Goal: Task Accomplishment & Management: Use online tool/utility

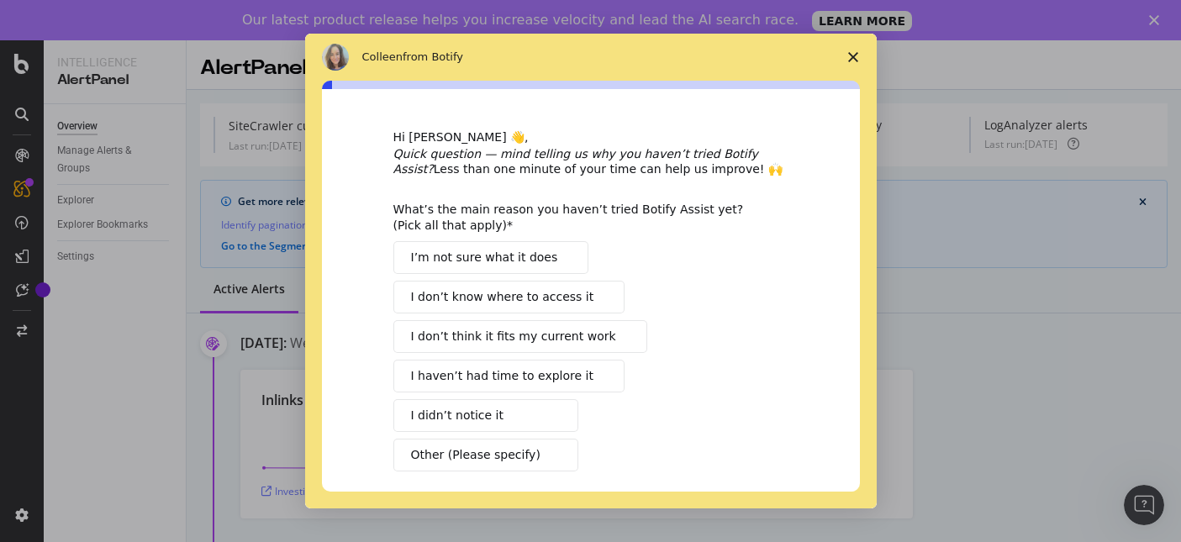
click at [853, 61] on icon "Close survey" at bounding box center [853, 57] width 10 height 10
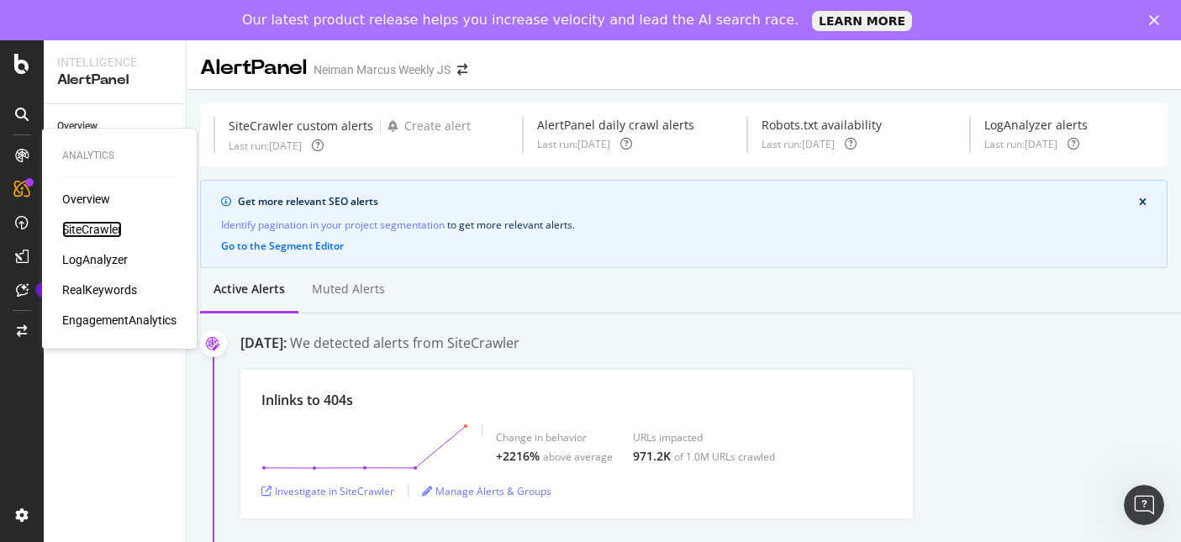
click at [106, 228] on div "SiteCrawler" at bounding box center [92, 229] width 60 height 17
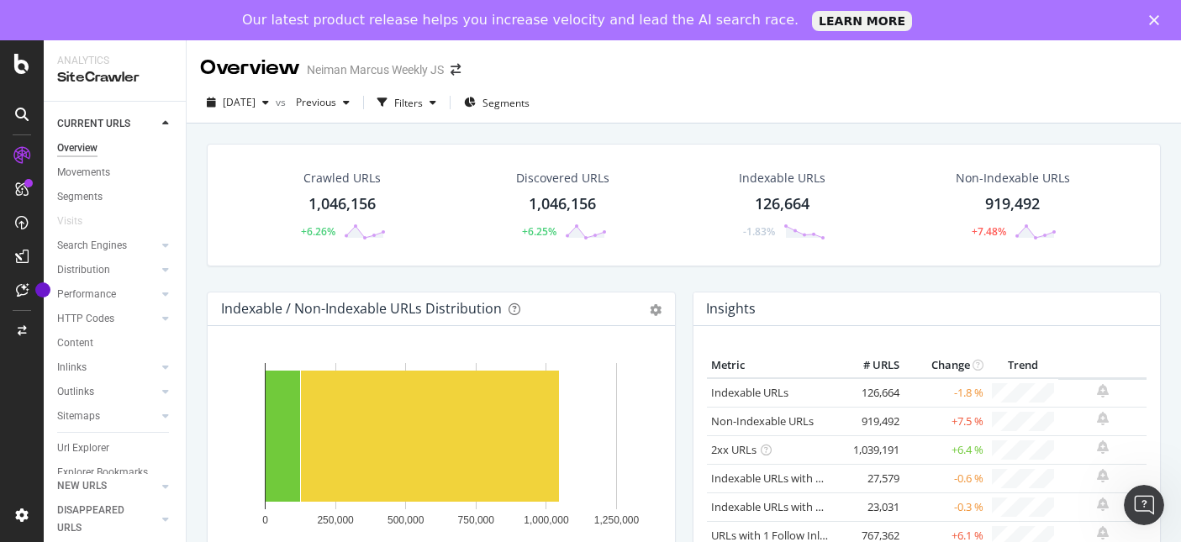
click at [162, 117] on div at bounding box center [165, 123] width 17 height 17
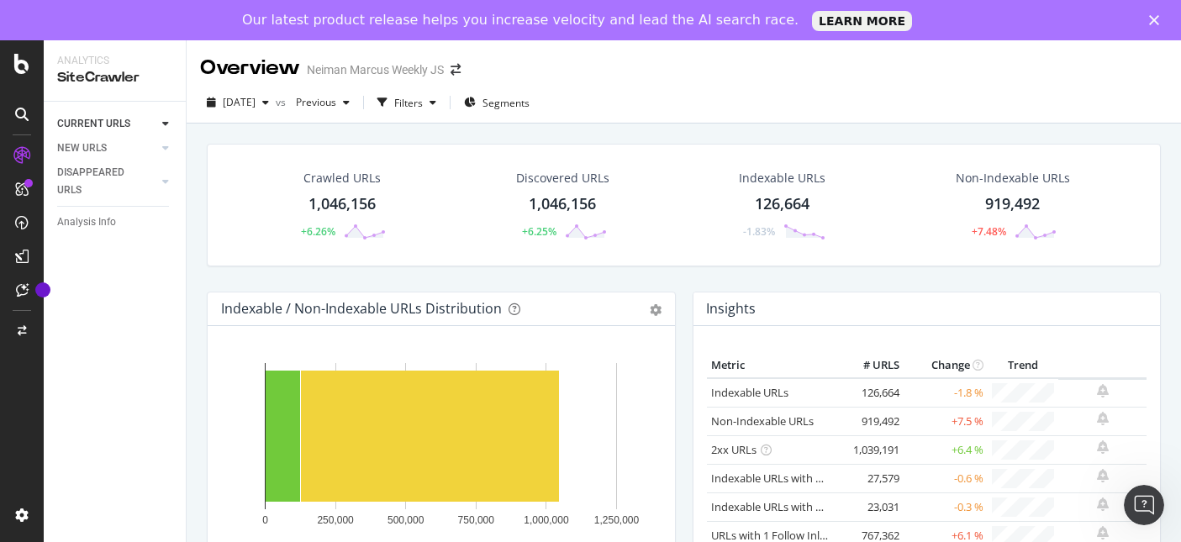
click at [171, 128] on div at bounding box center [165, 123] width 17 height 17
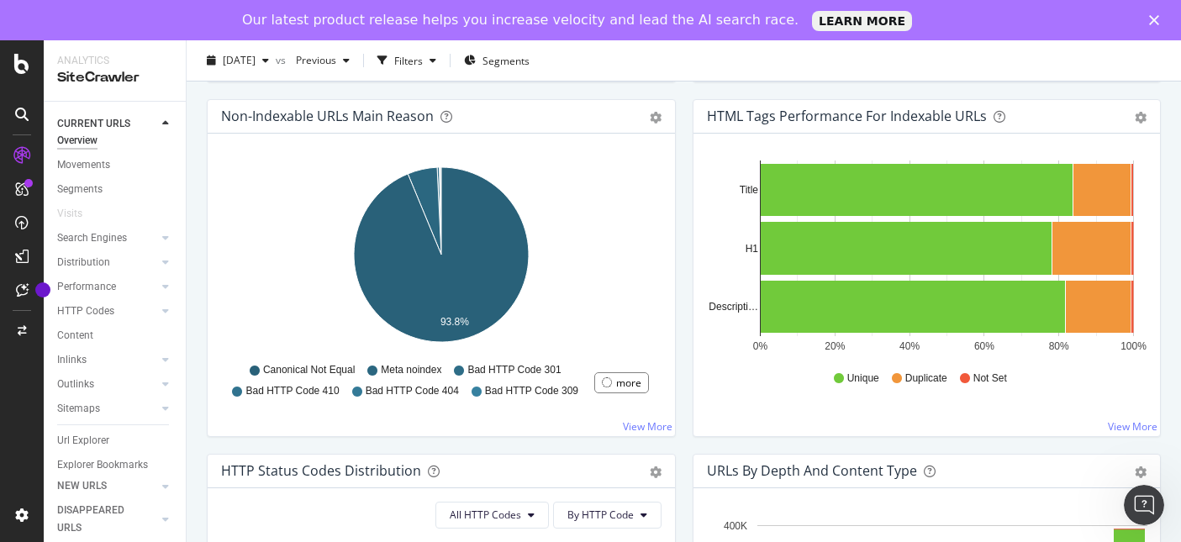
scroll to position [538, 0]
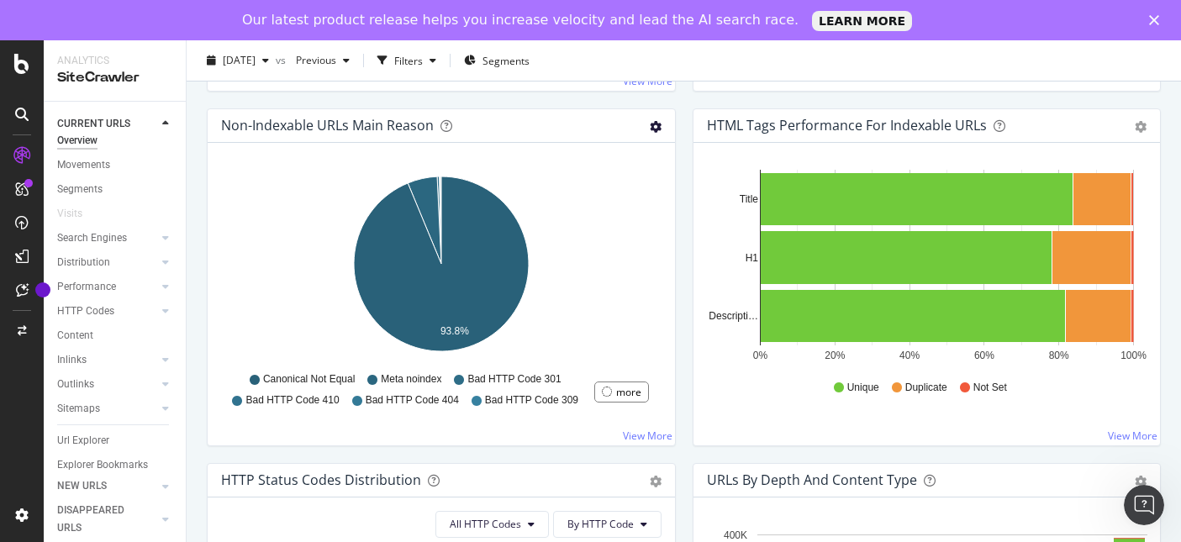
click at [656, 132] on icon "gear" at bounding box center [656, 127] width 12 height 12
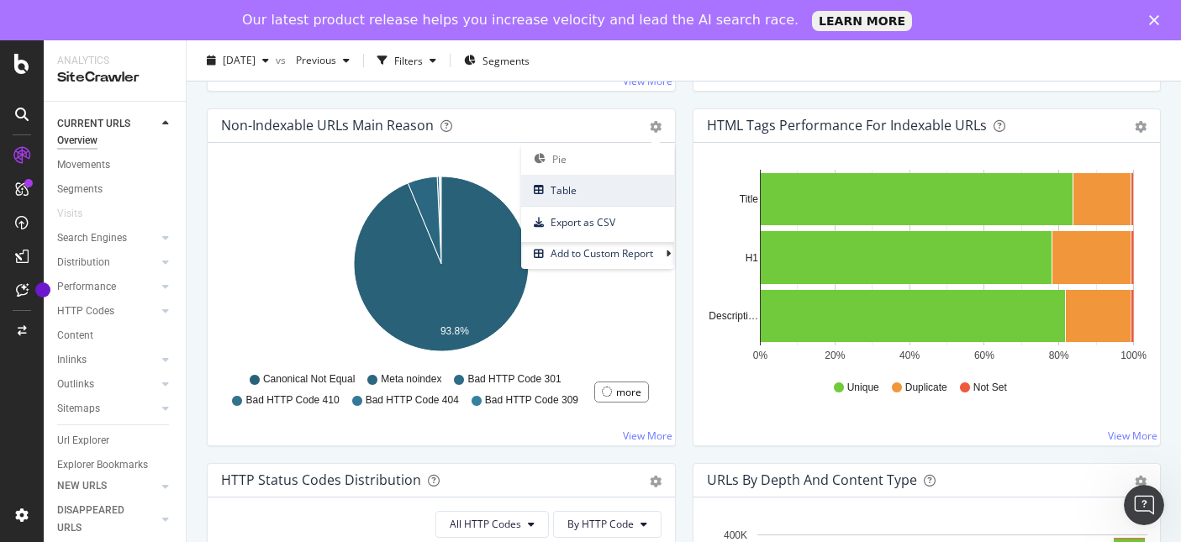
click at [581, 186] on span "Table" at bounding box center [597, 190] width 153 height 23
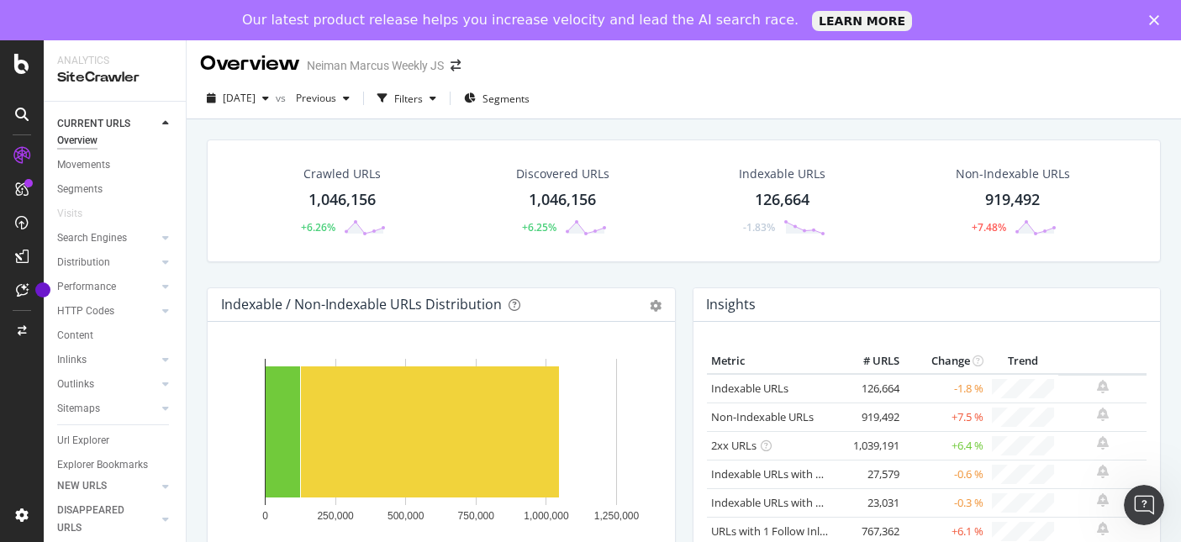
scroll to position [0, 0]
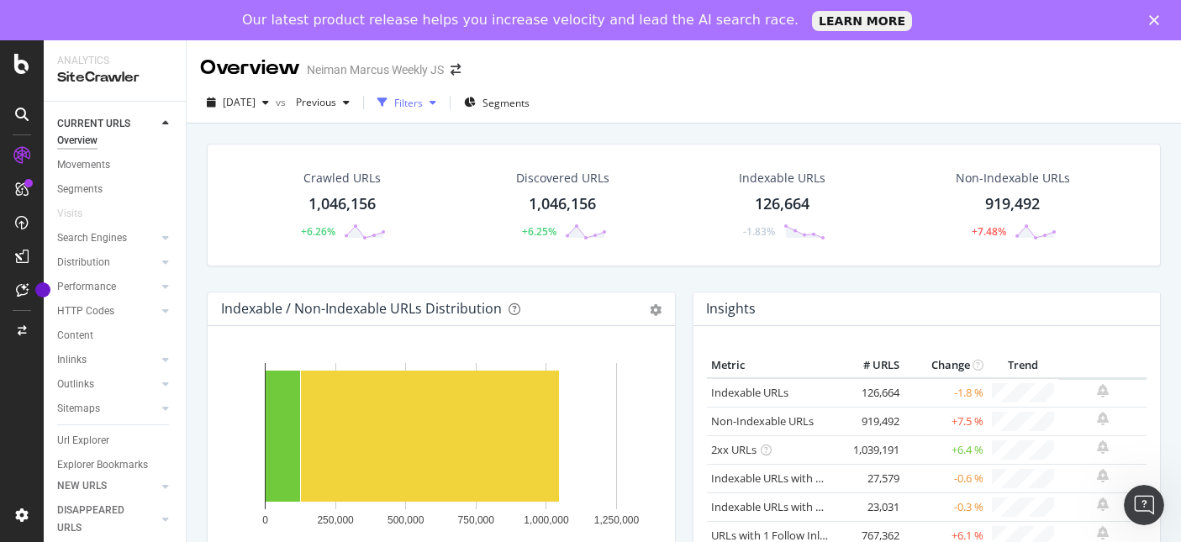
click at [436, 98] on icon "button" at bounding box center [432, 102] width 7 height 10
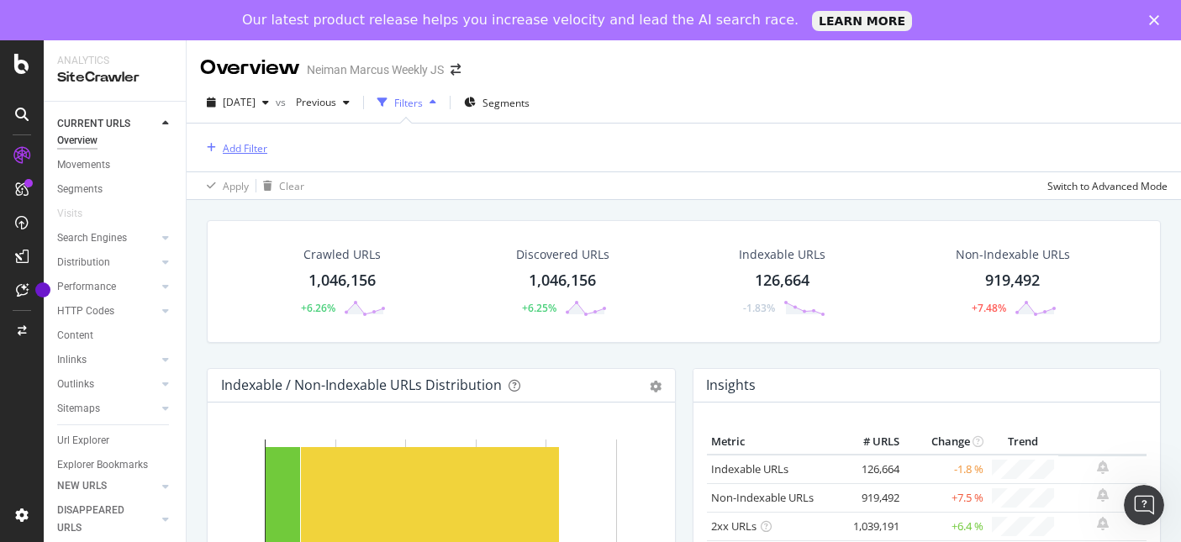
click at [234, 152] on div "Add Filter" at bounding box center [245, 148] width 45 height 14
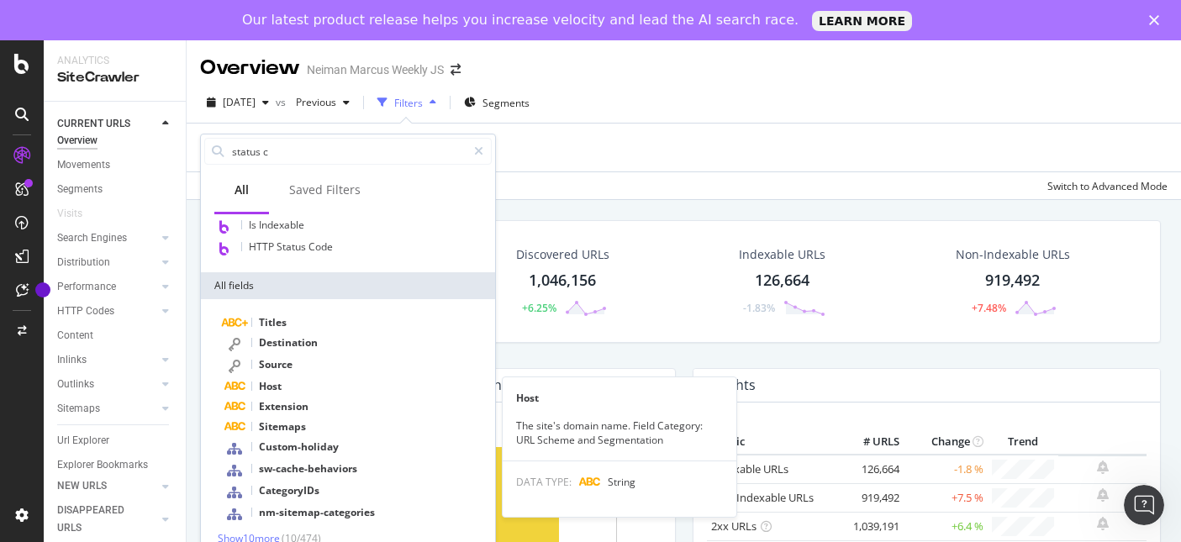
scroll to position [8, 0]
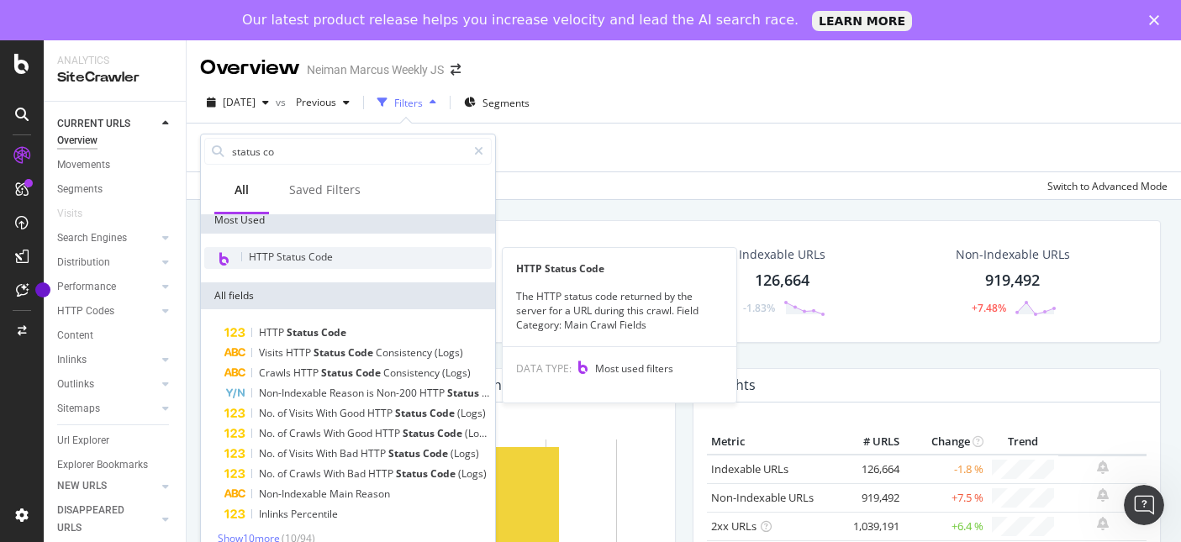
type input "status co"
click at [239, 258] on div "HTTP Status Code" at bounding box center [347, 258] width 287 height 22
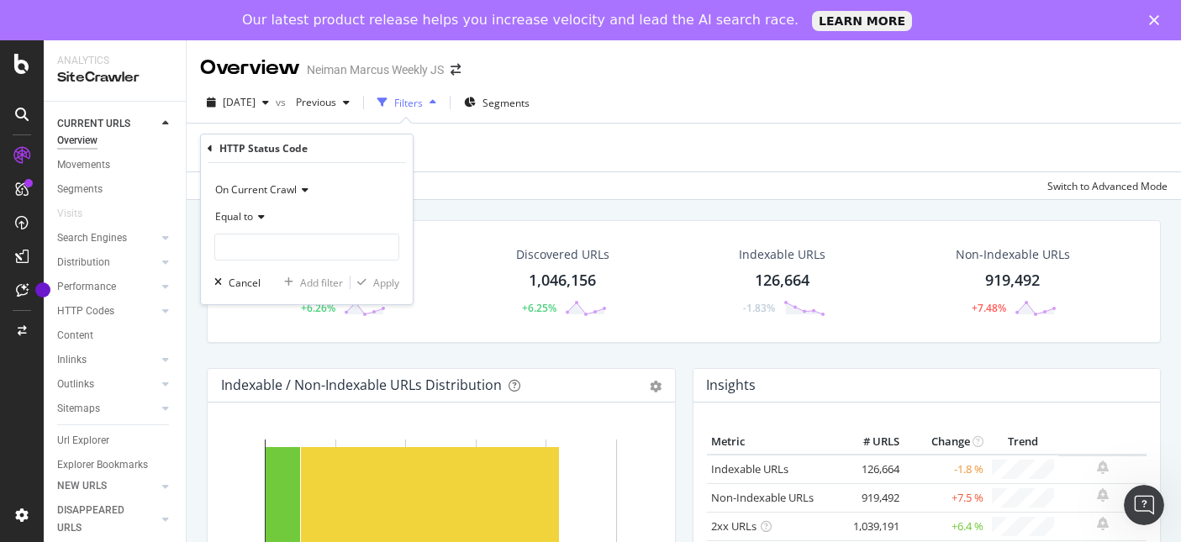
click at [260, 218] on icon at bounding box center [259, 217] width 12 height 10
click at [305, 188] on icon at bounding box center [303, 190] width 12 height 10
click at [305, 189] on icon at bounding box center [303, 190] width 12 height 10
click at [263, 215] on icon at bounding box center [259, 217] width 12 height 10
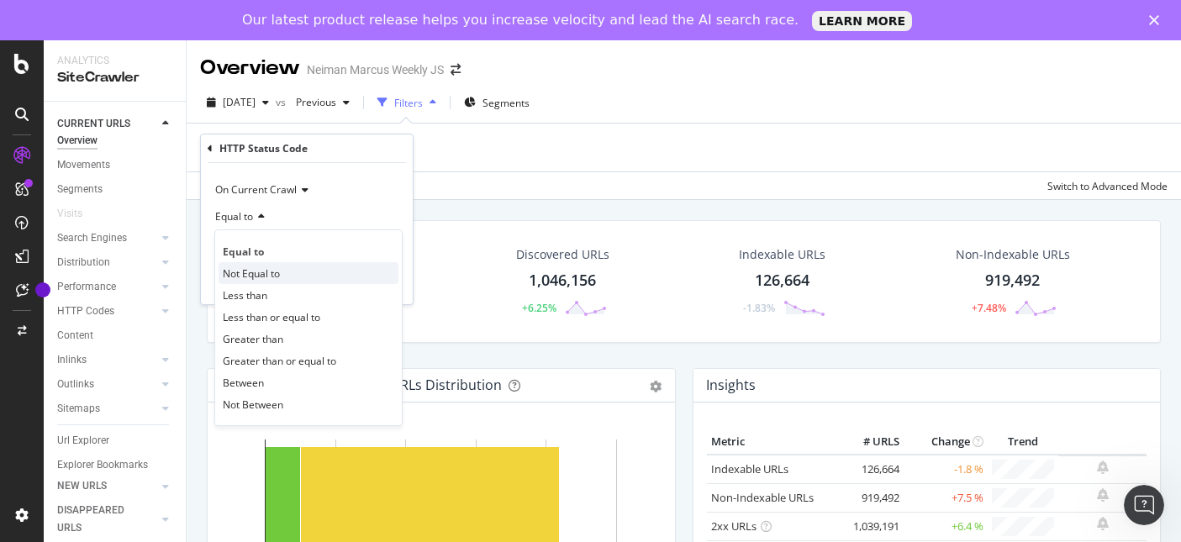
click at [291, 269] on div "Not Equal to" at bounding box center [308, 273] width 180 height 22
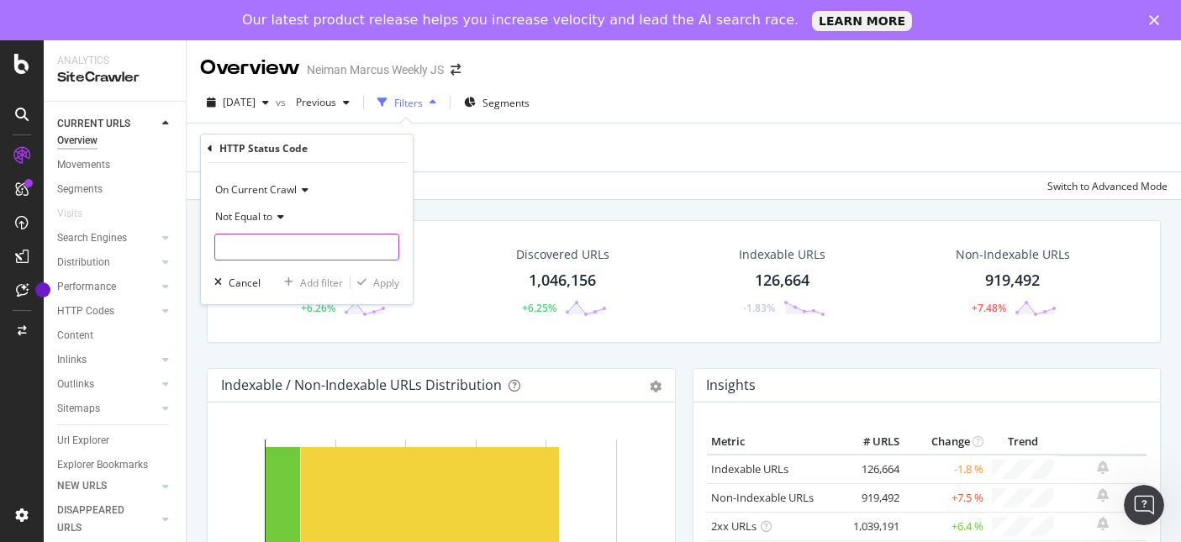
click at [287, 247] on input "number" at bounding box center [306, 247] width 185 height 27
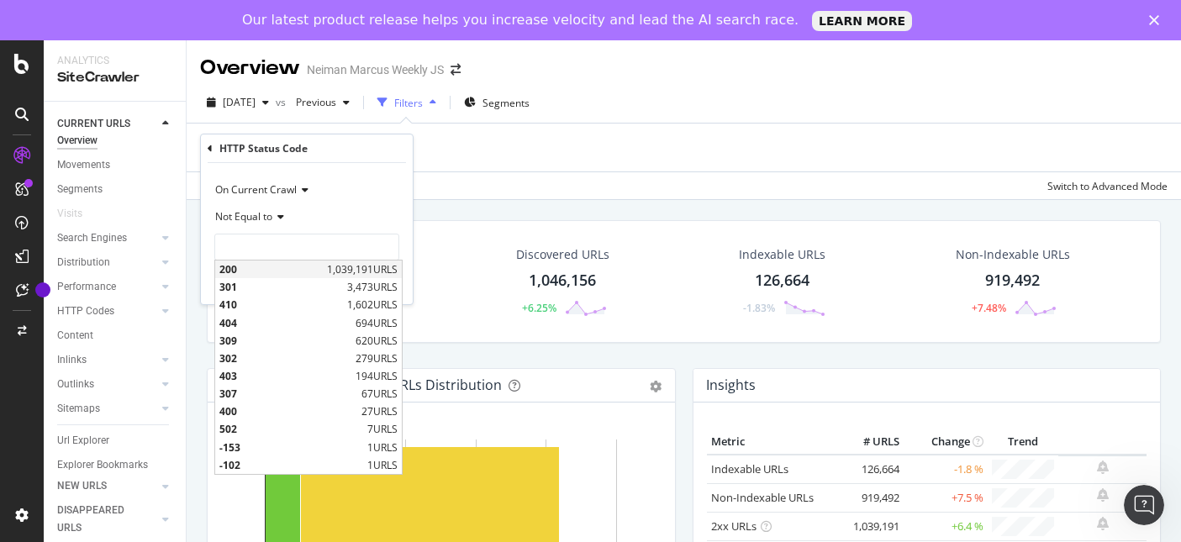
click at [282, 274] on span "200" at bounding box center [270, 269] width 103 height 14
type input "200"
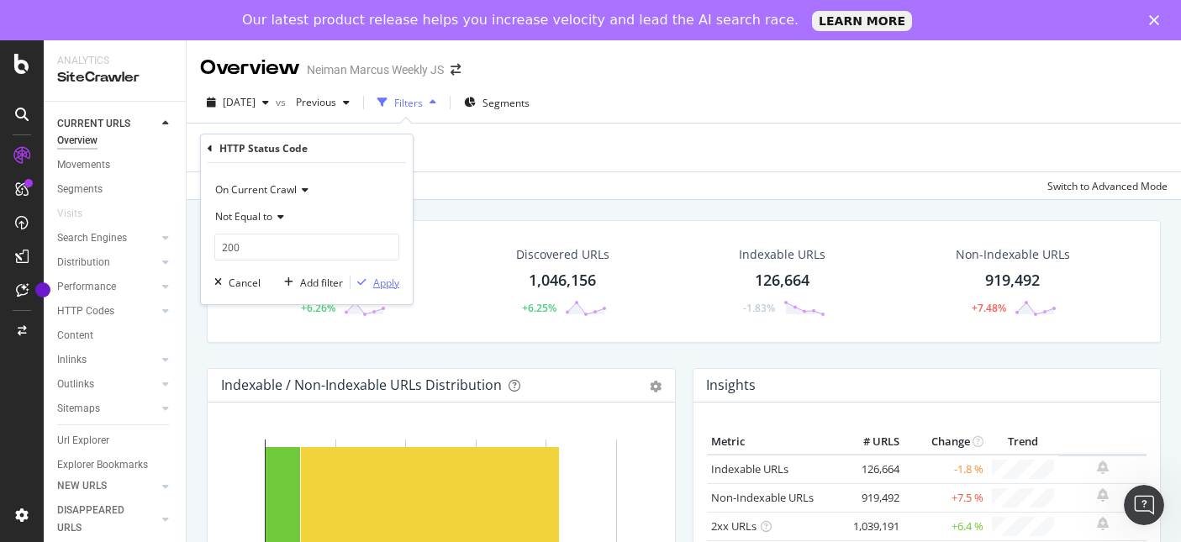
click at [366, 286] on div "button" at bounding box center [361, 282] width 23 height 10
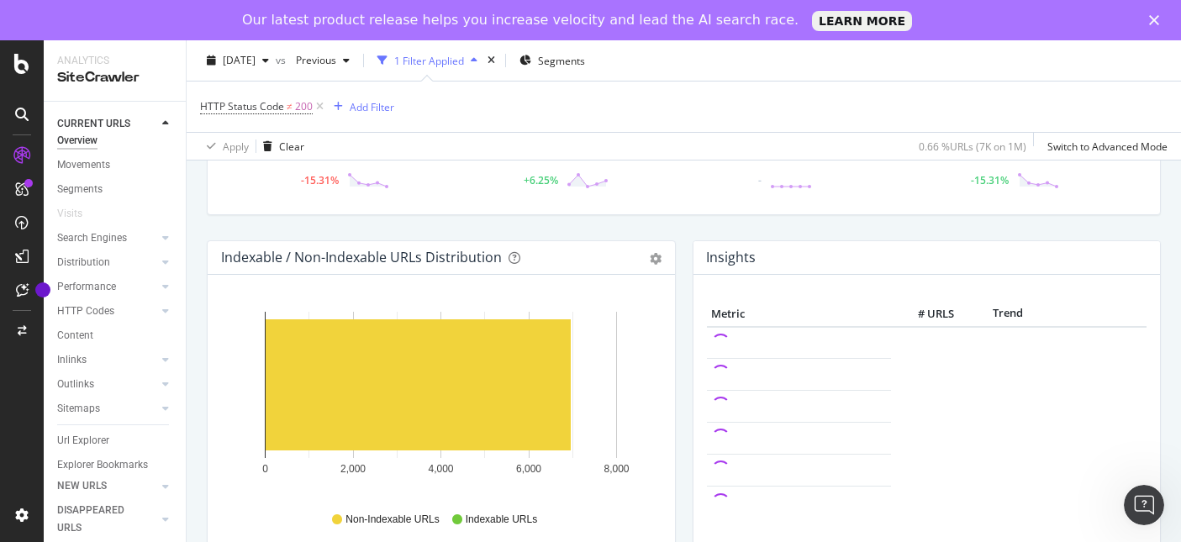
scroll to position [132, 0]
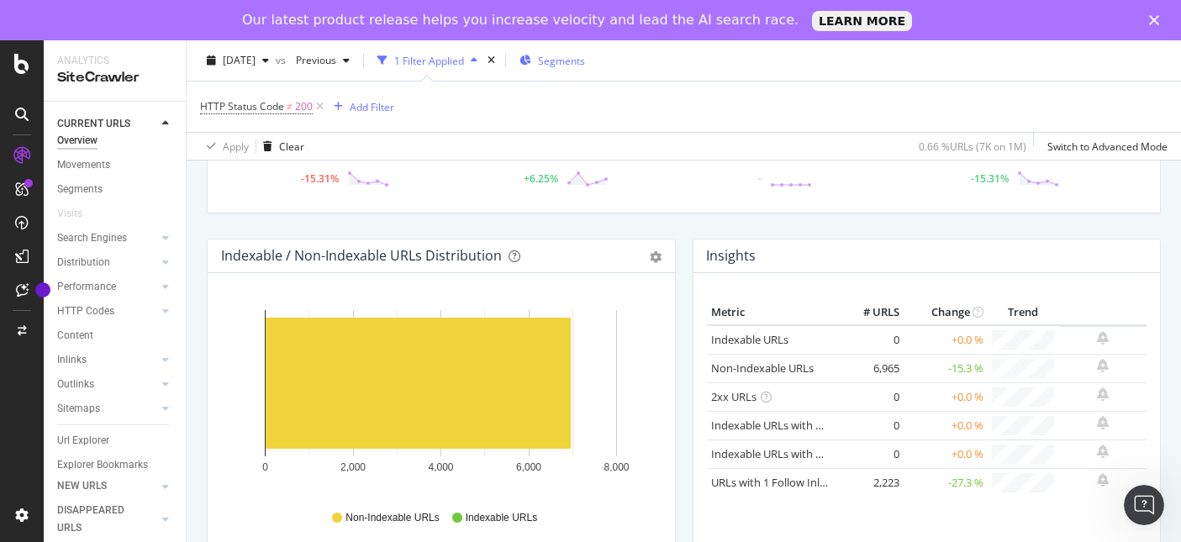
click at [562, 55] on div "Segments" at bounding box center [552, 60] width 66 height 14
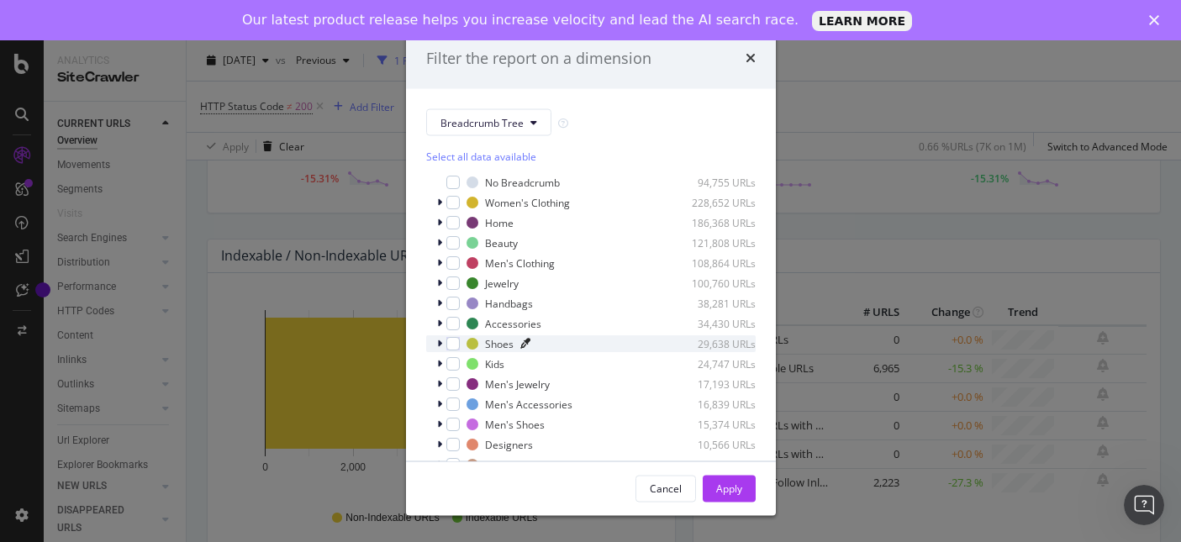
scroll to position [14, 0]
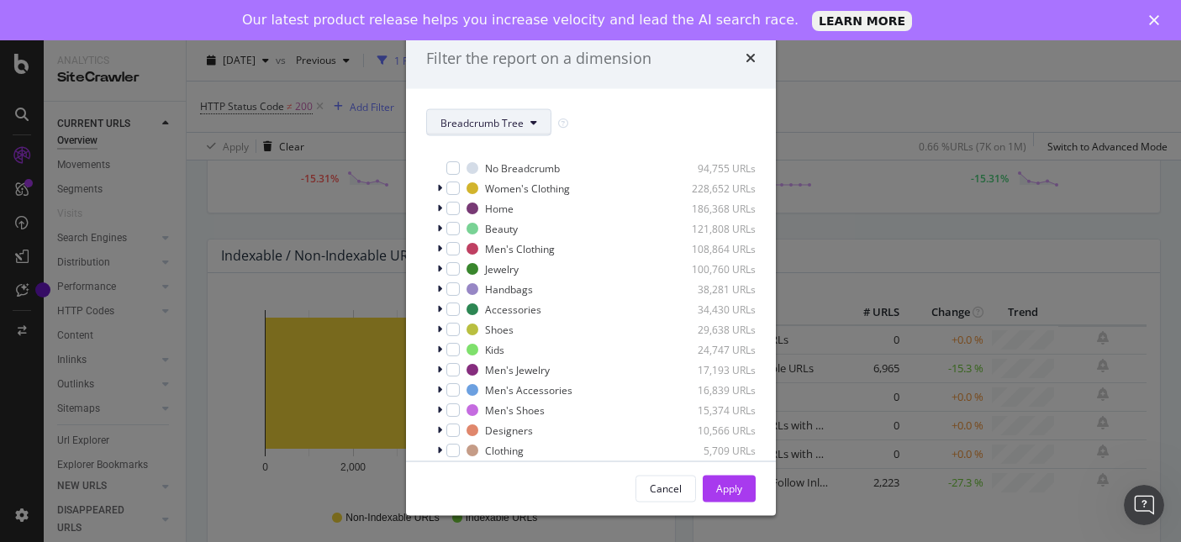
click at [528, 125] on button "Breadcrumb Tree" at bounding box center [488, 122] width 125 height 27
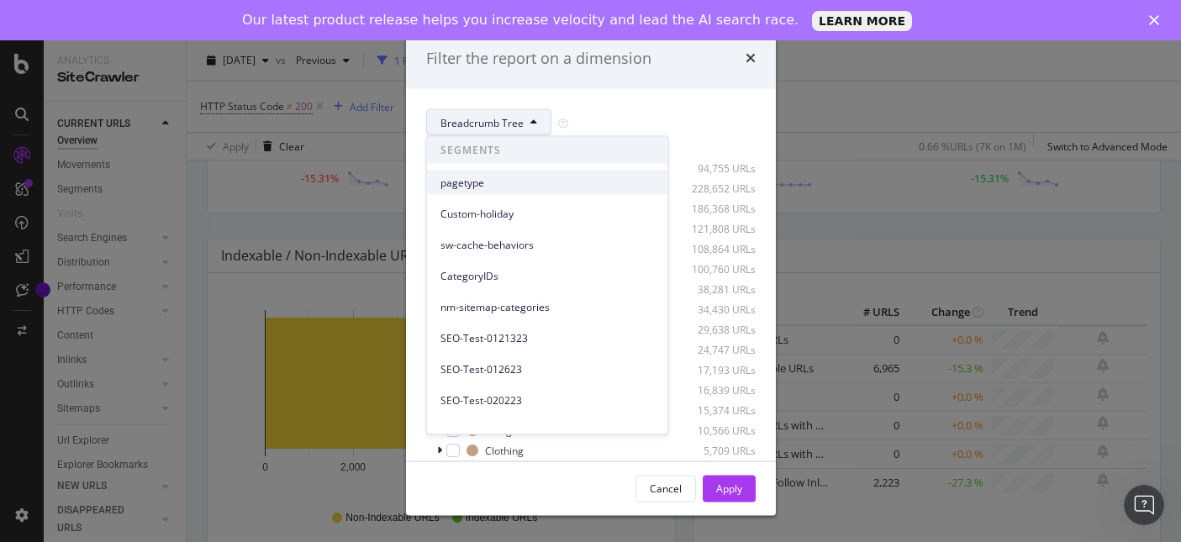
click at [453, 188] on span "pagetype" at bounding box center [547, 182] width 214 height 15
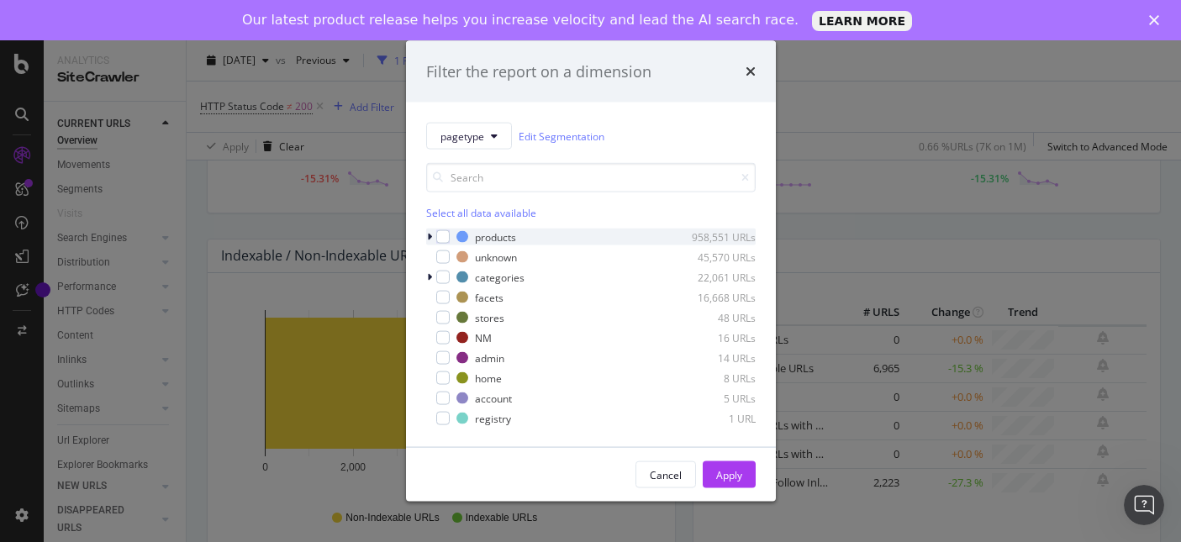
click at [428, 234] on icon "modal" at bounding box center [429, 237] width 5 height 10
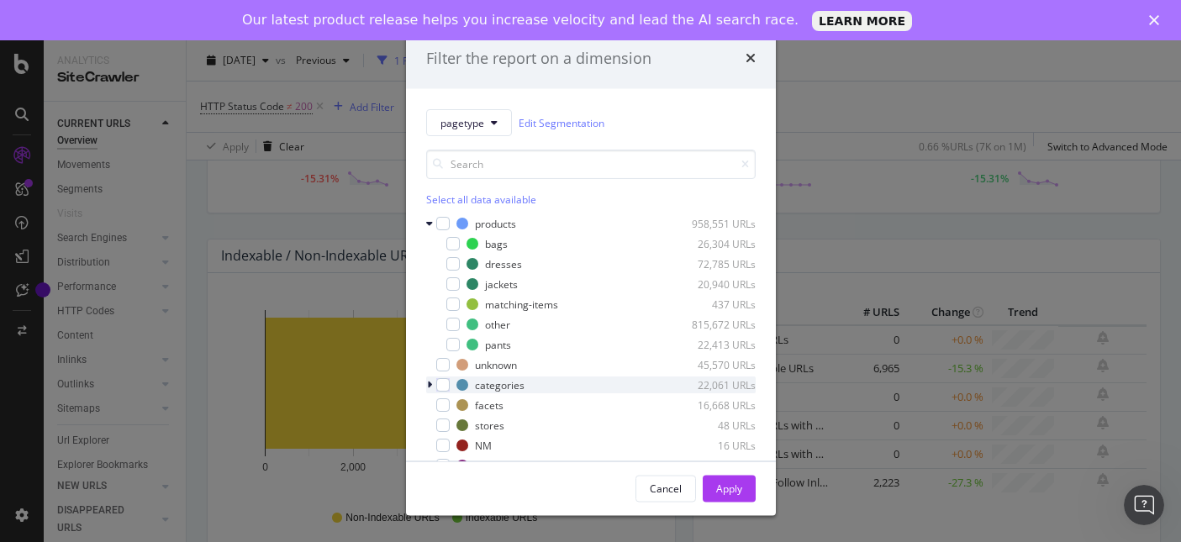
click at [428, 388] on icon "modal" at bounding box center [429, 385] width 5 height 10
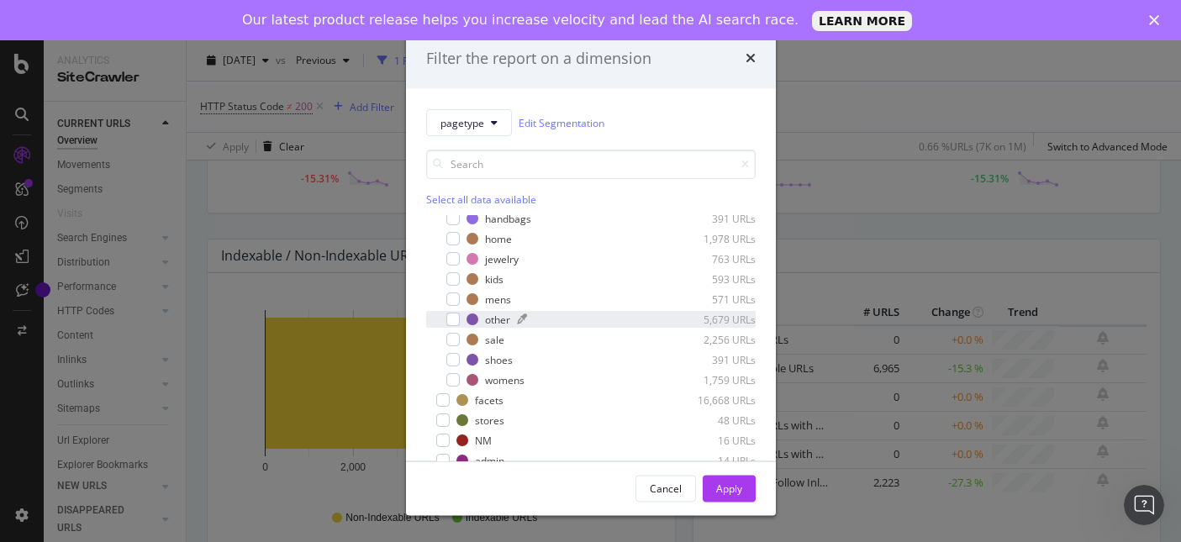
scroll to position [296, 0]
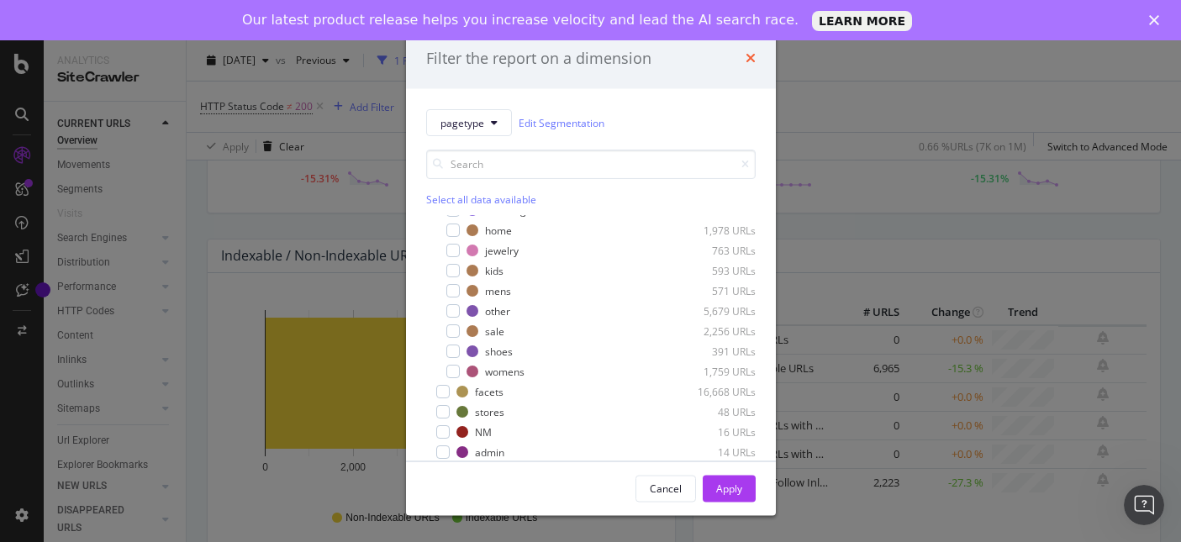
click at [750, 56] on icon "times" at bounding box center [750, 57] width 10 height 13
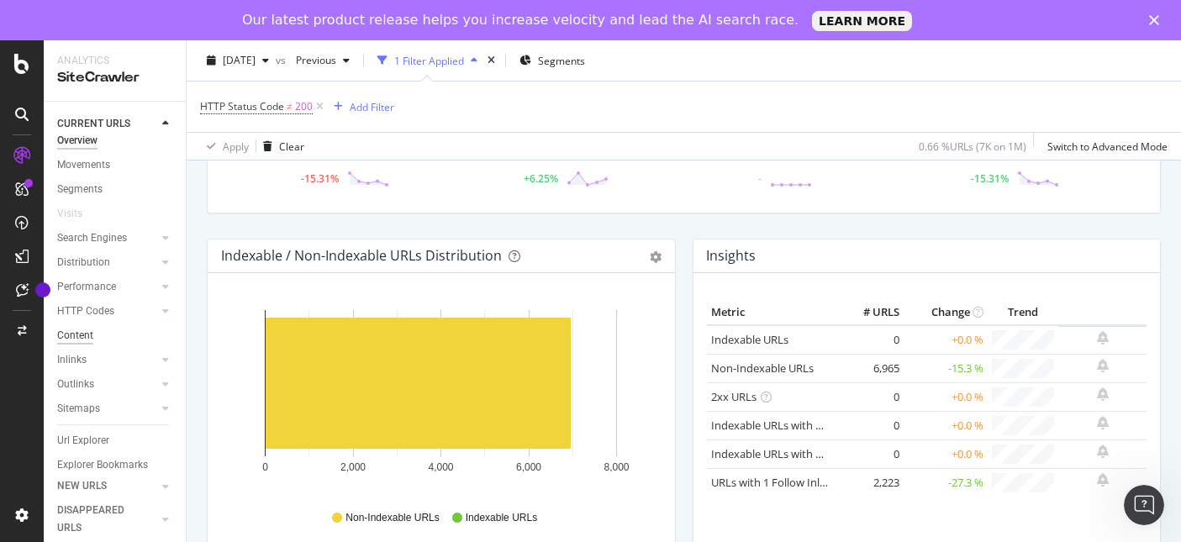
click at [80, 339] on div "Content" at bounding box center [75, 336] width 36 height 18
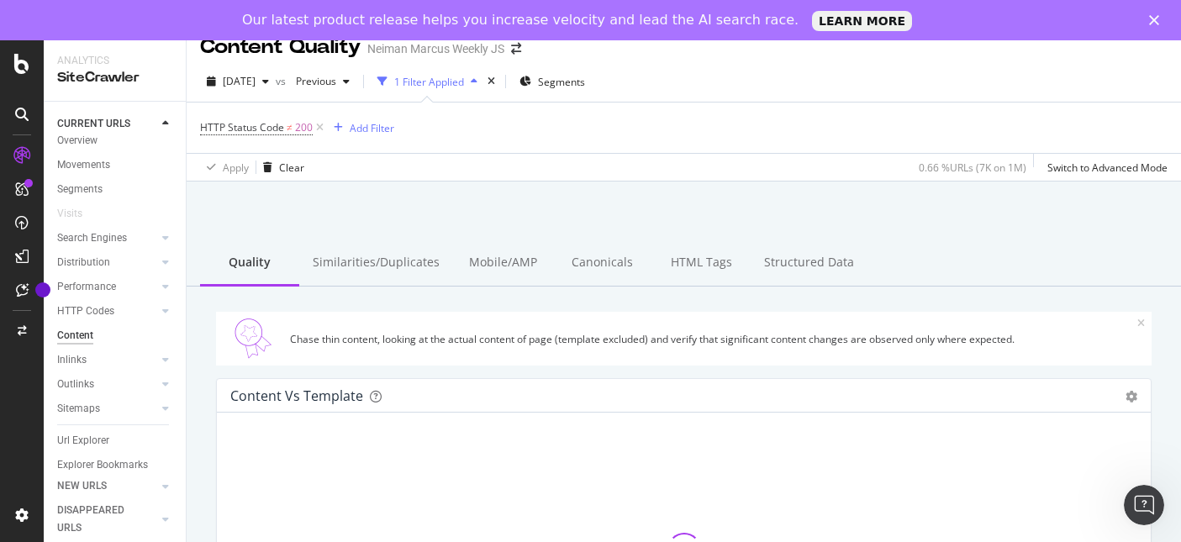
scroll to position [27, 0]
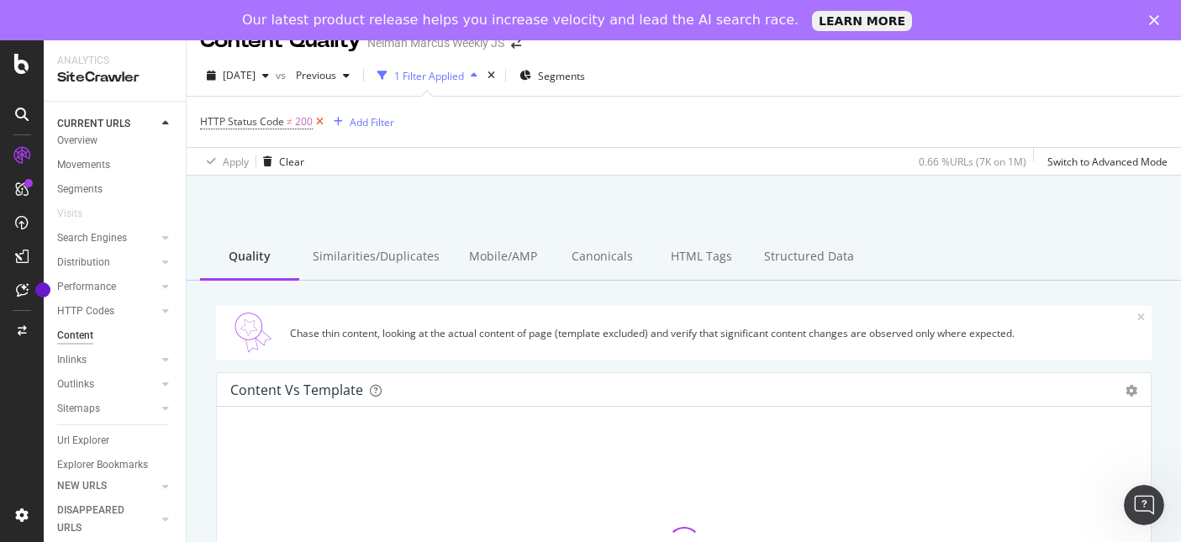
click at [320, 122] on icon at bounding box center [320, 121] width 14 height 17
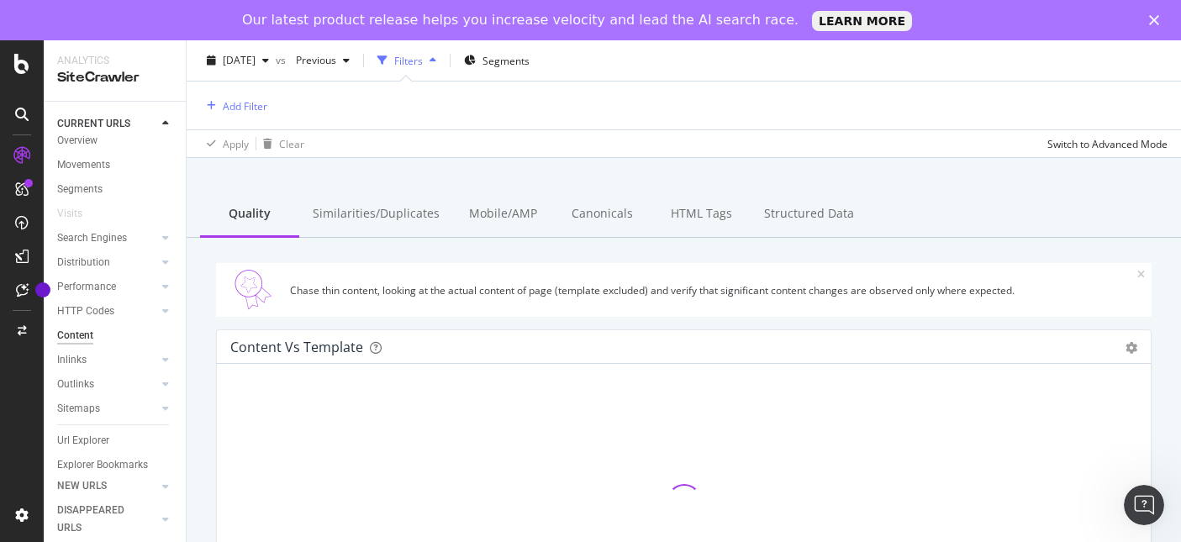
scroll to position [66, 0]
click at [397, 211] on div "Similarities/Duplicates" at bounding box center [376, 216] width 154 height 46
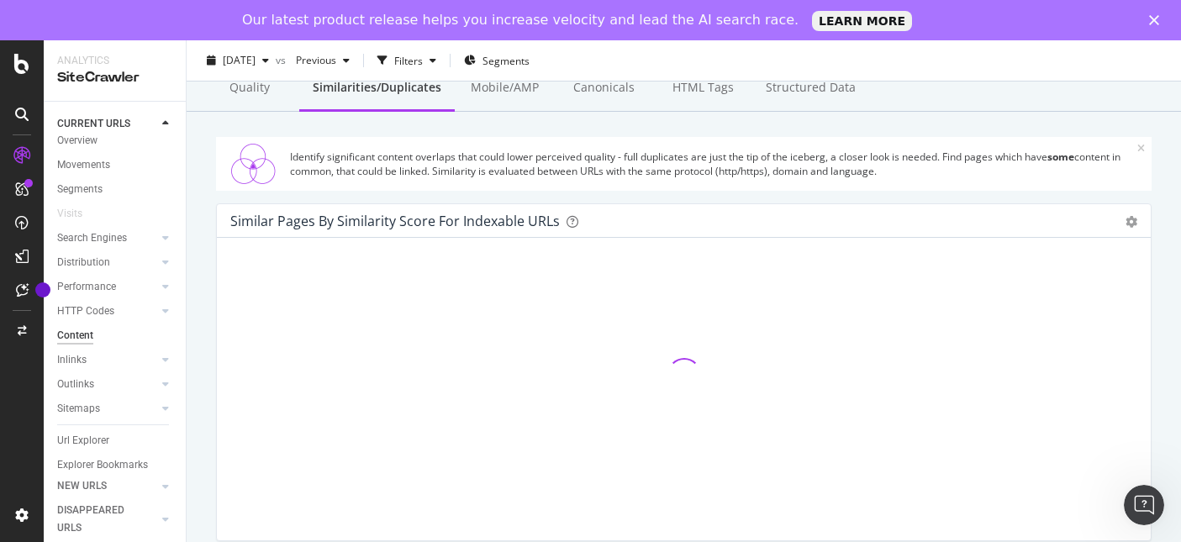
scroll to position [127, 0]
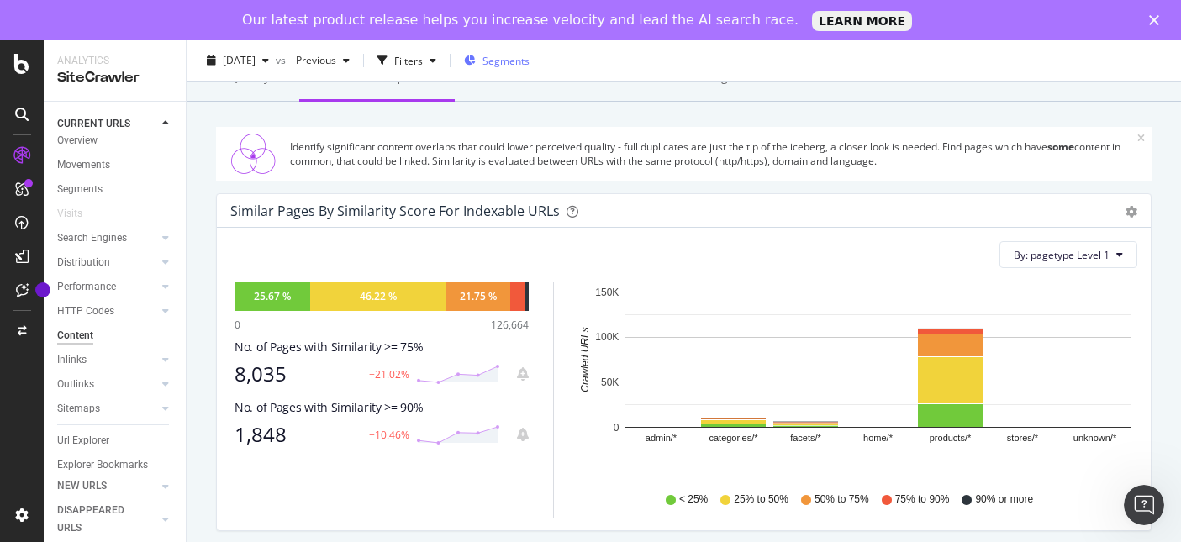
click at [529, 60] on span "Segments" at bounding box center [505, 60] width 47 height 14
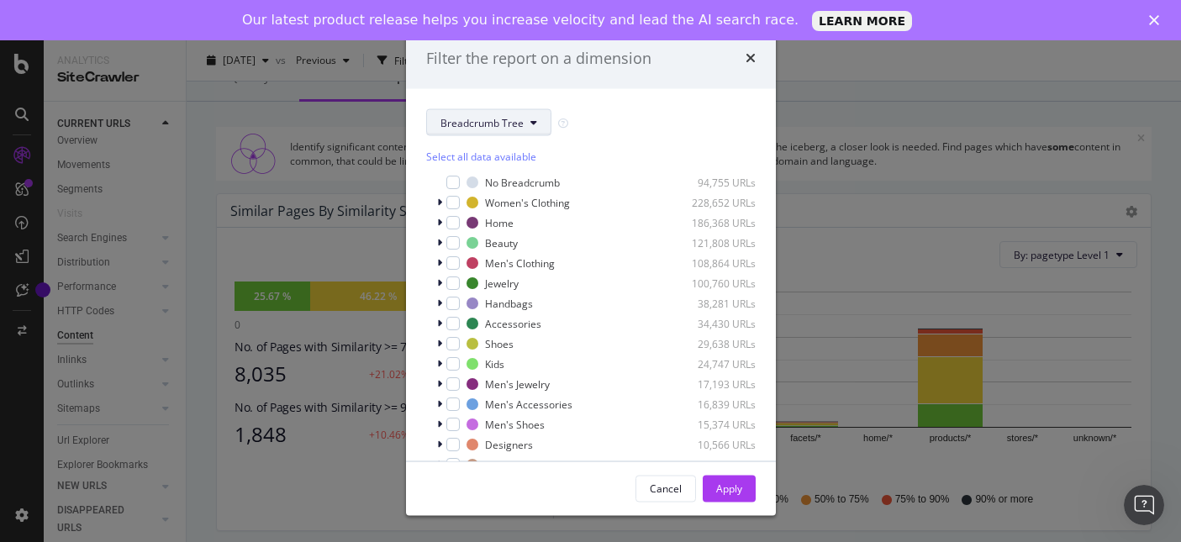
click at [531, 124] on icon "modal" at bounding box center [533, 123] width 7 height 10
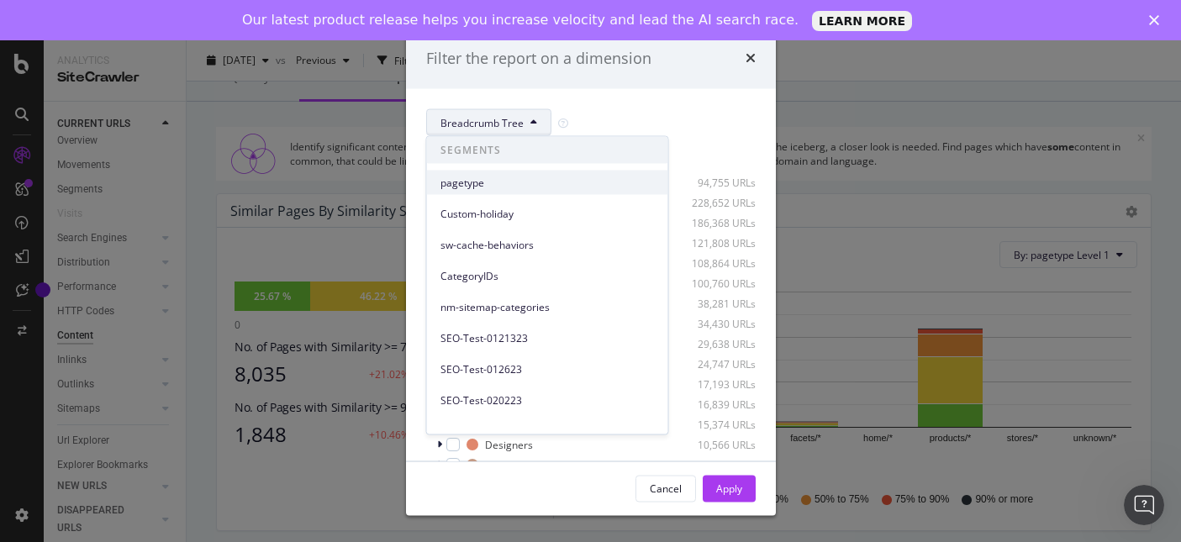
click at [508, 190] on div "pagetype" at bounding box center [547, 183] width 241 height 24
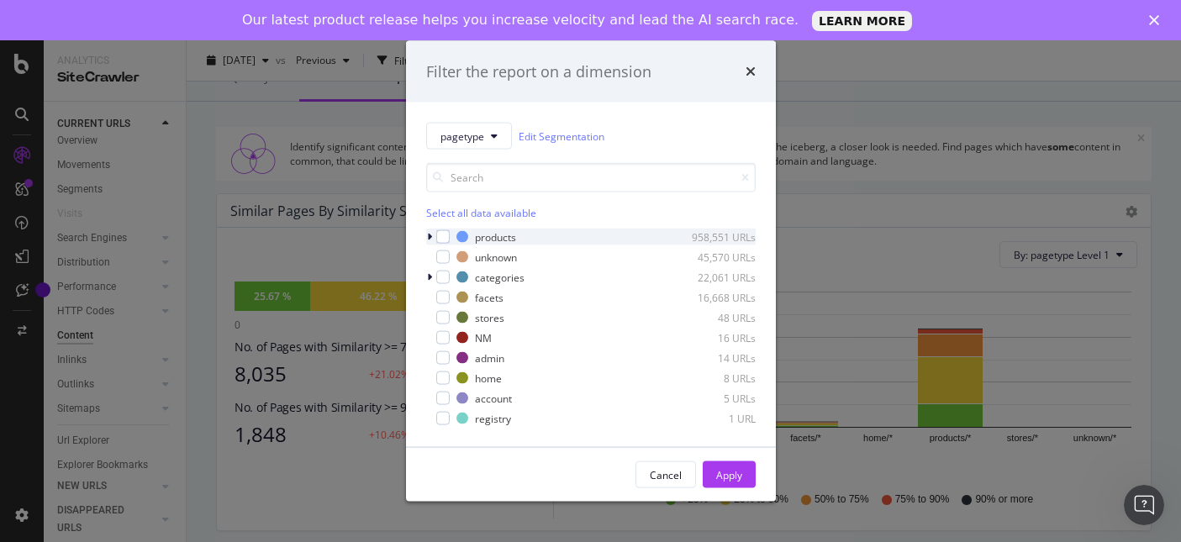
click at [434, 236] on div "modal" at bounding box center [431, 237] width 10 height 17
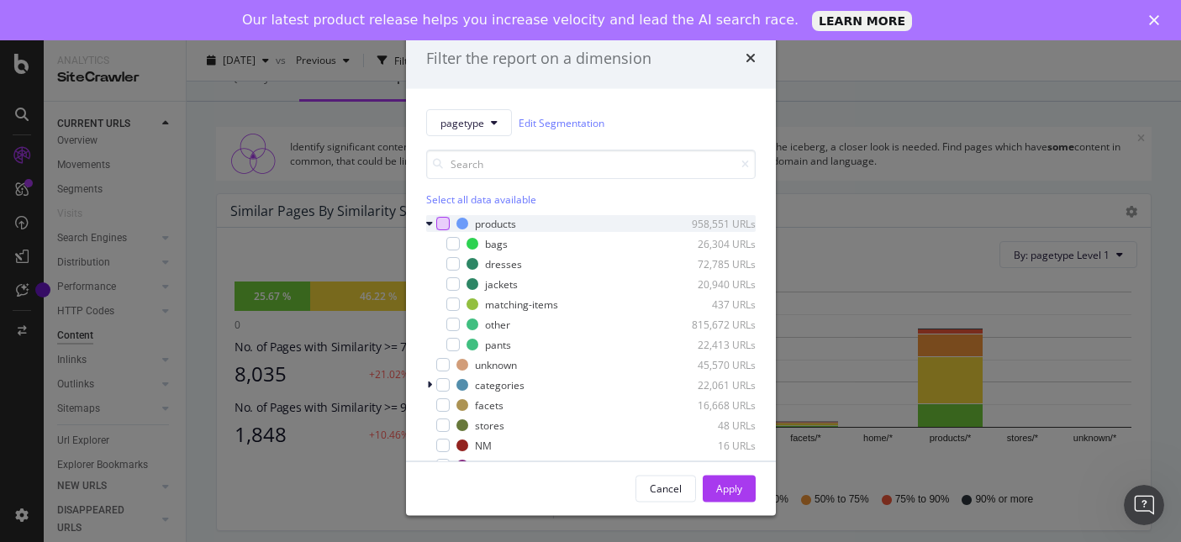
click at [439, 226] on div "modal" at bounding box center [442, 223] width 13 height 13
click at [743, 476] on button "Apply" at bounding box center [728, 488] width 53 height 27
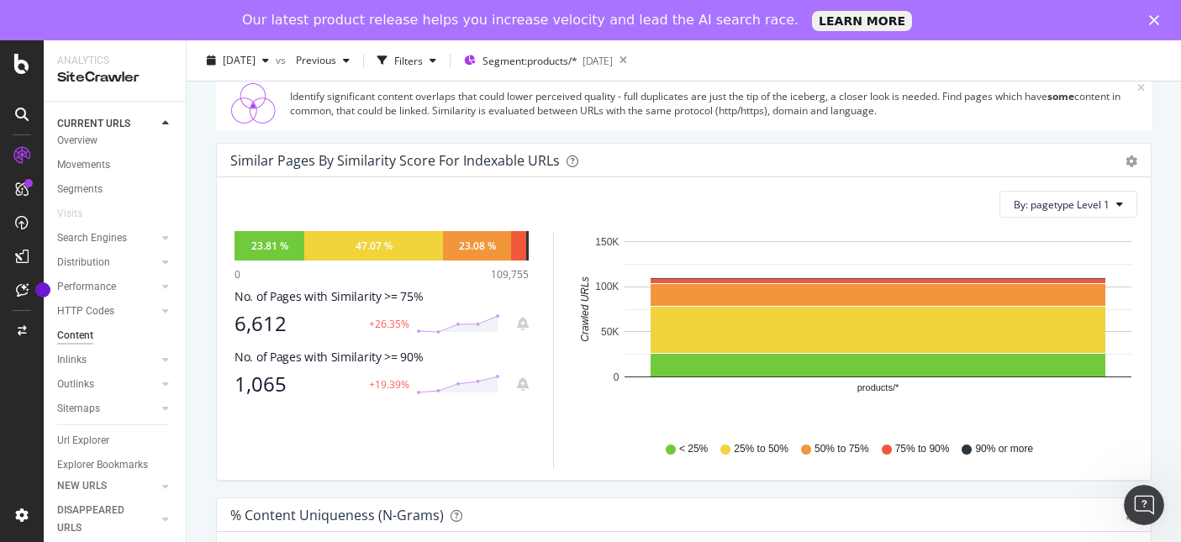
scroll to position [176, 0]
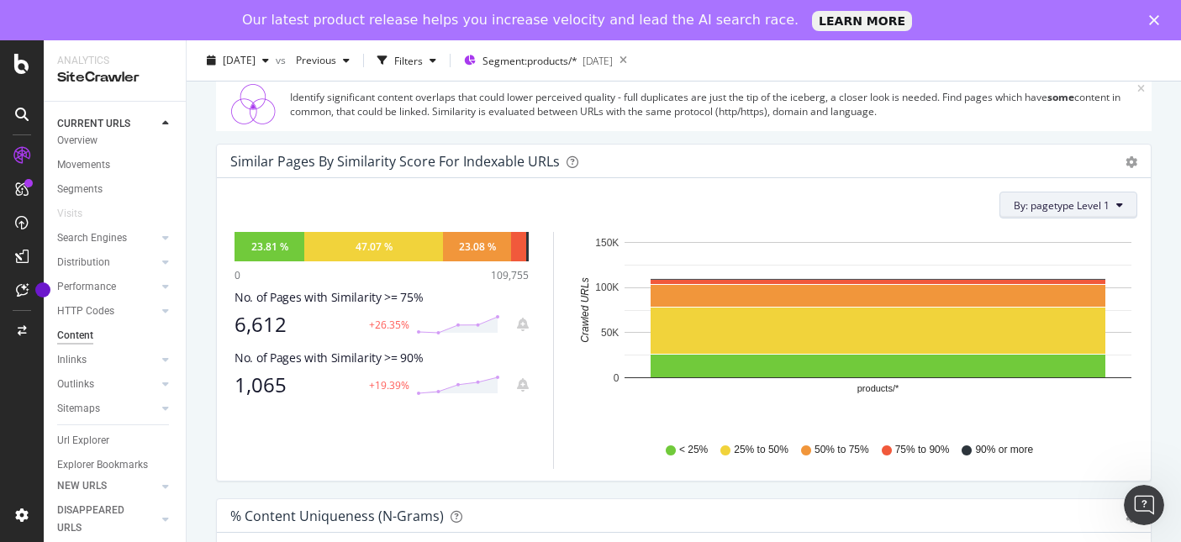
click at [1120, 203] on icon at bounding box center [1119, 205] width 7 height 10
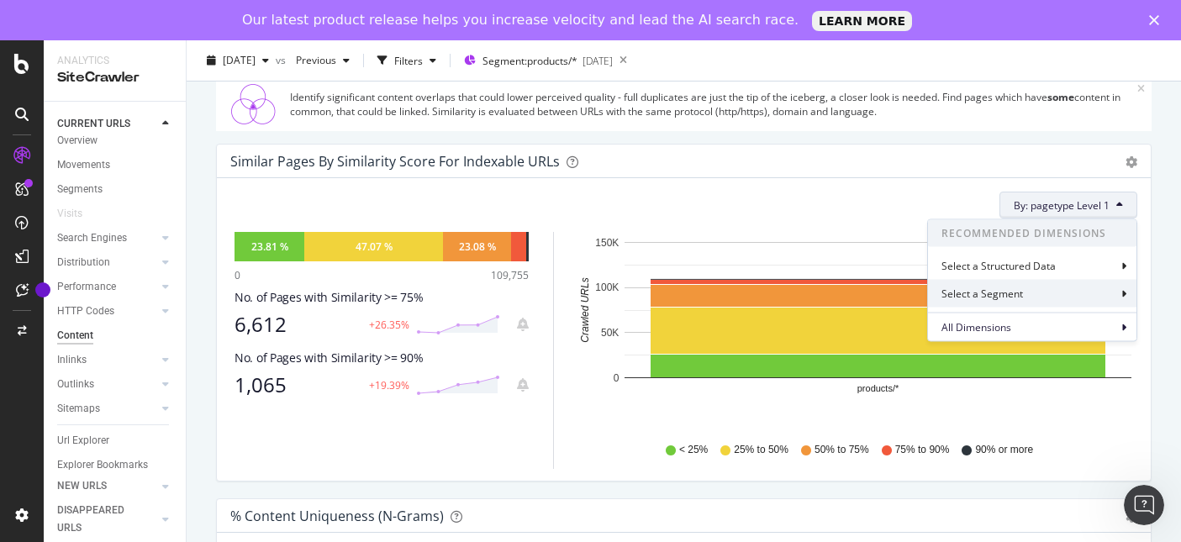
click at [1124, 293] on icon at bounding box center [1123, 293] width 5 height 10
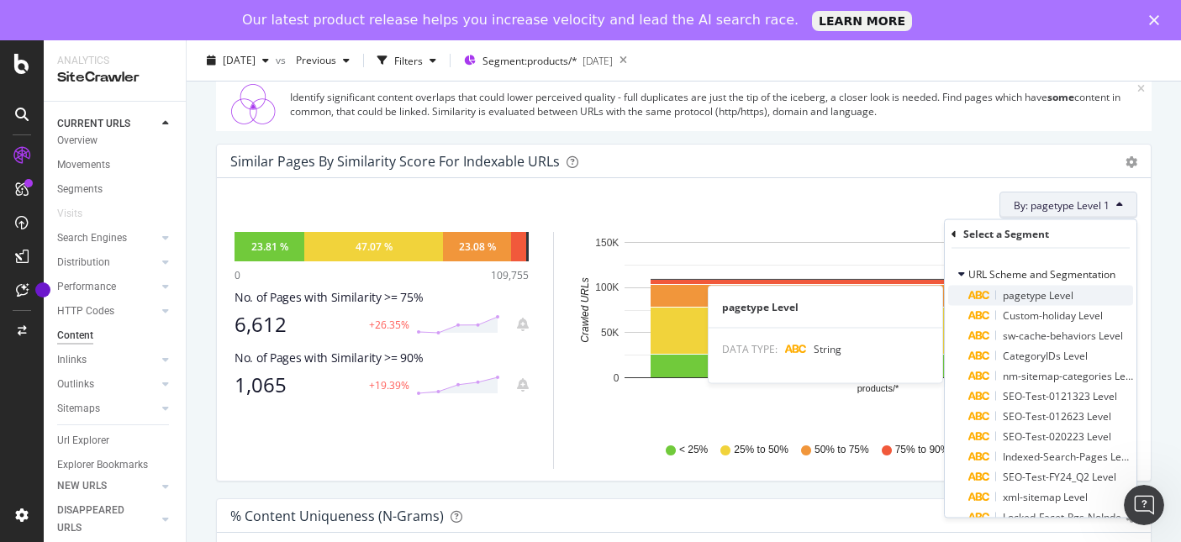
click at [1062, 293] on span "pagetype Level" at bounding box center [1037, 295] width 71 height 14
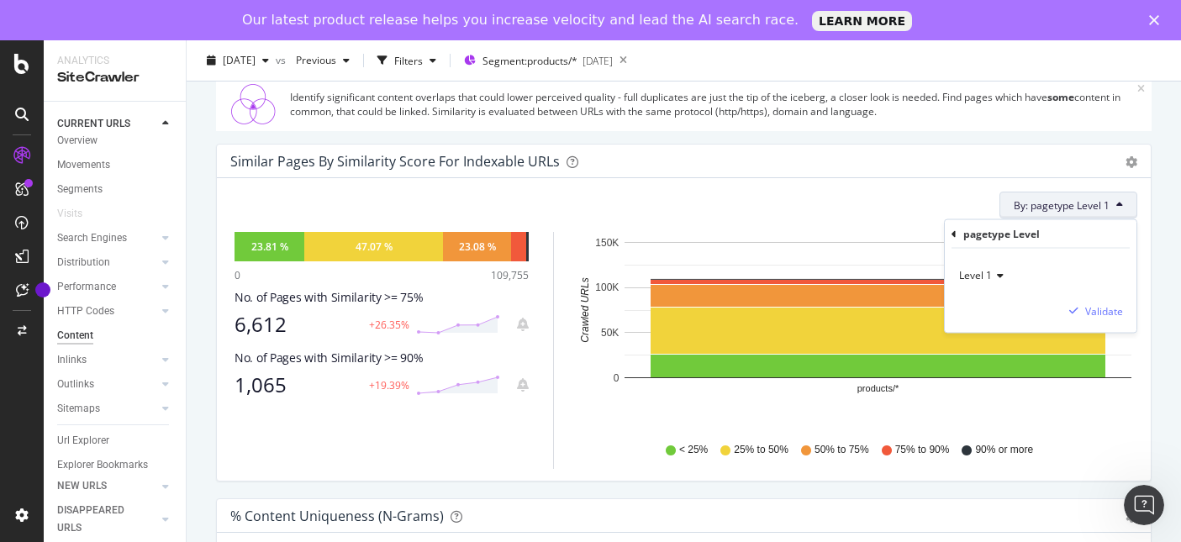
click at [1001, 273] on icon at bounding box center [998, 276] width 12 height 10
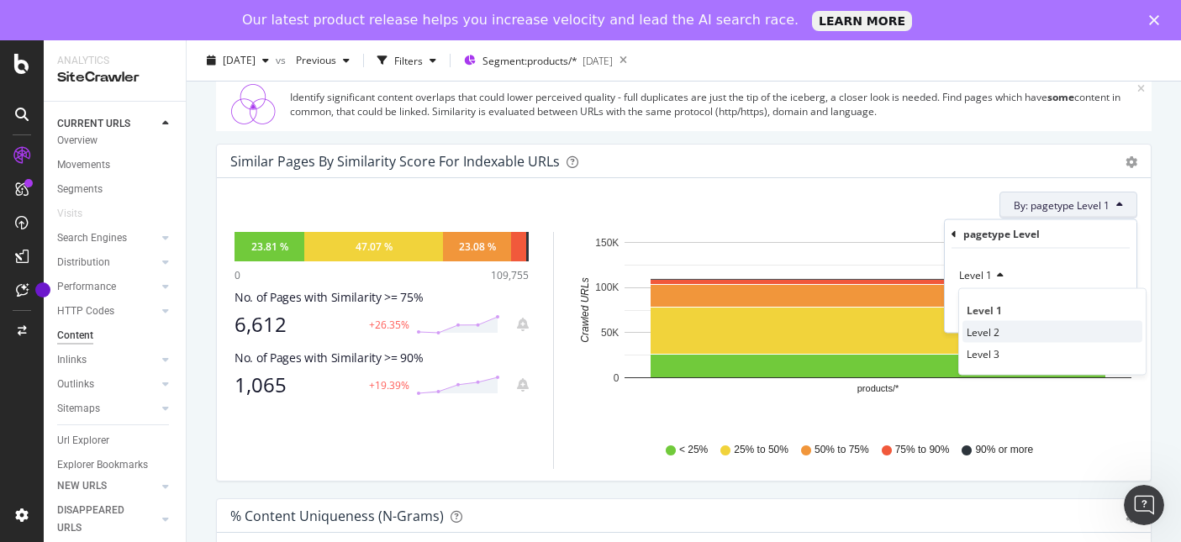
click at [994, 335] on span "Level 2" at bounding box center [982, 331] width 33 height 14
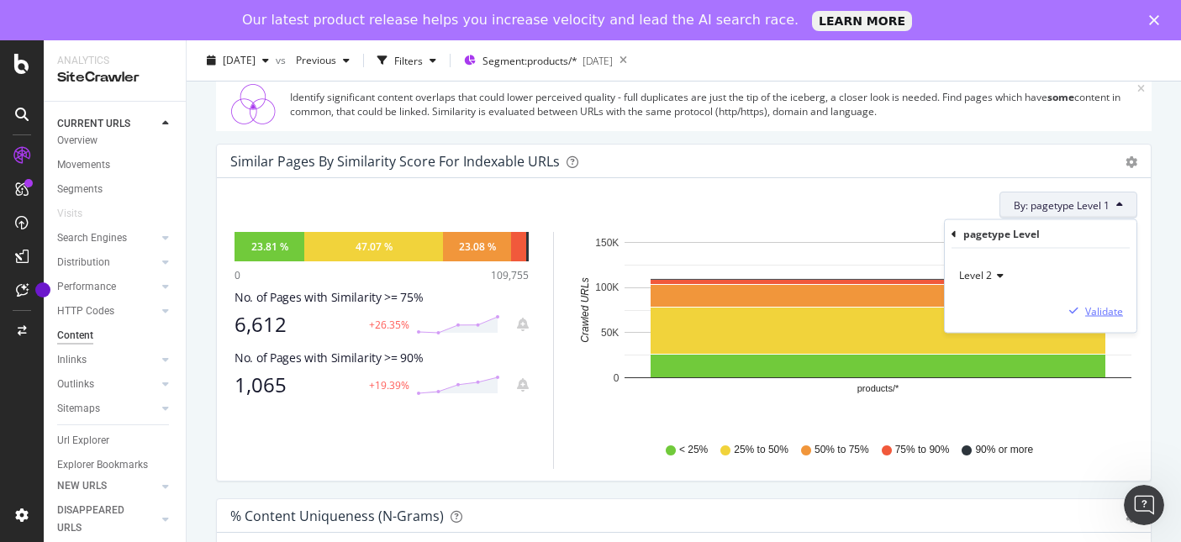
click at [1105, 313] on div "Validate" at bounding box center [1104, 310] width 38 height 14
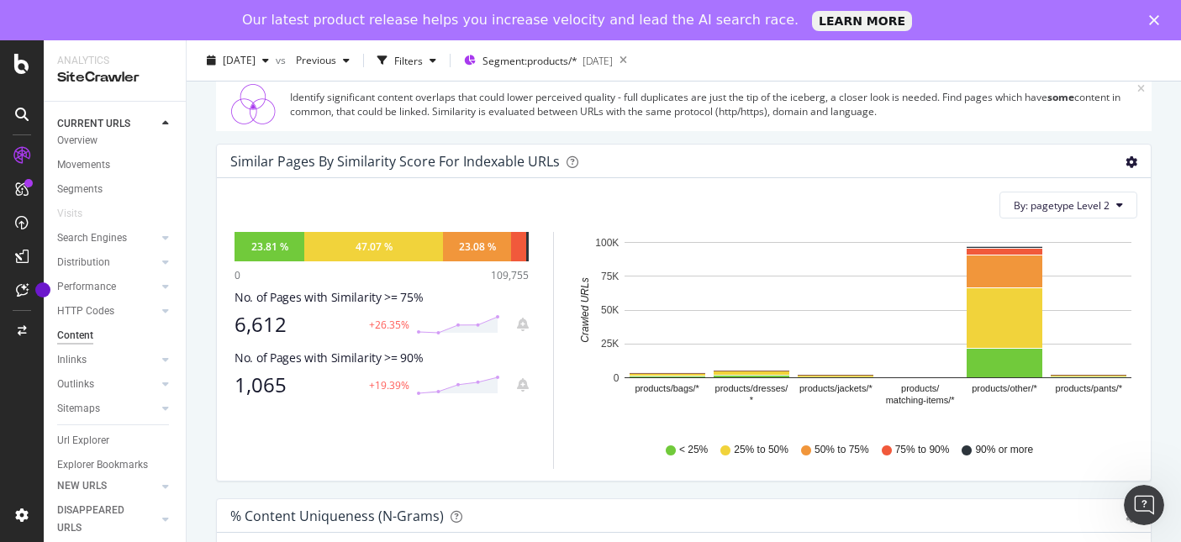
click at [1133, 157] on icon "gear" at bounding box center [1131, 162] width 12 height 12
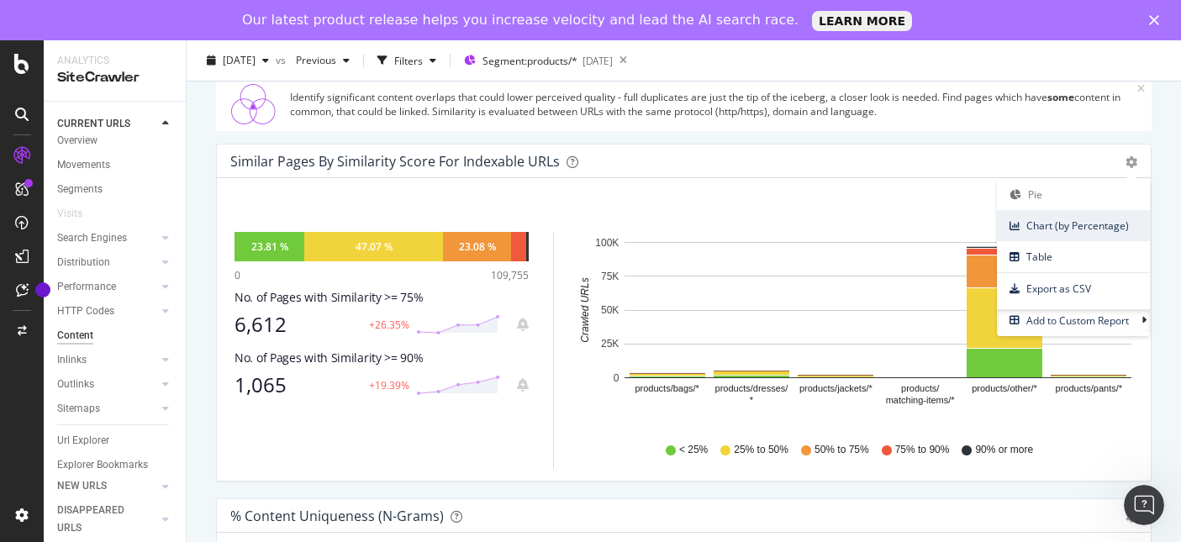
click at [1107, 228] on span "Chart (by Percentage)" at bounding box center [1073, 225] width 153 height 23
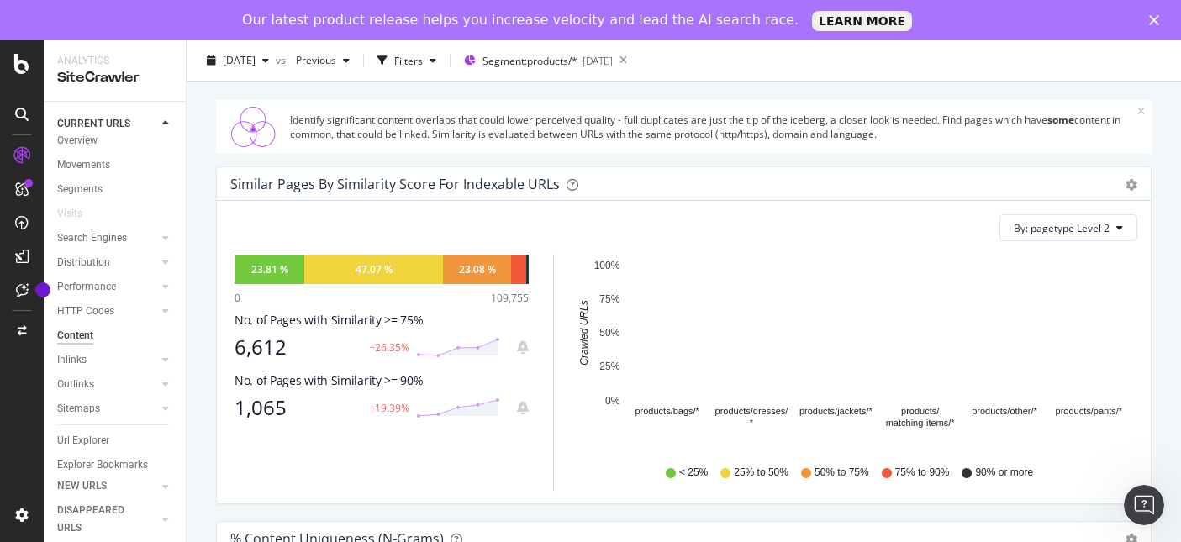
scroll to position [155, 0]
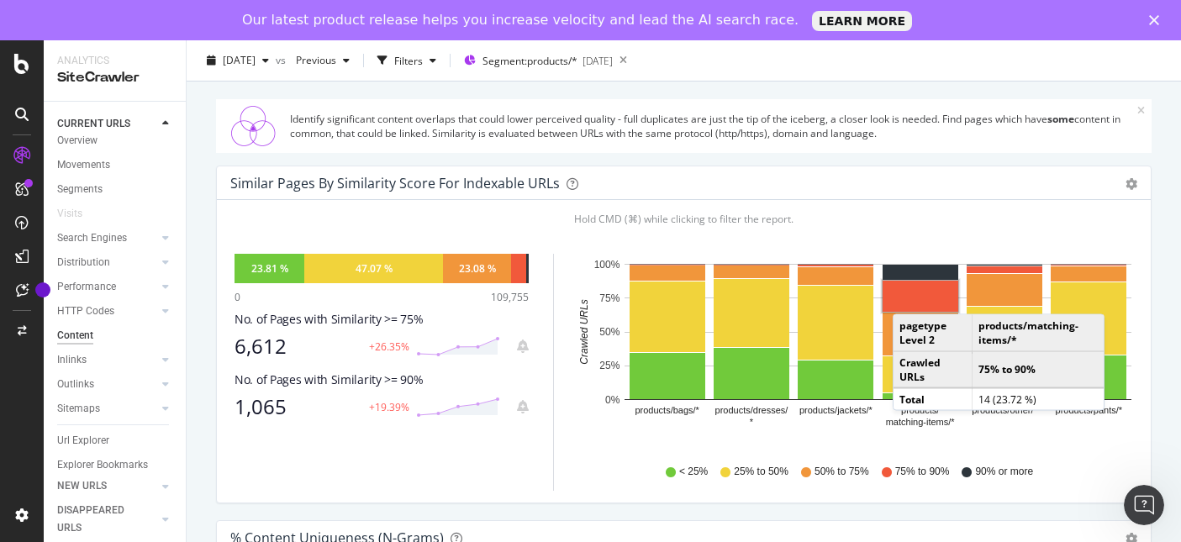
click at [909, 297] on rect "A chart." at bounding box center [920, 296] width 76 height 31
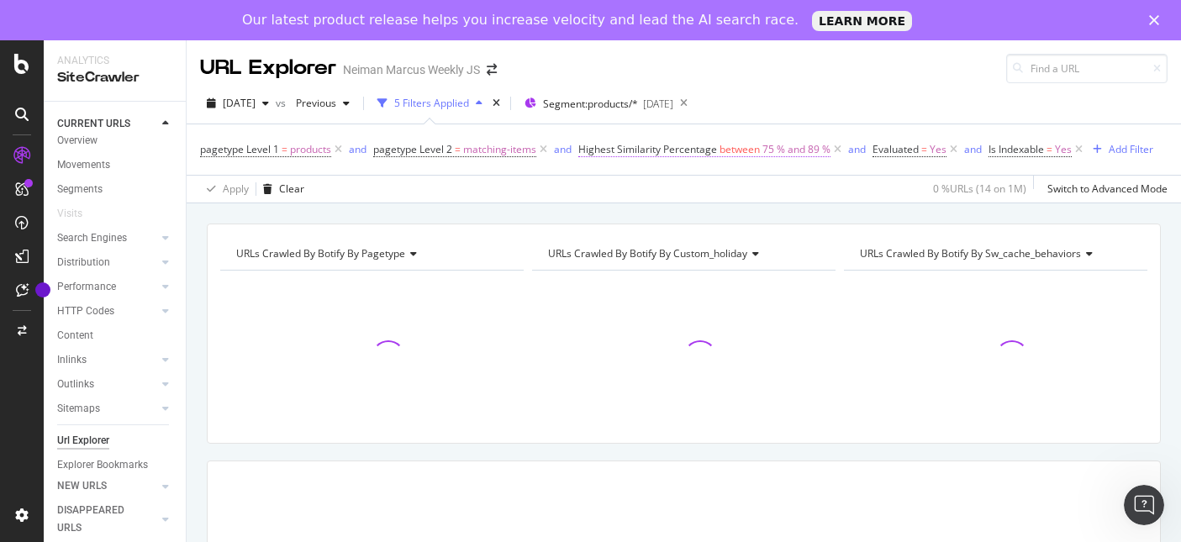
click at [781, 145] on span "75 % and 89 %" at bounding box center [796, 150] width 68 height 24
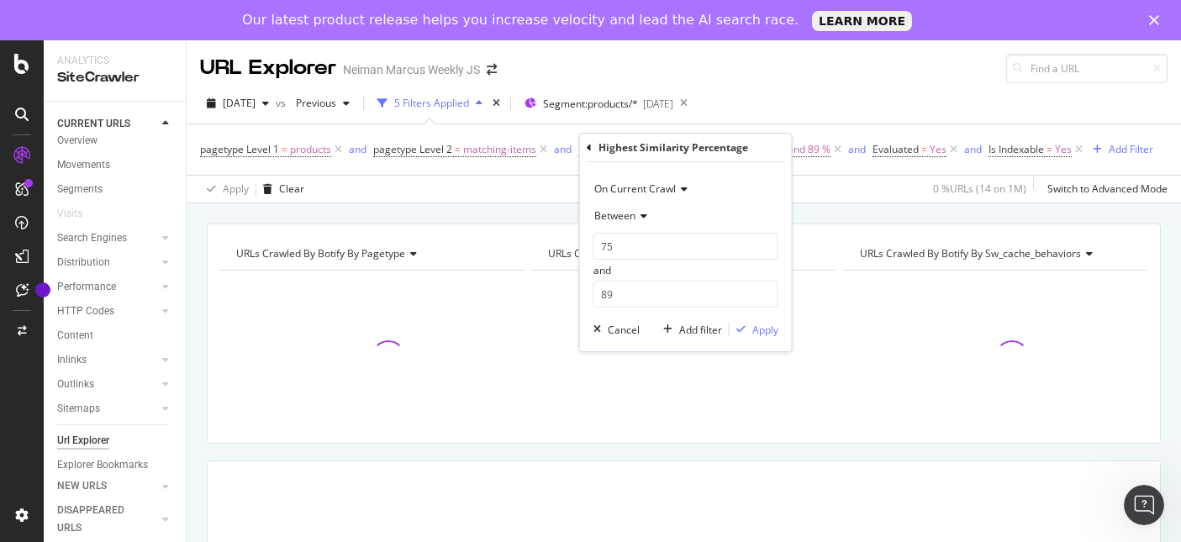
click at [639, 213] on icon at bounding box center [641, 216] width 12 height 10
click at [657, 335] on span "Greater than" at bounding box center [632, 338] width 61 height 14
click at [676, 249] on input "number" at bounding box center [685, 246] width 185 height 27
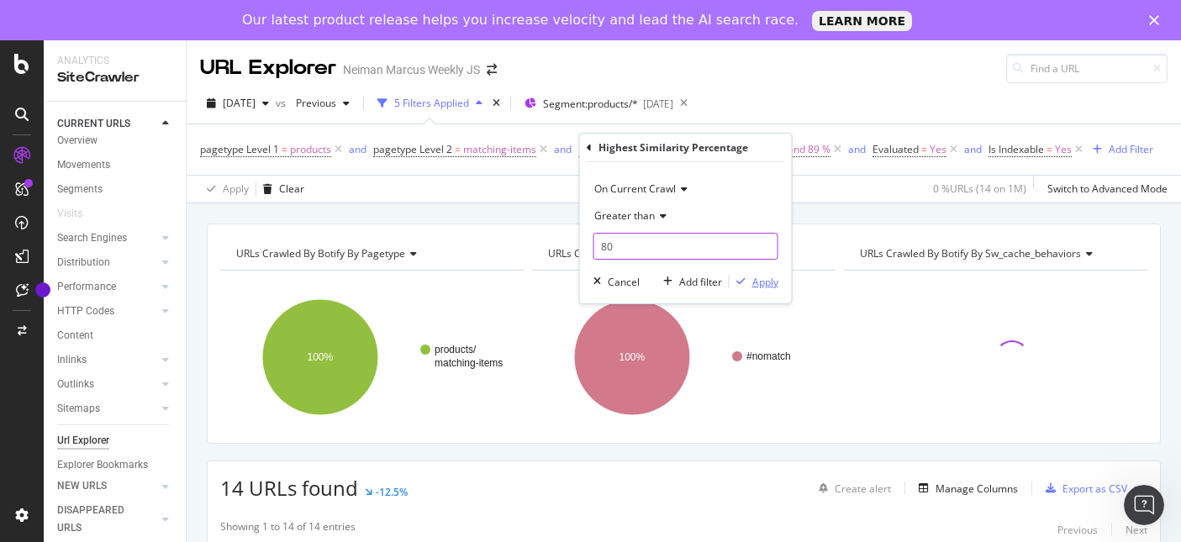
type input "80"
click at [752, 278] on div "Apply" at bounding box center [765, 282] width 26 height 14
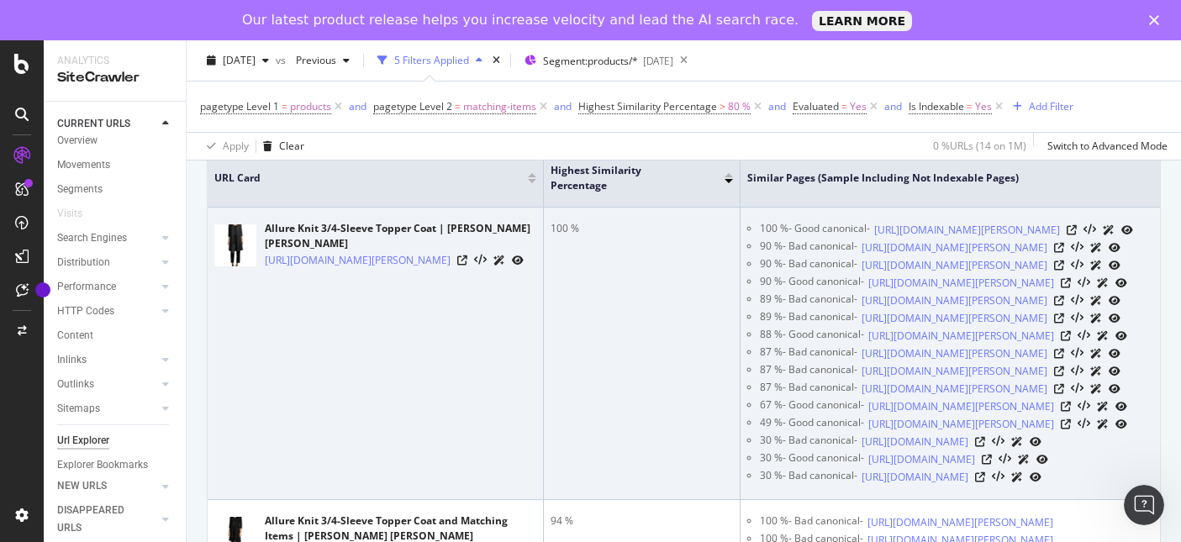
scroll to position [399, 0]
click at [1076, 234] on icon at bounding box center [1071, 229] width 10 height 10
click at [467, 265] on icon at bounding box center [462, 260] width 10 height 10
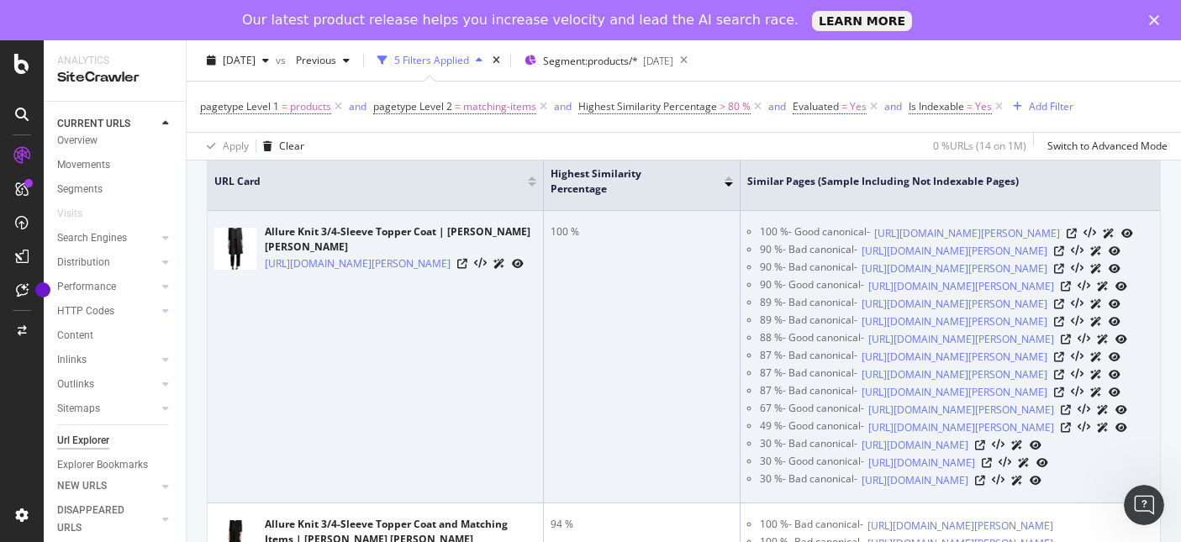
scroll to position [397, 0]
click at [1064, 255] on icon at bounding box center [1059, 250] width 10 height 10
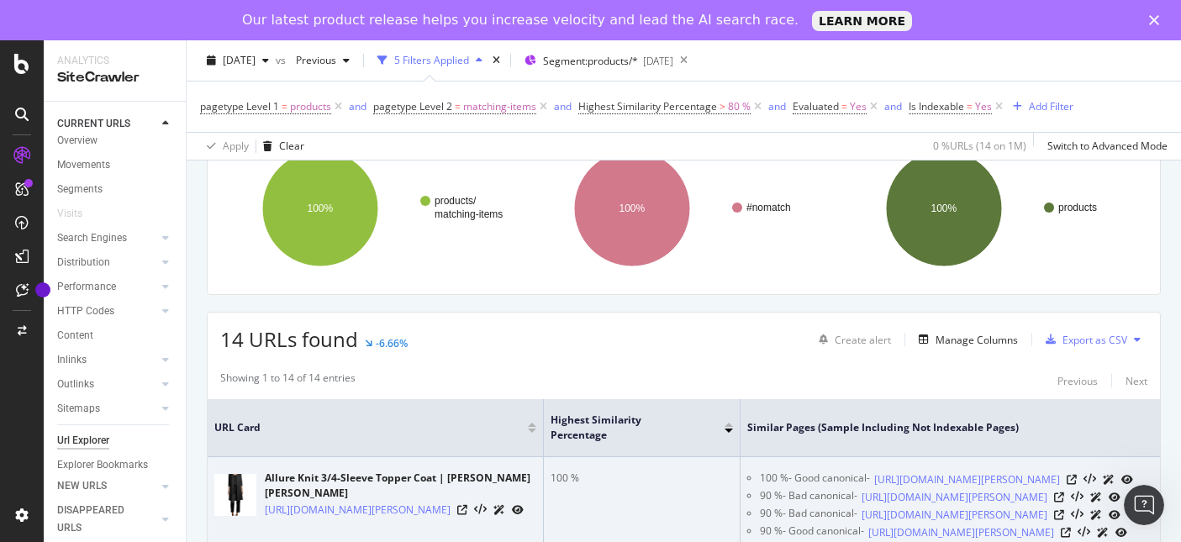
scroll to position [55, 0]
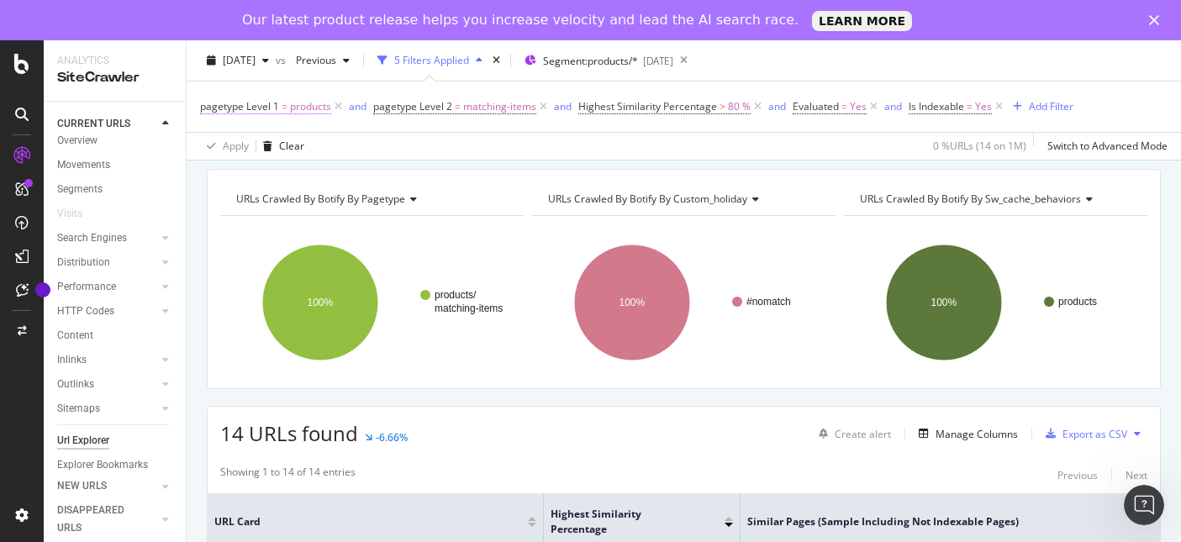
click at [307, 109] on span "products" at bounding box center [310, 107] width 41 height 24
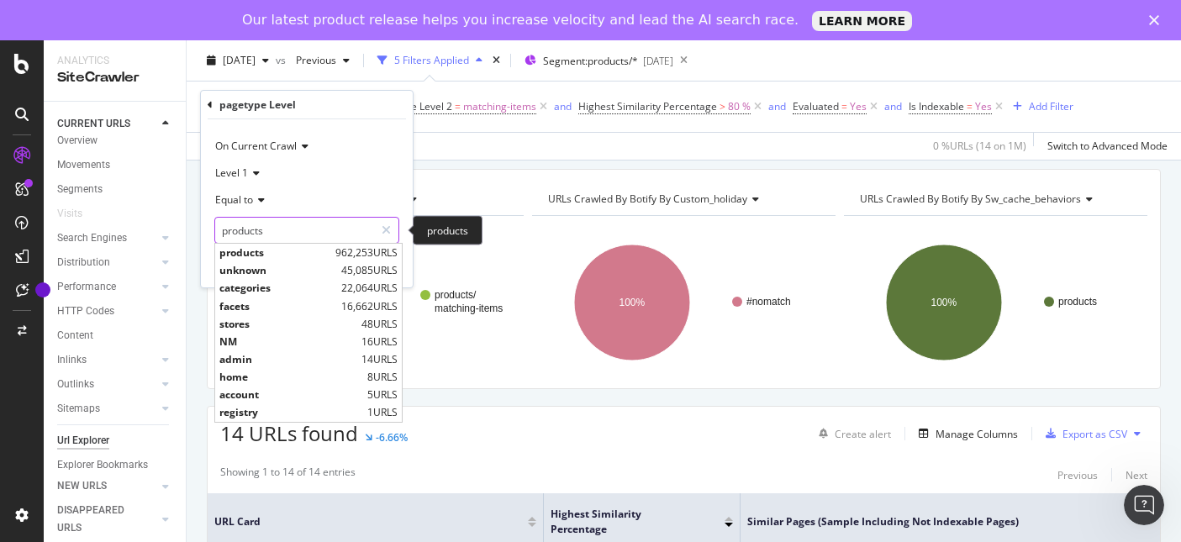
click at [237, 224] on input "products" at bounding box center [294, 230] width 159 height 27
click at [271, 288] on span "categories" at bounding box center [278, 288] width 118 height 14
type input "categories"
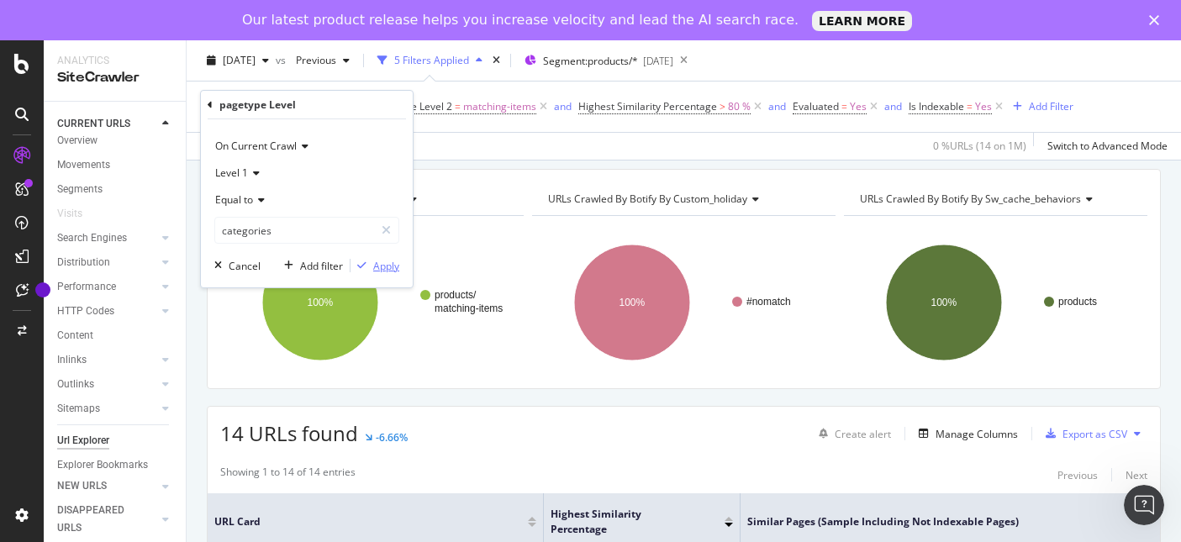
click at [376, 265] on div "Apply" at bounding box center [386, 266] width 26 height 14
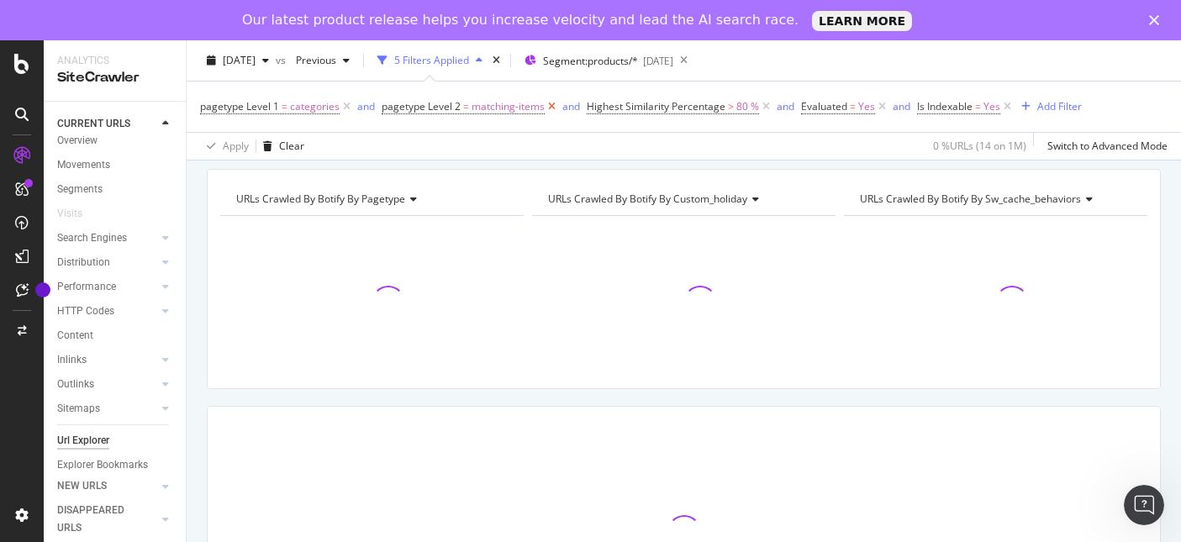
click at [545, 110] on icon at bounding box center [552, 106] width 14 height 17
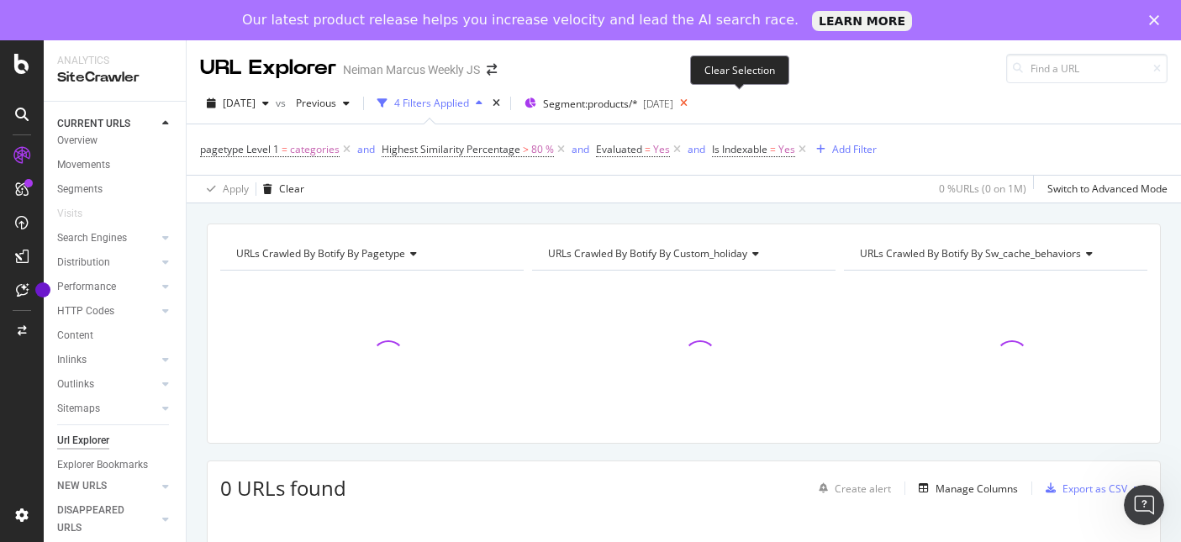
click at [694, 102] on icon at bounding box center [683, 104] width 21 height 24
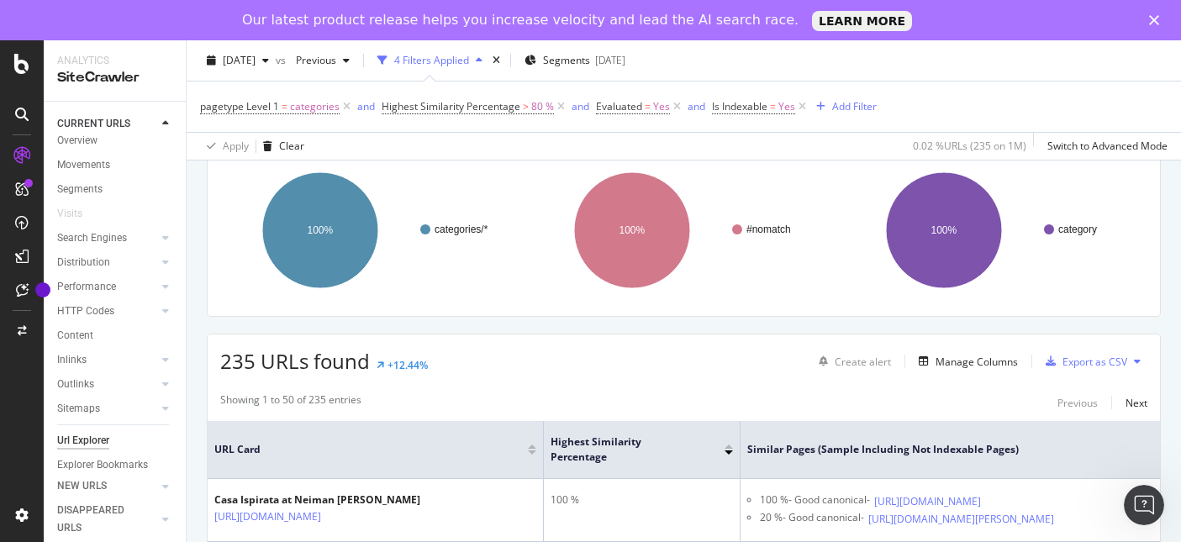
scroll to position [170, 0]
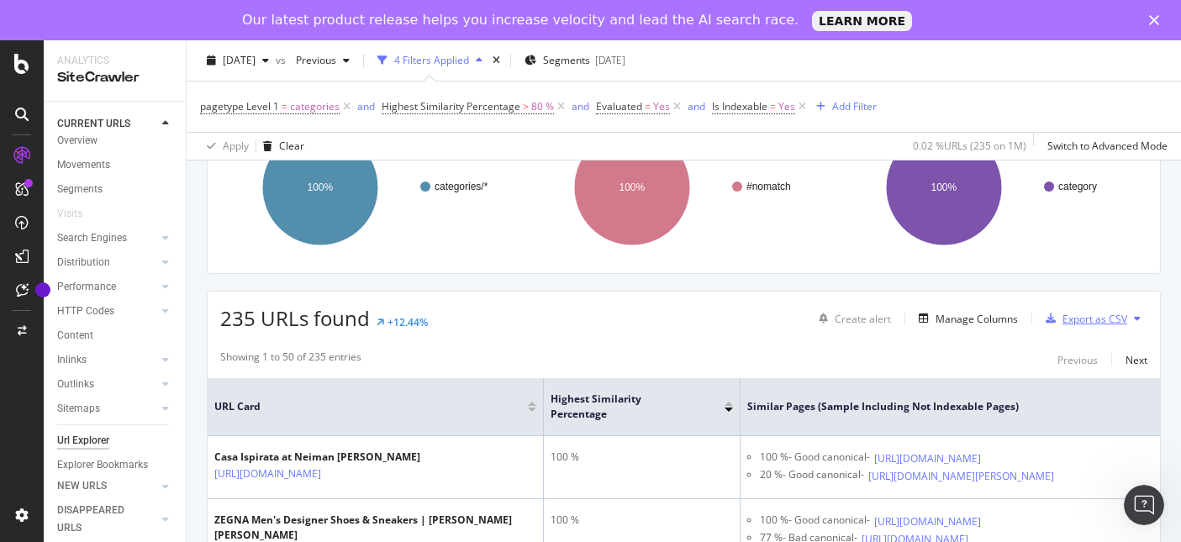
click at [1110, 321] on div "Export as CSV" at bounding box center [1094, 319] width 65 height 14
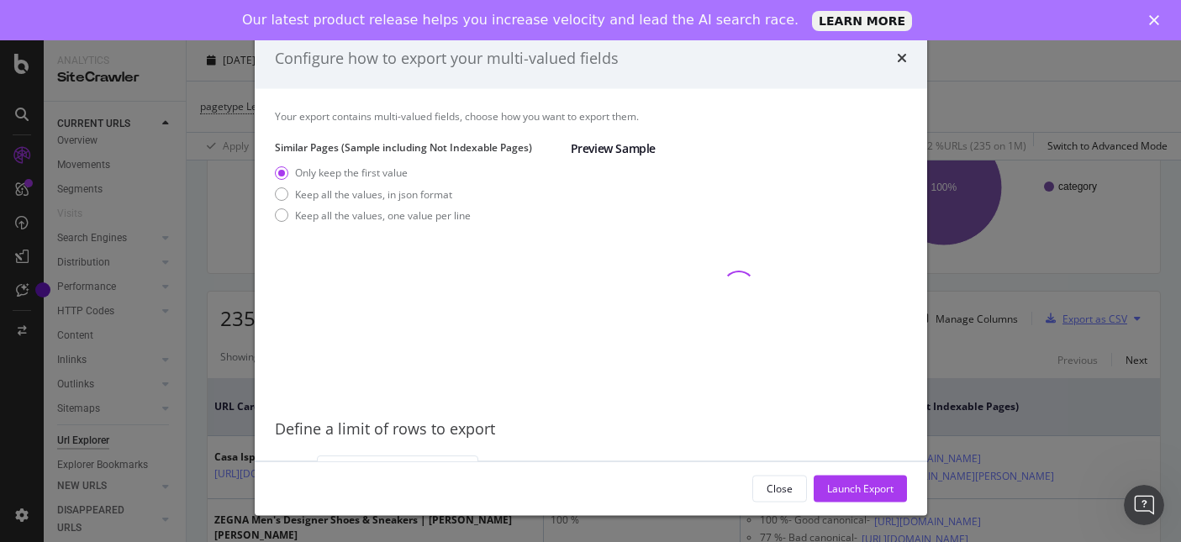
scroll to position [21, 0]
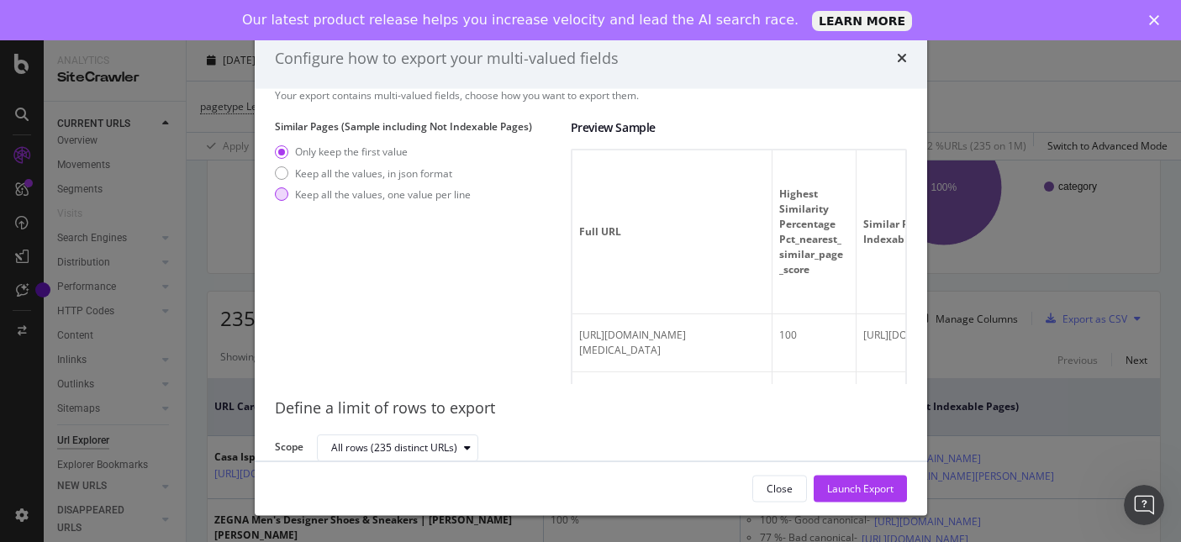
click at [355, 196] on div "Keep all the values, one value per line" at bounding box center [383, 194] width 176 height 14
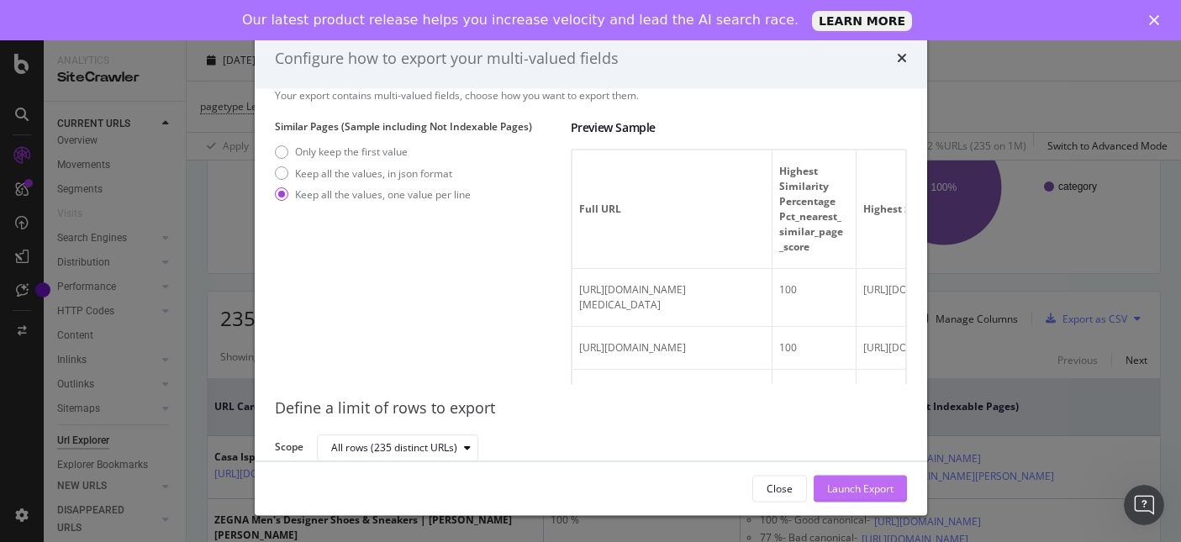
click at [876, 487] on div "Launch Export" at bounding box center [860, 488] width 66 height 14
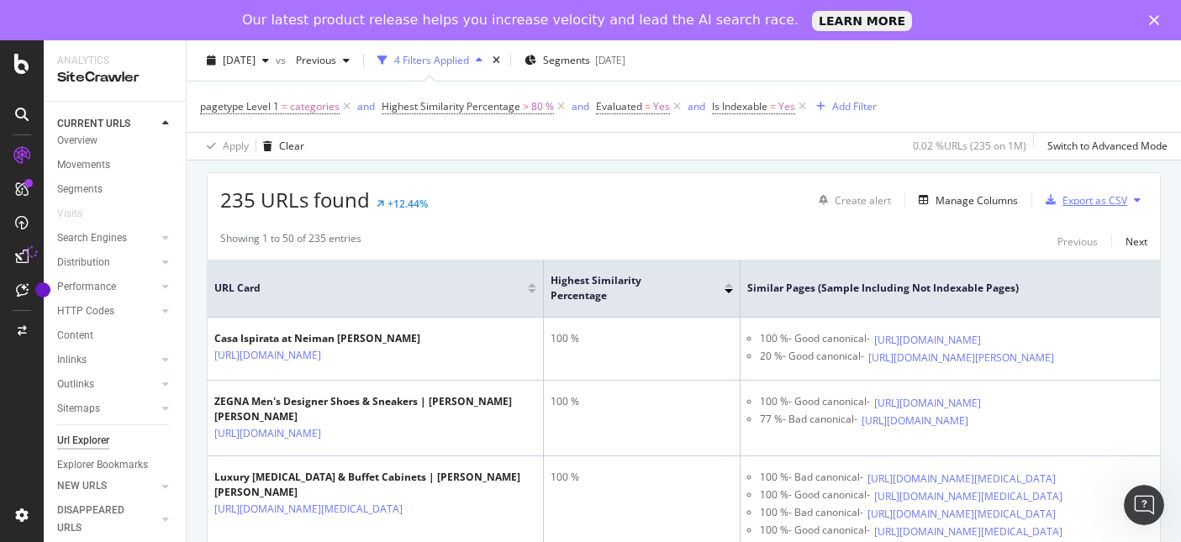
scroll to position [284, 0]
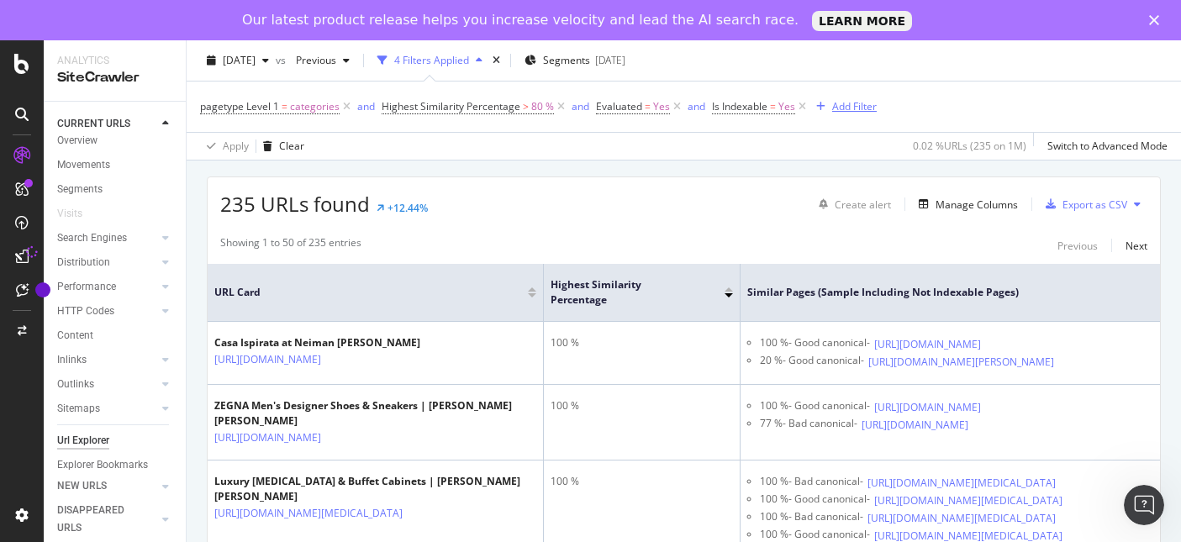
click at [855, 111] on div "Add Filter" at bounding box center [854, 106] width 45 height 14
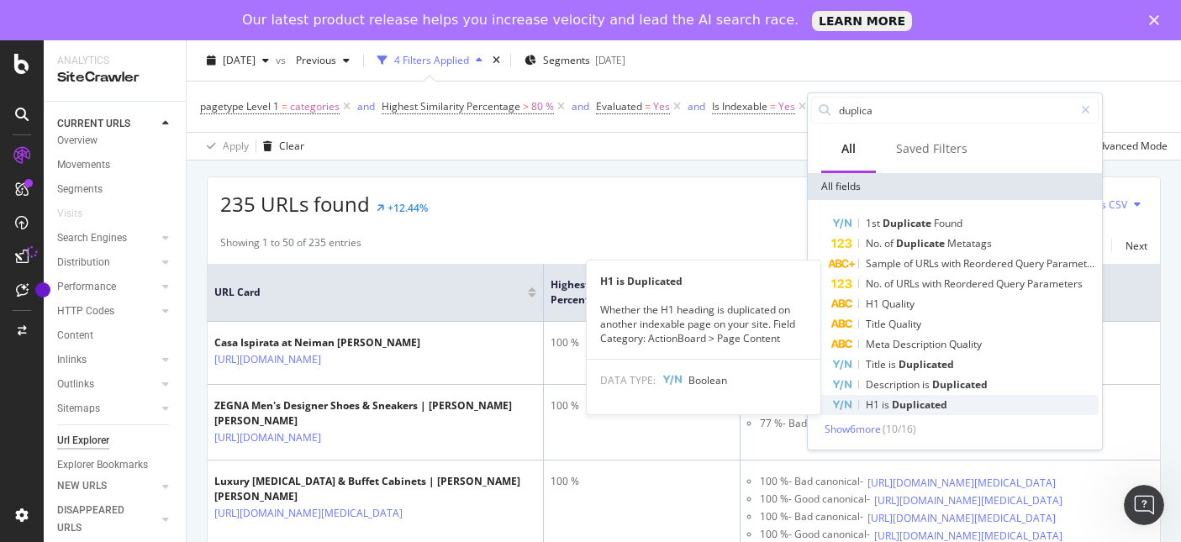
type input "duplica"
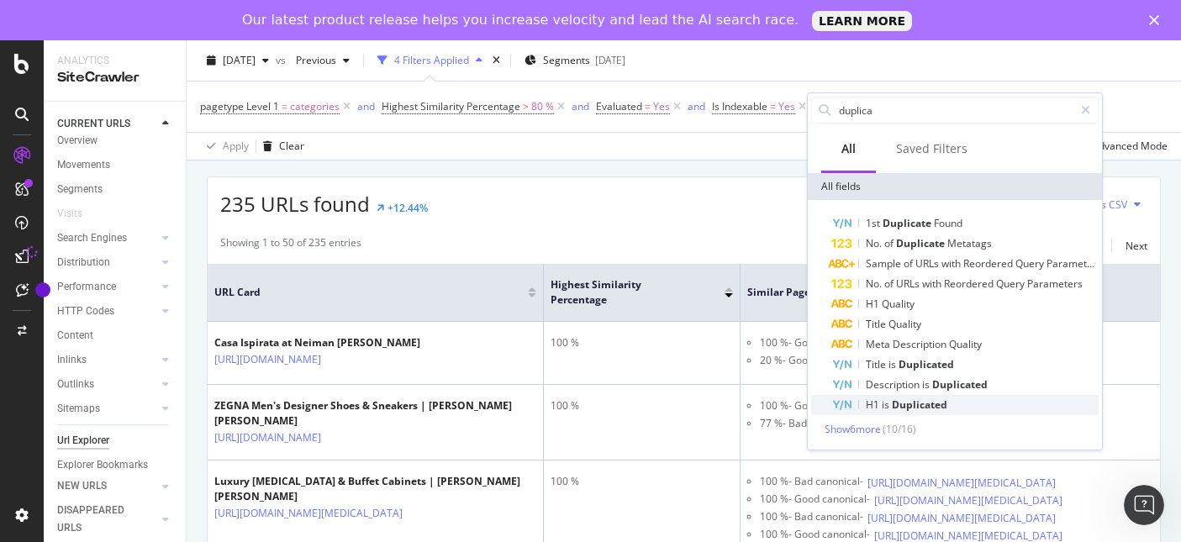
click at [910, 410] on span "Duplicated" at bounding box center [919, 404] width 55 height 14
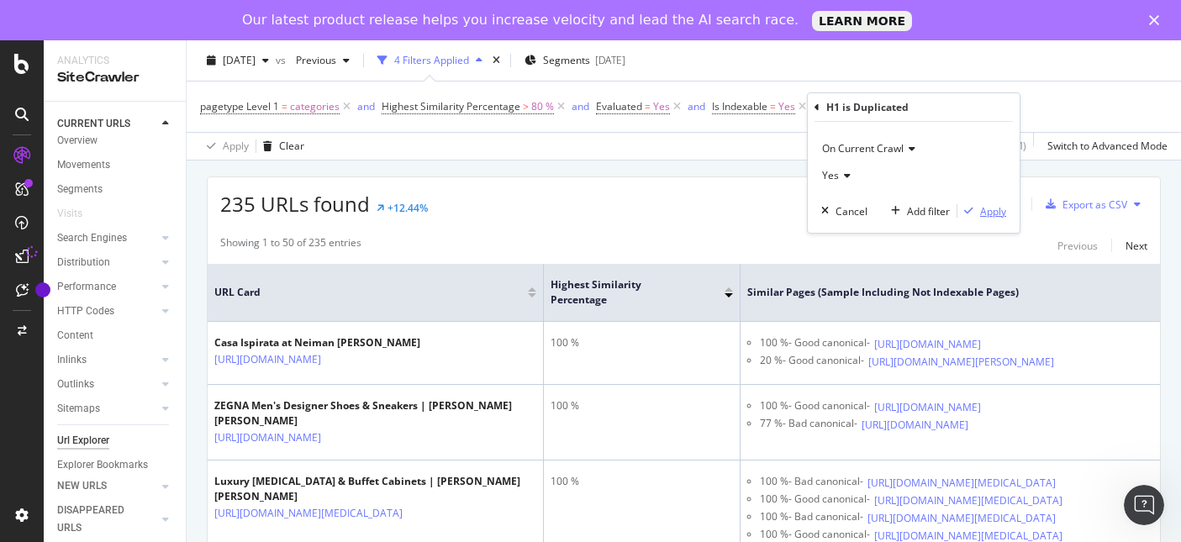
click at [997, 218] on div "Apply" at bounding box center [993, 211] width 26 height 14
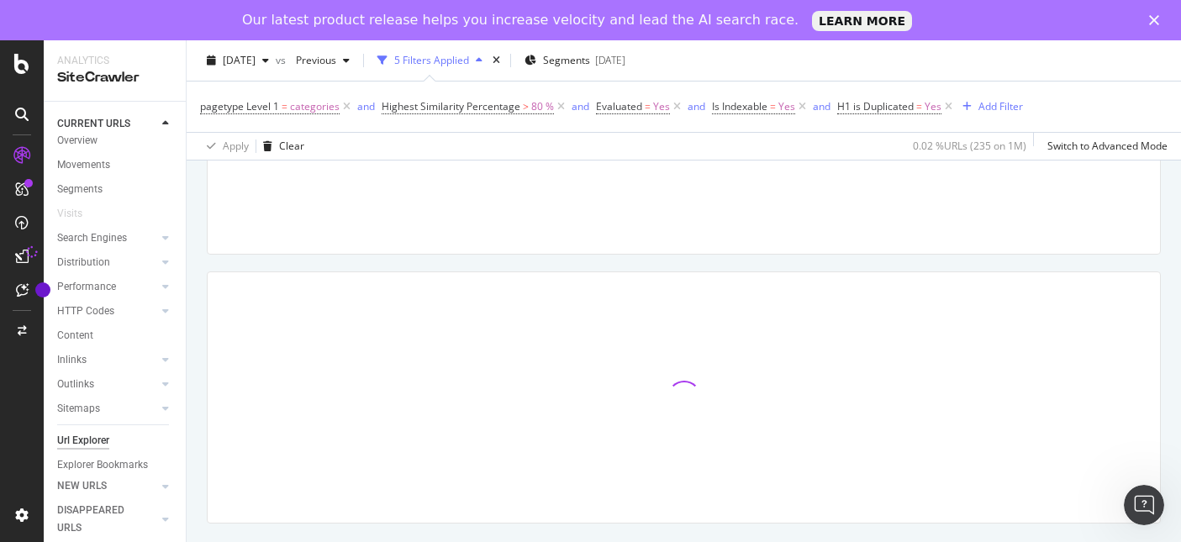
scroll to position [189, 0]
click at [559, 105] on icon at bounding box center [561, 106] width 14 height 17
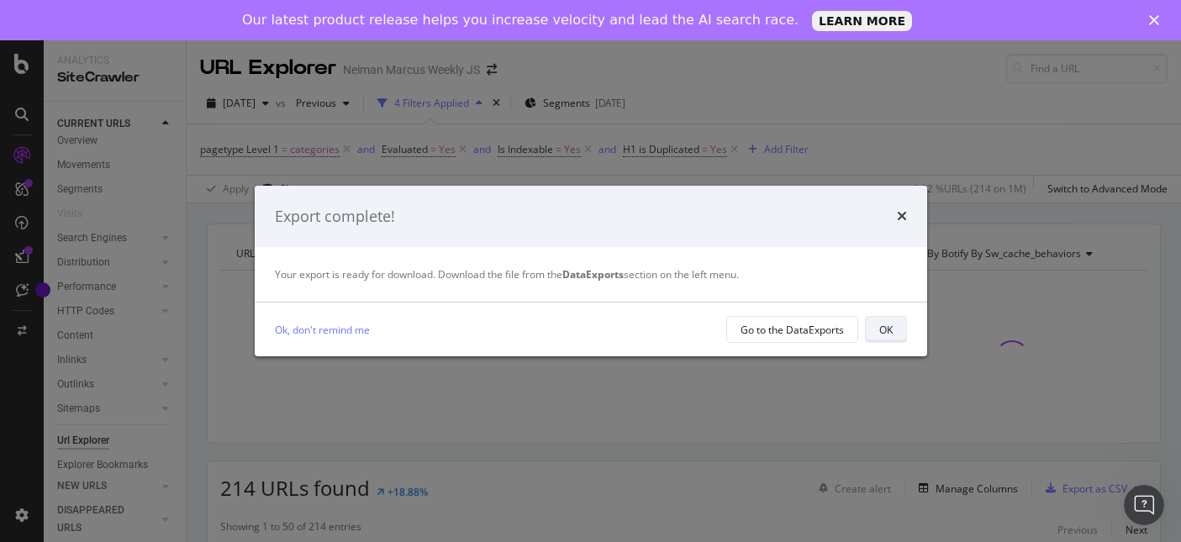
click at [897, 316] on button "OK" at bounding box center [886, 329] width 42 height 27
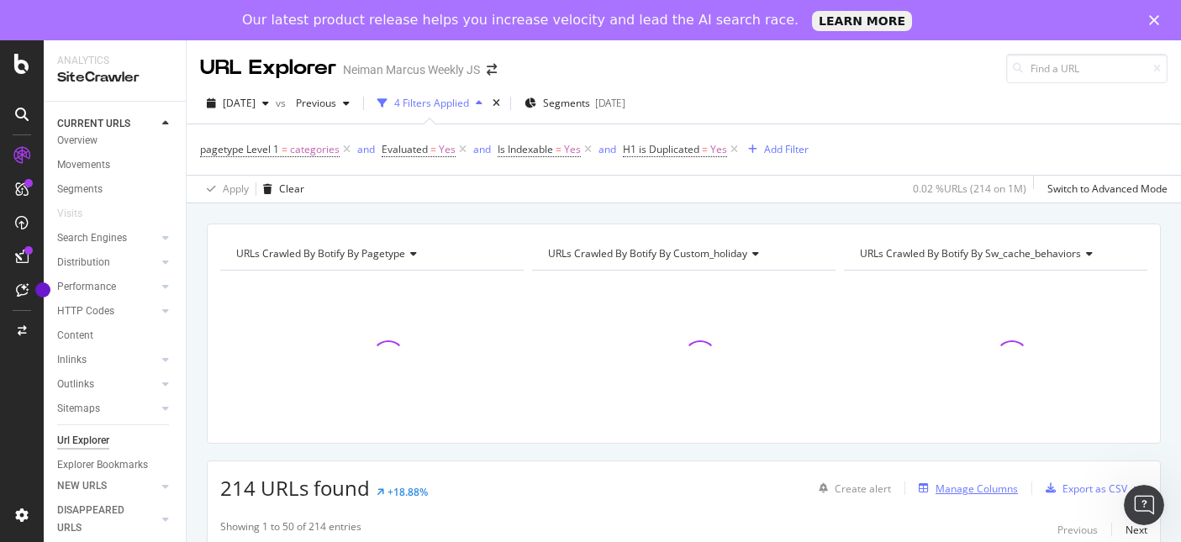
click at [978, 481] on div "Manage Columns" at bounding box center [976, 488] width 82 height 14
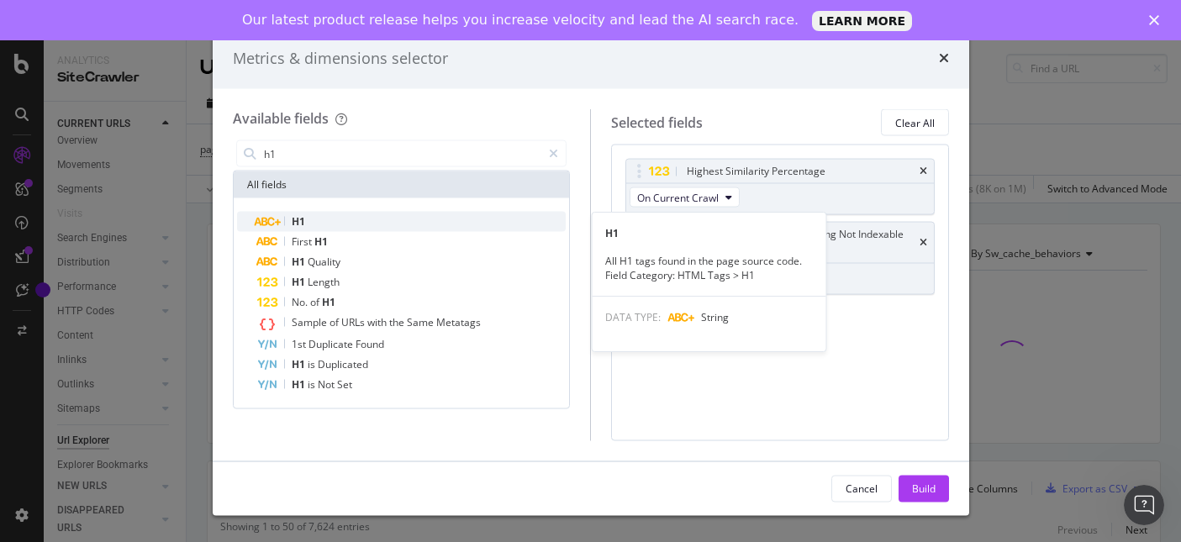
type input "h1"
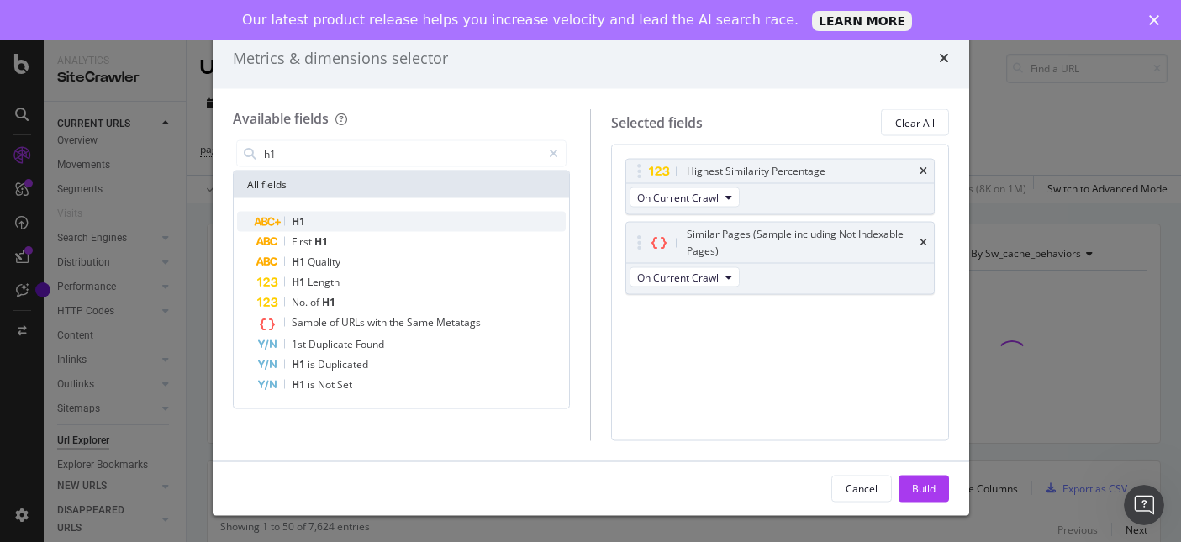
click at [303, 215] on span "H1" at bounding box center [298, 221] width 13 height 14
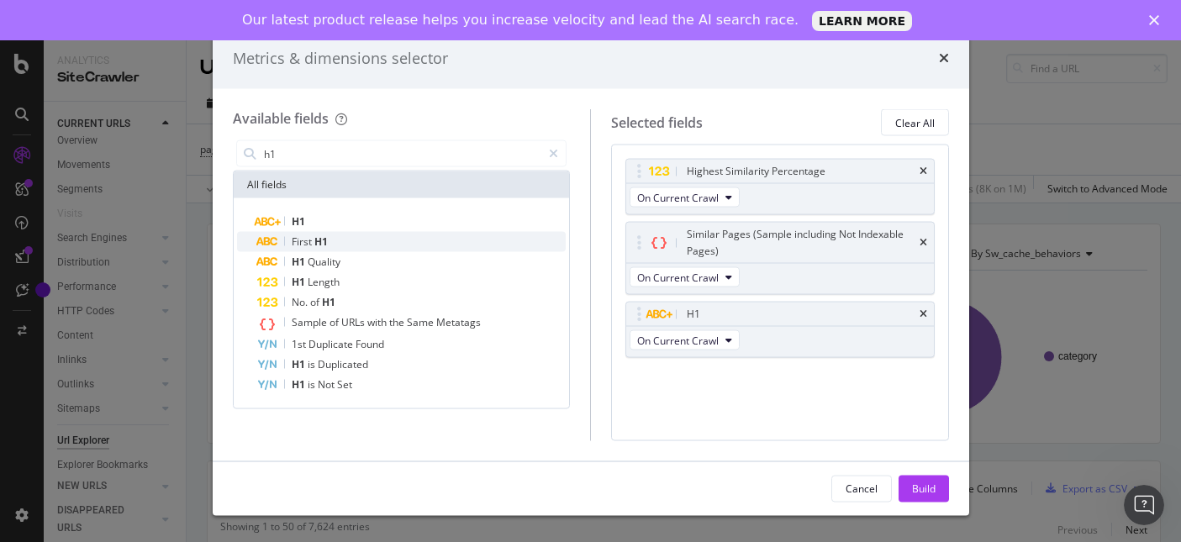
click at [338, 238] on div "First H1" at bounding box center [411, 242] width 309 height 20
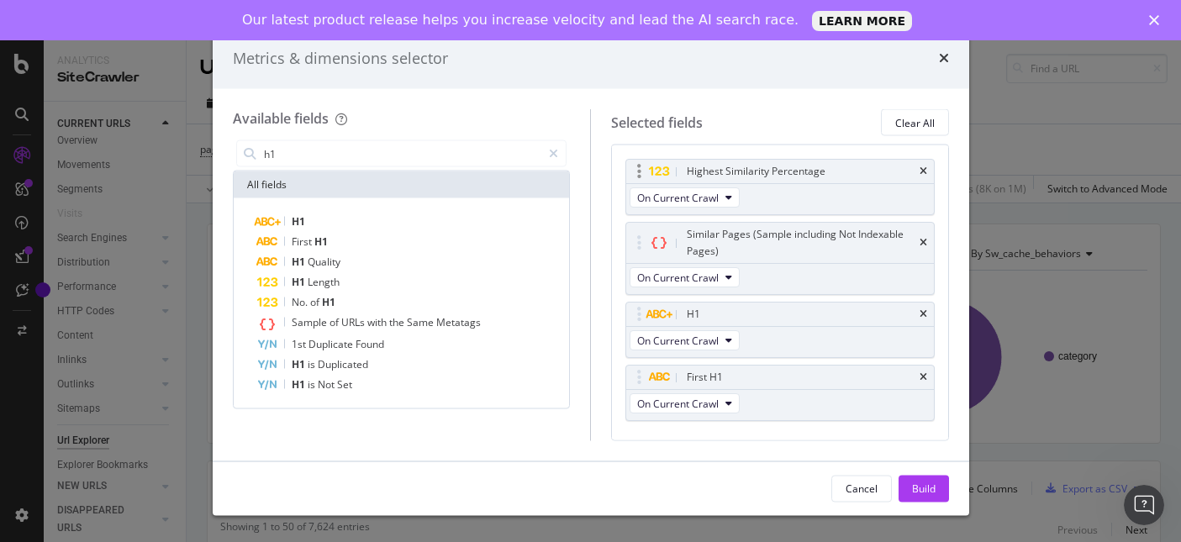
click at [927, 163] on div "Highest Similarity Percentage" at bounding box center [780, 172] width 308 height 24
click at [924, 167] on icon "times" at bounding box center [923, 171] width 8 height 10
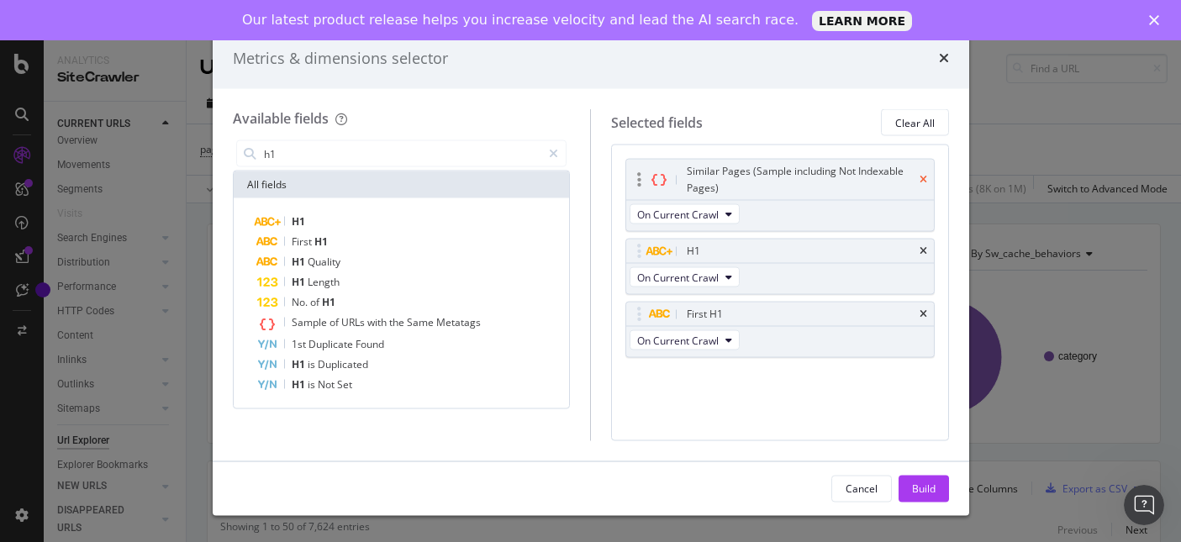
click at [923, 175] on icon "times" at bounding box center [923, 180] width 8 height 10
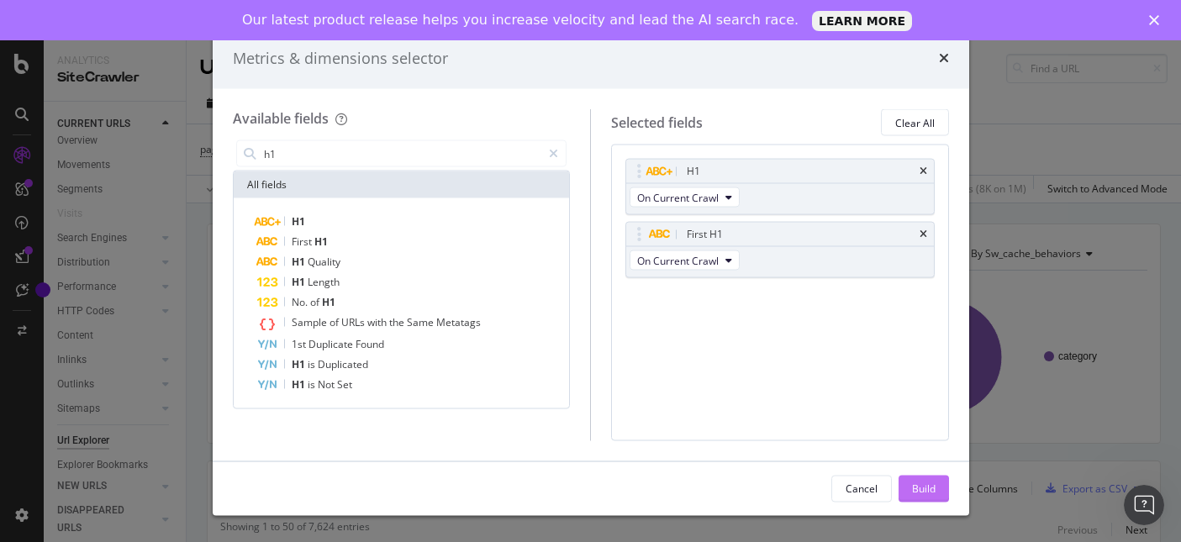
click at [926, 487] on div "Build" at bounding box center [924, 488] width 24 height 14
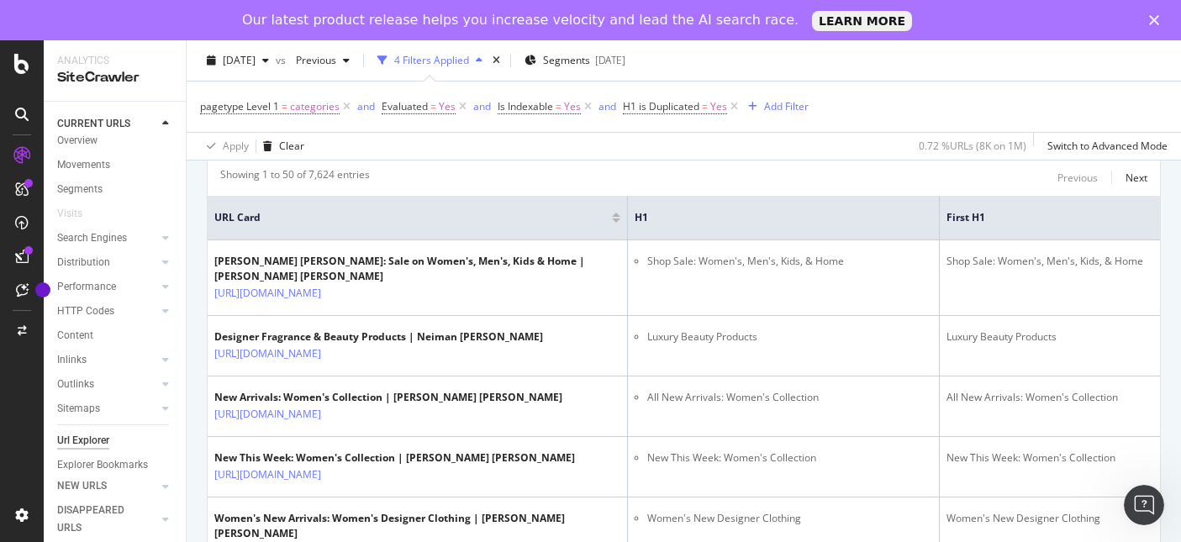
scroll to position [353, 0]
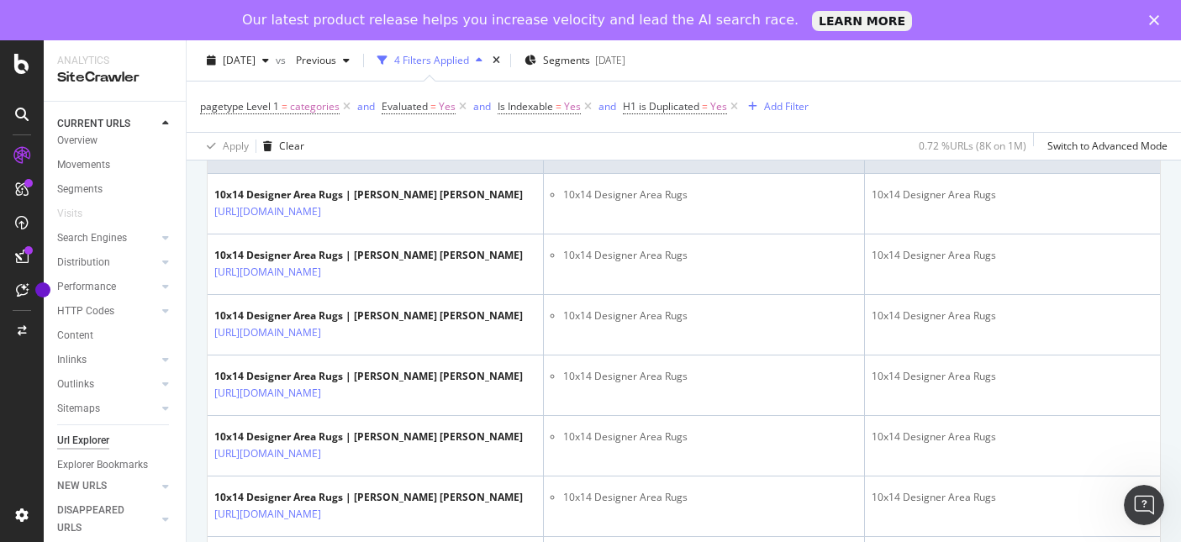
scroll to position [420, 0]
click at [788, 108] on div "Add Filter" at bounding box center [786, 106] width 45 height 14
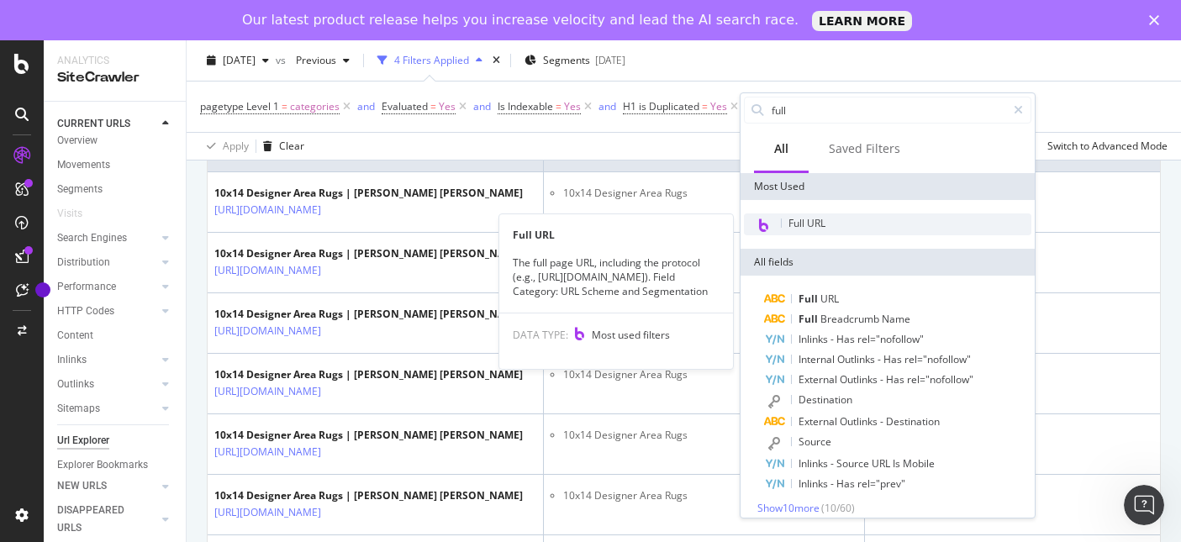
type input "full"
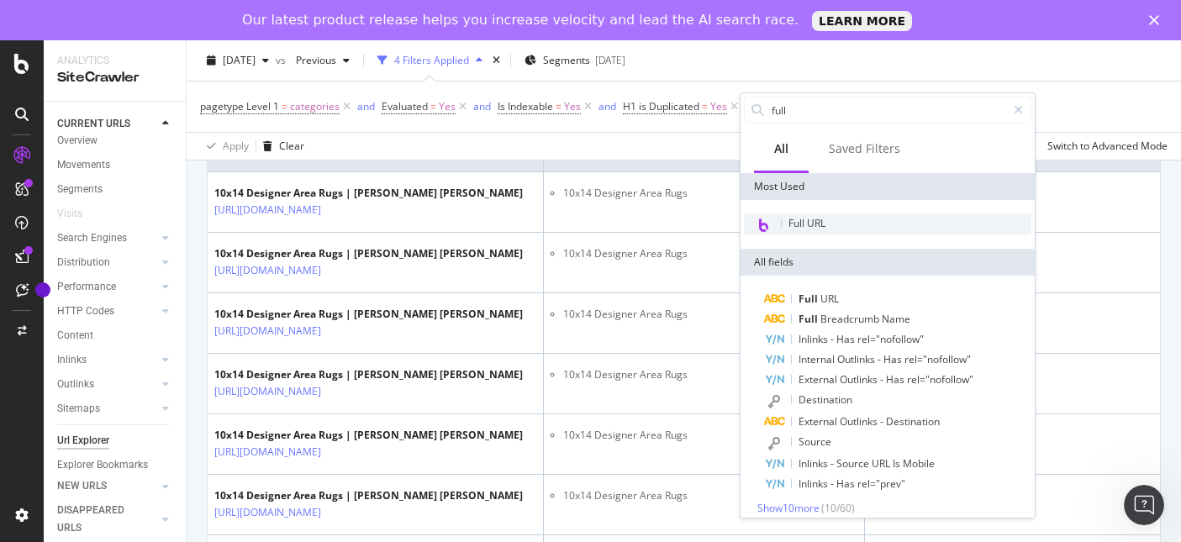
click at [814, 229] on span "Full URL" at bounding box center [806, 223] width 37 height 14
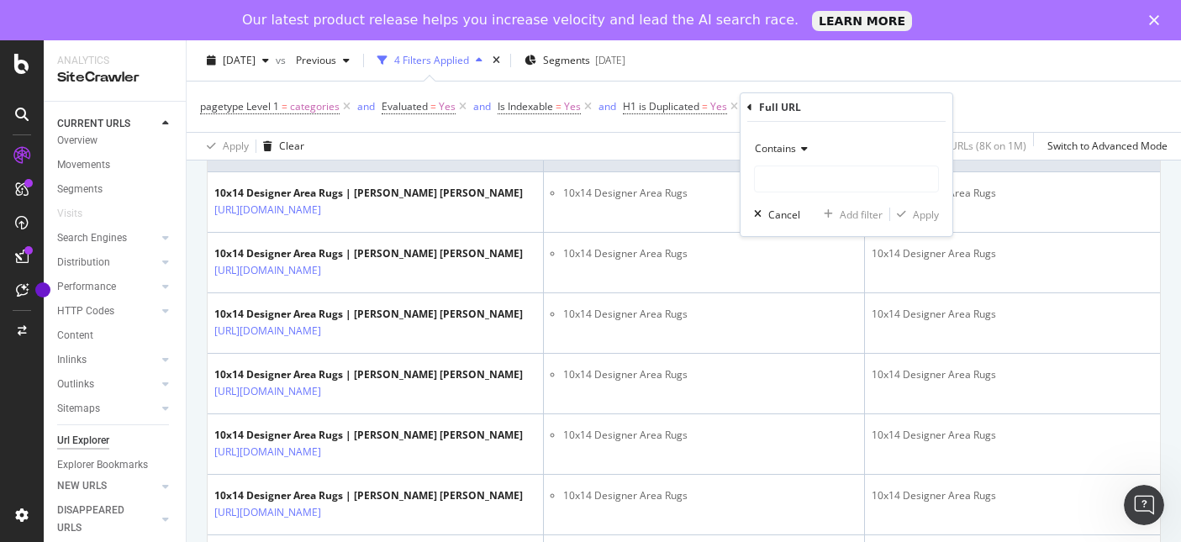
click at [806, 147] on icon at bounding box center [802, 149] width 12 height 10
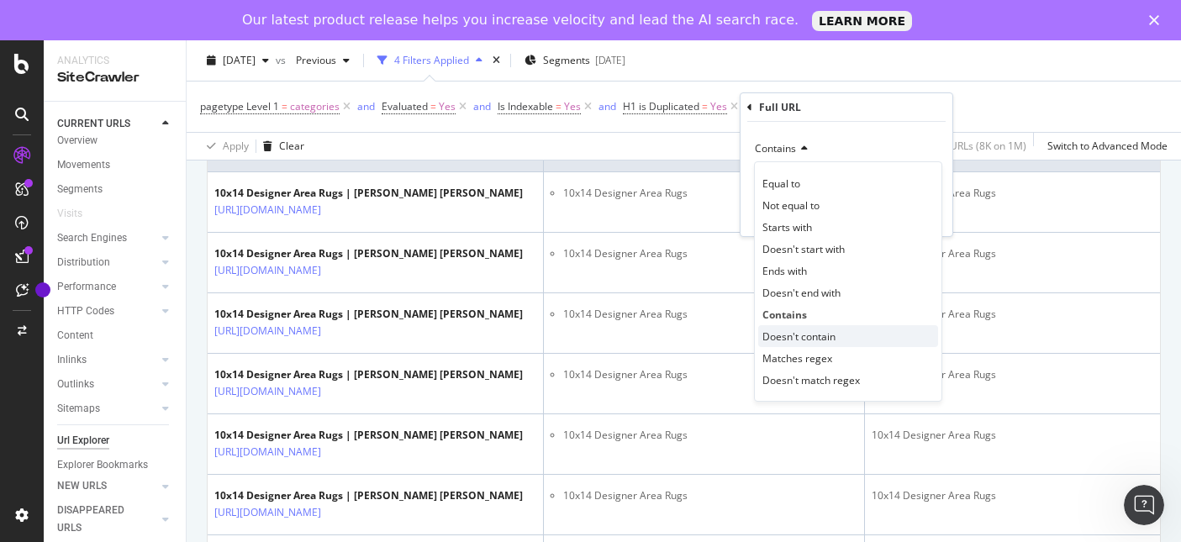
click at [821, 333] on span "Doesn't contain" at bounding box center [798, 336] width 73 height 14
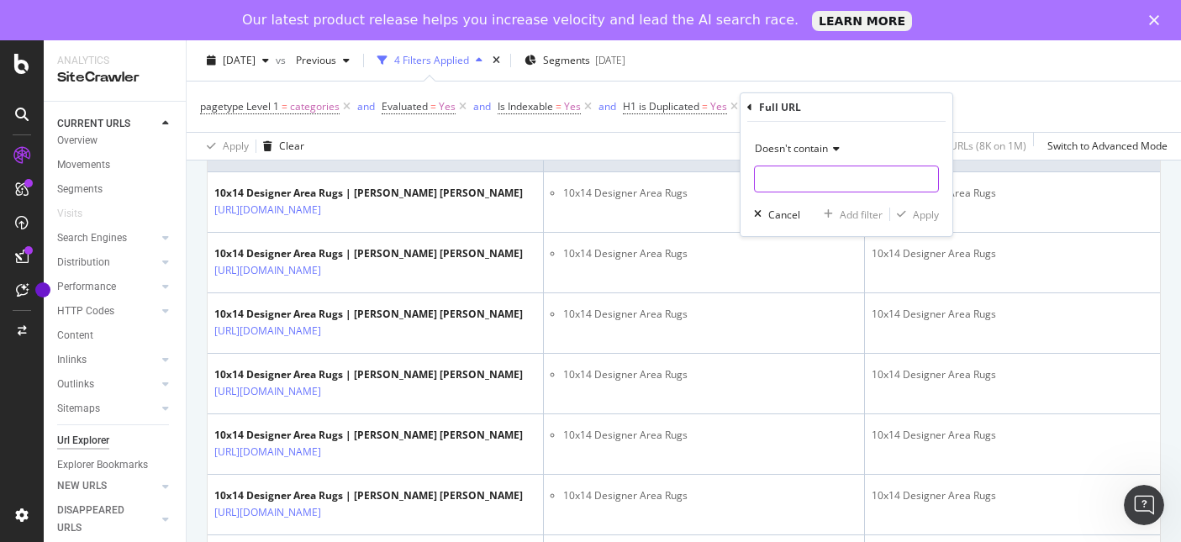
click at [827, 183] on input "text" at bounding box center [846, 179] width 183 height 27
type input "?page="
click at [922, 215] on div "Apply" at bounding box center [926, 215] width 26 height 14
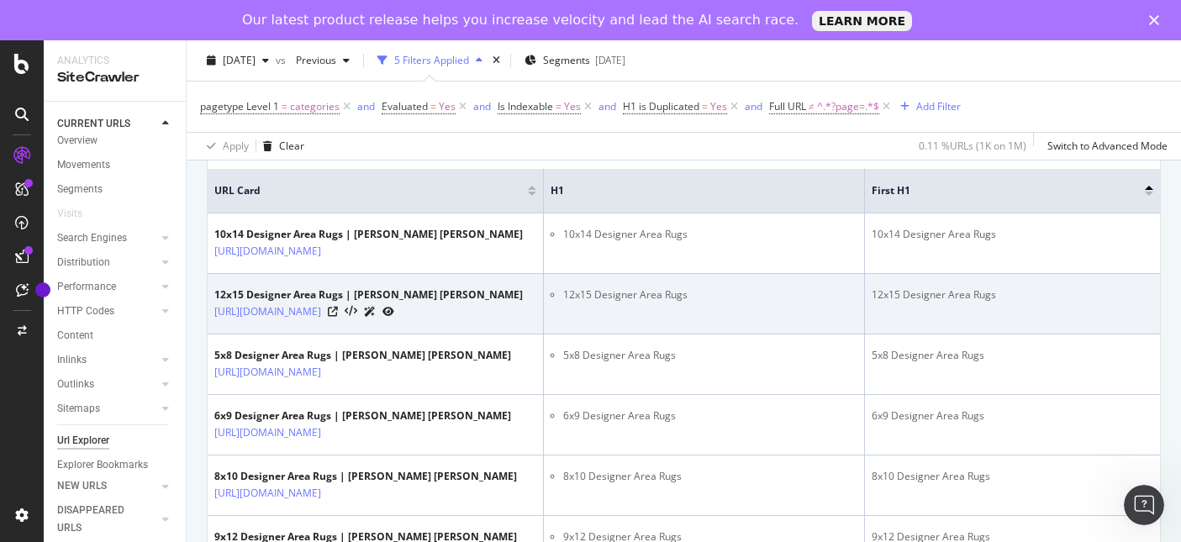
scroll to position [376, 0]
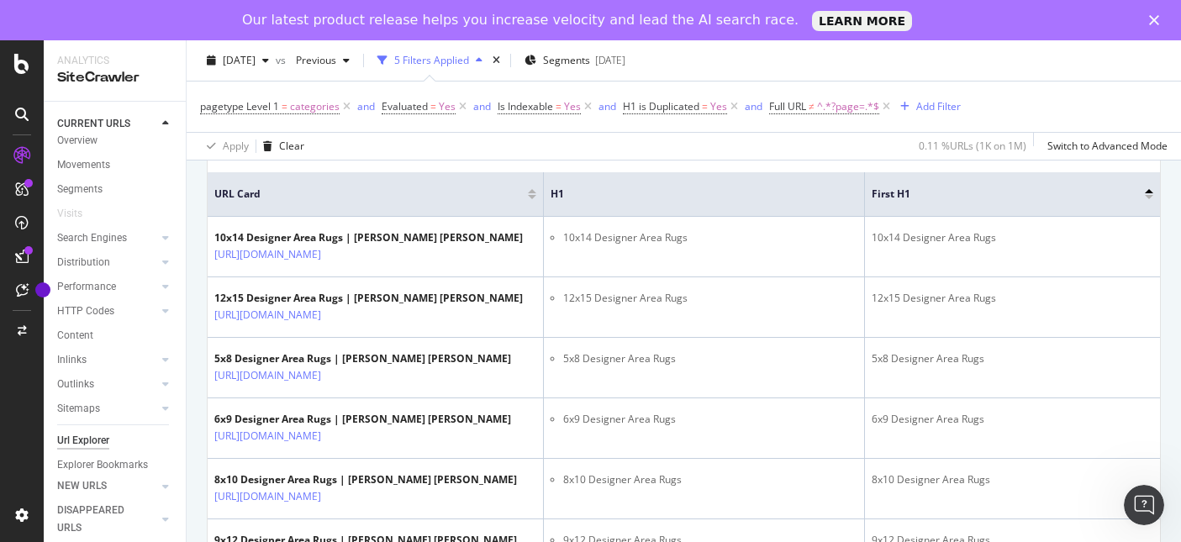
click at [1148, 191] on div at bounding box center [1148, 191] width 8 height 4
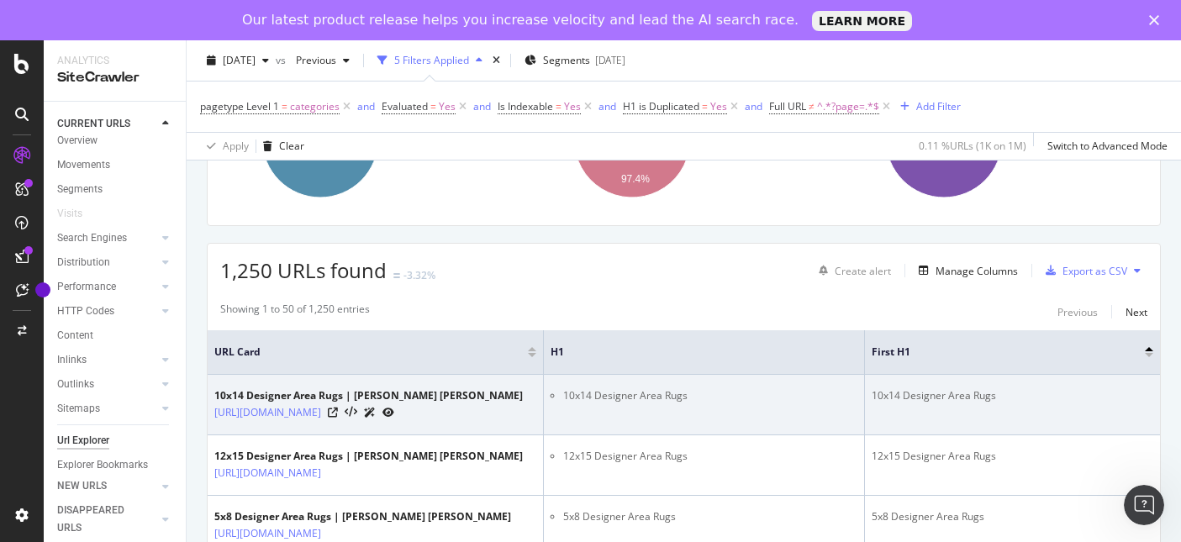
scroll to position [210, 0]
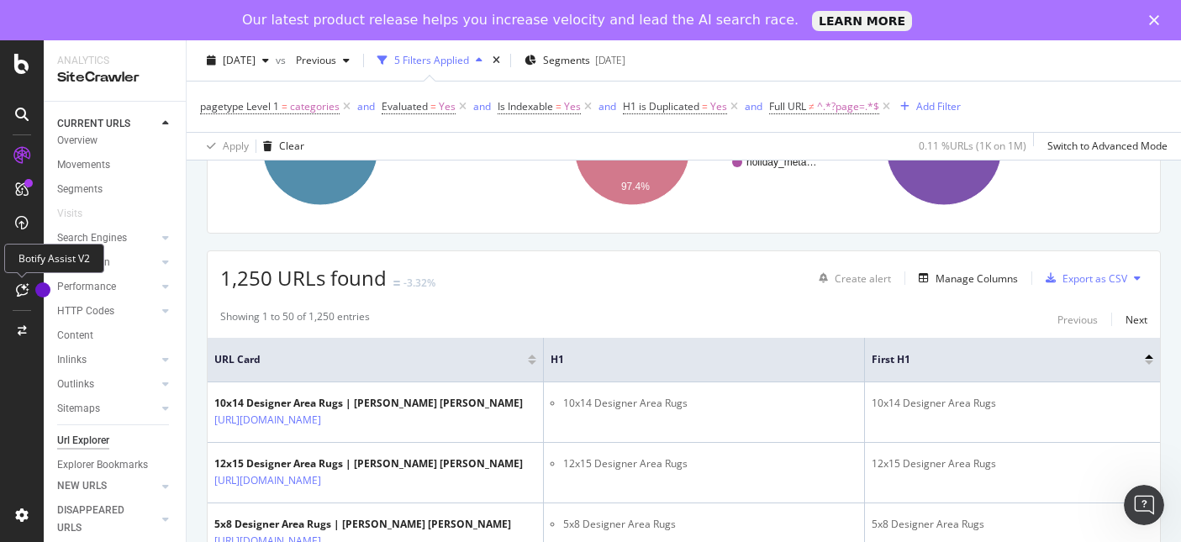
click at [19, 282] on div at bounding box center [21, 289] width 27 height 27
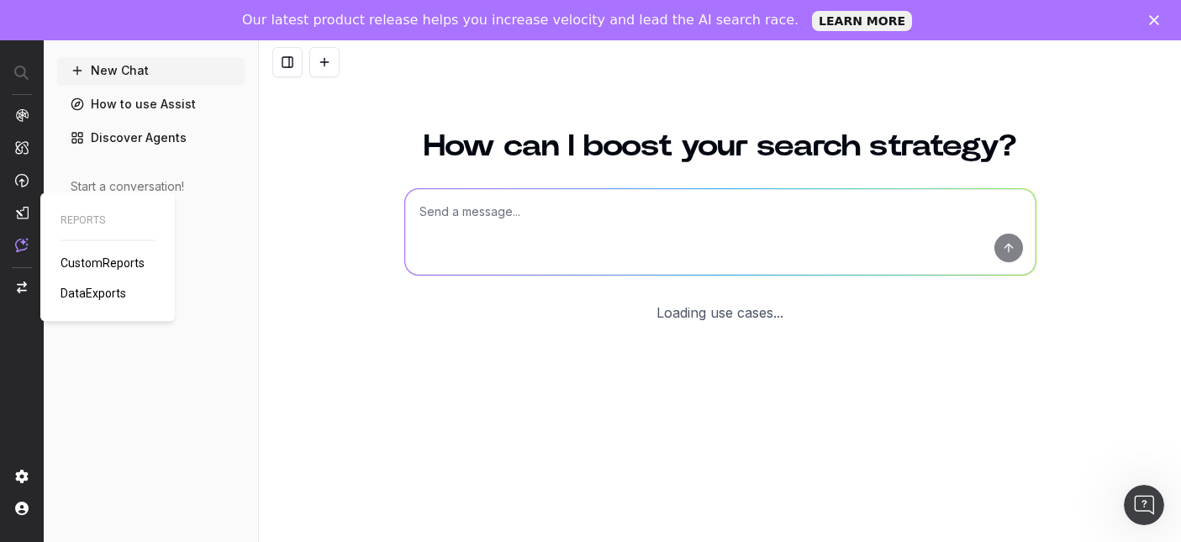
scroll to position [110, 0]
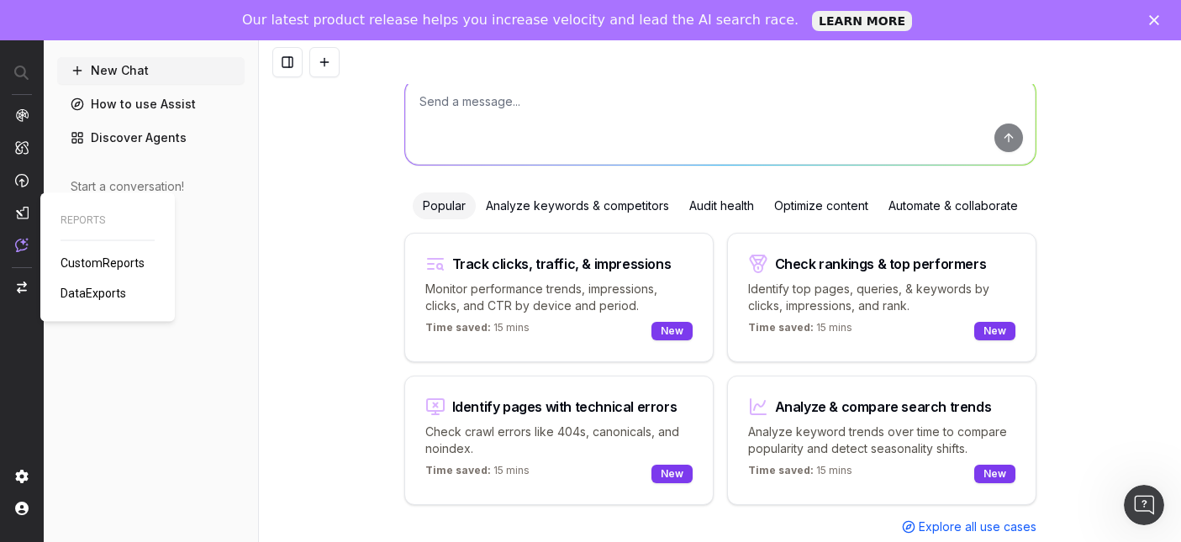
click at [87, 292] on span "DataExports" at bounding box center [94, 293] width 66 height 13
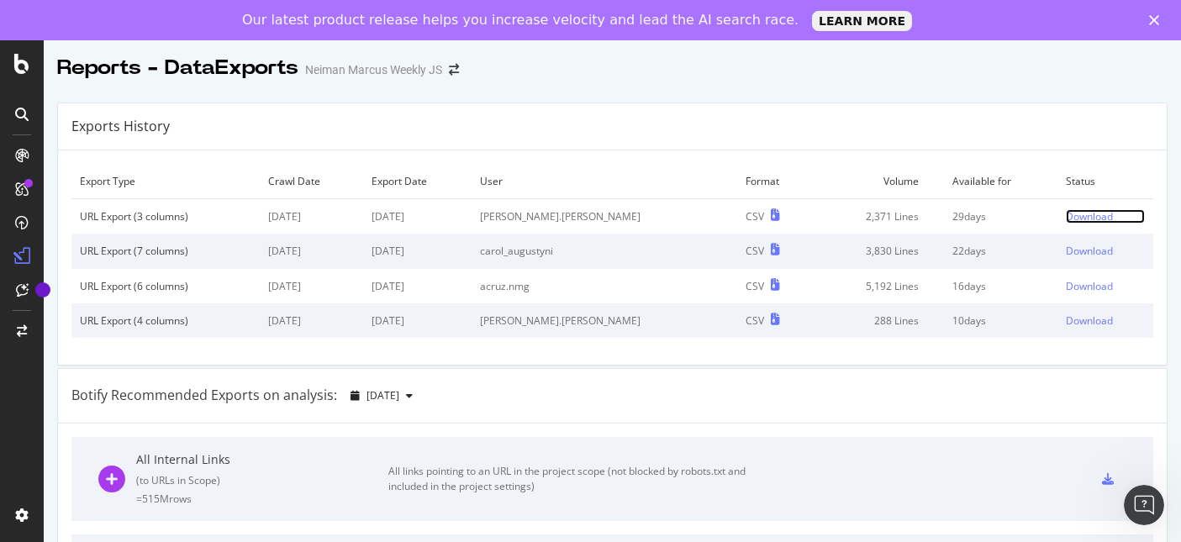
click at [1071, 215] on div "Download" at bounding box center [1088, 216] width 47 height 14
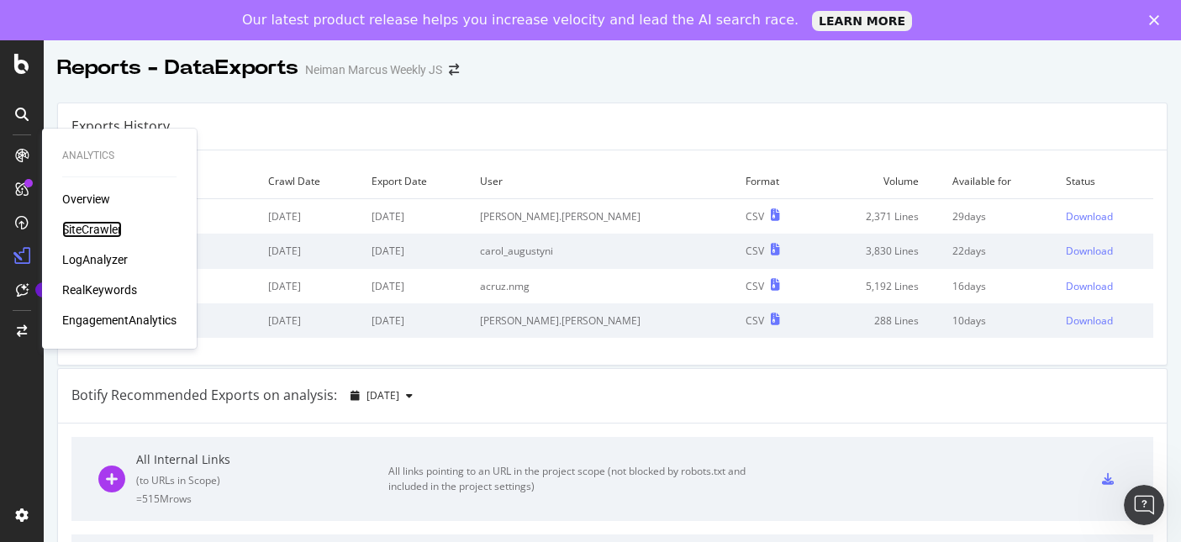
click at [106, 228] on div "SiteCrawler" at bounding box center [92, 229] width 60 height 17
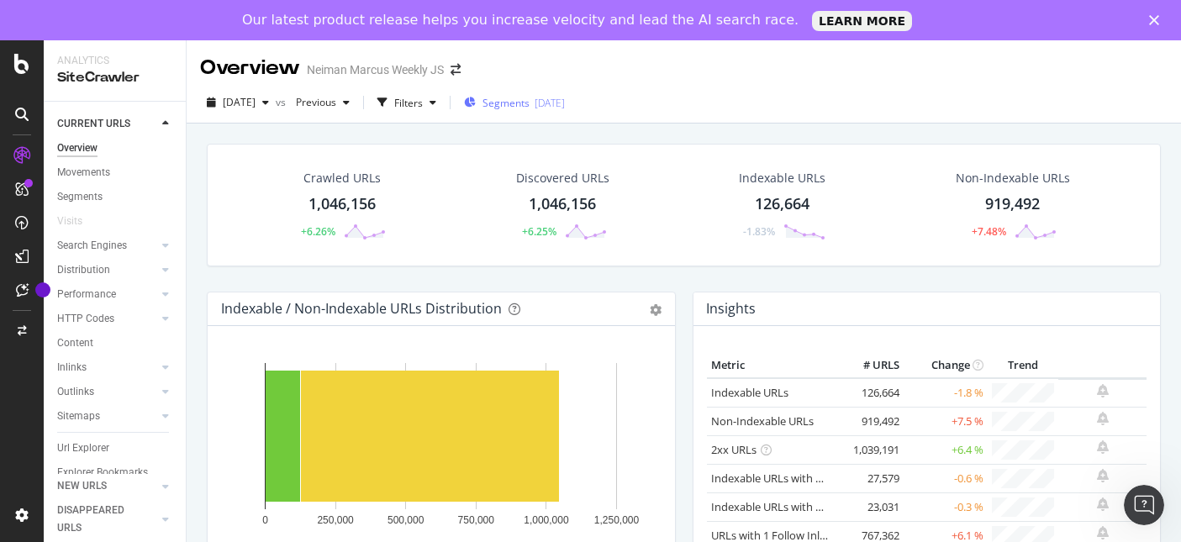
click at [565, 100] on div "2025-04-23" at bounding box center [549, 103] width 30 height 14
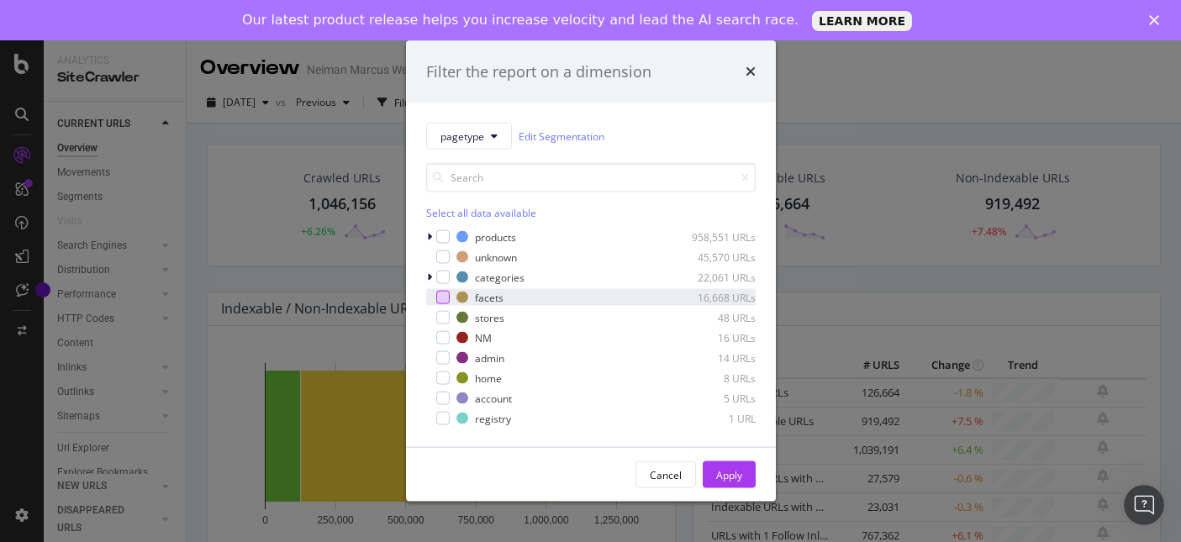
click at [439, 298] on div "modal" at bounding box center [442, 297] width 13 height 13
click at [489, 131] on button "pagetype" at bounding box center [469, 136] width 86 height 27
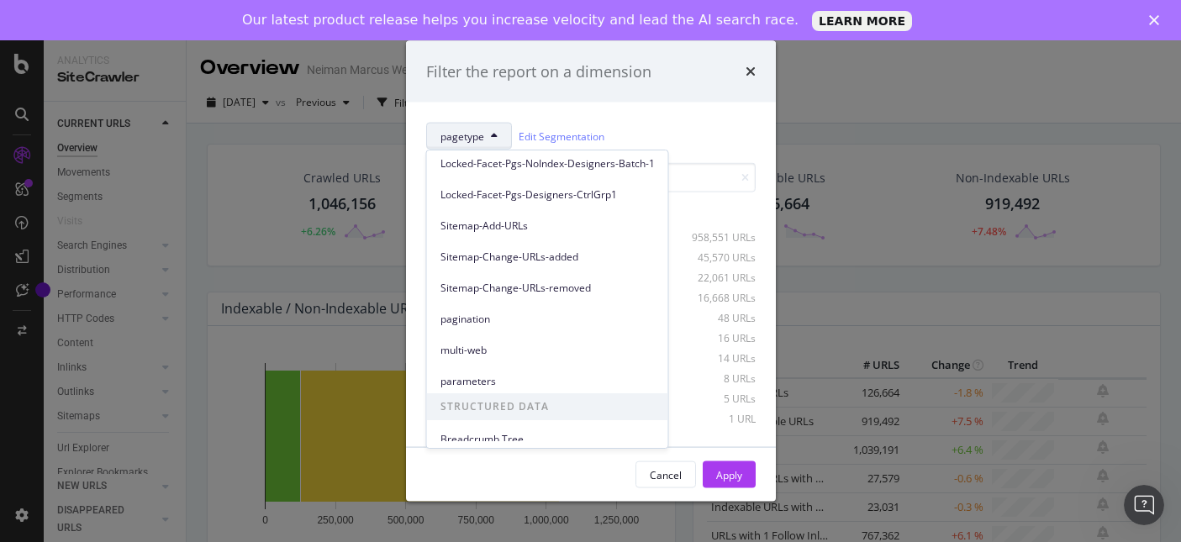
scroll to position [385, 0]
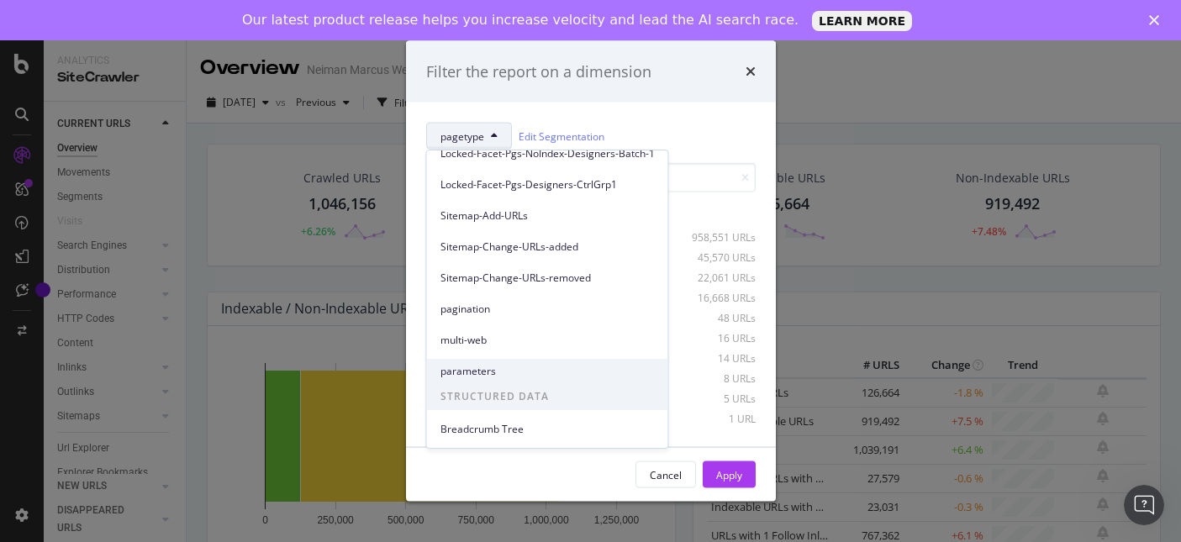
click at [479, 367] on span "parameters" at bounding box center [547, 371] width 214 height 15
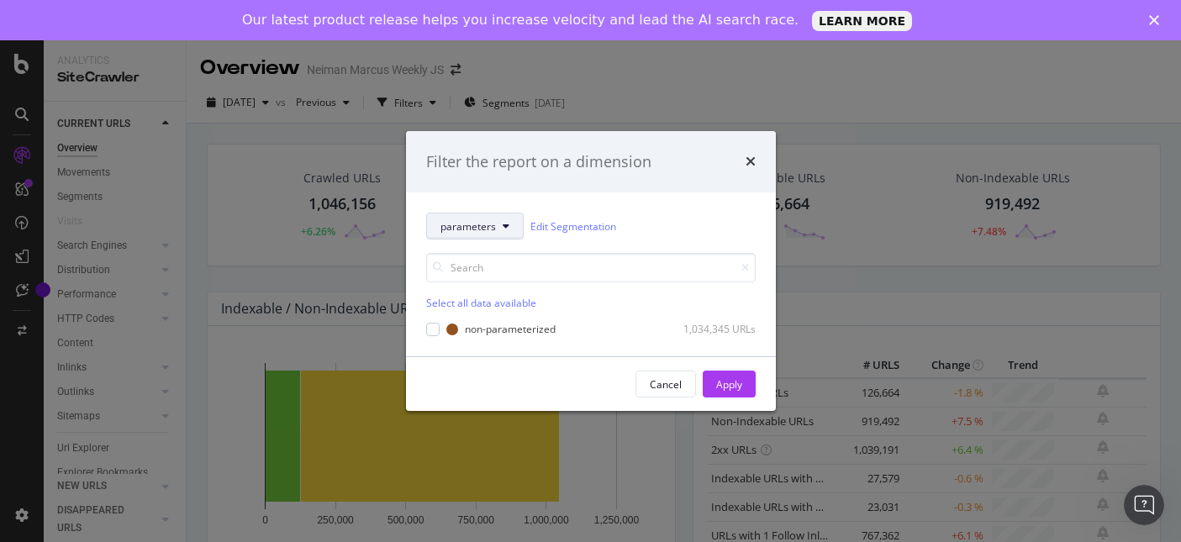
click at [494, 235] on button "parameters" at bounding box center [474, 226] width 97 height 27
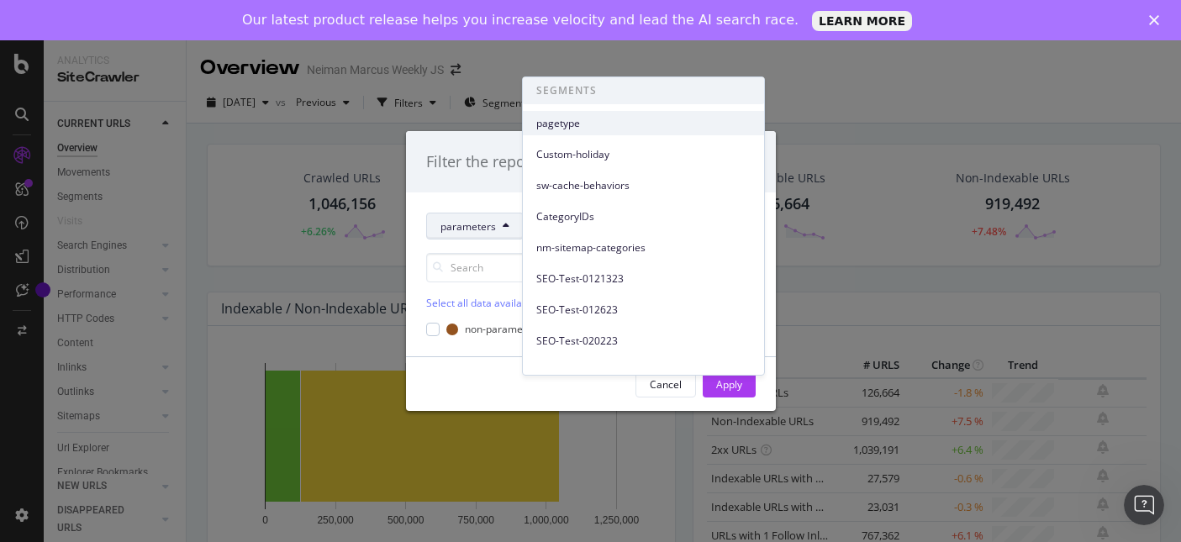
click at [658, 127] on span "pagetype" at bounding box center [643, 123] width 214 height 15
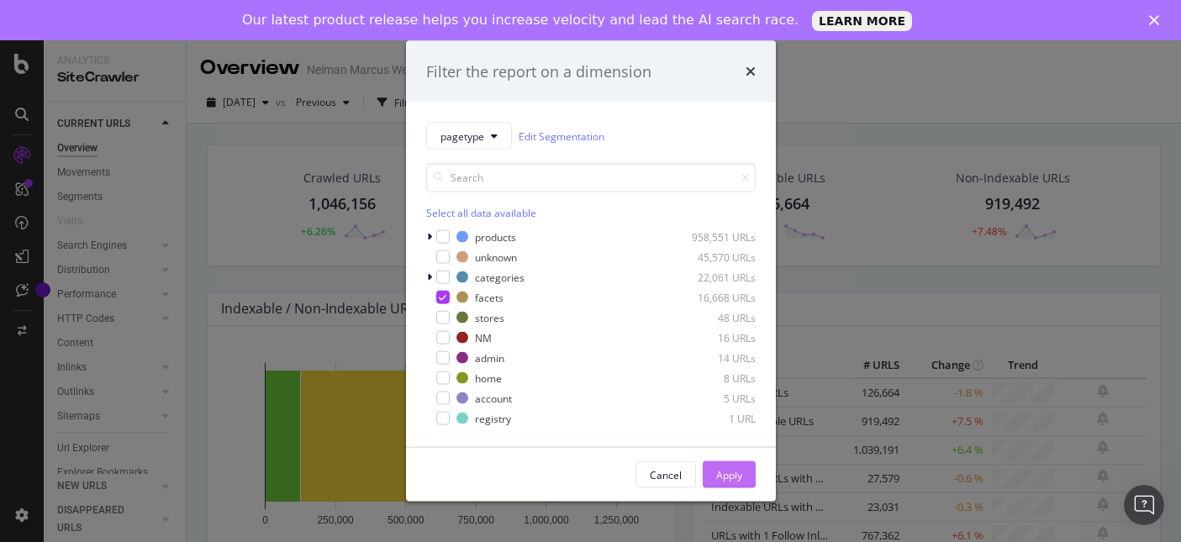
click at [728, 483] on div "Apply" at bounding box center [729, 474] width 26 height 25
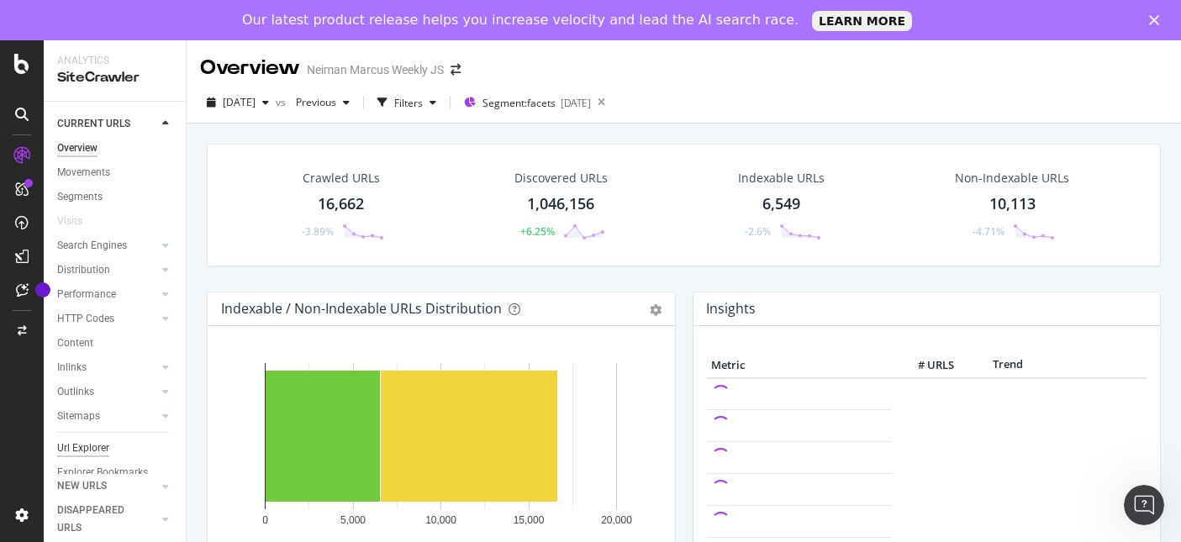
click at [90, 445] on div "Url Explorer" at bounding box center [83, 448] width 52 height 18
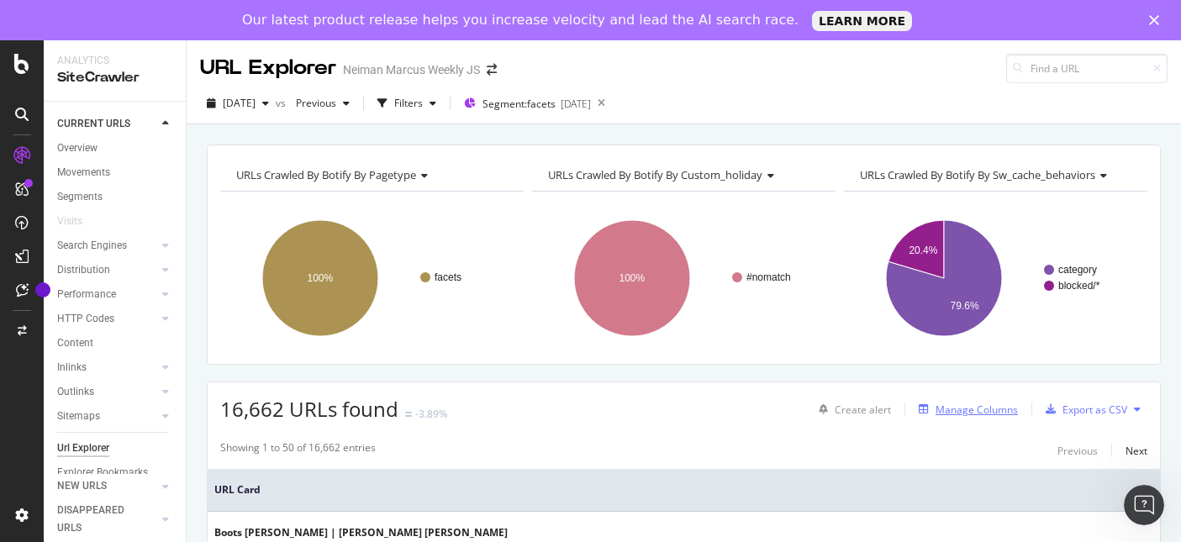
click at [976, 408] on div "Manage Columns" at bounding box center [976, 410] width 82 height 14
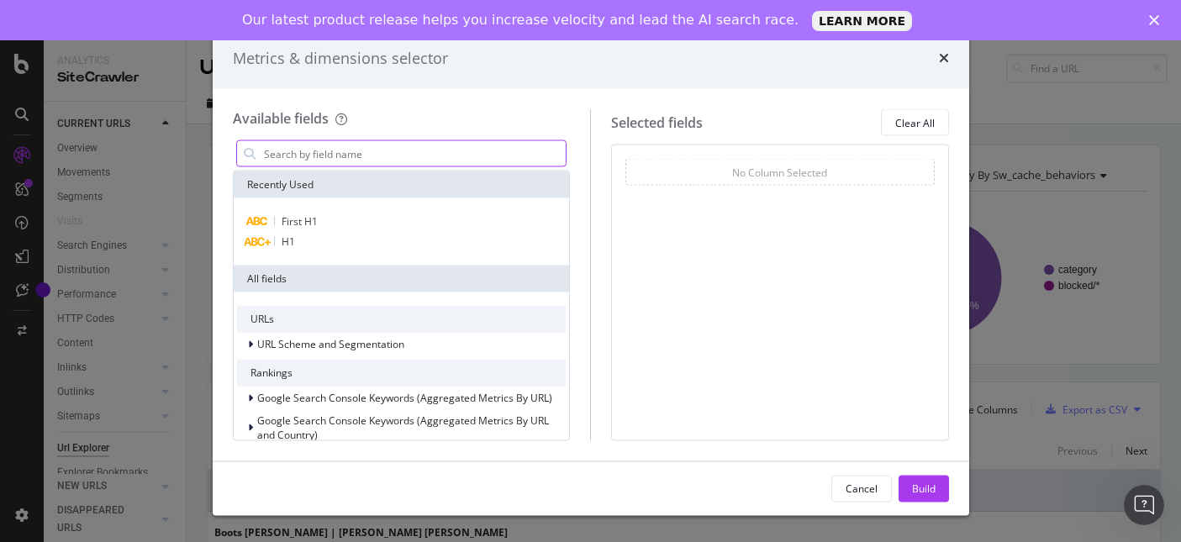
click at [473, 154] on input "modal" at bounding box center [414, 153] width 304 height 25
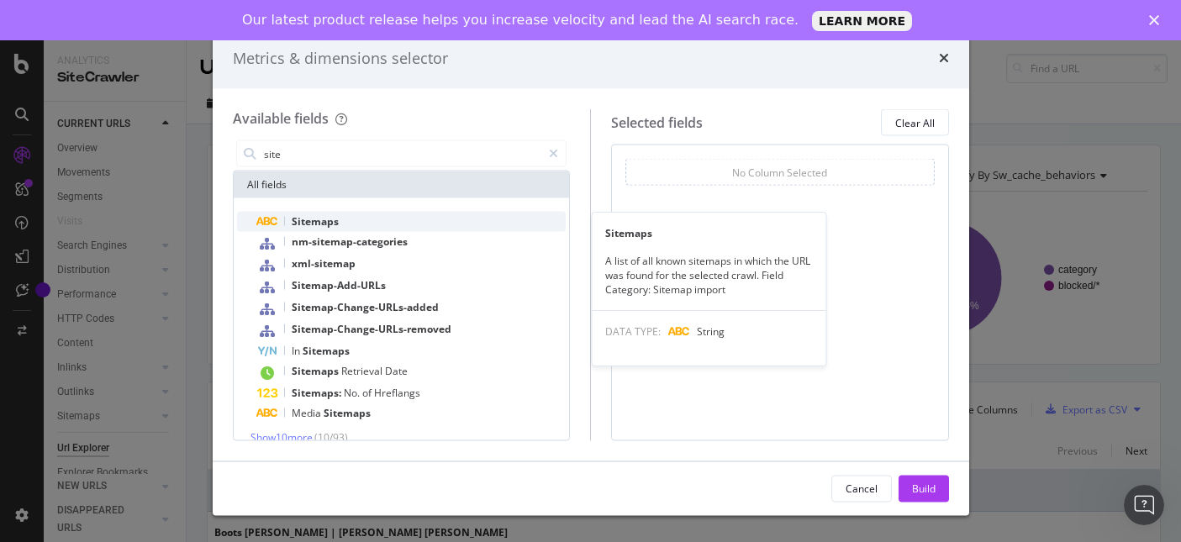
type input "site"
click at [304, 213] on div "Sitemaps" at bounding box center [411, 222] width 309 height 20
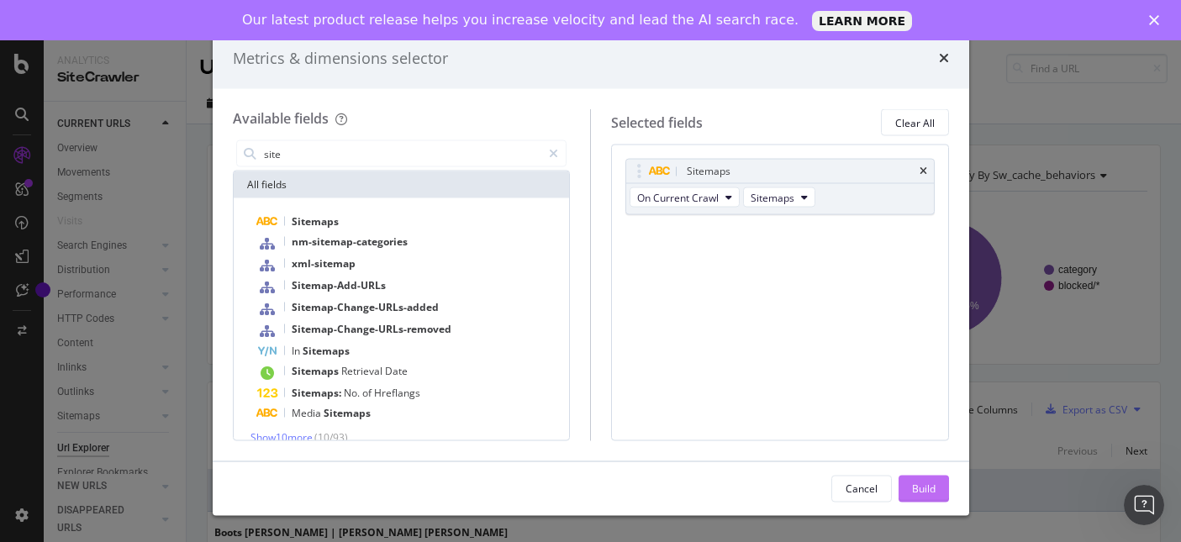
click at [917, 487] on div "Build" at bounding box center [924, 488] width 24 height 14
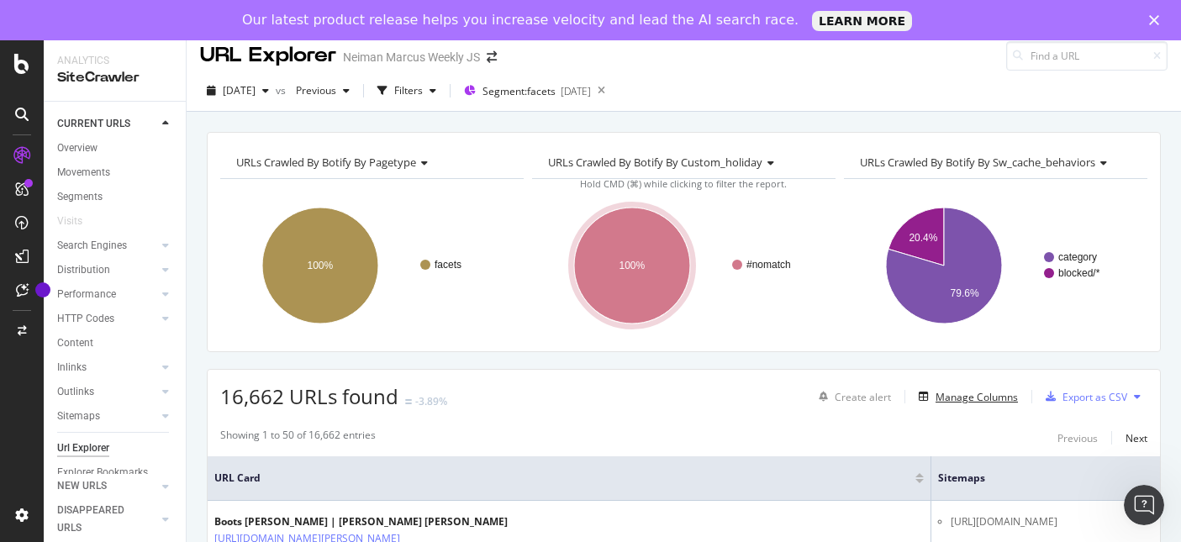
scroll to position [10, 0]
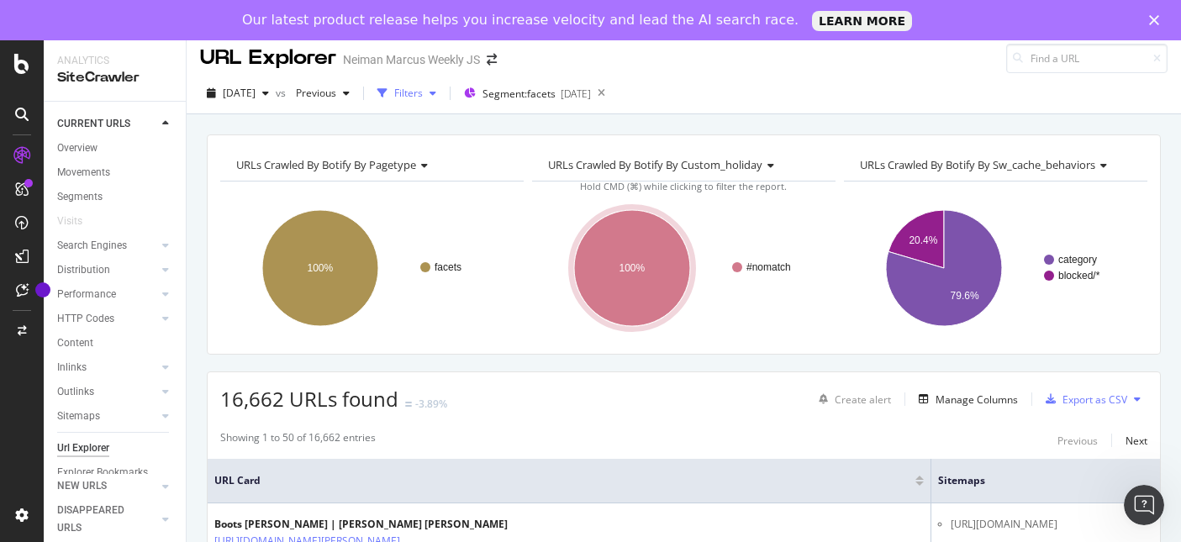
click at [436, 94] on icon "button" at bounding box center [432, 93] width 7 height 10
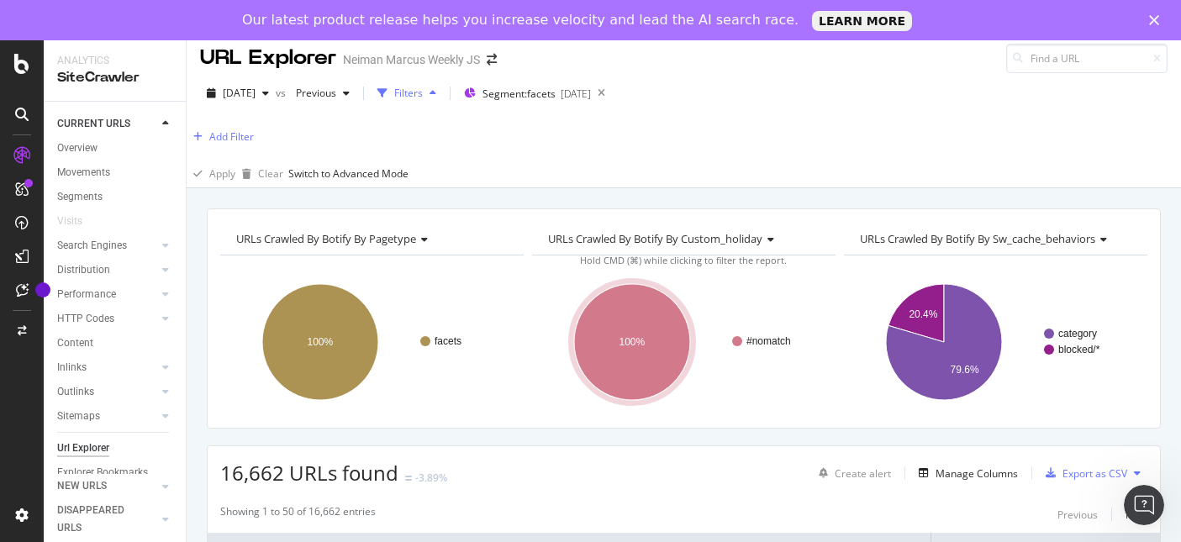
click at [436, 94] on icon "button" at bounding box center [432, 93] width 7 height 10
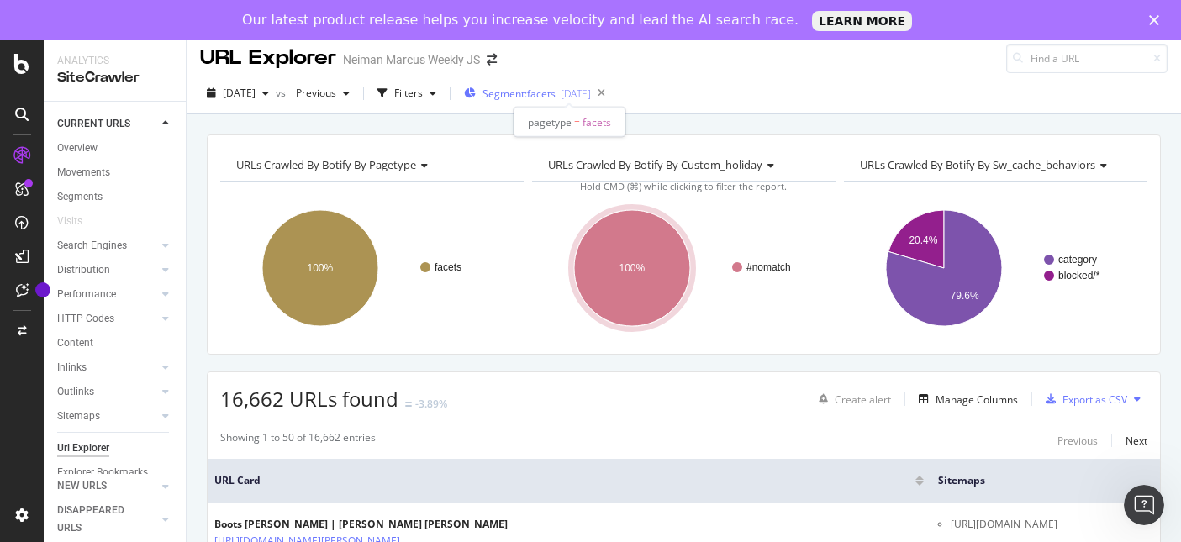
click at [587, 89] on div "Segment: facets 2025-04-23" at bounding box center [527, 94] width 127 height 14
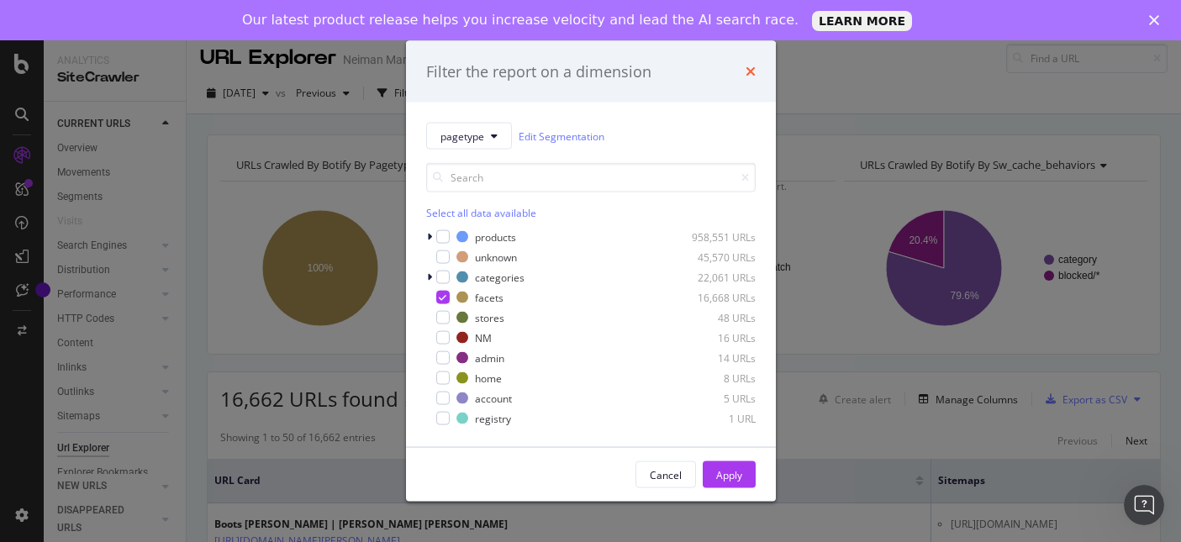
click at [747, 70] on icon "times" at bounding box center [750, 71] width 10 height 13
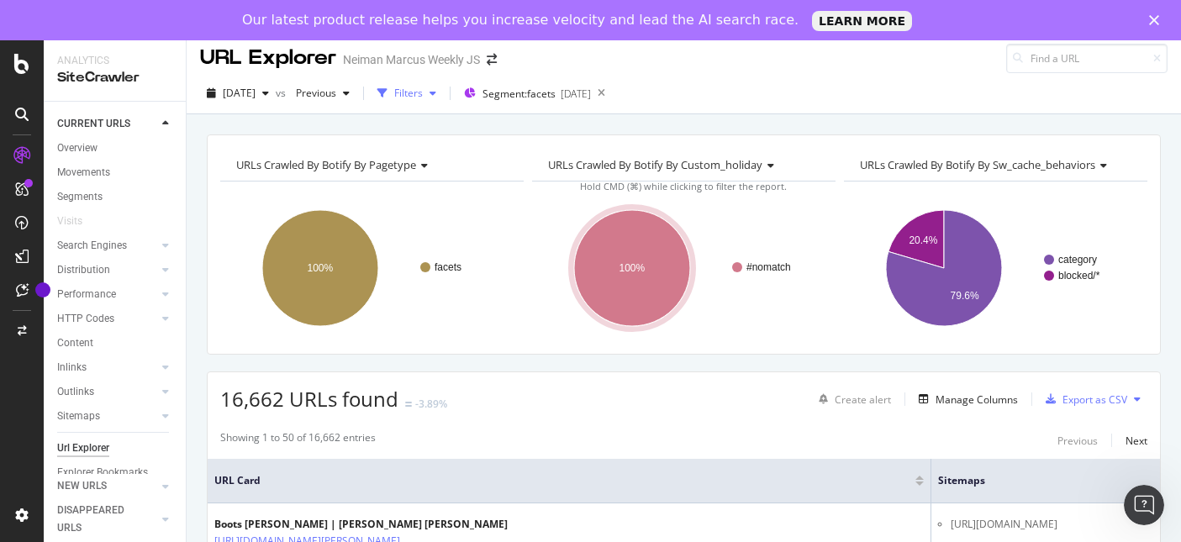
click at [443, 92] on div "button" at bounding box center [433, 93] width 20 height 10
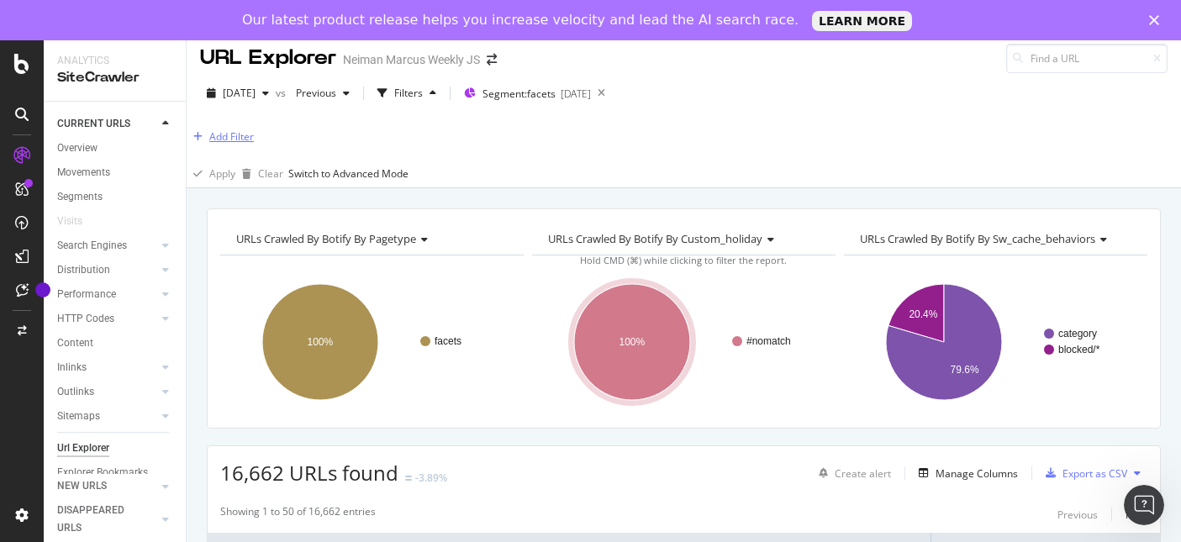
click at [226, 141] on div "Add Filter" at bounding box center [231, 136] width 45 height 14
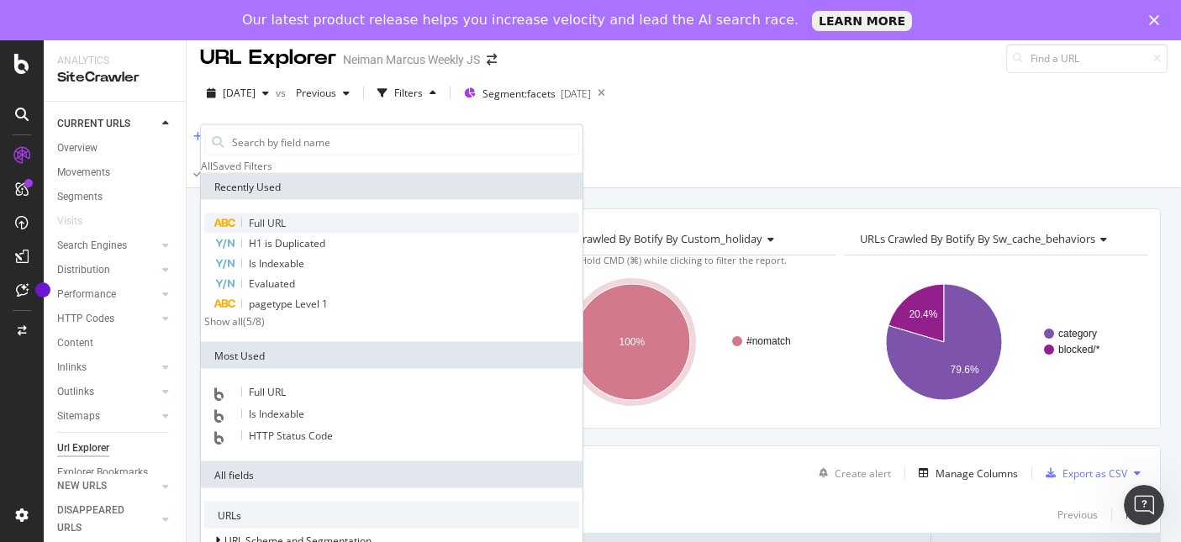
click at [276, 230] on span "Full URL" at bounding box center [267, 223] width 37 height 14
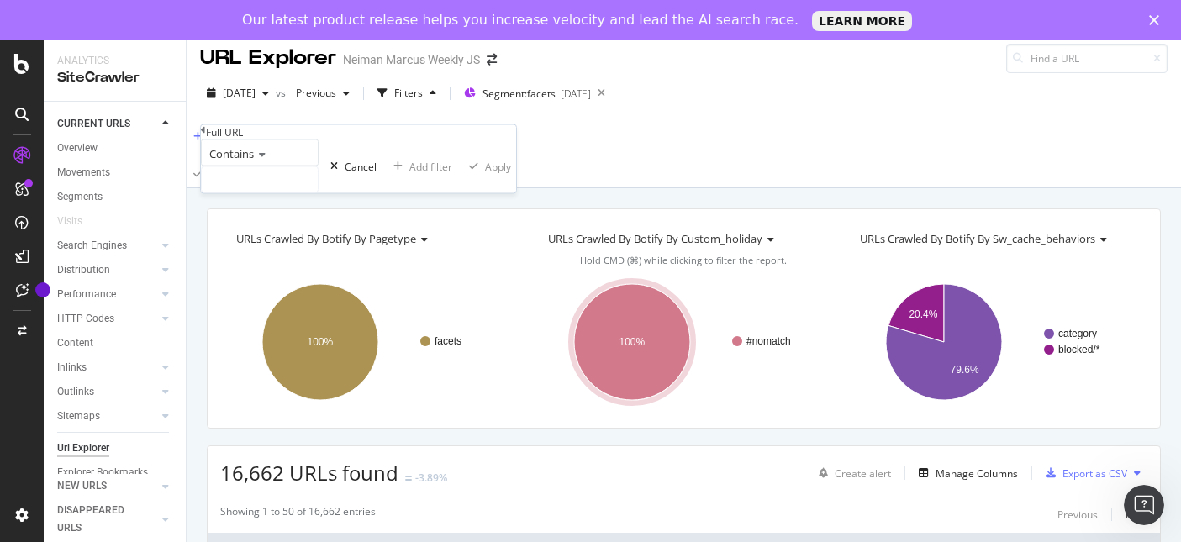
click at [266, 160] on icon at bounding box center [260, 155] width 12 height 10
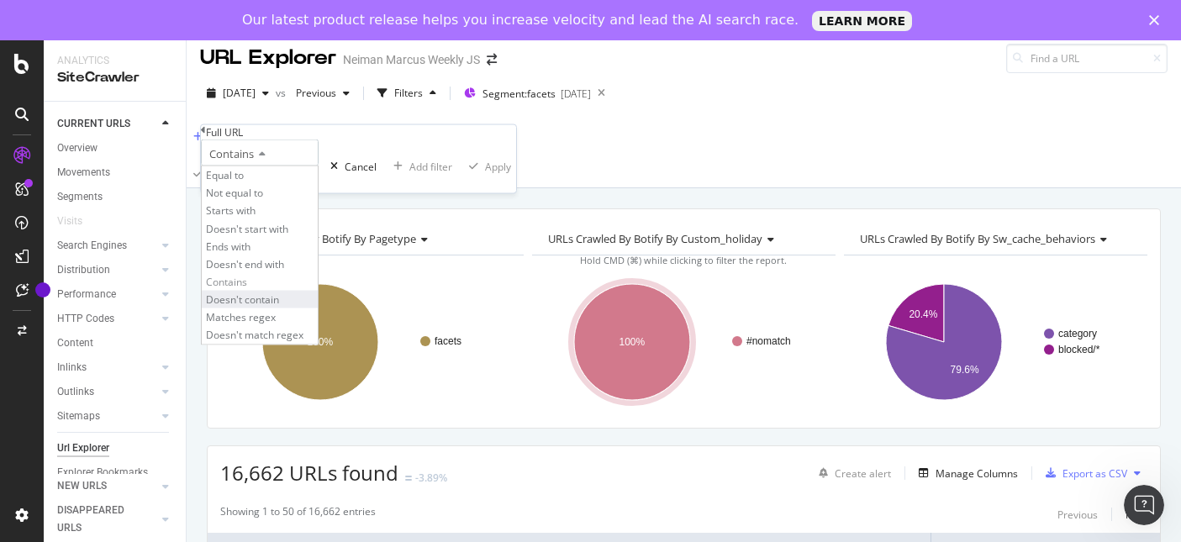
click at [255, 307] on span "Doesn't contain" at bounding box center [242, 299] width 73 height 14
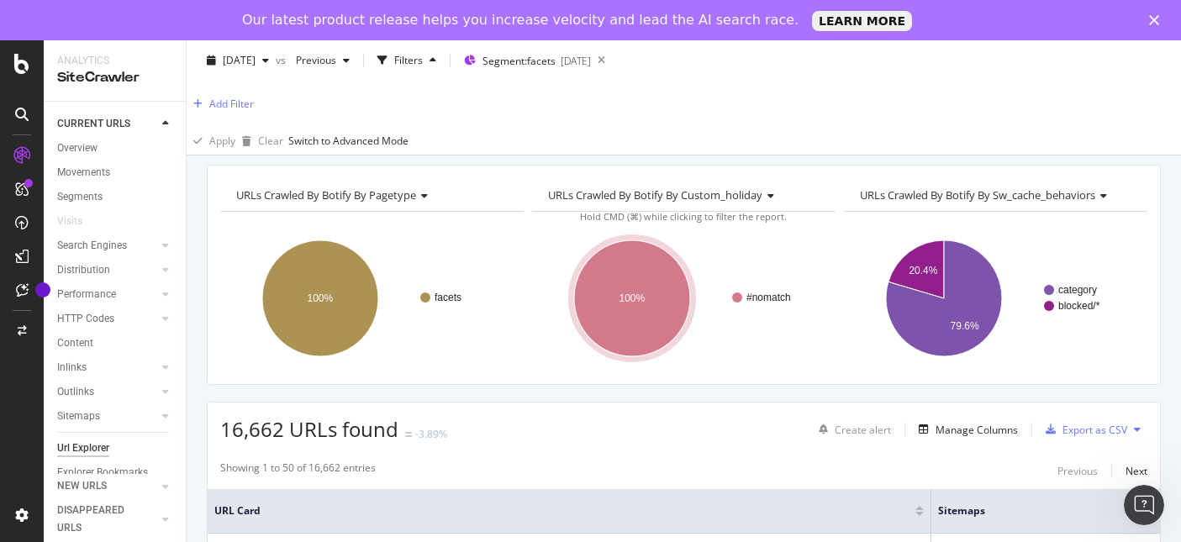
scroll to position [0, 0]
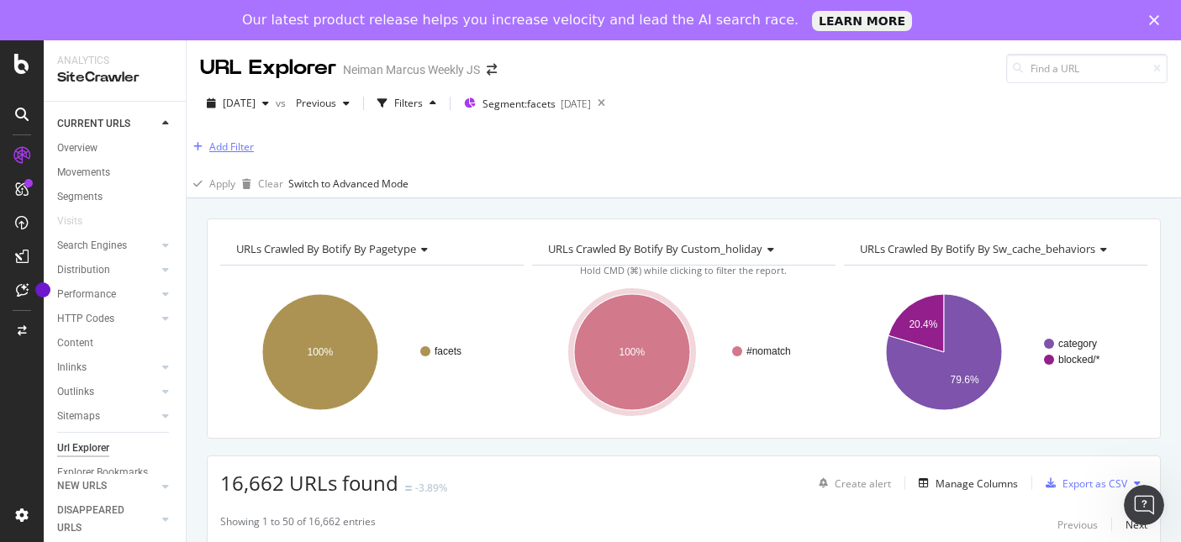
click at [254, 144] on div "Add Filter" at bounding box center [231, 146] width 45 height 14
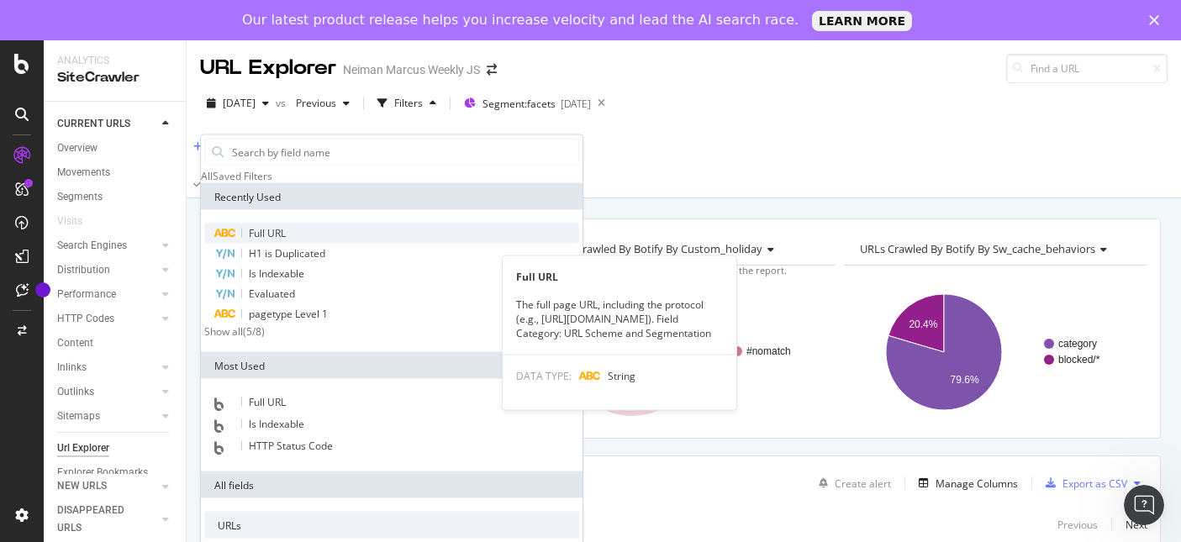
click at [266, 240] on span "Full URL" at bounding box center [267, 233] width 37 height 14
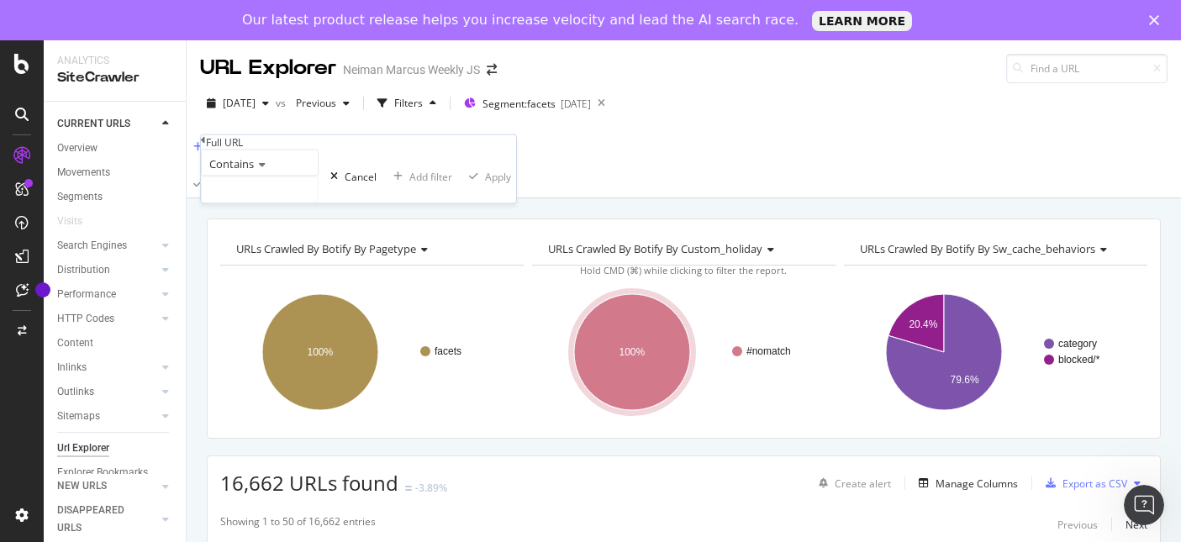
click at [261, 176] on div "Contains" at bounding box center [260, 163] width 118 height 27
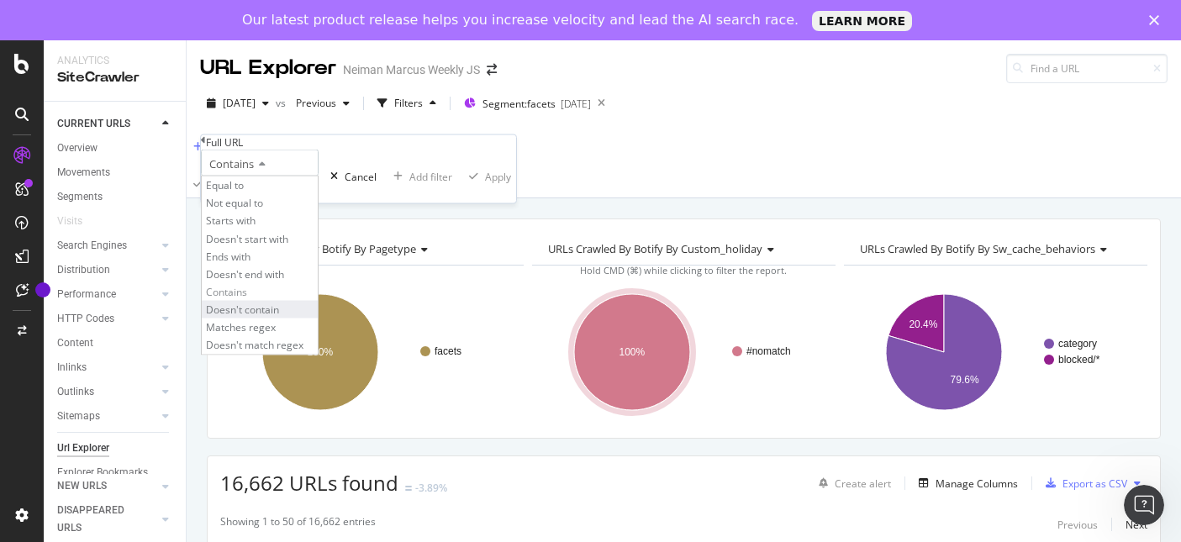
click at [259, 317] on span "Doesn't contain" at bounding box center [242, 310] width 73 height 14
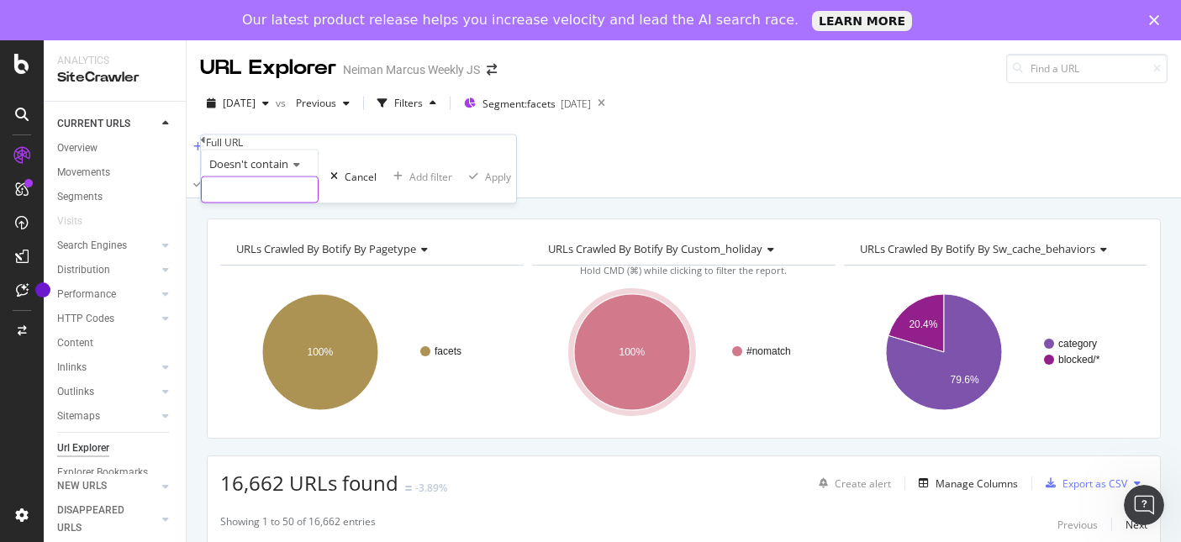
click at [276, 203] on input "text" at bounding box center [260, 189] width 116 height 25
type input "/c/designers"
click at [509, 183] on div "Apply" at bounding box center [522, 176] width 26 height 14
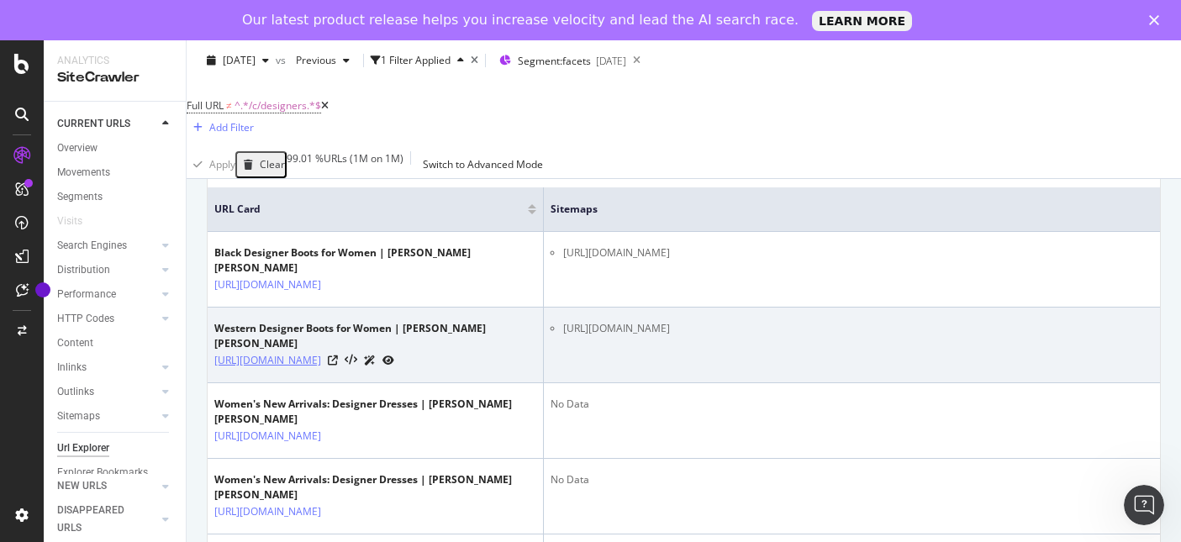
scroll to position [376, 0]
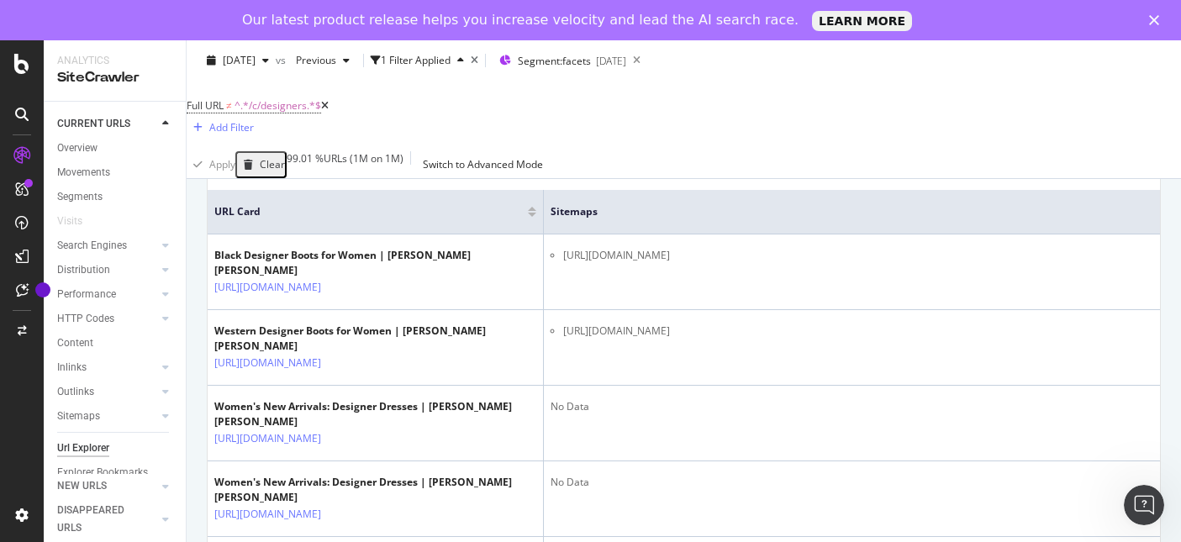
click at [534, 207] on div at bounding box center [532, 209] width 8 height 4
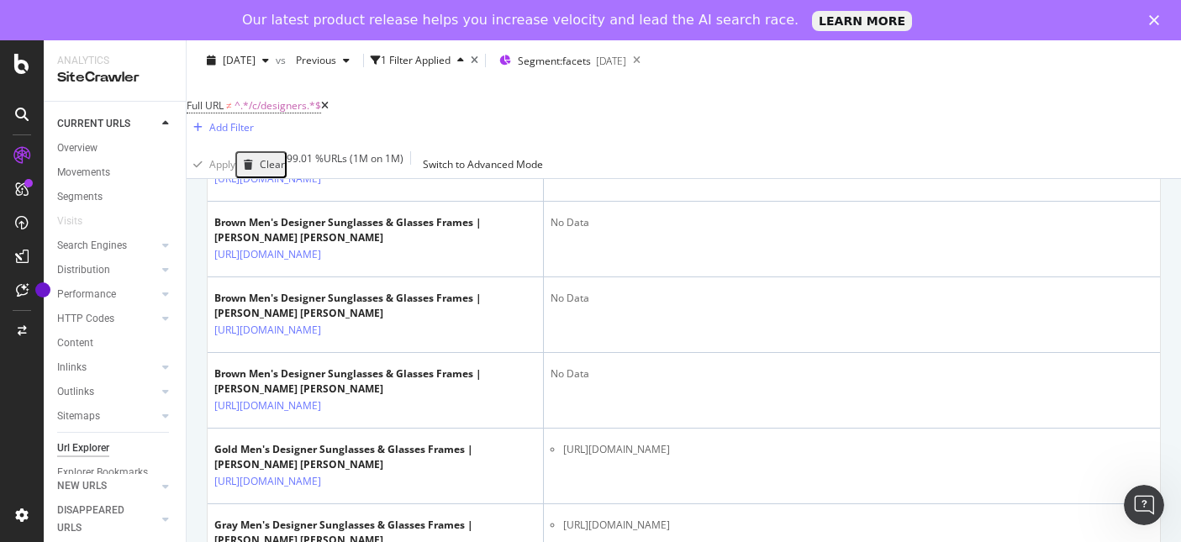
scroll to position [1075, 0]
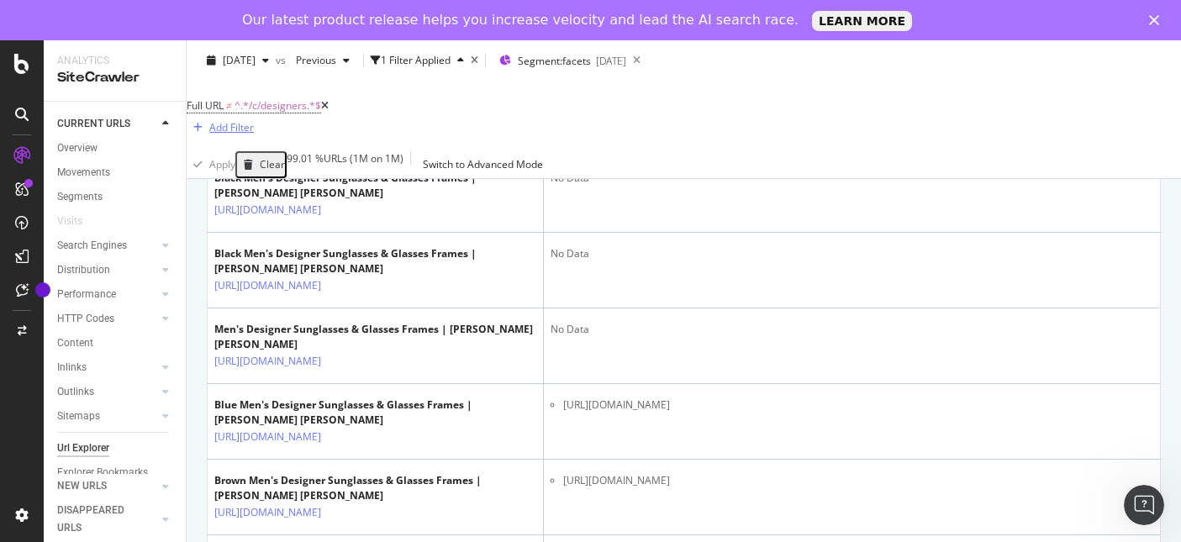
click at [254, 120] on div "Add Filter" at bounding box center [231, 127] width 45 height 14
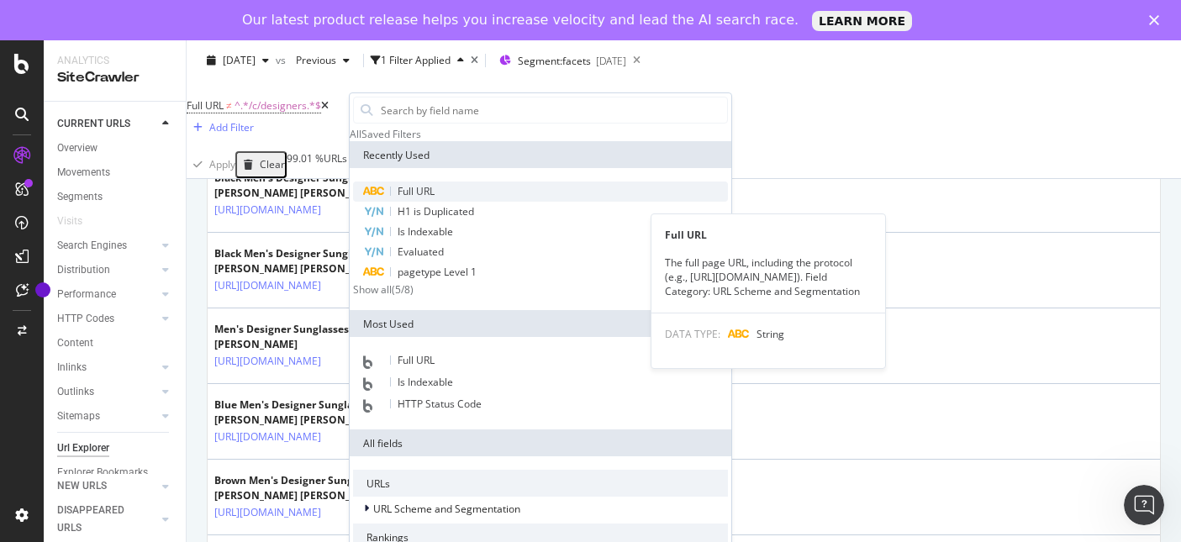
click at [441, 202] on div "Full URL" at bounding box center [540, 192] width 375 height 20
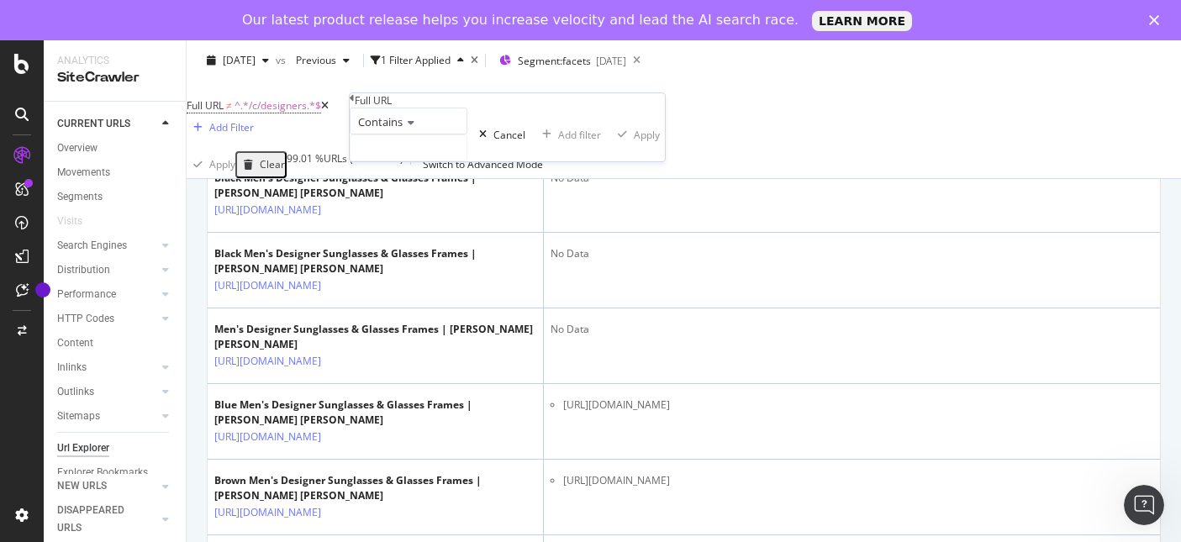
click at [421, 134] on div "Contains" at bounding box center [409, 121] width 118 height 27
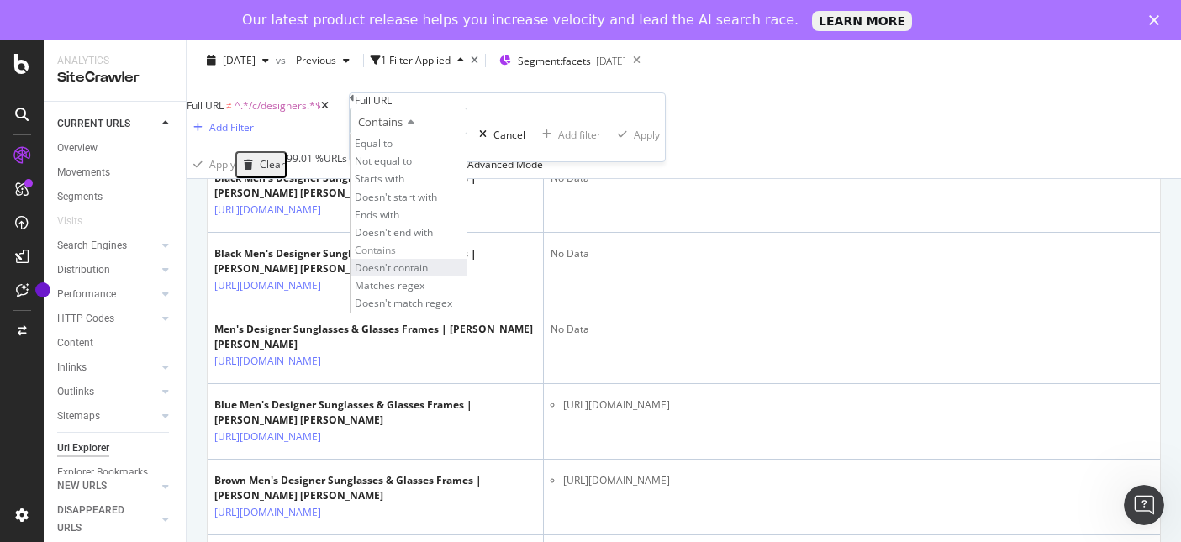
click at [428, 275] on span "Doesn't contain" at bounding box center [391, 267] width 73 height 14
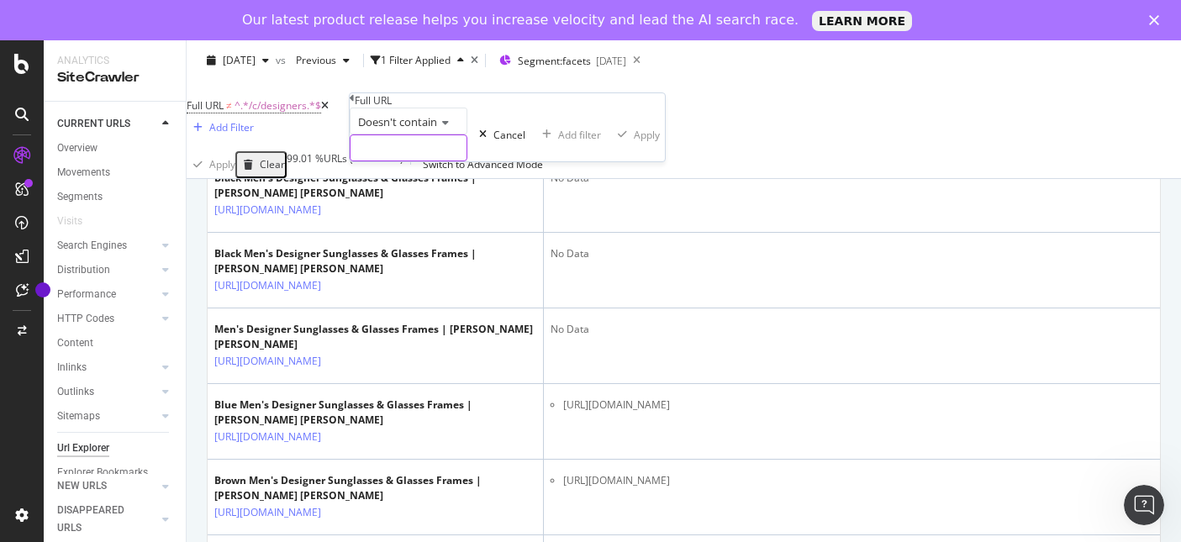
click at [466, 160] on input "text" at bounding box center [408, 147] width 116 height 25
type input "?color="
click at [635, 139] on div "button" at bounding box center [646, 134] width 23 height 10
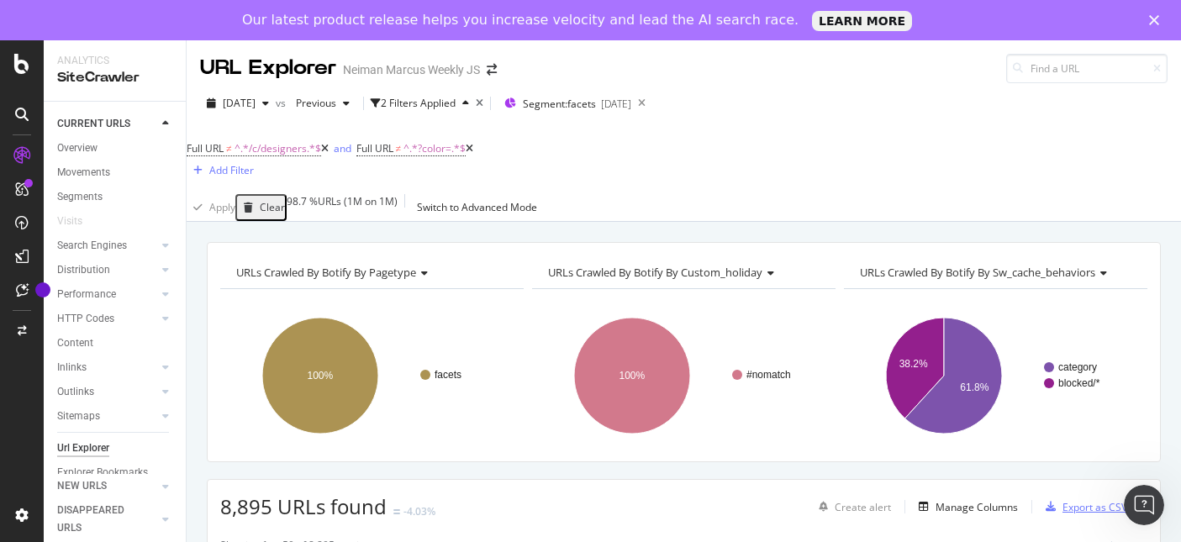
click at [1103, 500] on div "Export as CSV" at bounding box center [1094, 507] width 65 height 14
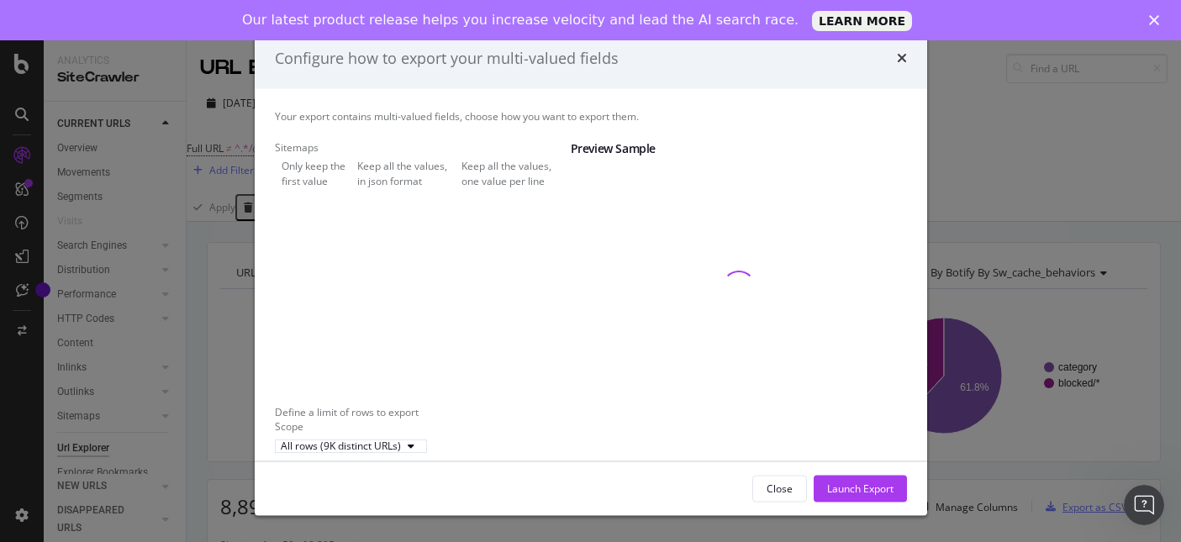
scroll to position [21, 0]
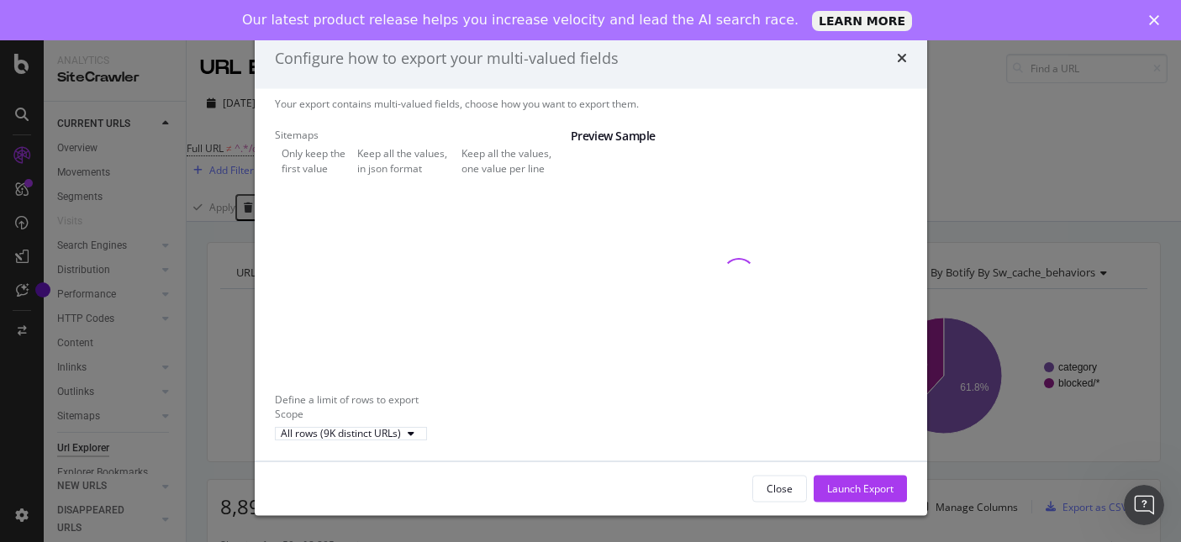
click at [461, 175] on div "Keep all the values, one value per line" at bounding box center [515, 160] width 109 height 29
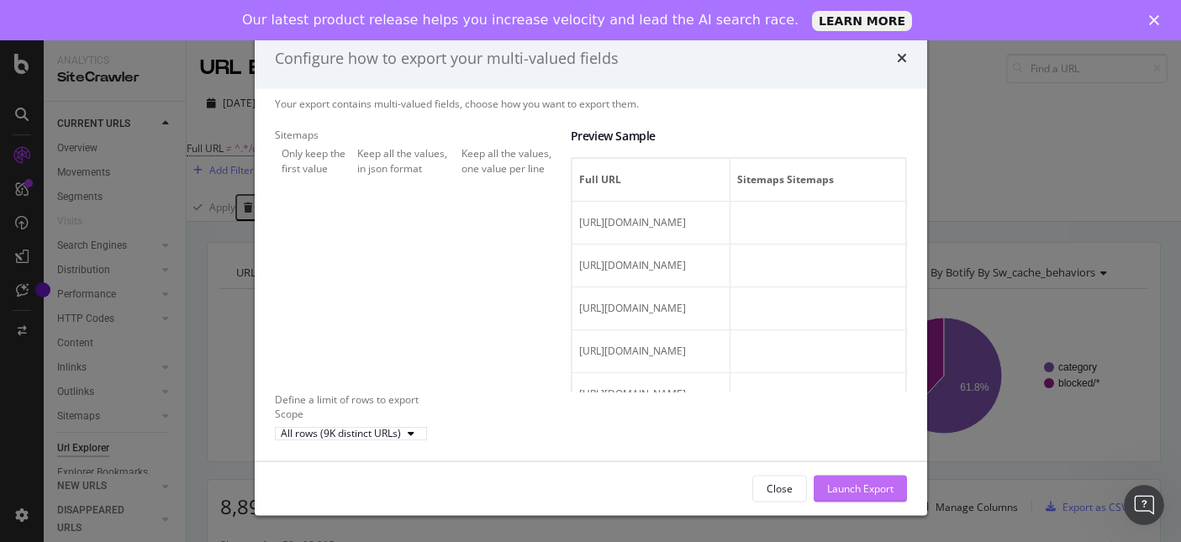
click at [853, 490] on div "Launch Export" at bounding box center [860, 488] width 66 height 14
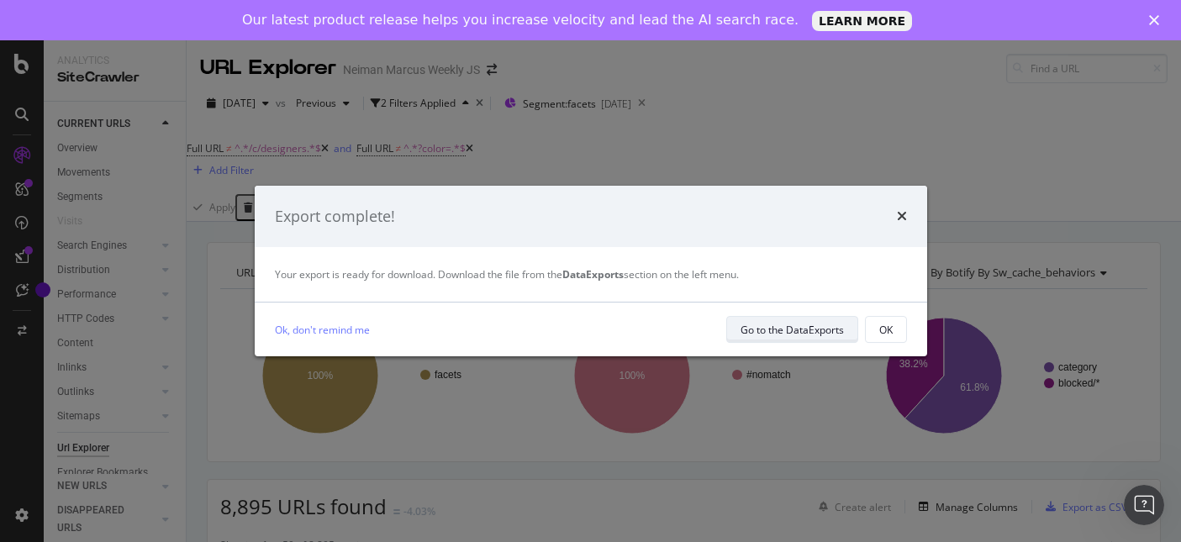
click at [795, 325] on div "Go to the DataExports" at bounding box center [791, 330] width 103 height 14
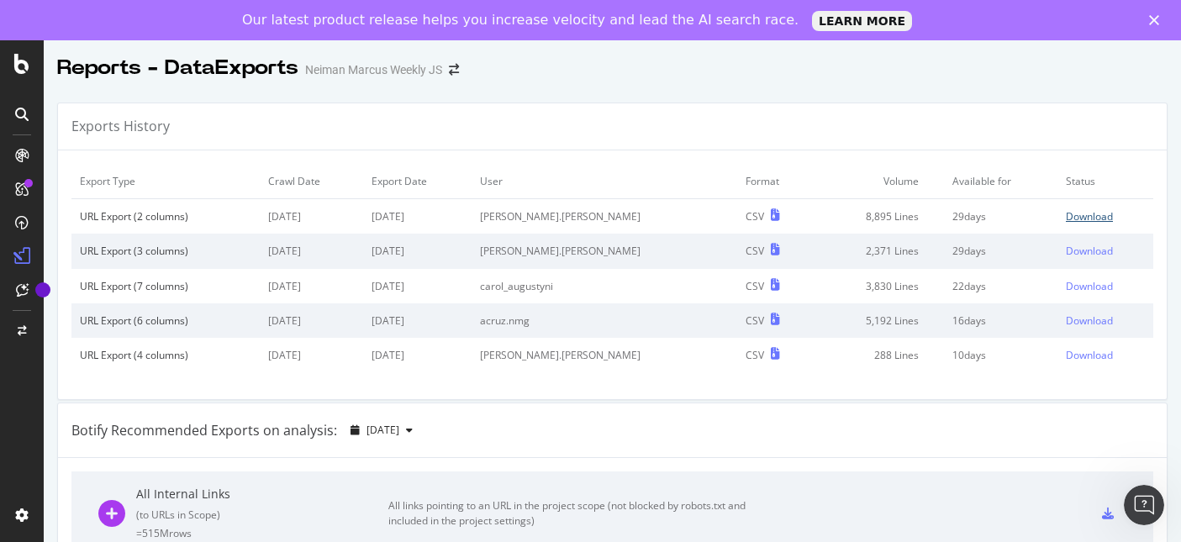
click at [1085, 217] on div "Download" at bounding box center [1088, 216] width 47 height 14
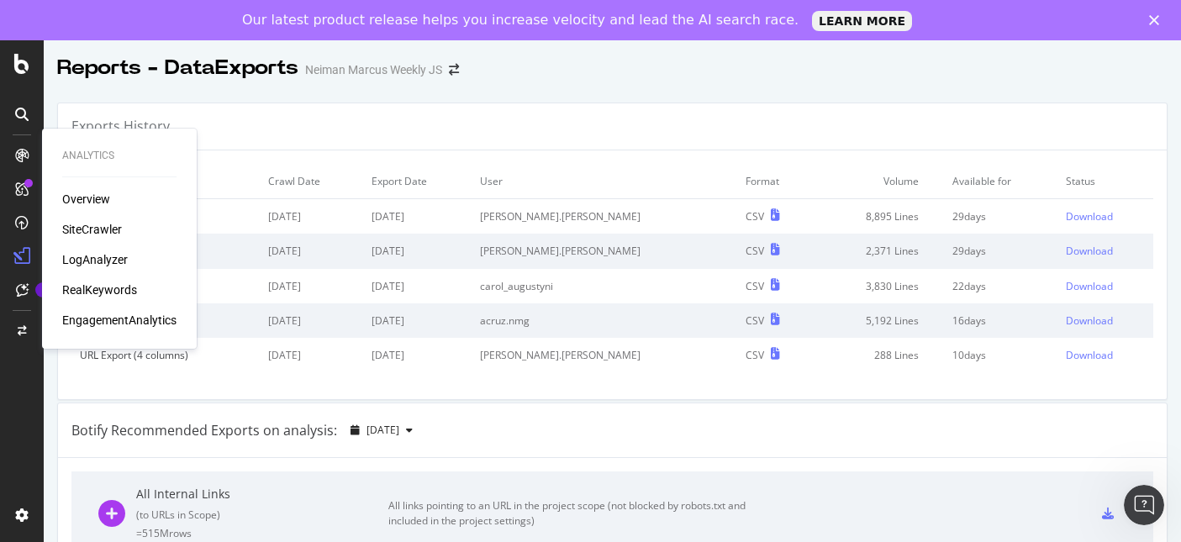
click at [101, 232] on div "SiteCrawler" at bounding box center [92, 229] width 60 height 17
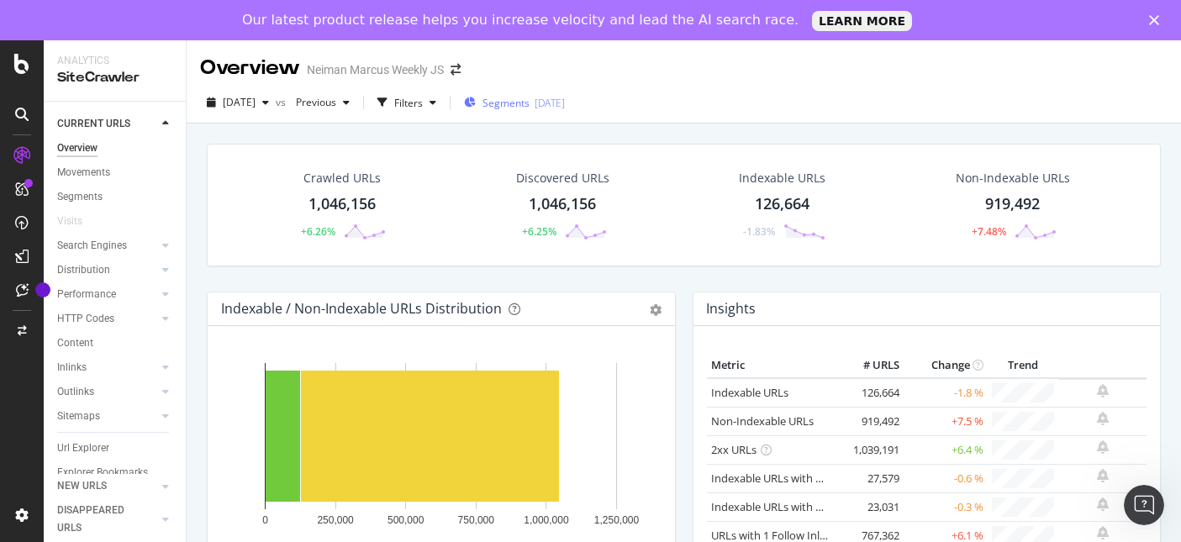
click at [525, 105] on span "Segments" at bounding box center [505, 103] width 47 height 14
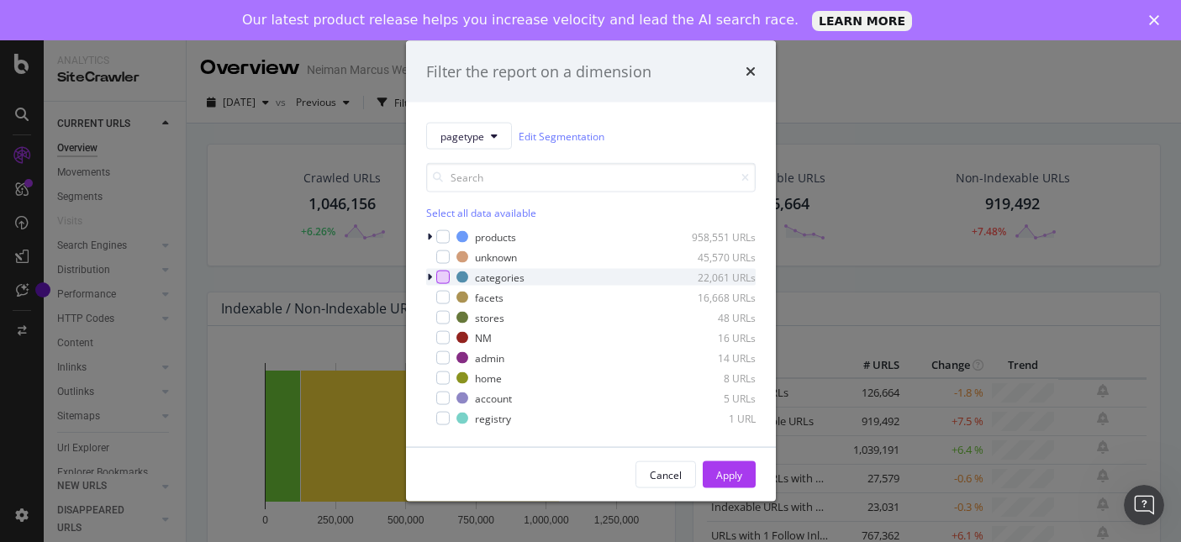
click at [442, 279] on div "modal" at bounding box center [442, 277] width 13 height 13
click at [734, 469] on div "Apply" at bounding box center [729, 474] width 26 height 14
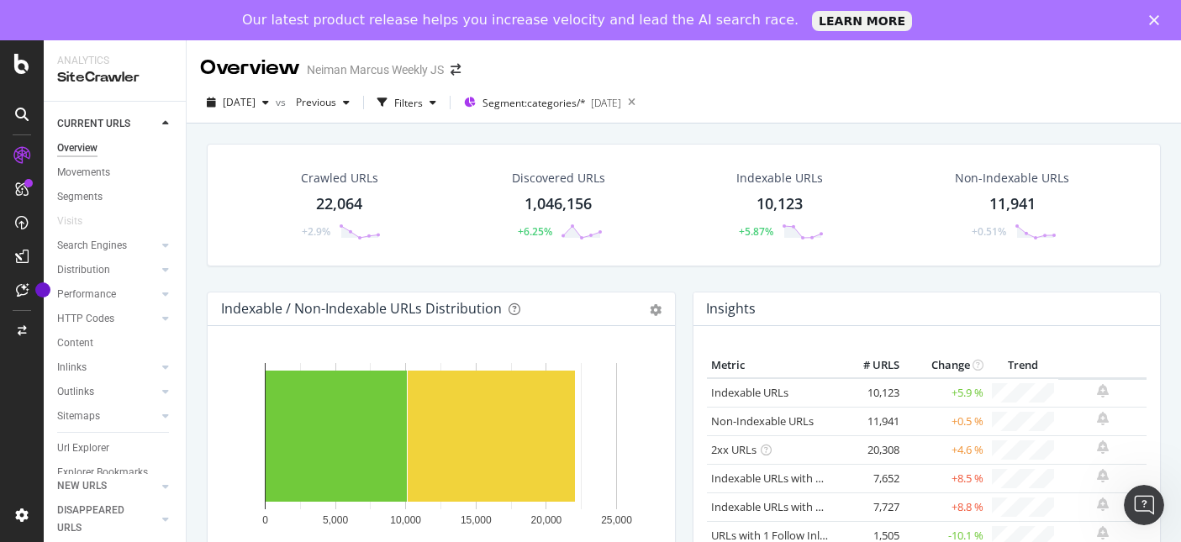
click at [348, 203] on div "22,064" at bounding box center [339, 204] width 46 height 22
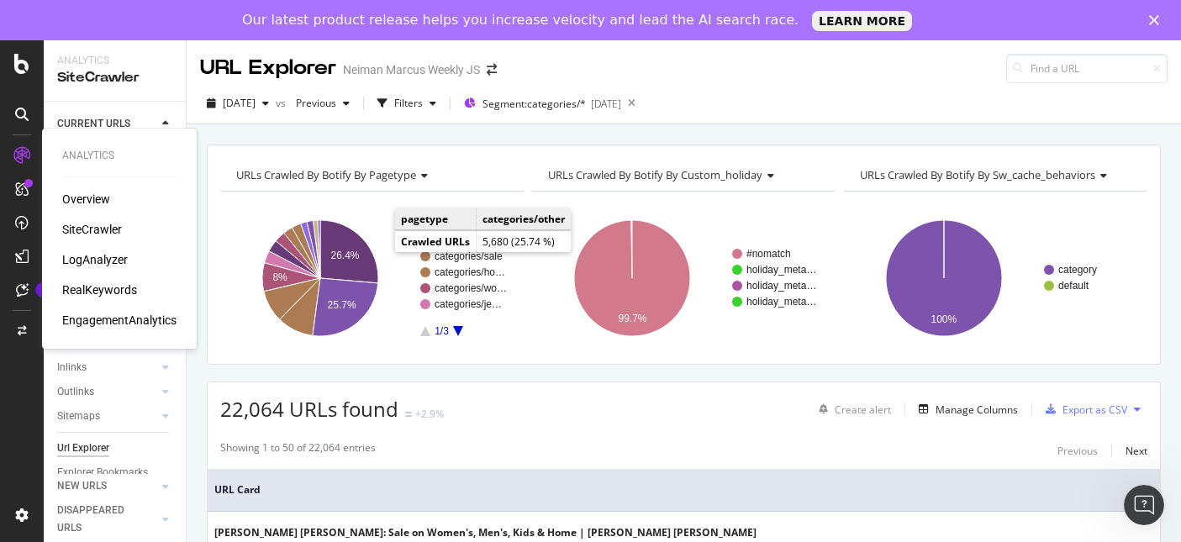
click at [117, 291] on div "RealKeywords" at bounding box center [99, 289] width 75 height 17
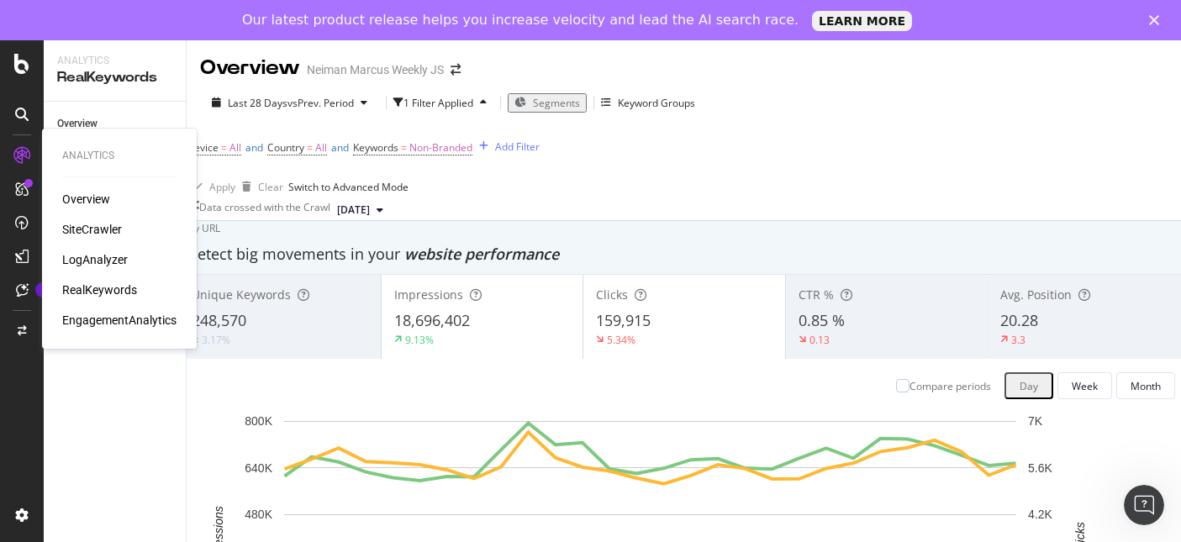
click at [111, 263] on div "LogAnalyzer" at bounding box center [95, 259] width 66 height 17
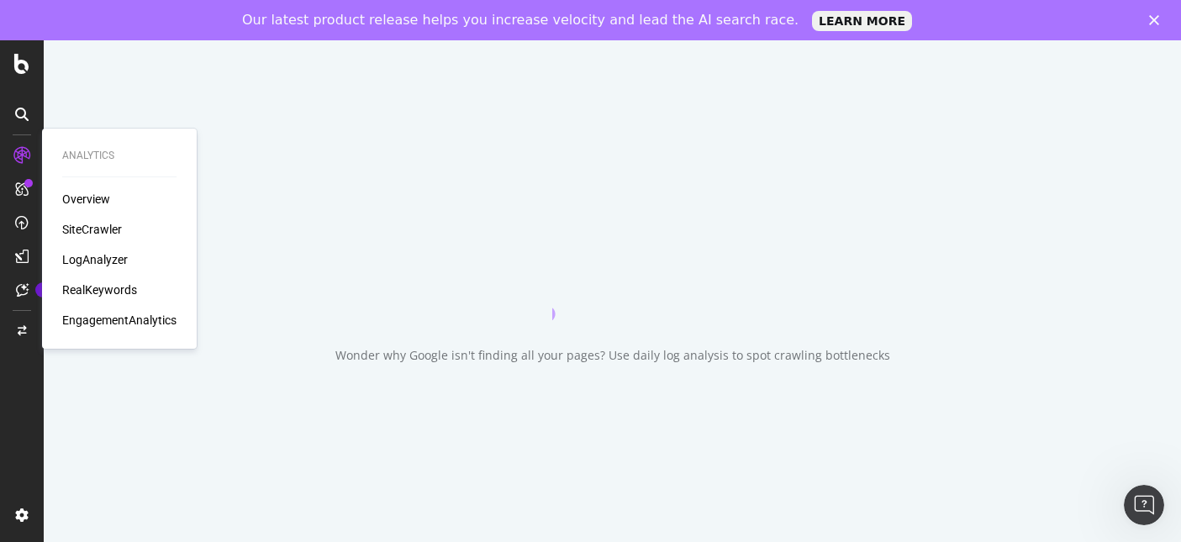
click at [94, 223] on div "SiteCrawler" at bounding box center [92, 229] width 60 height 17
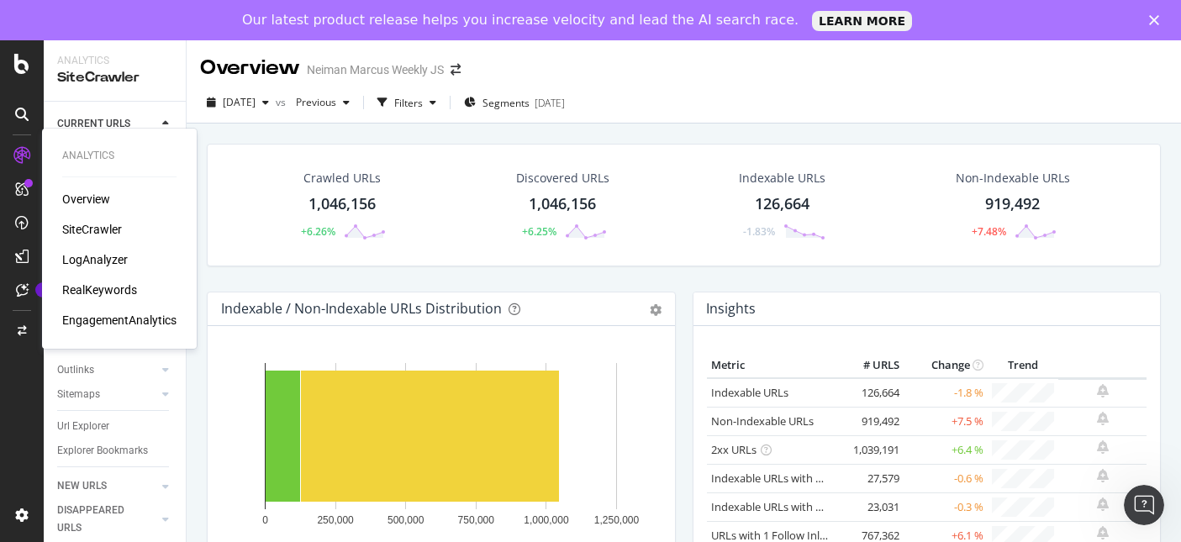
click at [108, 231] on div "SiteCrawler" at bounding box center [92, 229] width 60 height 17
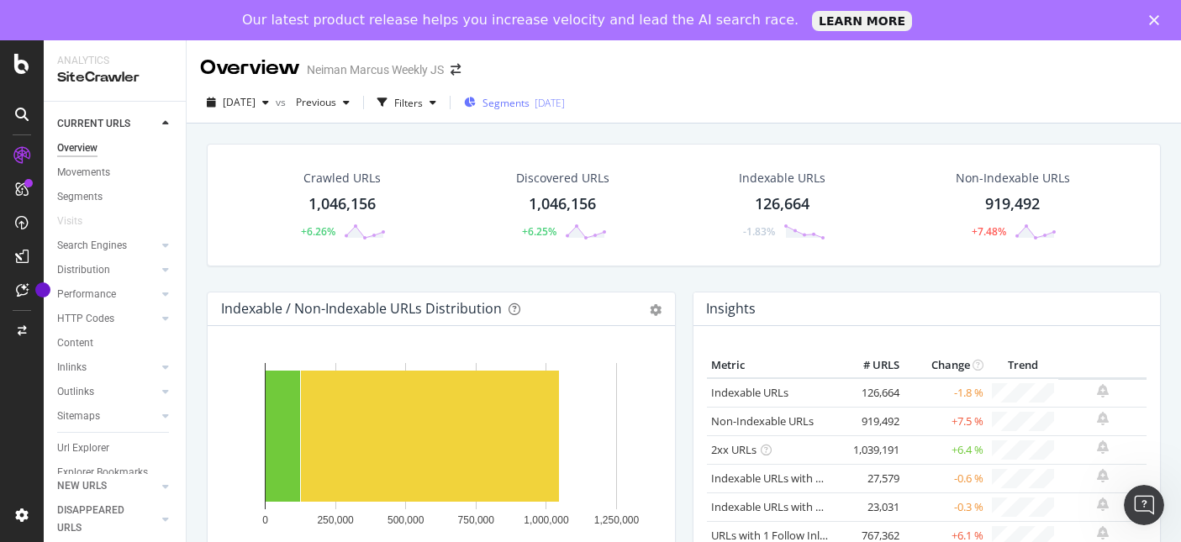
click at [565, 103] on div "2025-04-23" at bounding box center [549, 103] width 30 height 14
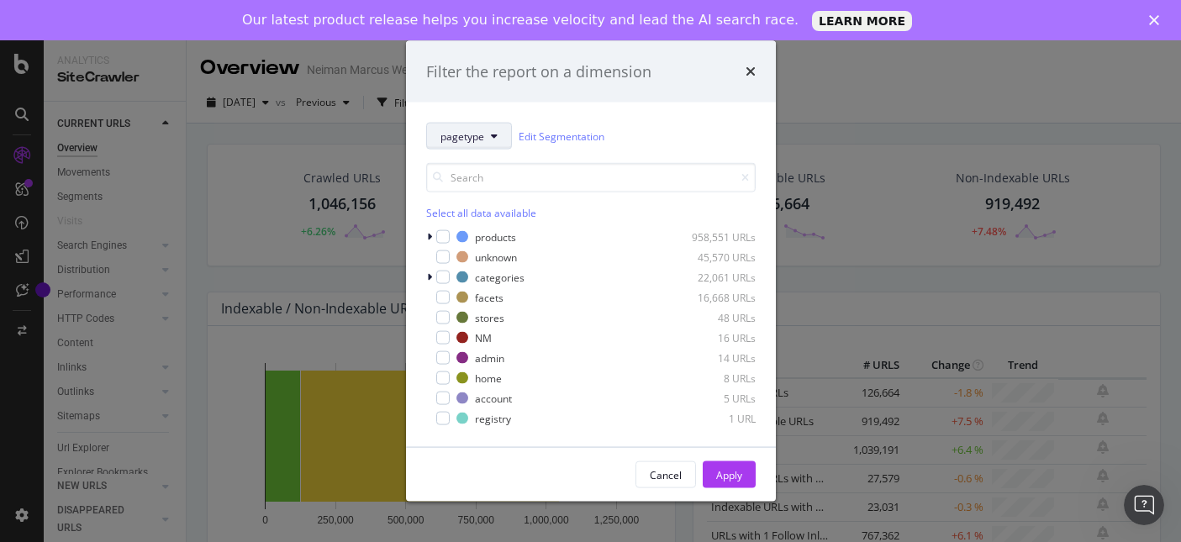
click at [497, 136] on button "pagetype" at bounding box center [469, 136] width 86 height 27
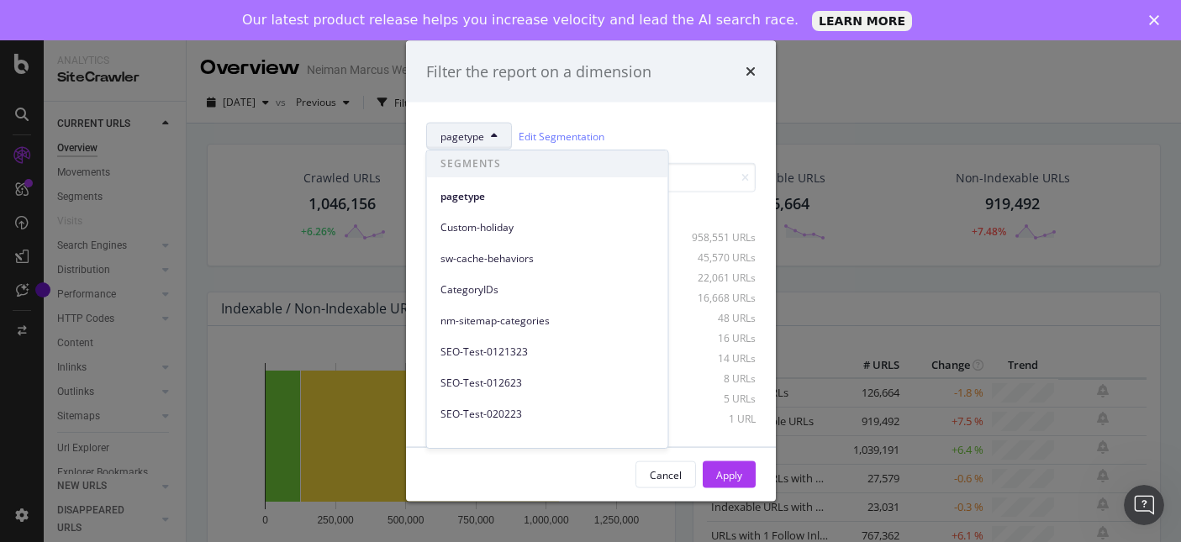
click at [497, 138] on button "pagetype" at bounding box center [469, 136] width 86 height 27
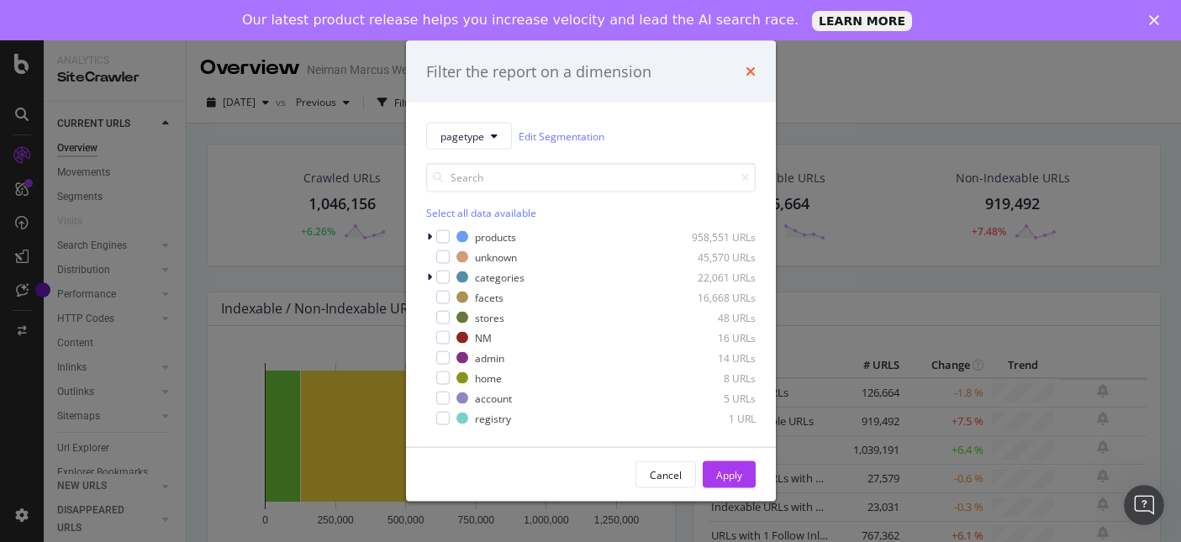
click at [745, 76] on icon "times" at bounding box center [750, 71] width 10 height 13
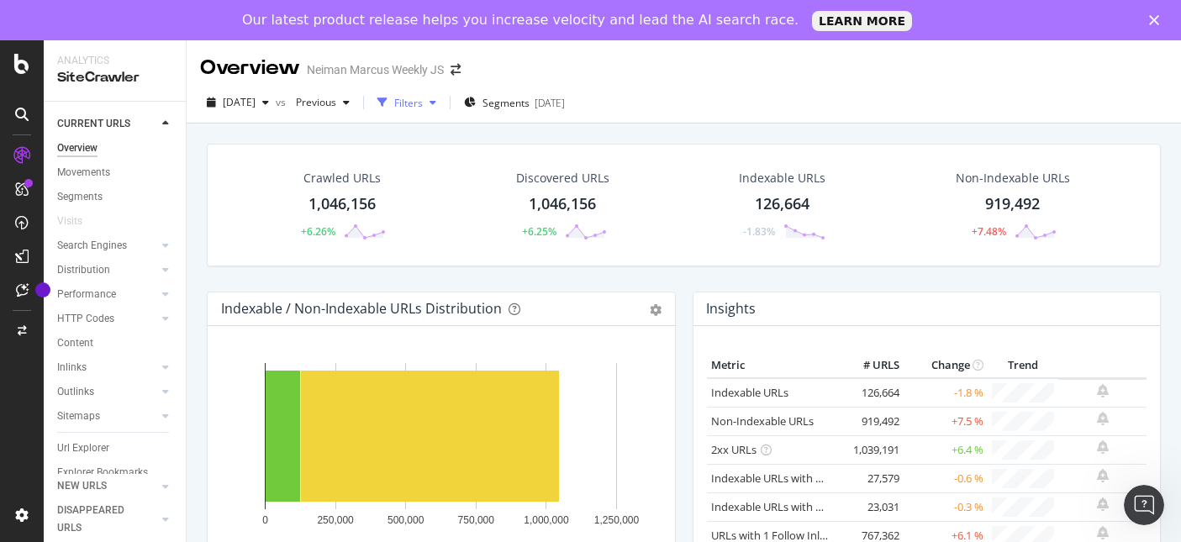
click at [443, 97] on div "button" at bounding box center [433, 102] width 20 height 10
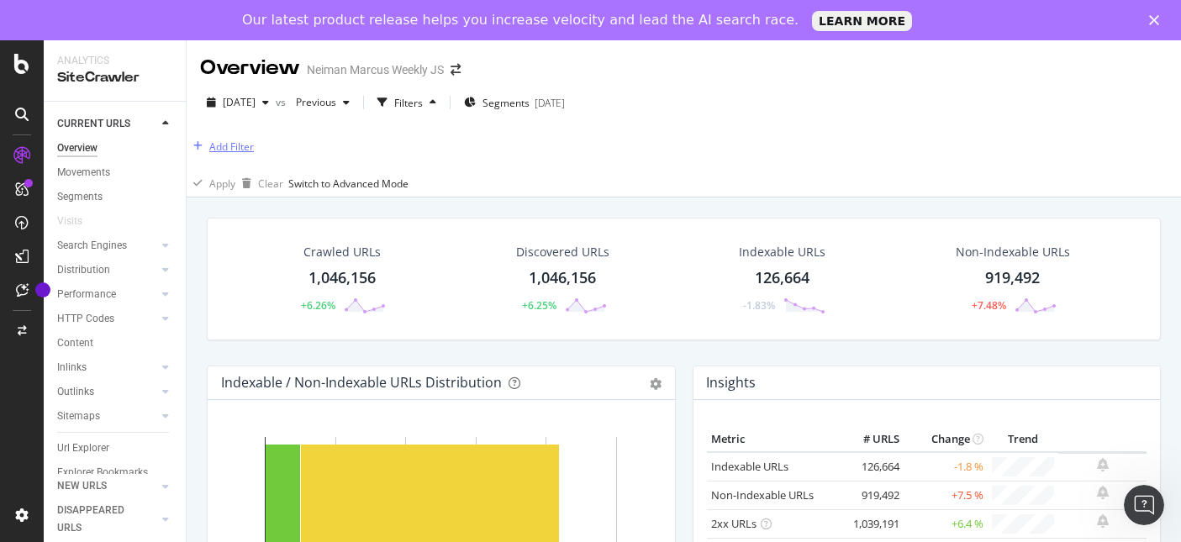
click at [254, 138] on div "Add Filter" at bounding box center [220, 146] width 67 height 18
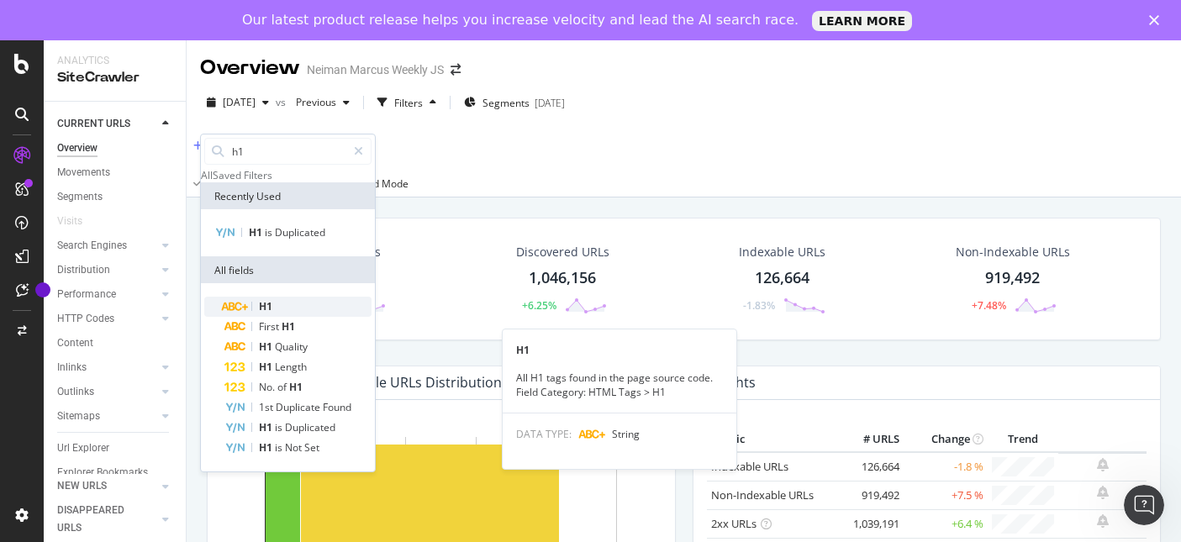
type input "h1"
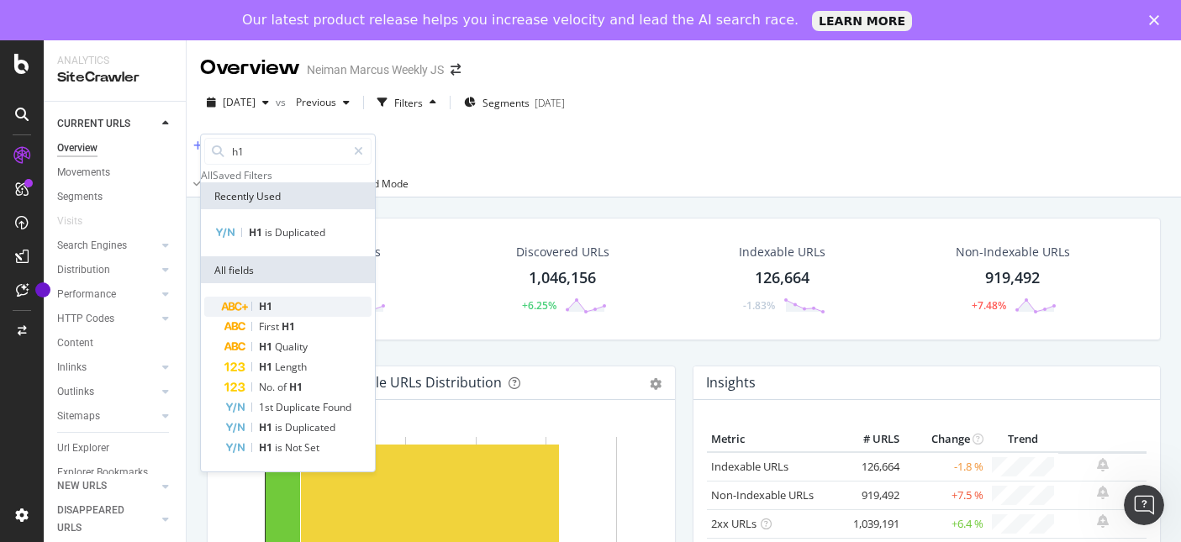
click at [301, 317] on div "H1" at bounding box center [297, 307] width 147 height 20
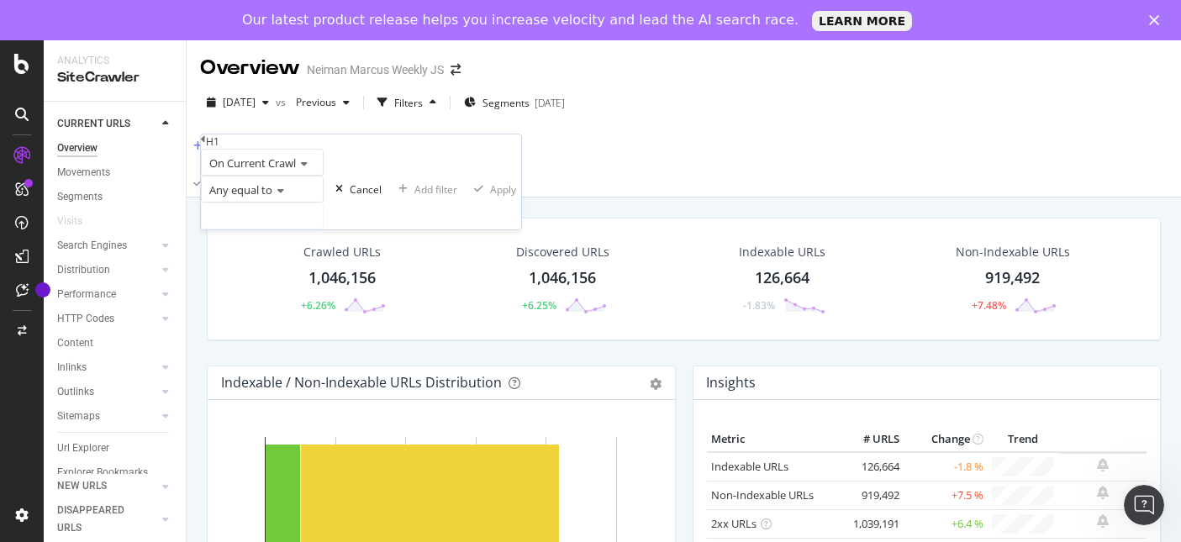
click at [284, 196] on icon at bounding box center [278, 191] width 12 height 10
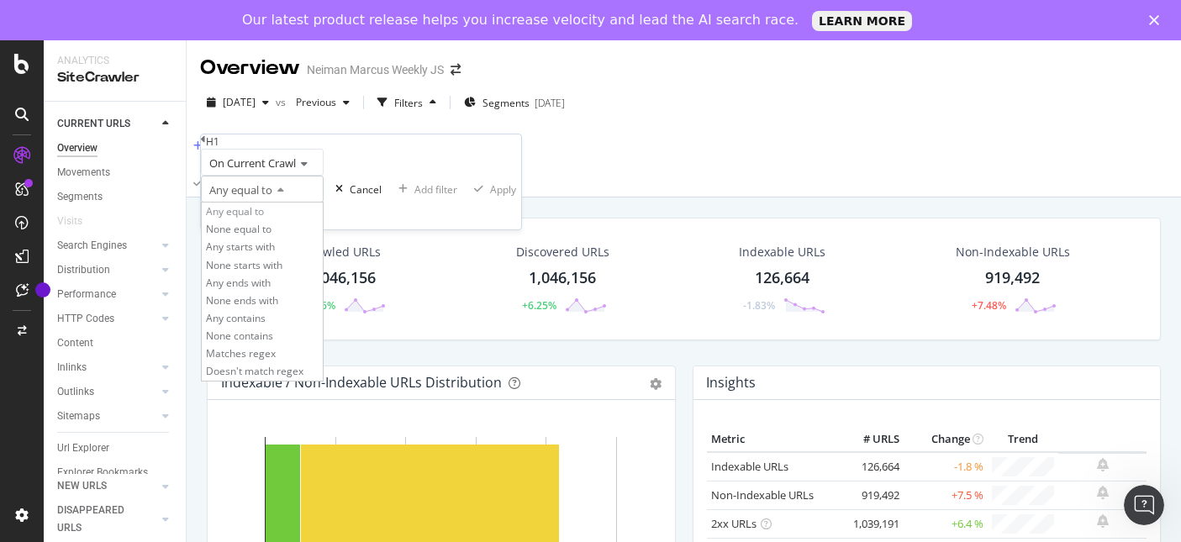
click at [324, 203] on div "Any equal to" at bounding box center [262, 189] width 123 height 27
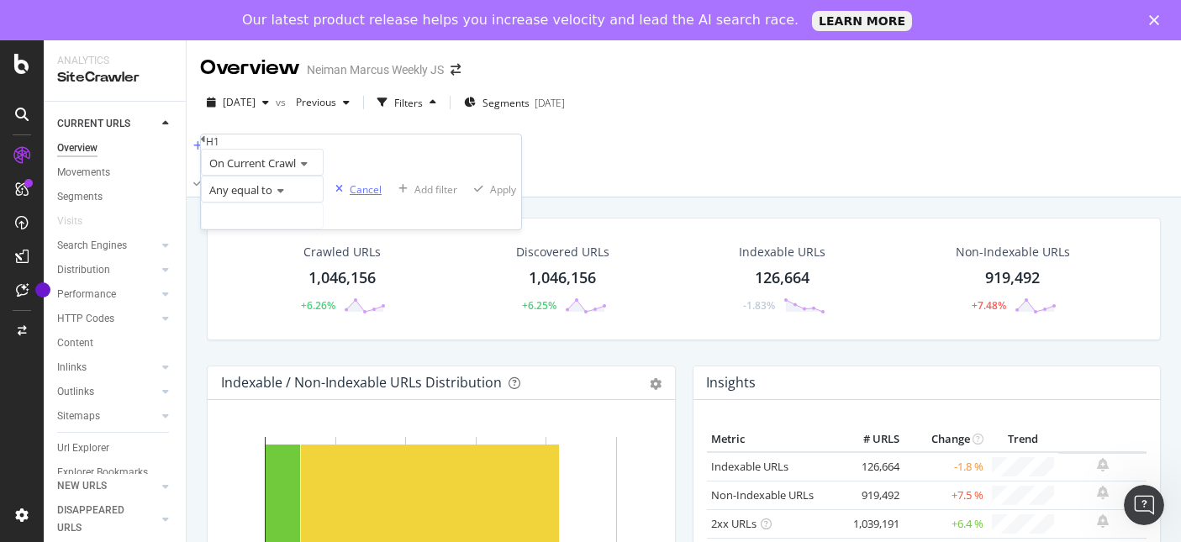
click at [350, 197] on div "Cancel" at bounding box center [366, 189] width 32 height 14
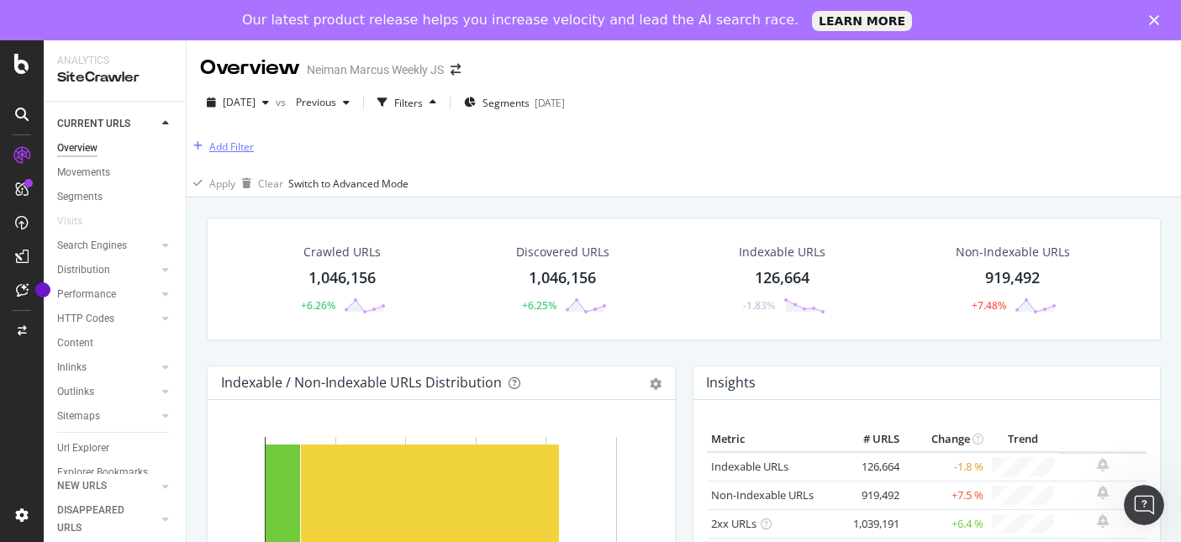
click at [246, 147] on div "Add Filter" at bounding box center [231, 146] width 45 height 14
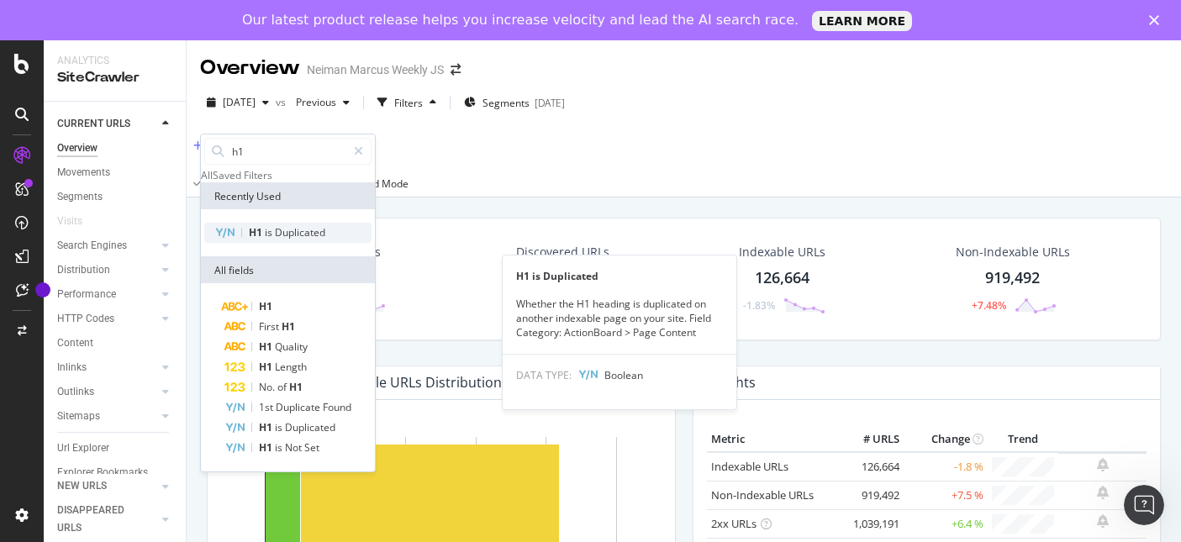
click at [292, 239] on span "Duplicated" at bounding box center [300, 232] width 50 height 14
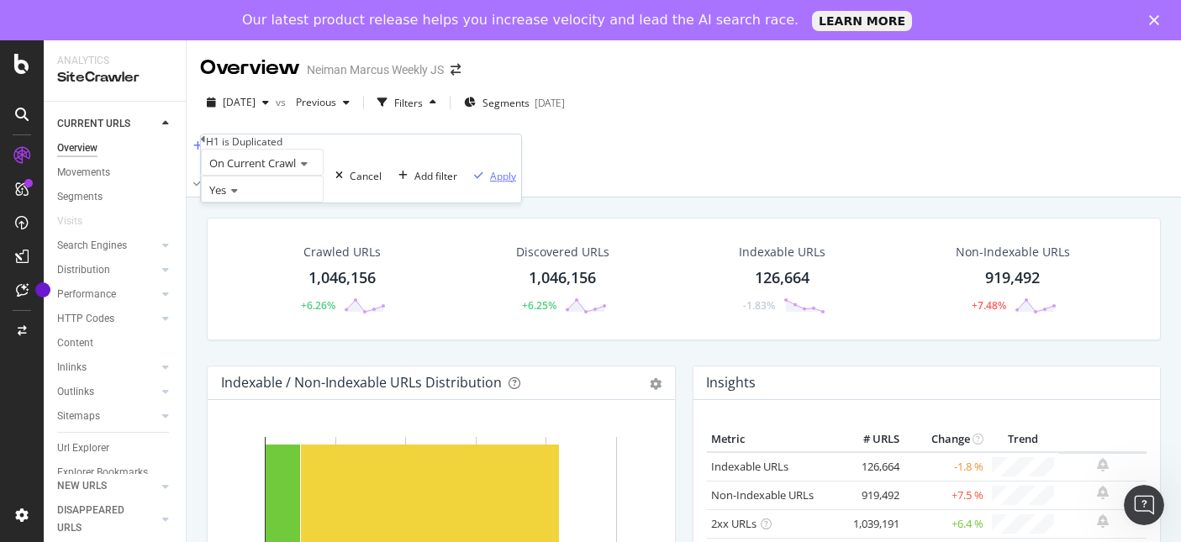
click at [490, 183] on div "Apply" at bounding box center [503, 176] width 26 height 14
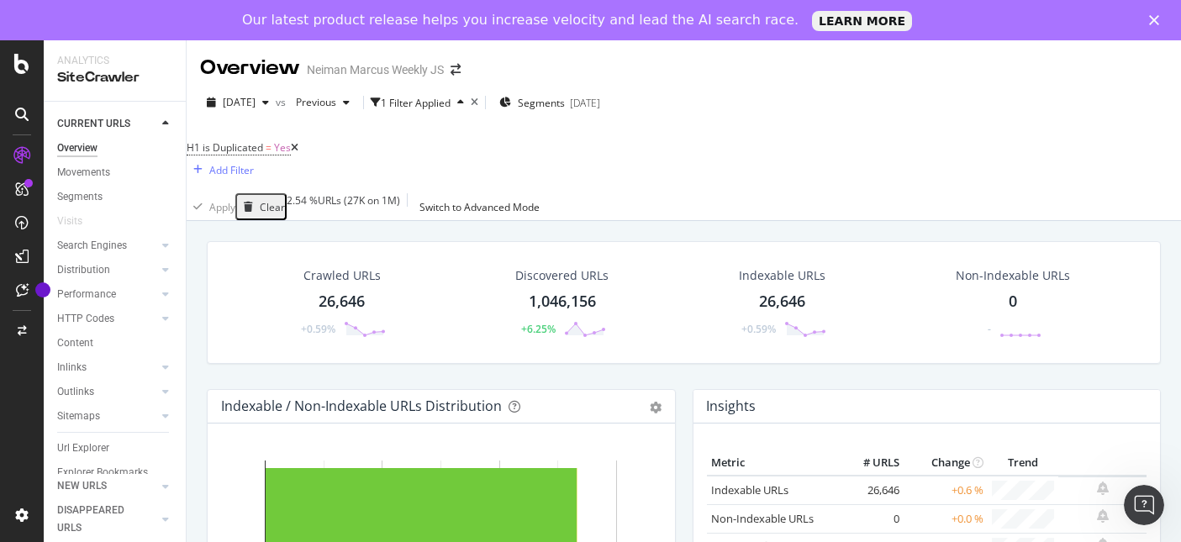
click at [343, 291] on div "26,646" at bounding box center [341, 302] width 46 height 22
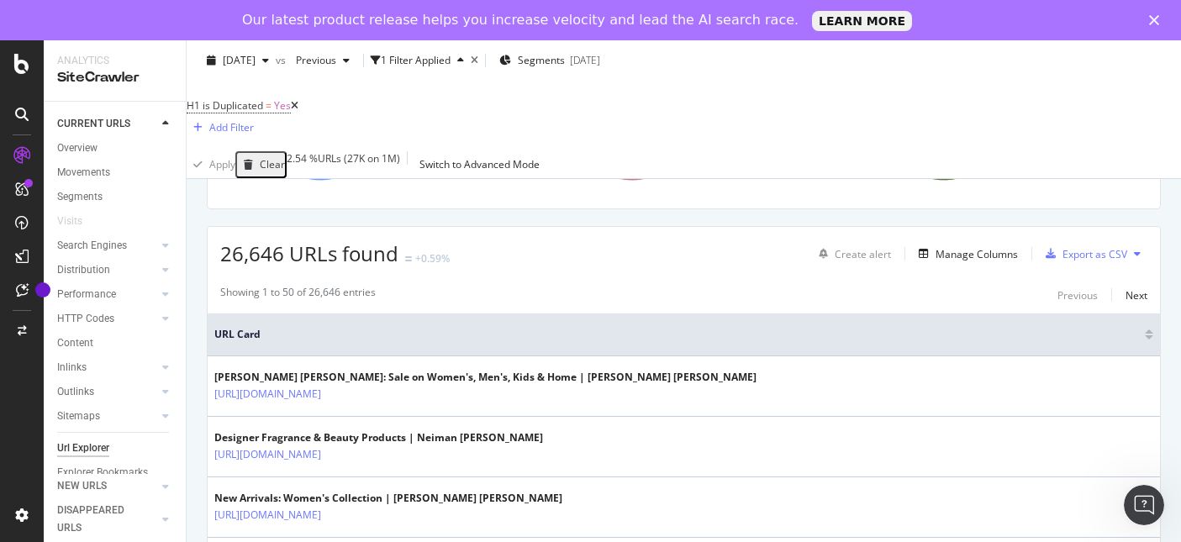
scroll to position [252, 0]
click at [254, 120] on div "Add Filter" at bounding box center [231, 127] width 45 height 14
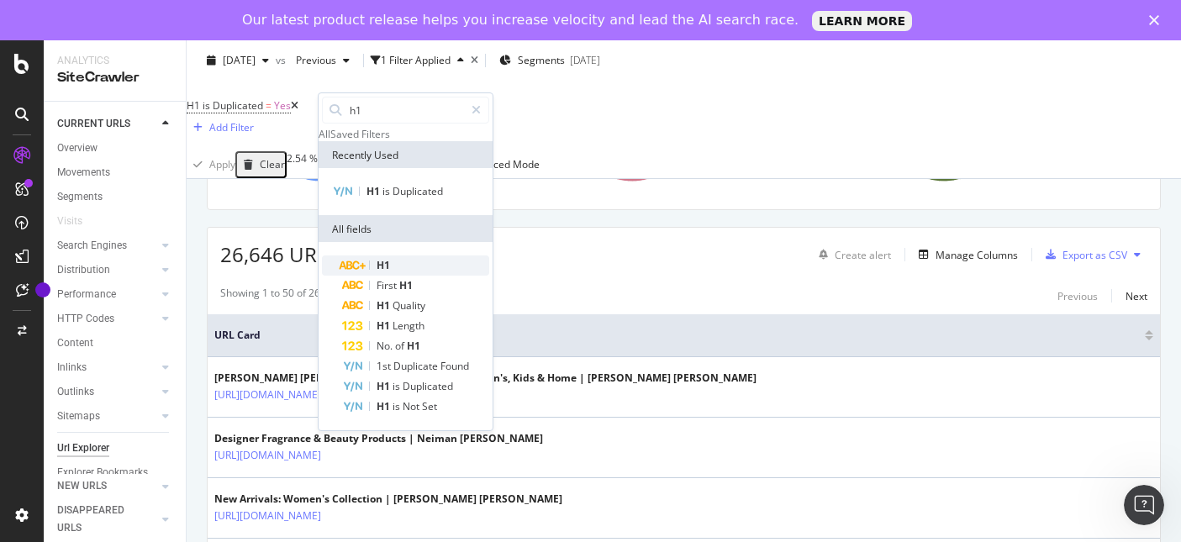
click at [390, 276] on div "H1" at bounding box center [415, 265] width 147 height 20
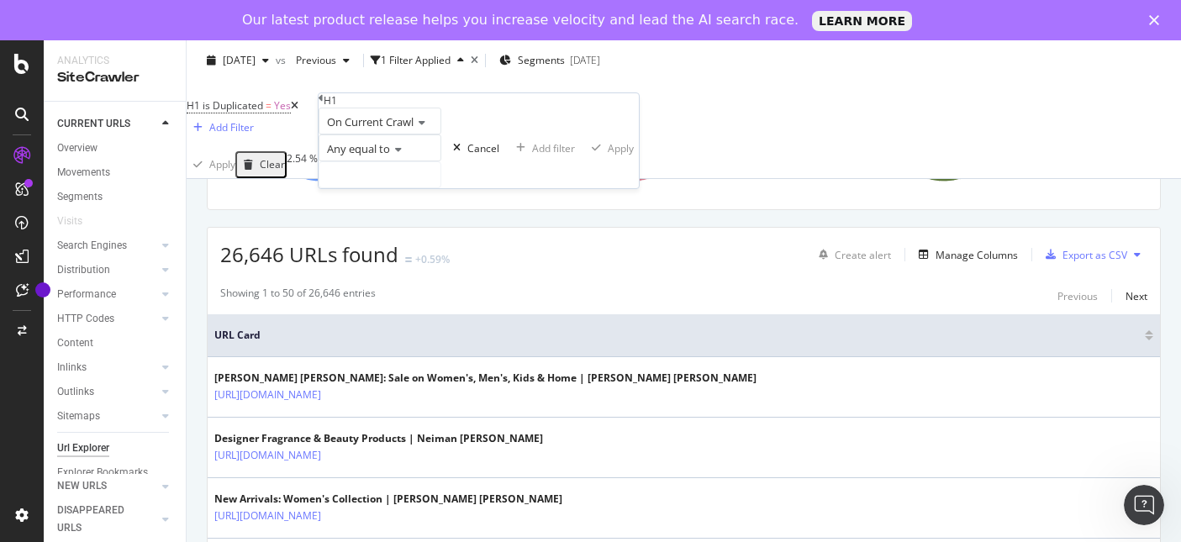
click at [397, 155] on icon at bounding box center [396, 150] width 12 height 10
click at [424, 128] on icon at bounding box center [419, 123] width 12 height 10
click at [397, 161] on div "Any equal to" at bounding box center [379, 147] width 123 height 27
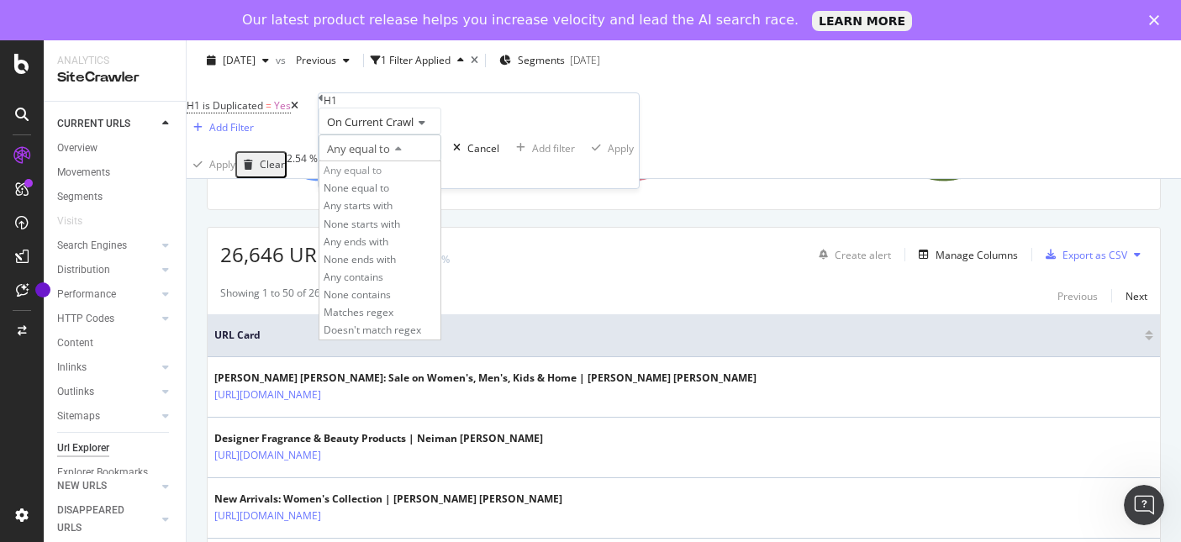
click at [441, 161] on div "Any equal to" at bounding box center [379, 147] width 123 height 27
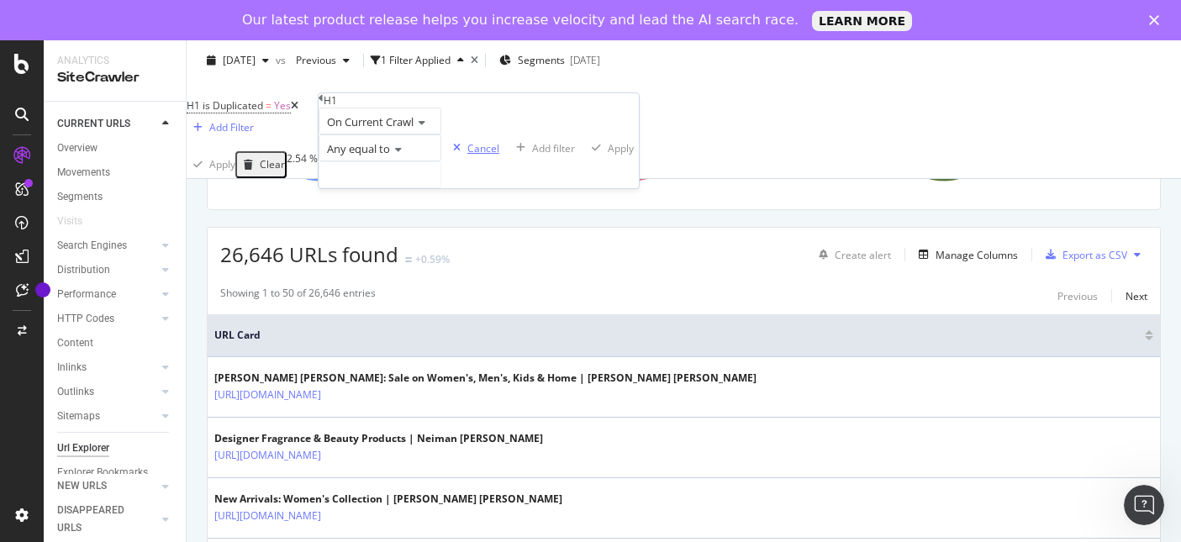
click at [446, 153] on div "button" at bounding box center [456, 148] width 21 height 10
click at [254, 120] on div "Add Filter" at bounding box center [231, 127] width 45 height 14
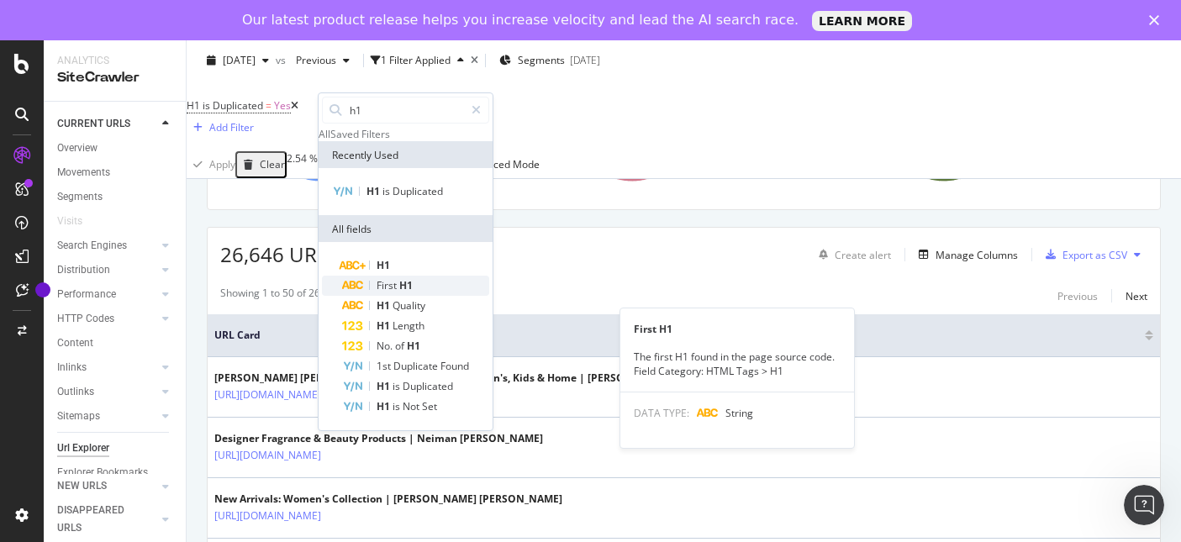
click at [447, 296] on div "First H1" at bounding box center [415, 286] width 147 height 20
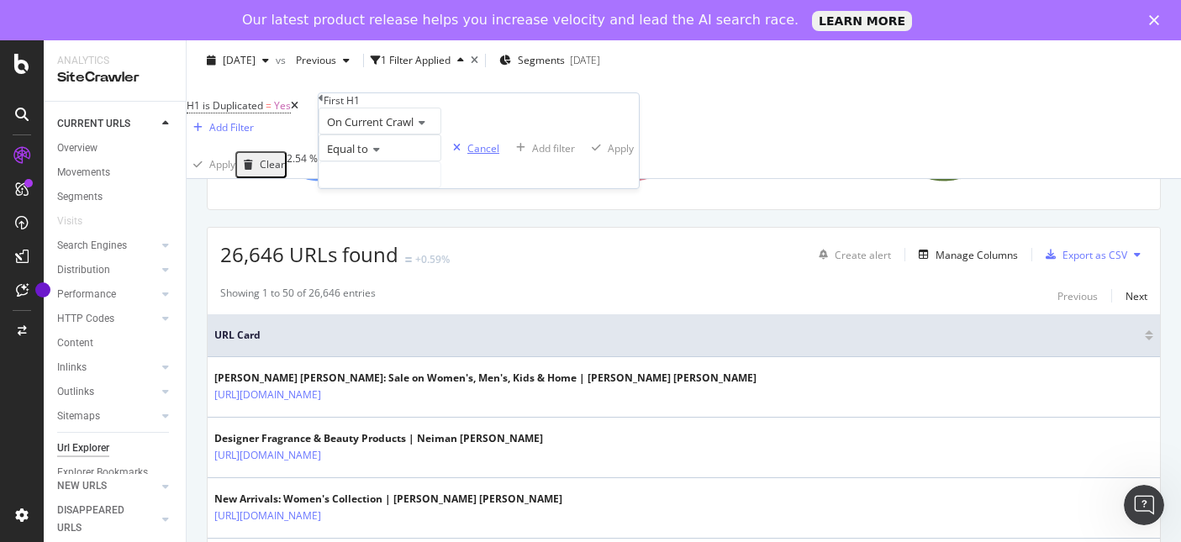
click at [467, 155] on div "Cancel" at bounding box center [483, 148] width 32 height 14
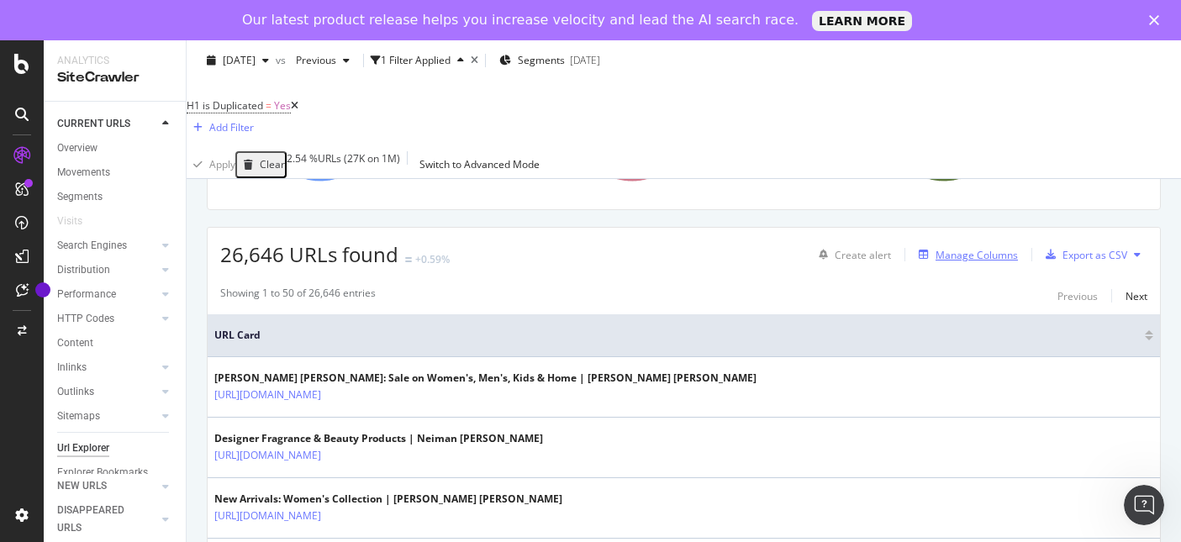
click at [974, 248] on div "Manage Columns" at bounding box center [976, 255] width 82 height 14
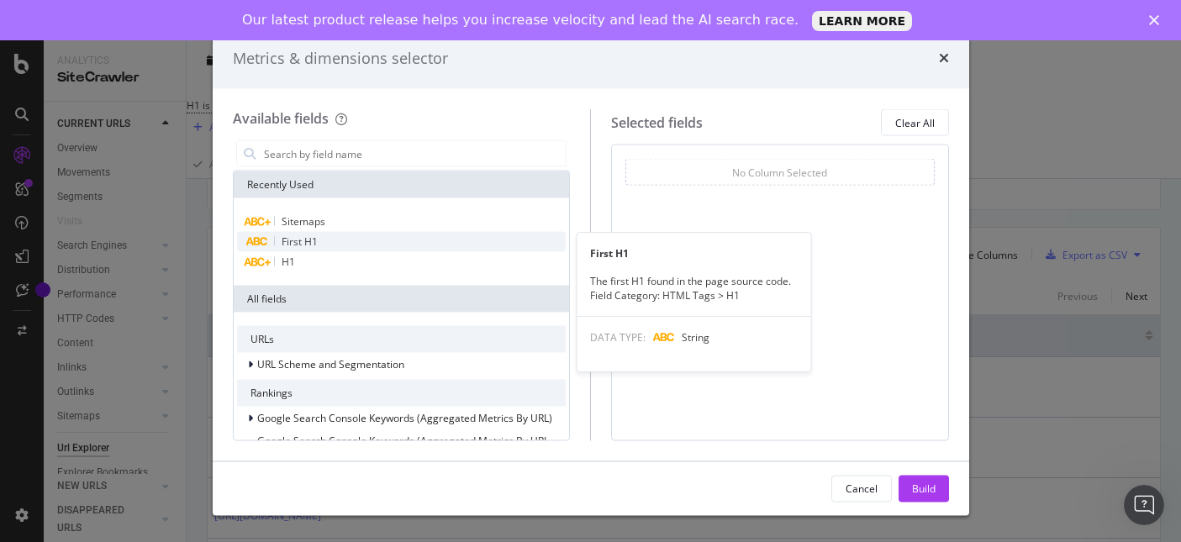
click at [303, 241] on span "First H1" at bounding box center [299, 241] width 36 height 14
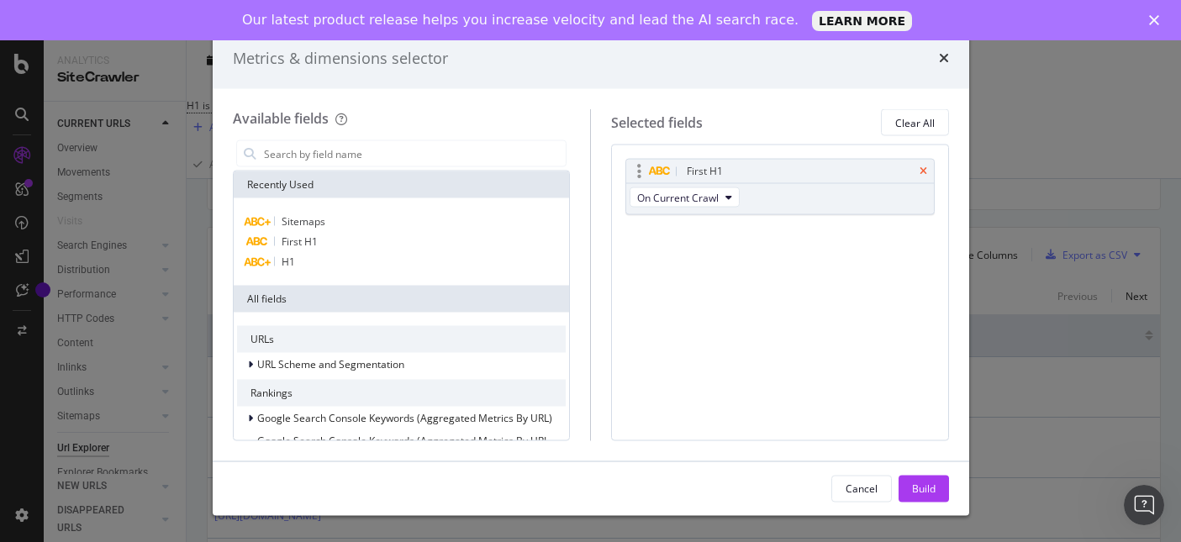
click at [919, 166] on icon "times" at bounding box center [923, 171] width 8 height 10
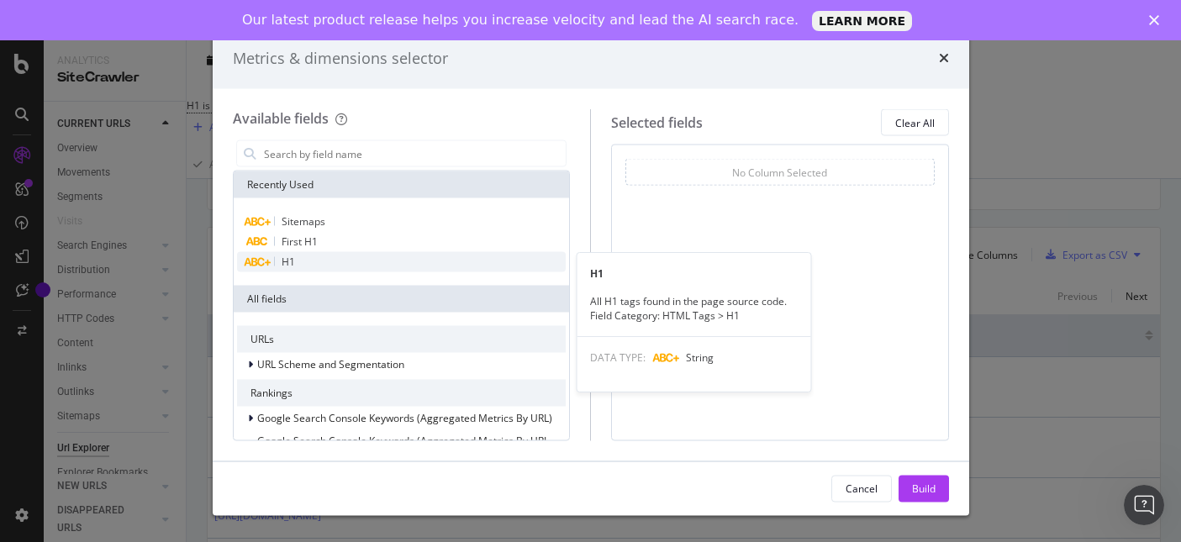
click at [279, 266] on div "H1" at bounding box center [401, 262] width 329 height 20
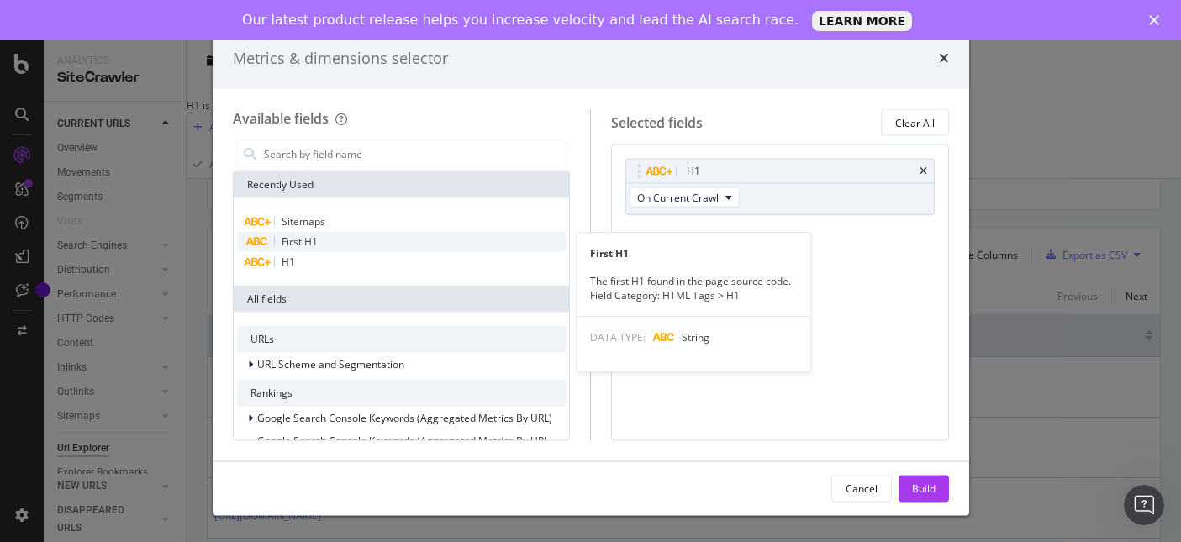
click at [298, 247] on span "First H1" at bounding box center [299, 241] width 36 height 14
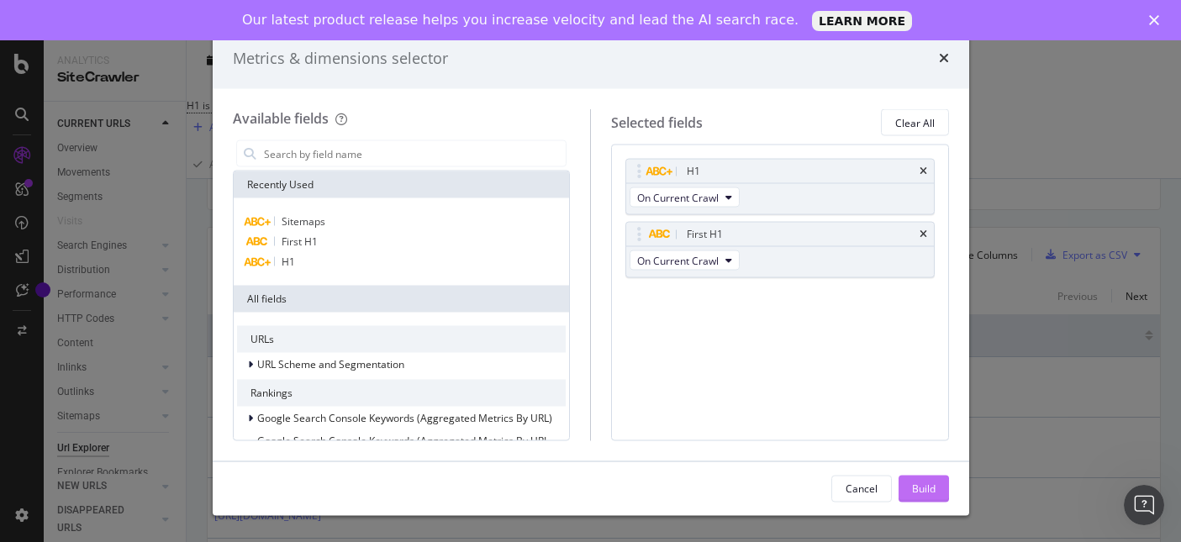
click at [924, 488] on div "Build" at bounding box center [924, 488] width 24 height 14
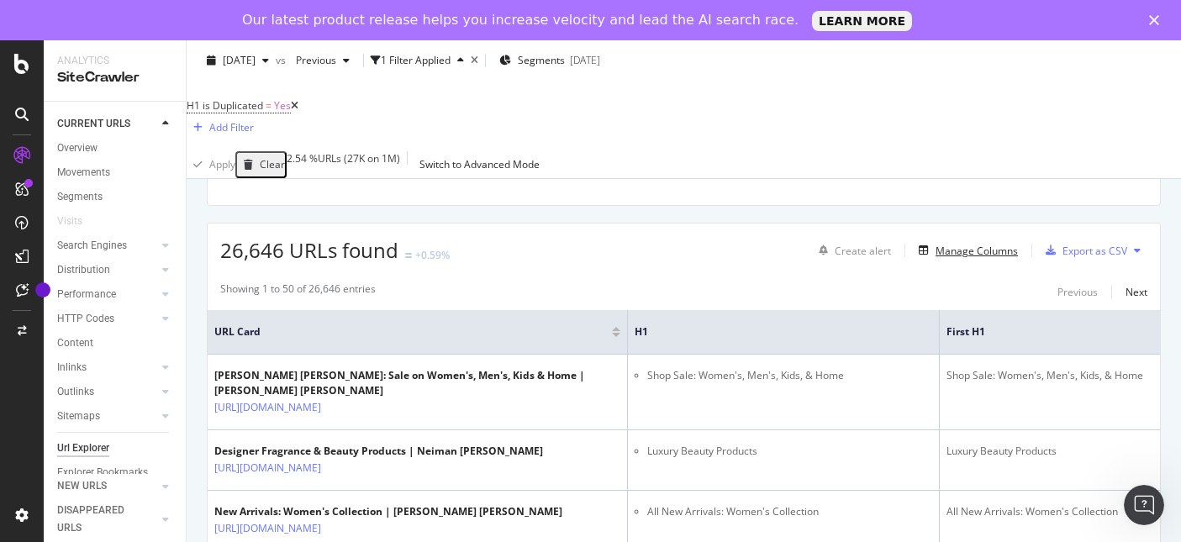
scroll to position [262, 0]
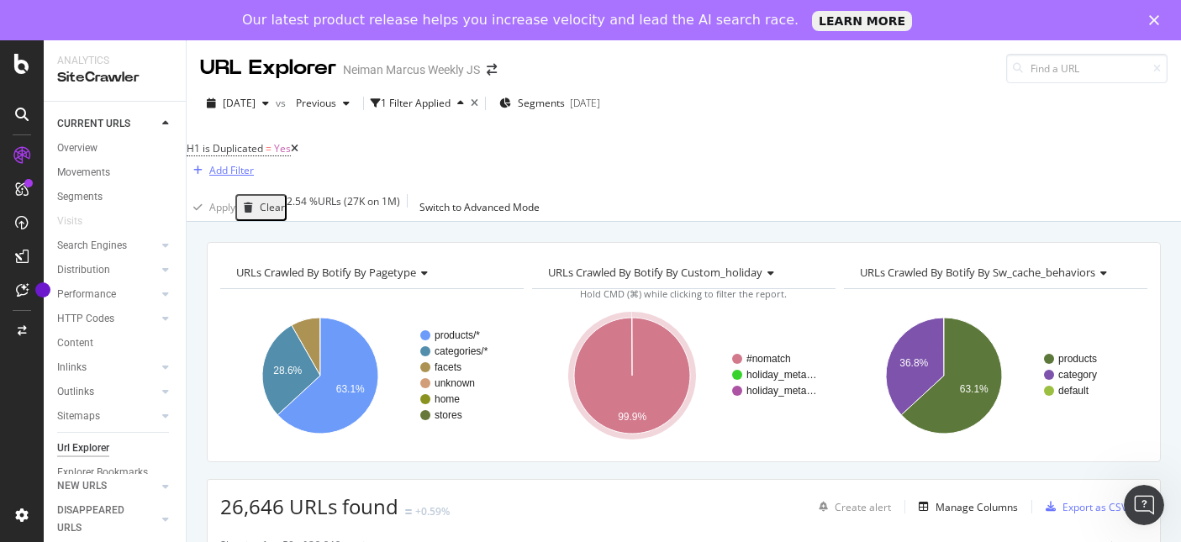
click at [254, 163] on div "Add Filter" at bounding box center [231, 170] width 45 height 14
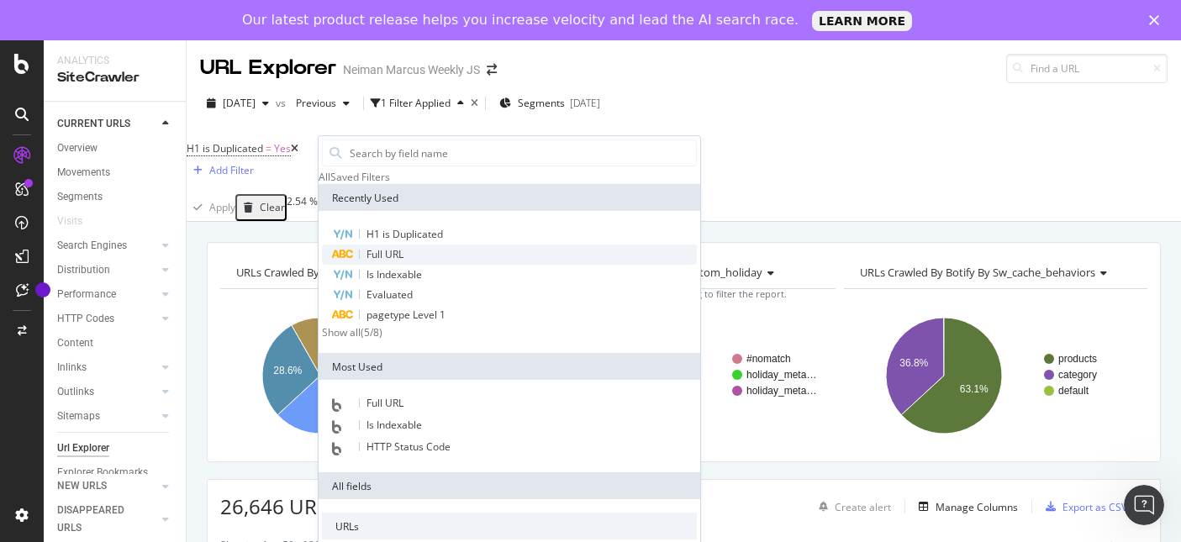
click at [404, 265] on div "Full URL" at bounding box center [509, 255] width 375 height 20
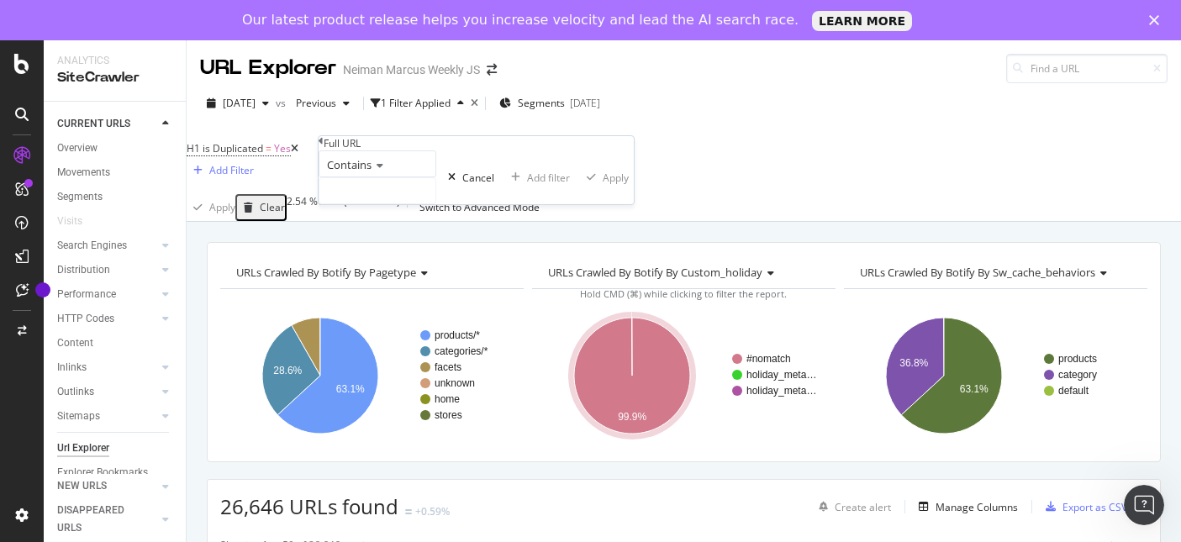
click at [383, 171] on icon at bounding box center [377, 165] width 12 height 10
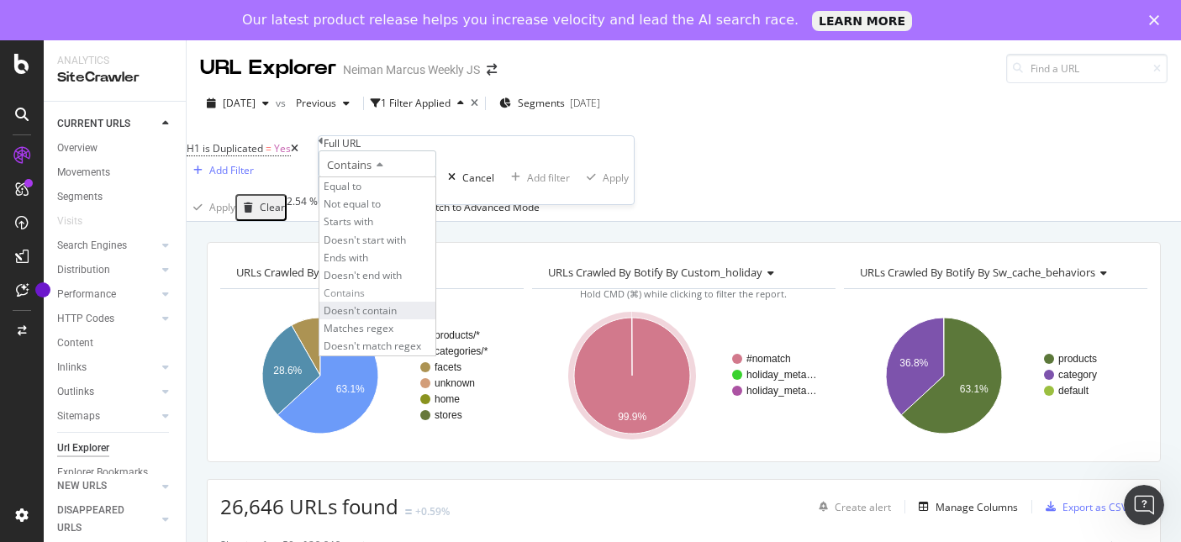
click at [381, 318] on span "Doesn't contain" at bounding box center [360, 310] width 73 height 14
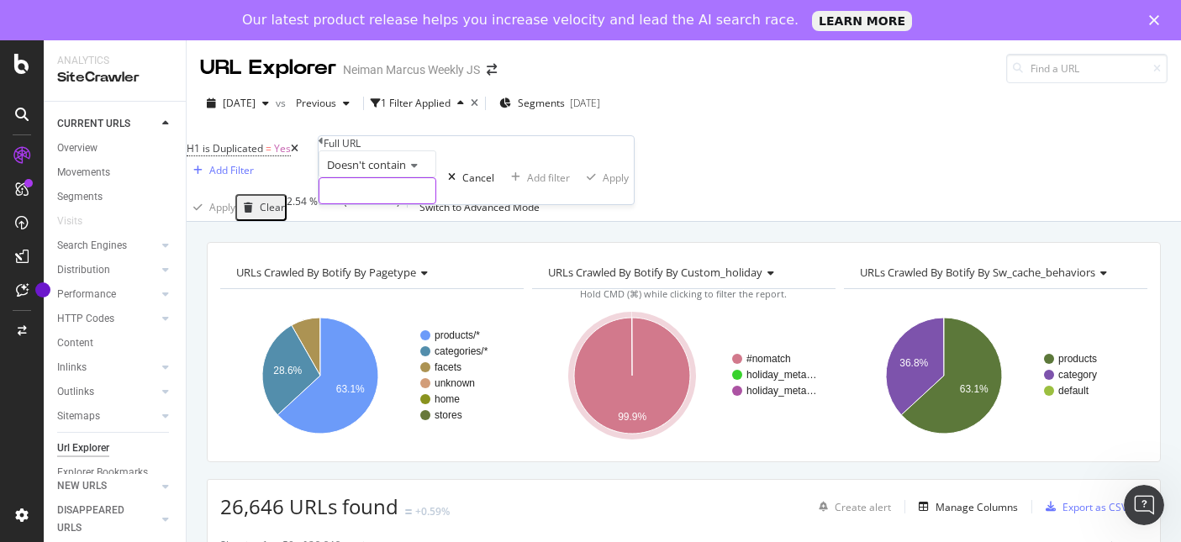
click at [408, 203] on input "text" at bounding box center [377, 190] width 116 height 25
type input "/p/"
click at [627, 185] on div "Apply" at bounding box center [640, 178] width 26 height 14
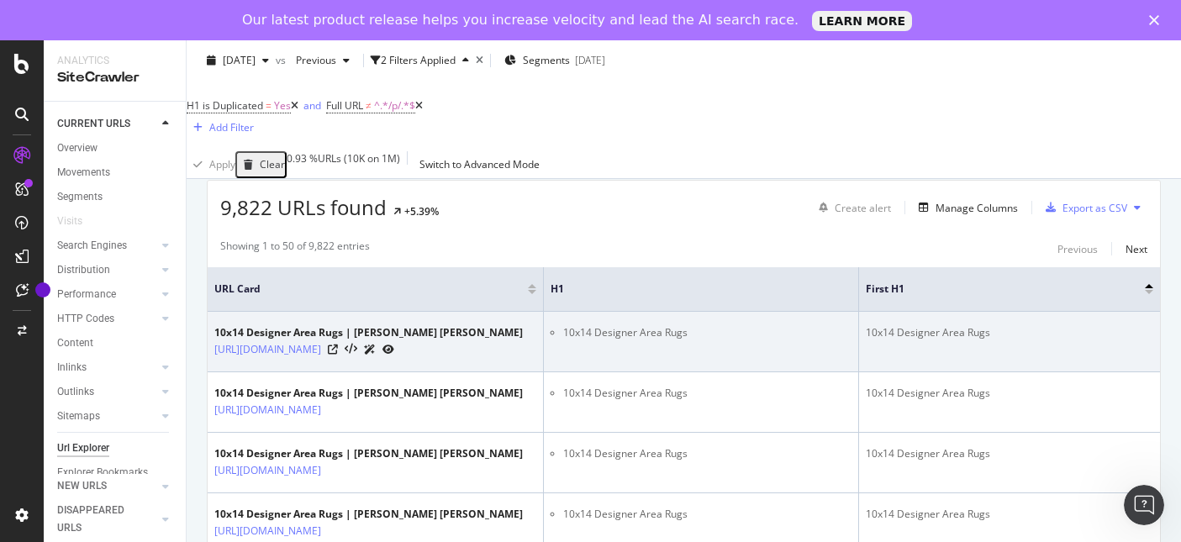
scroll to position [320, 0]
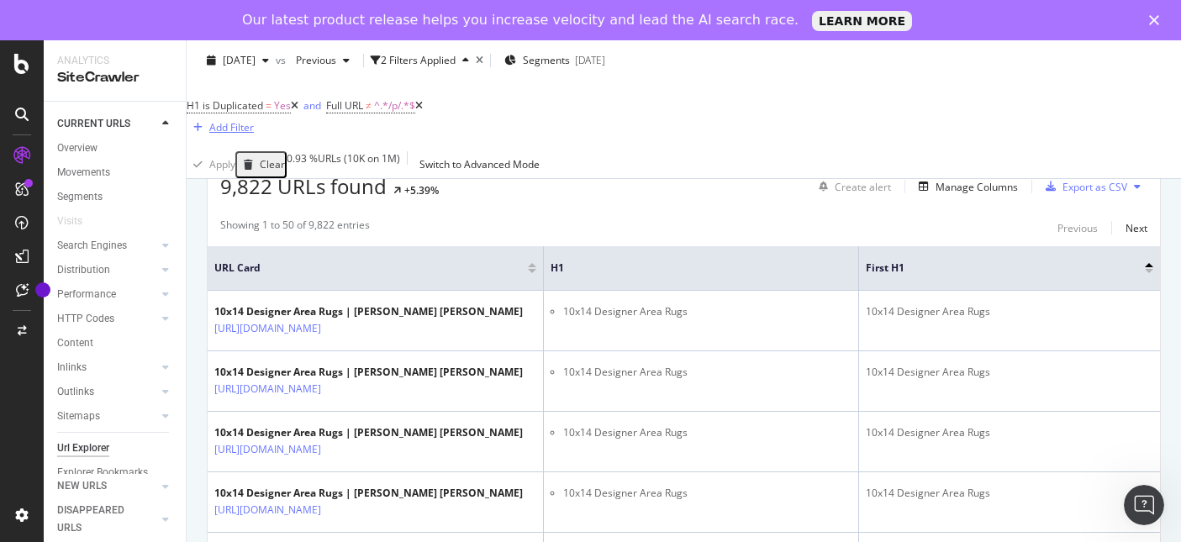
click at [254, 120] on div "Add Filter" at bounding box center [231, 127] width 45 height 14
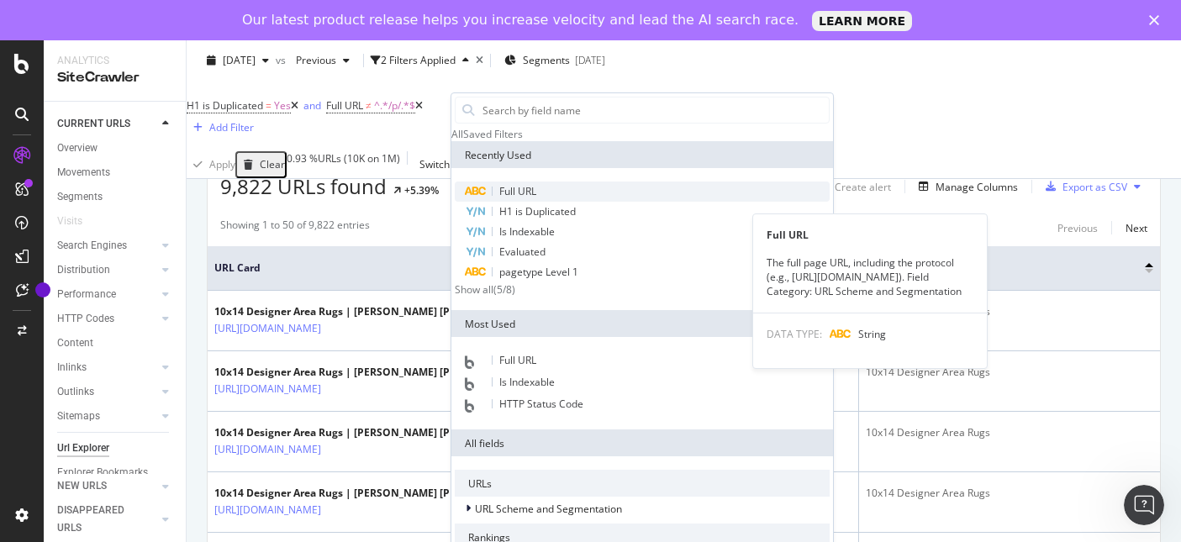
click at [516, 198] on span "Full URL" at bounding box center [517, 191] width 37 height 14
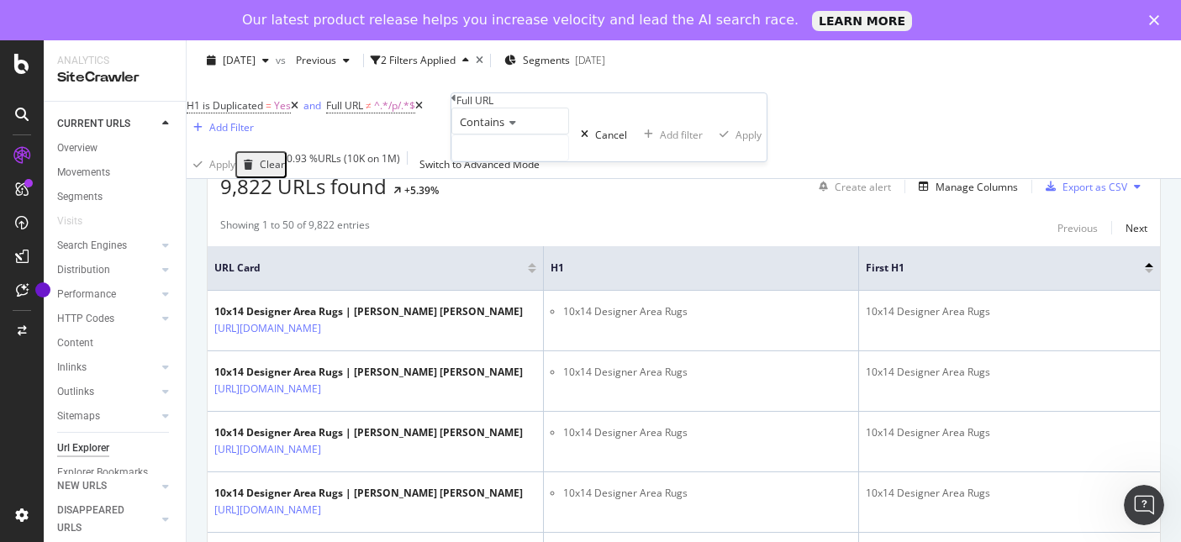
click at [504, 129] on span "Contains" at bounding box center [482, 121] width 45 height 15
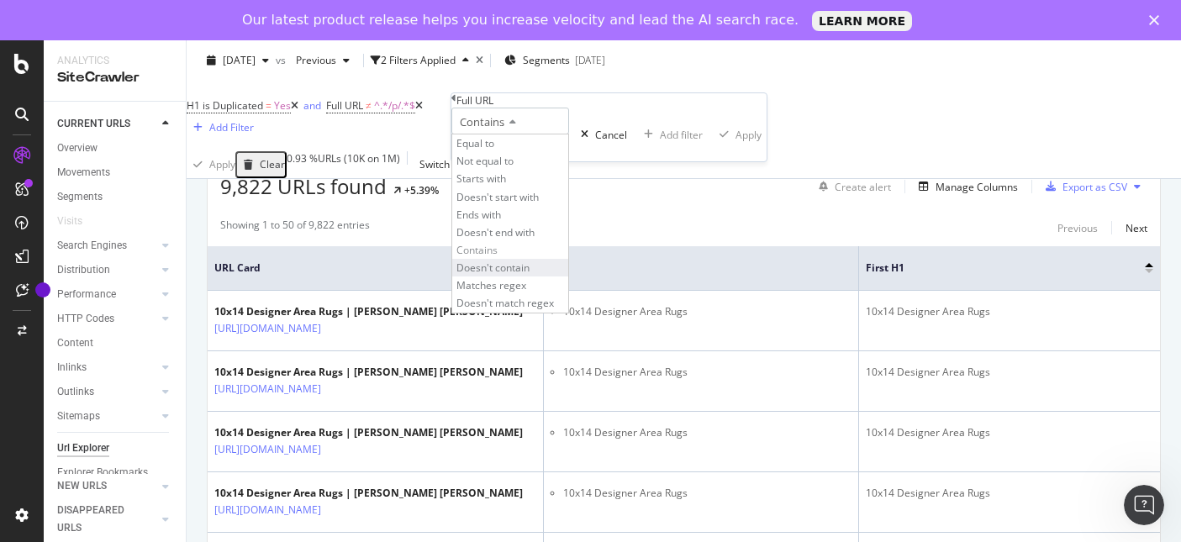
click at [525, 275] on span "Doesn't contain" at bounding box center [492, 267] width 73 height 14
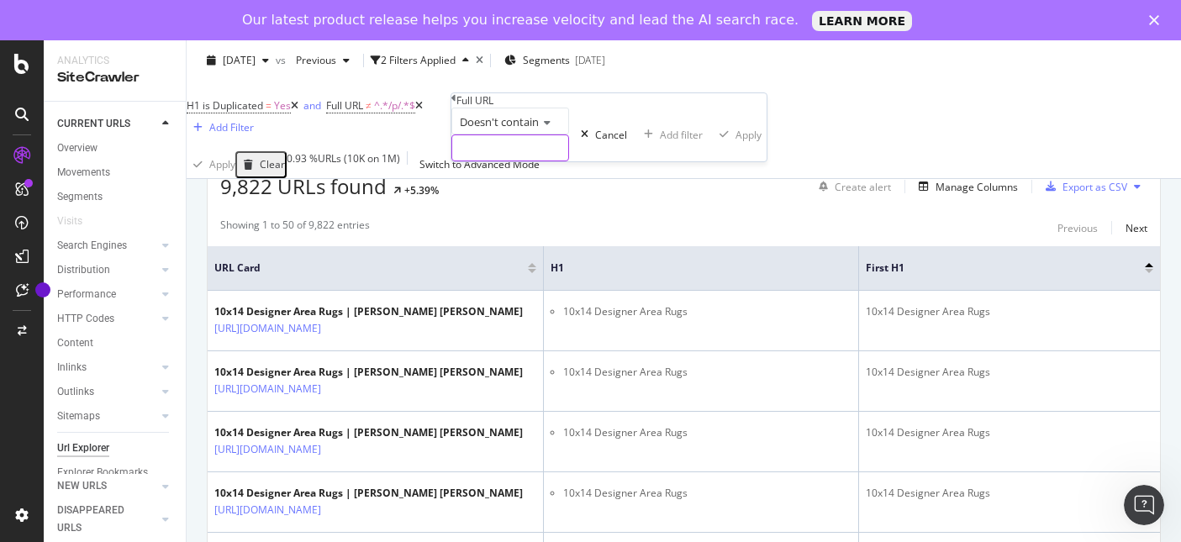
click at [551, 160] on input "text" at bounding box center [510, 147] width 116 height 25
type input "page="
click at [760, 142] on div "Apply" at bounding box center [773, 135] width 26 height 14
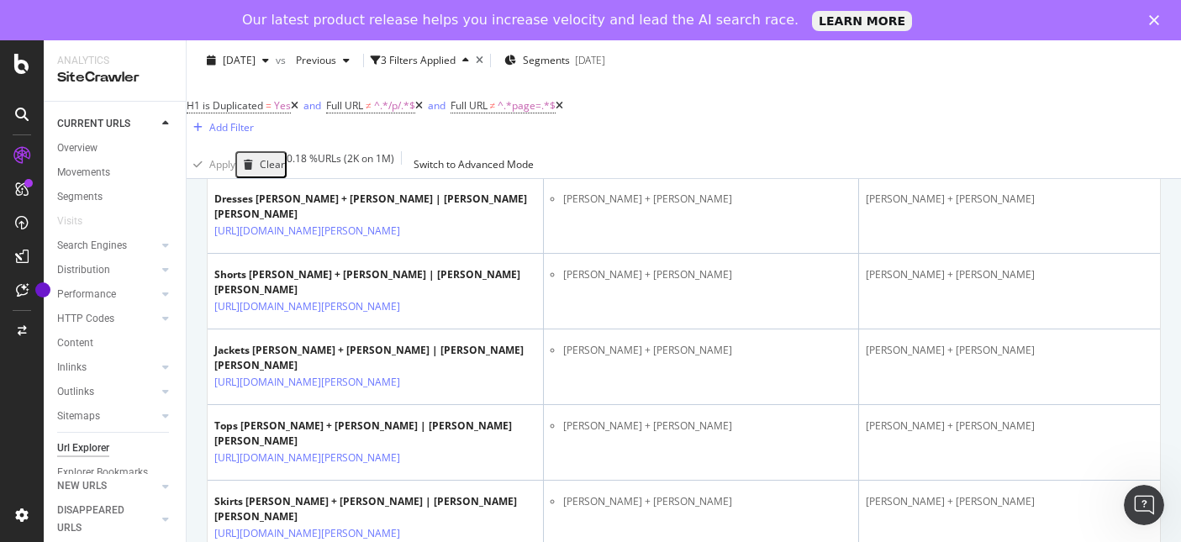
scroll to position [2561, 0]
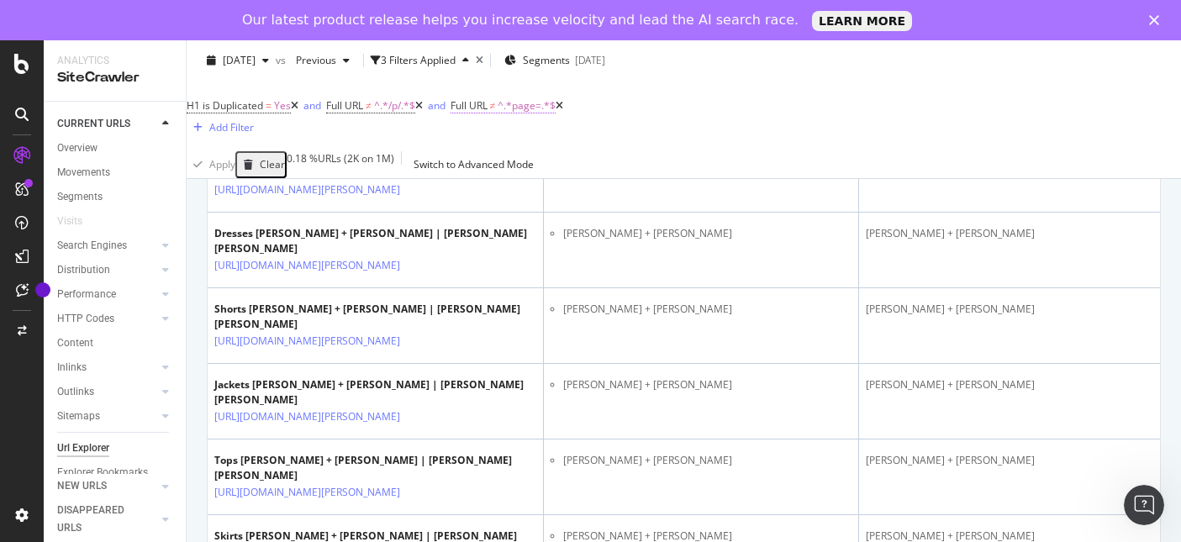
click at [534, 106] on span "^.*page=.*$" at bounding box center [526, 105] width 58 height 14
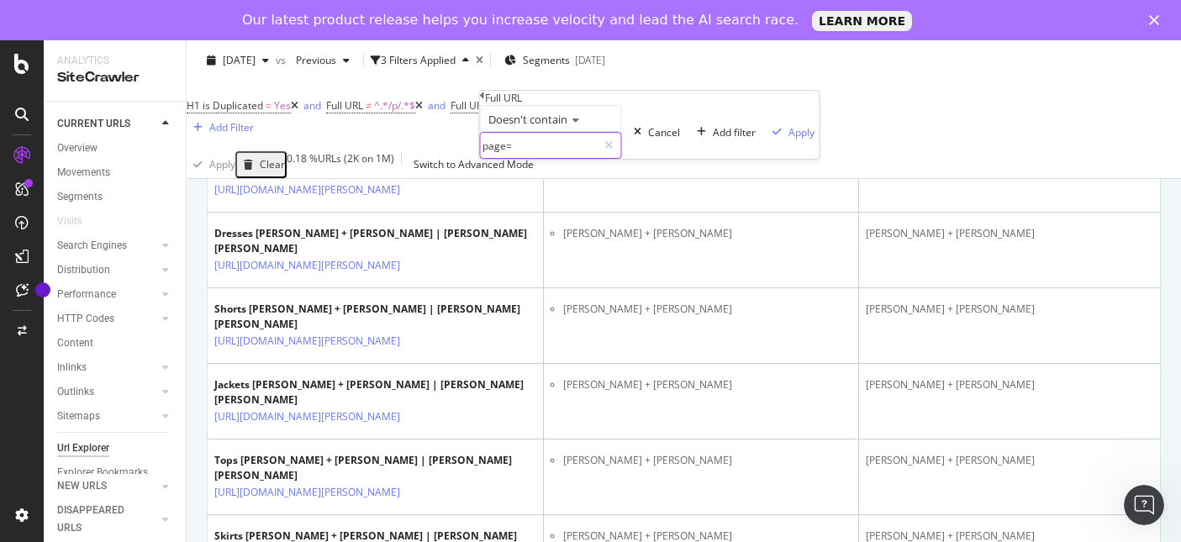
drag, startPoint x: 523, startPoint y: 178, endPoint x: 502, endPoint y: 178, distance: 20.2
click at [502, 158] on input "page=" at bounding box center [539, 145] width 116 height 25
click at [522, 158] on input "page=" at bounding box center [539, 145] width 116 height 25
type input "="
click at [788, 139] on div "Apply" at bounding box center [801, 132] width 26 height 14
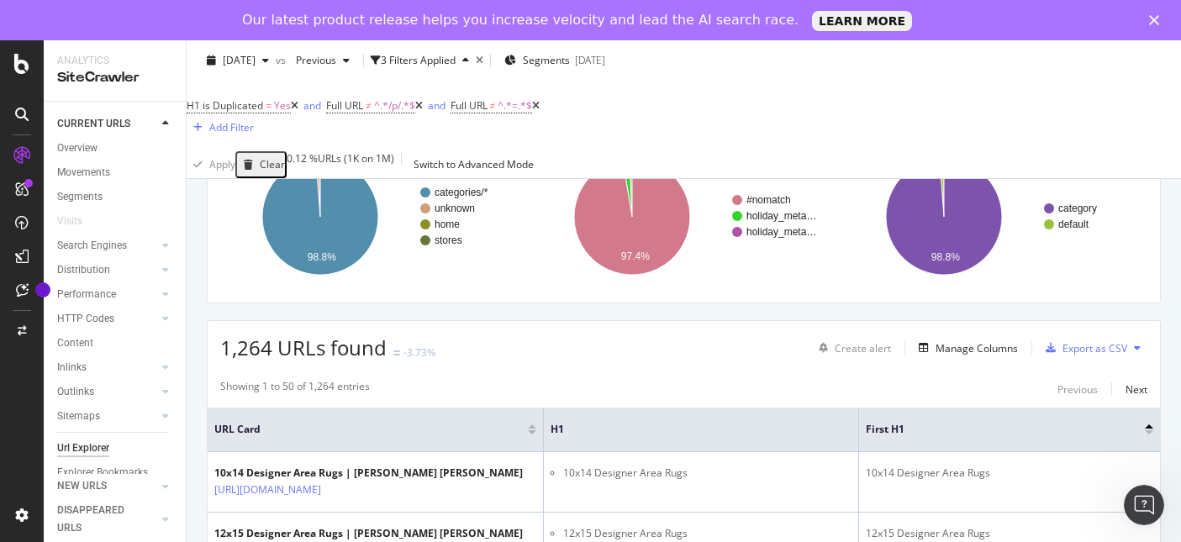
scroll to position [162, 0]
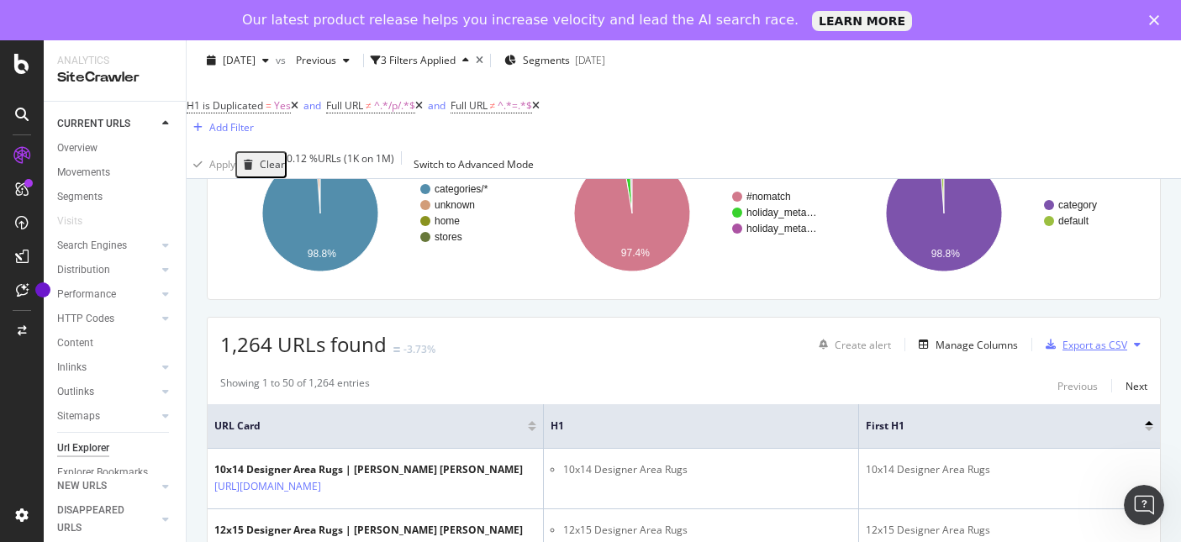
click at [1120, 338] on div "Export as CSV" at bounding box center [1094, 345] width 65 height 14
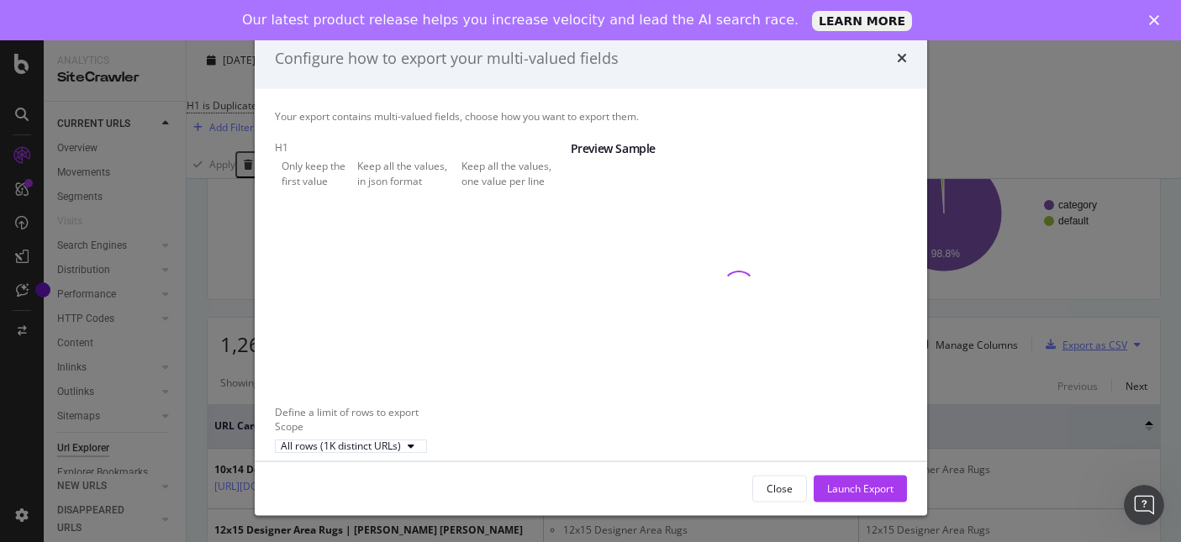
scroll to position [21, 0]
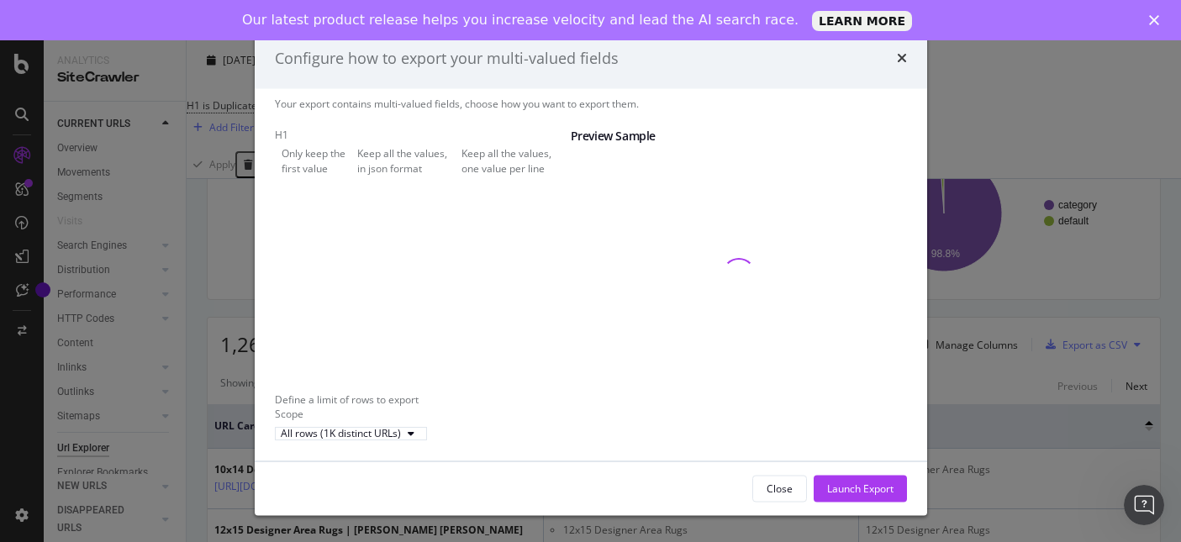
click at [461, 175] on div "Keep all the values, one value per line" at bounding box center [515, 160] width 109 height 29
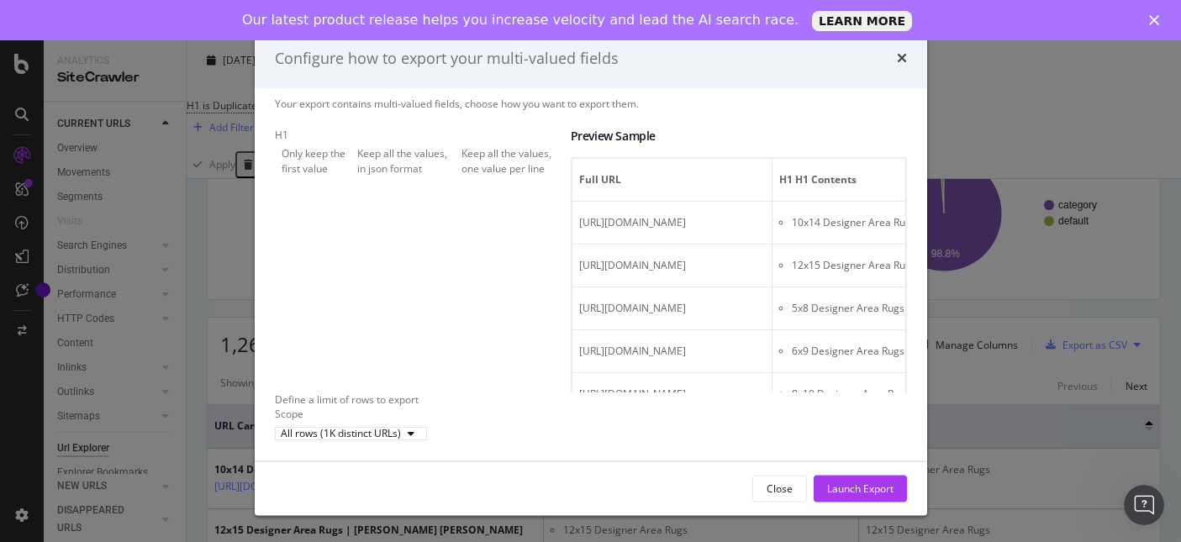
click at [350, 152] on div "Only keep the first value" at bounding box center [315, 160] width 69 height 29
click at [849, 481] on div "Launch Export" at bounding box center [860, 488] width 66 height 14
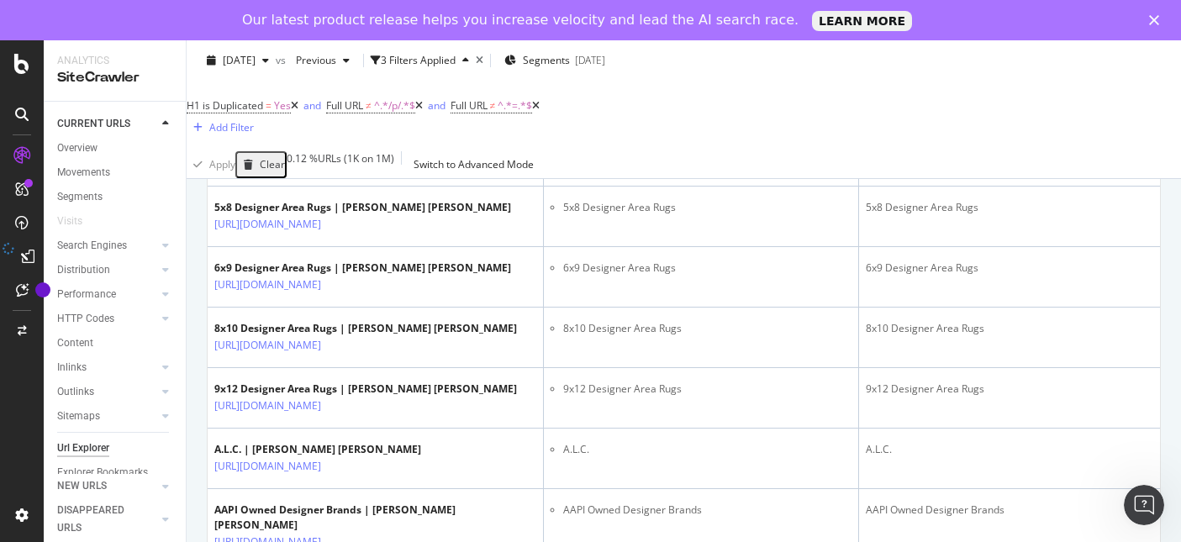
scroll to position [609, 0]
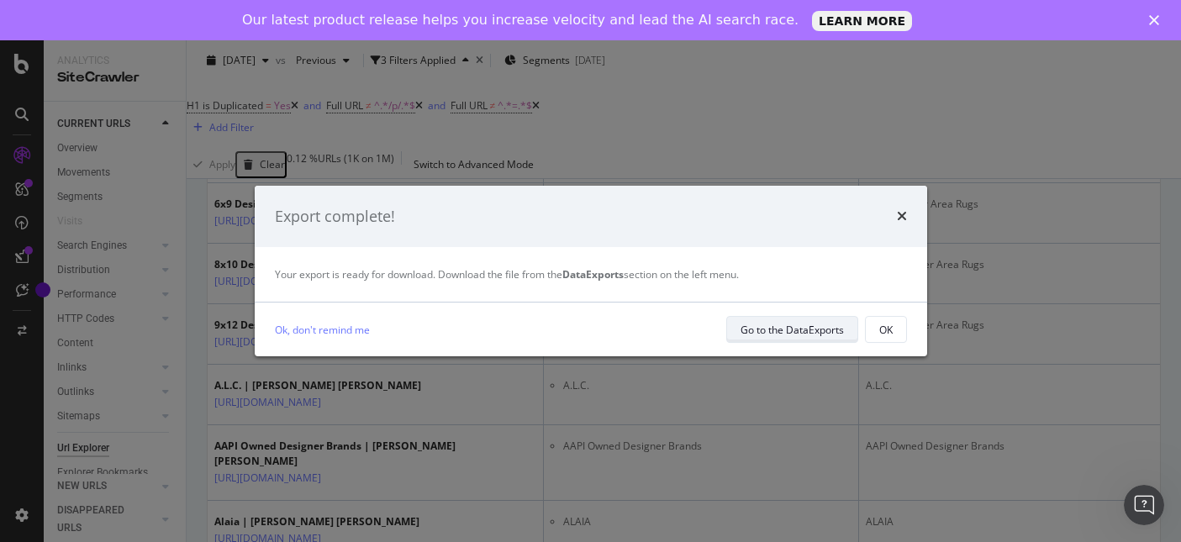
click at [829, 329] on div "Go to the DataExports" at bounding box center [791, 330] width 103 height 14
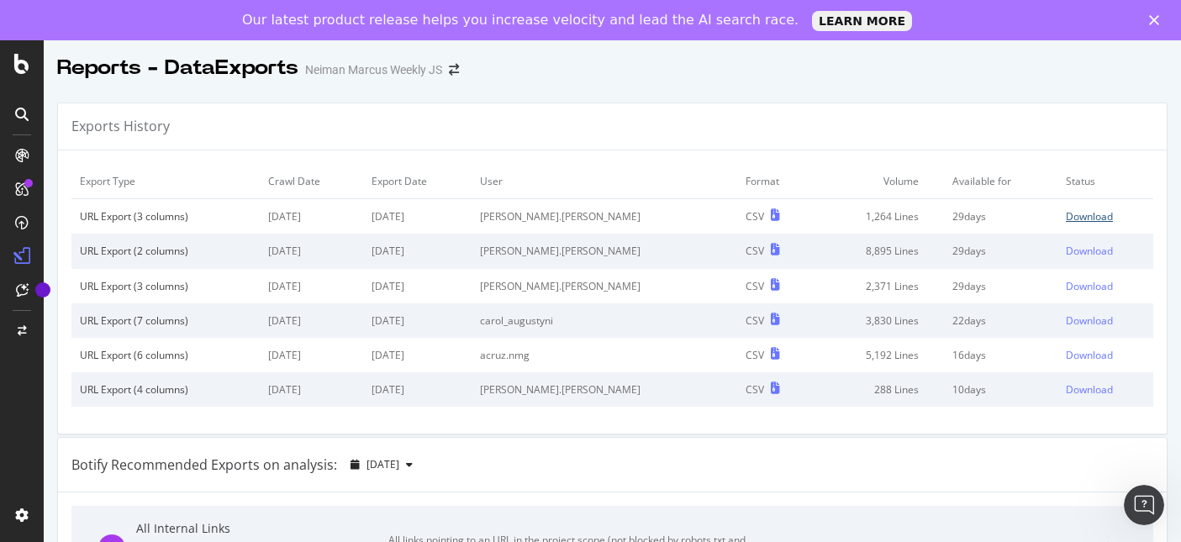
click at [1077, 219] on div "Download" at bounding box center [1088, 216] width 47 height 14
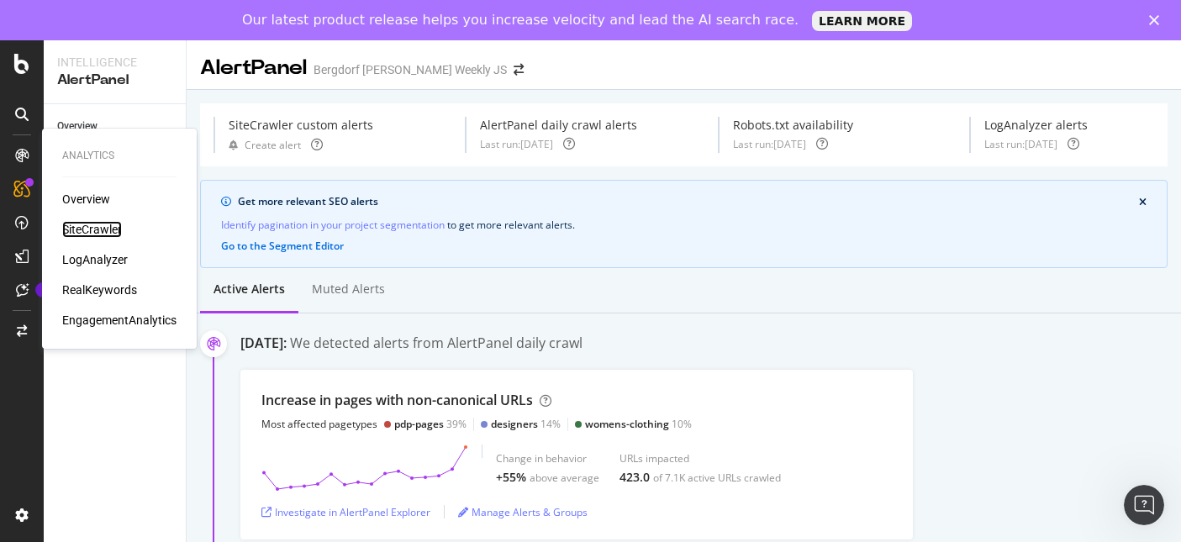
click at [97, 230] on div "SiteCrawler" at bounding box center [92, 229] width 60 height 17
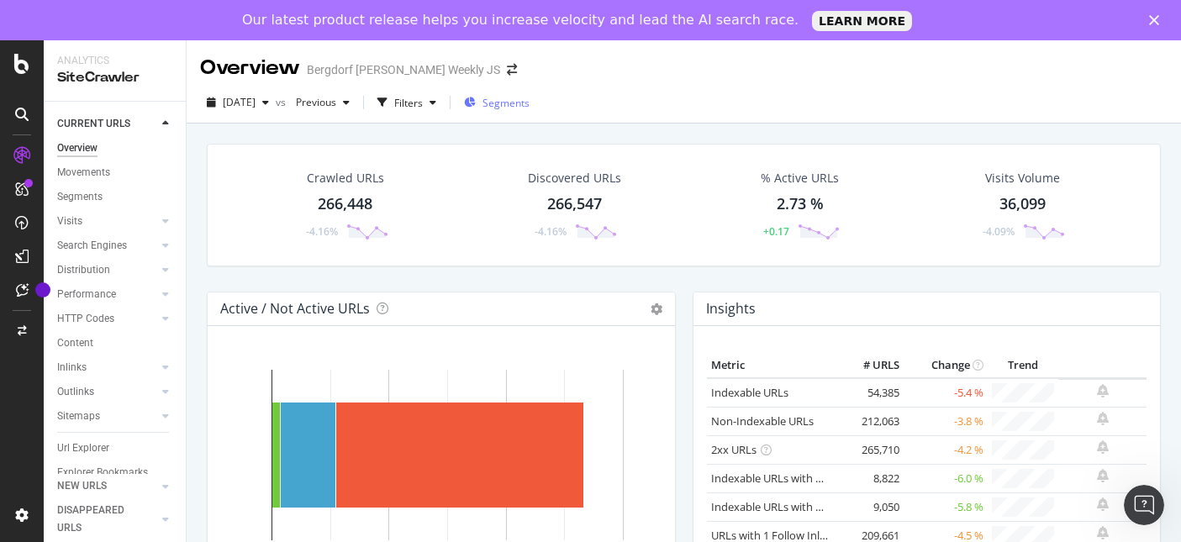
click at [527, 99] on span "Segments" at bounding box center [505, 103] width 47 height 14
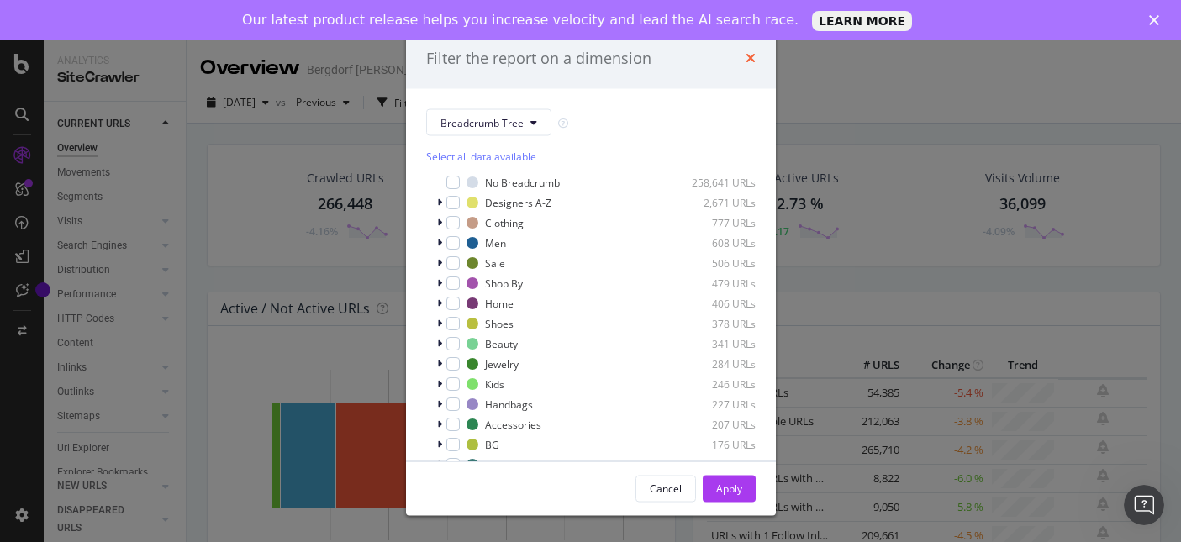
click at [749, 56] on icon "times" at bounding box center [750, 57] width 10 height 13
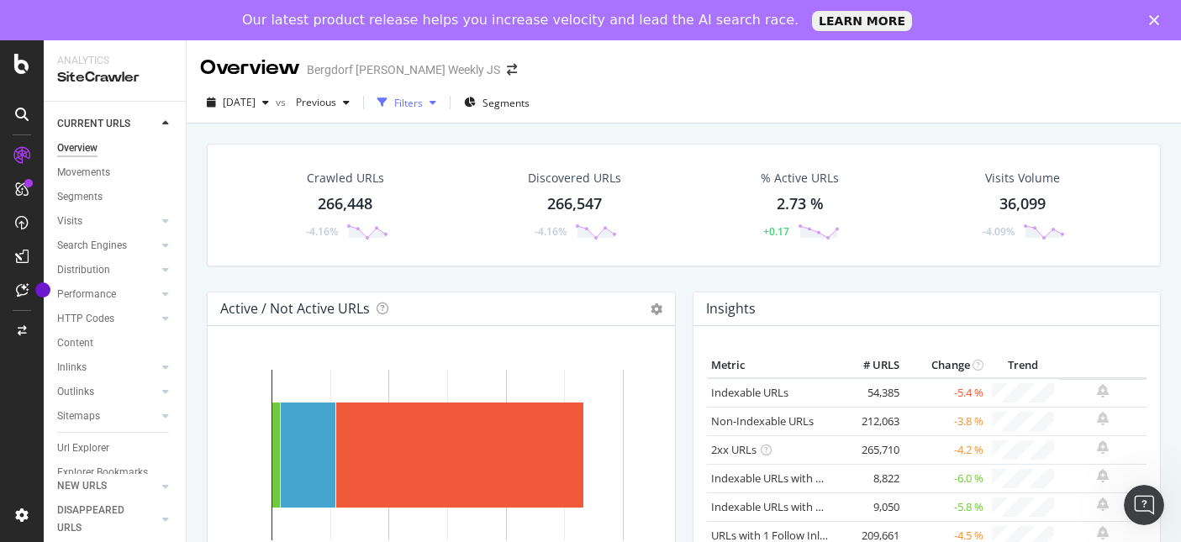
click at [443, 106] on div "button" at bounding box center [433, 102] width 20 height 10
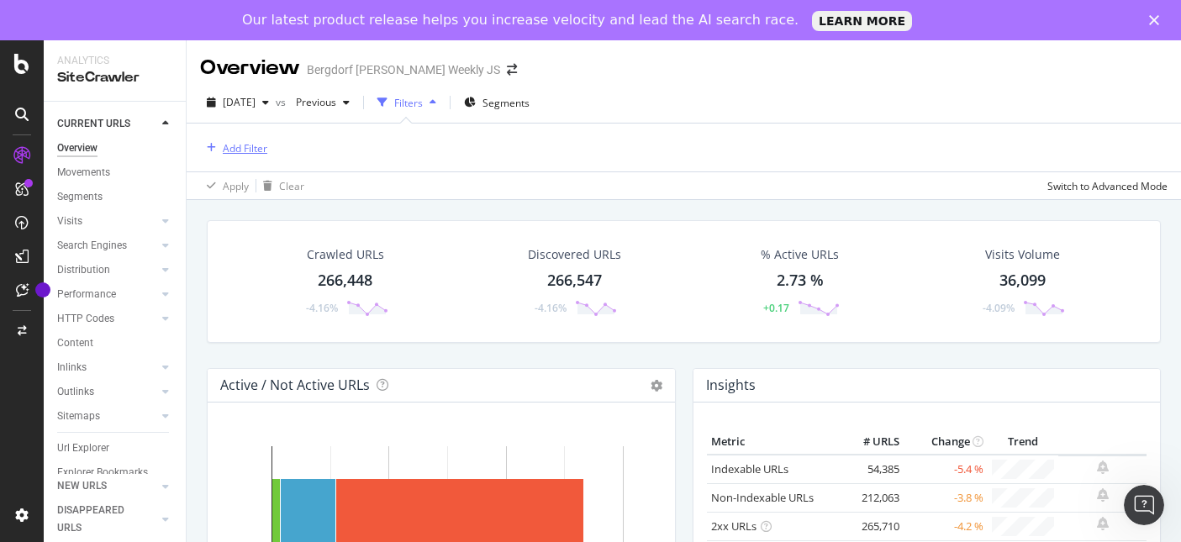
click at [243, 150] on div "Add Filter" at bounding box center [245, 148] width 45 height 14
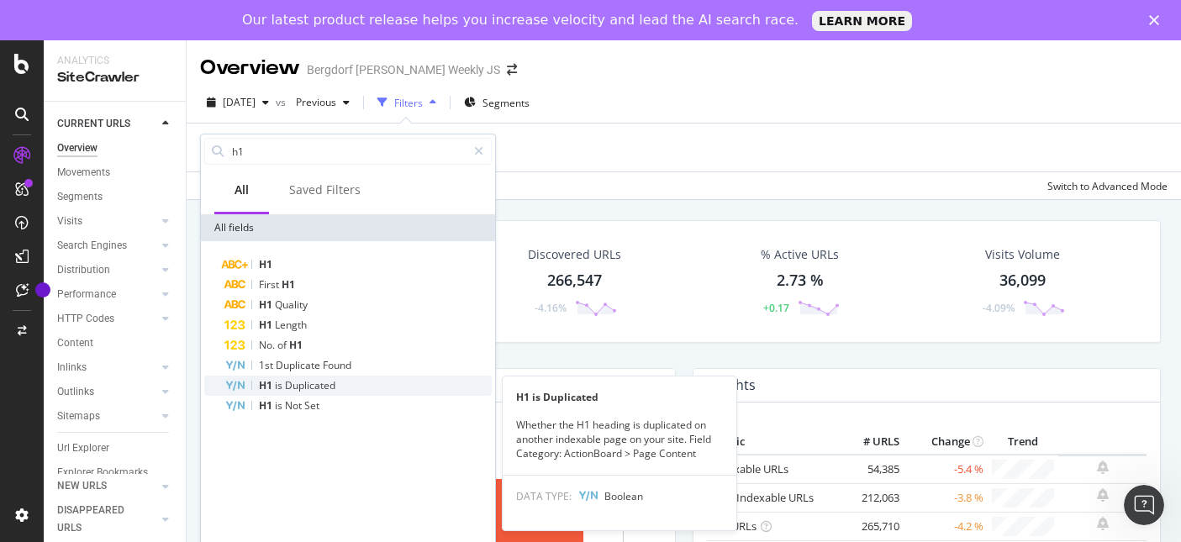
type input "h1"
click at [311, 385] on span "Duplicated" at bounding box center [310, 385] width 50 height 14
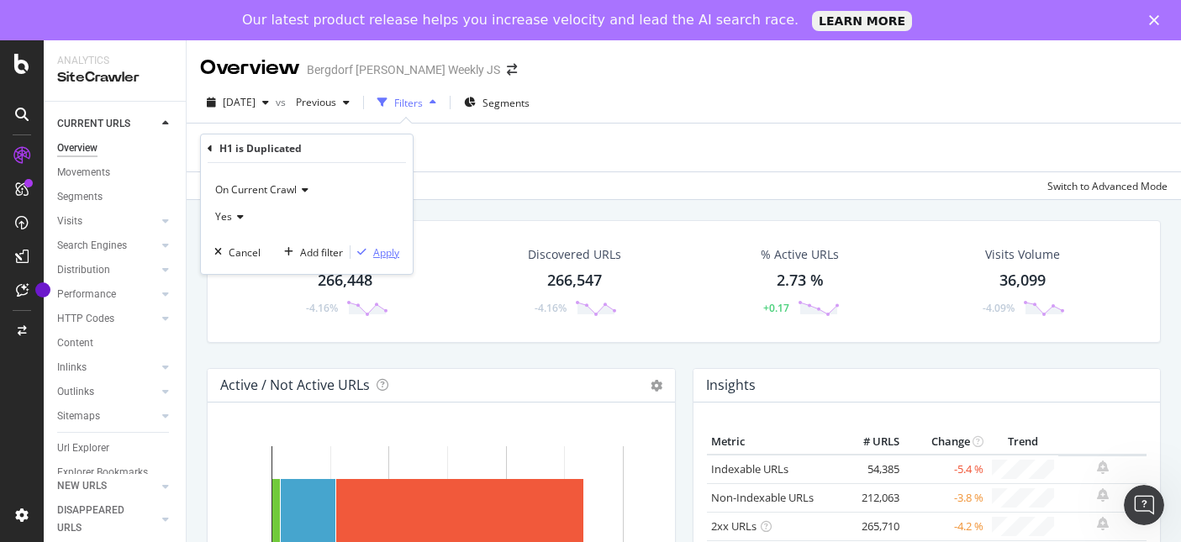
click at [377, 257] on div "Apply" at bounding box center [386, 252] width 26 height 14
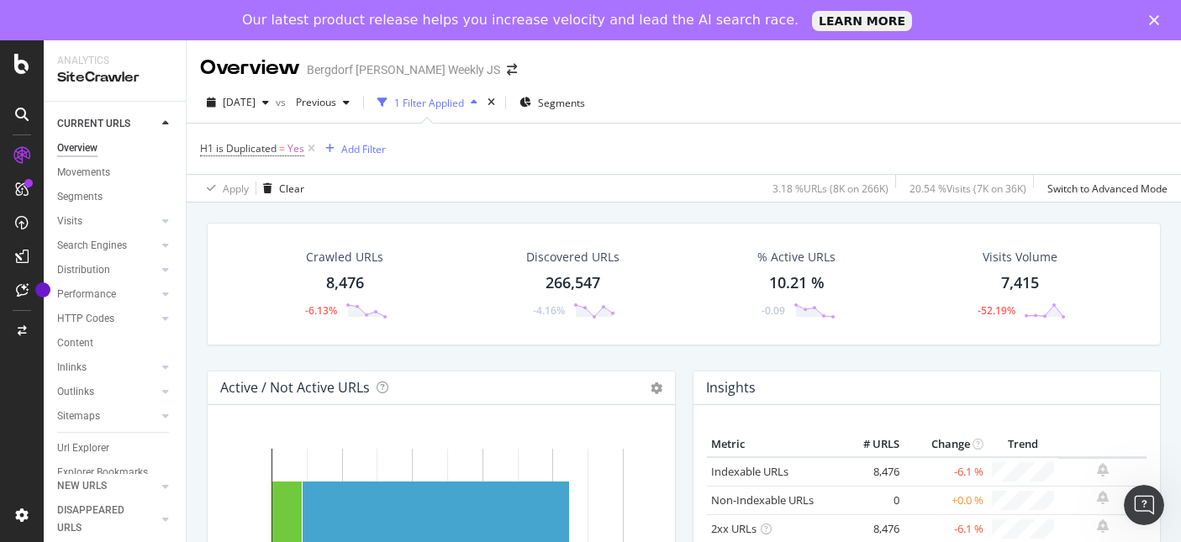
click at [357, 282] on div "8,476" at bounding box center [345, 283] width 38 height 22
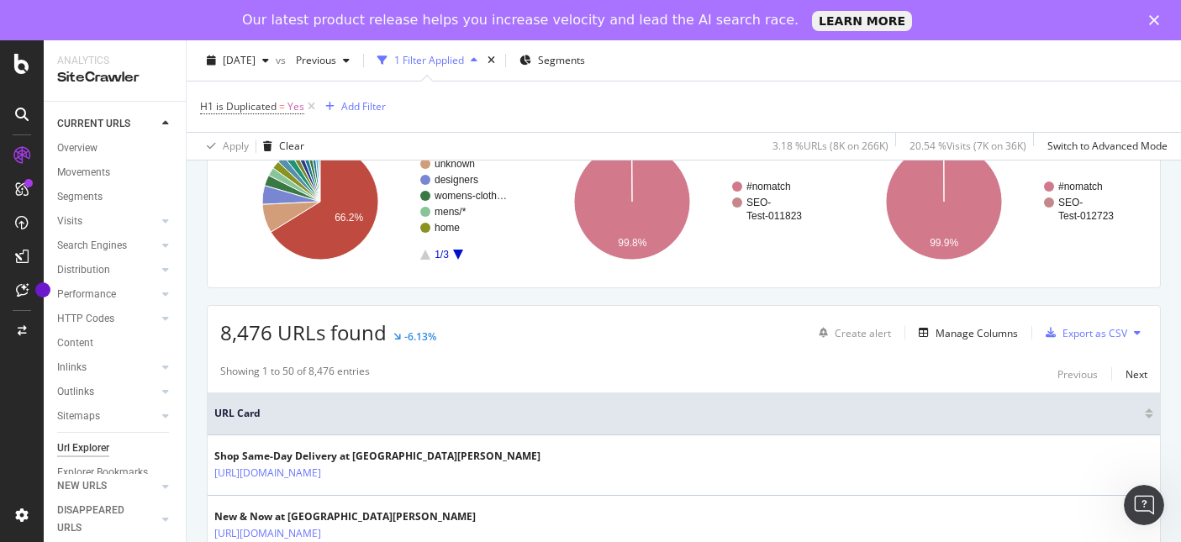
scroll to position [221, 0]
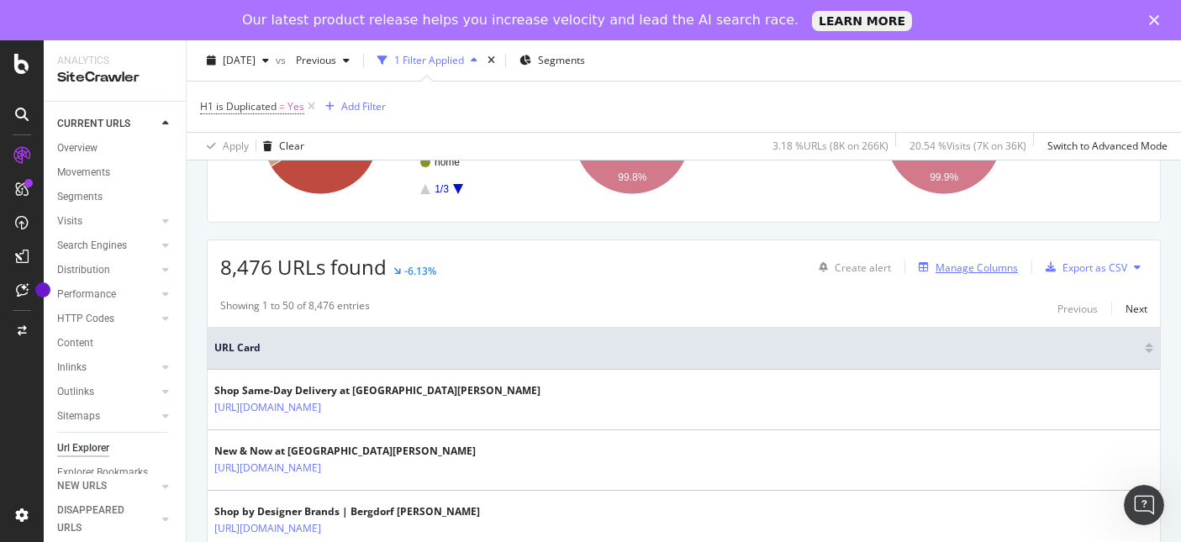
click at [971, 271] on div "Manage Columns" at bounding box center [976, 267] width 82 height 14
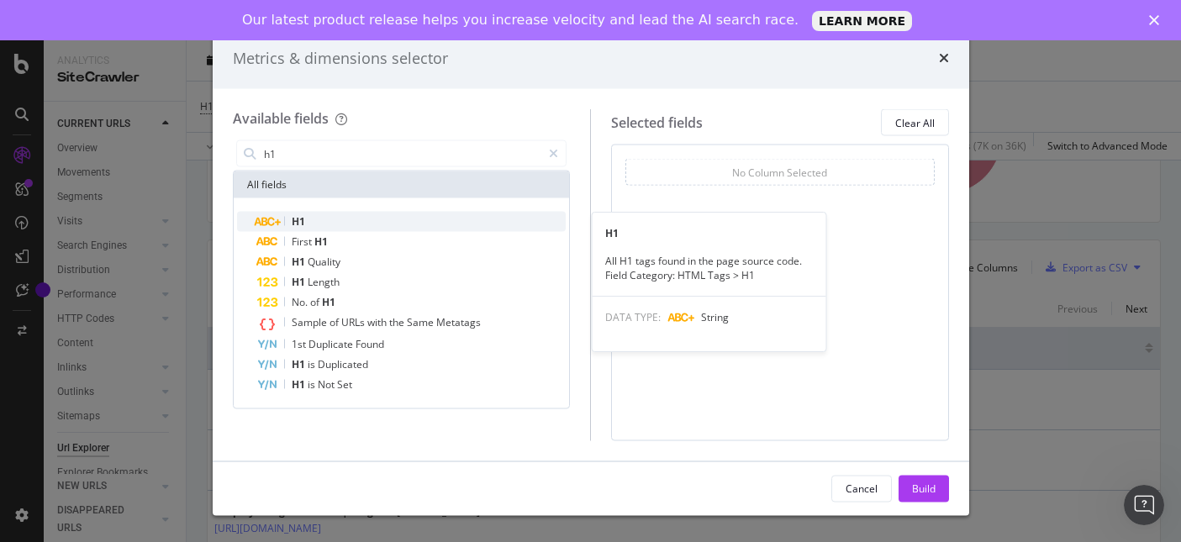
type input "h1"
click at [403, 225] on div "H1" at bounding box center [411, 222] width 309 height 20
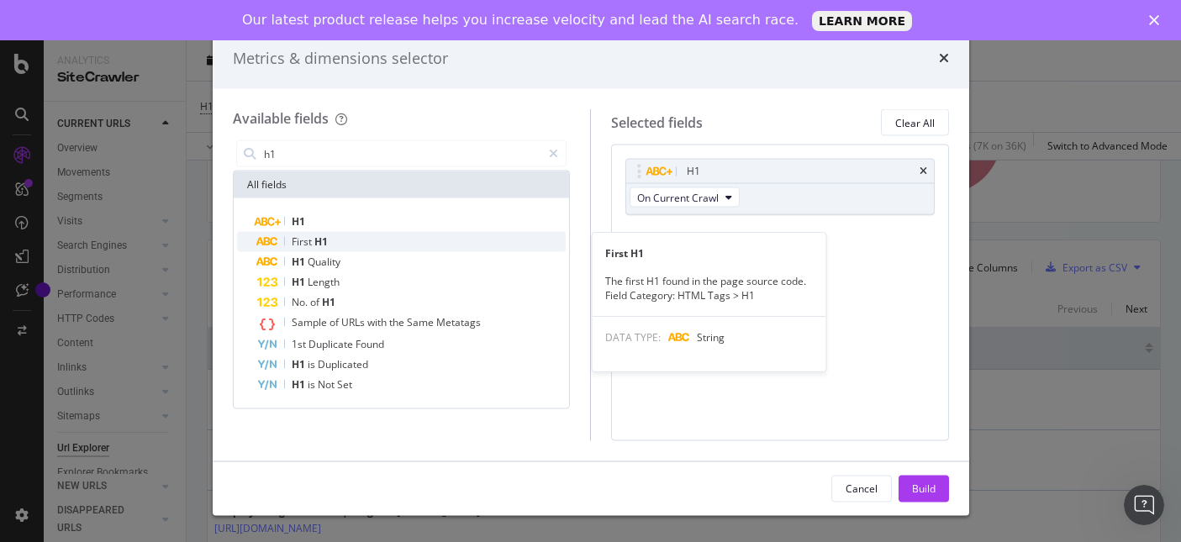
click at [398, 239] on div "First H1" at bounding box center [411, 242] width 309 height 20
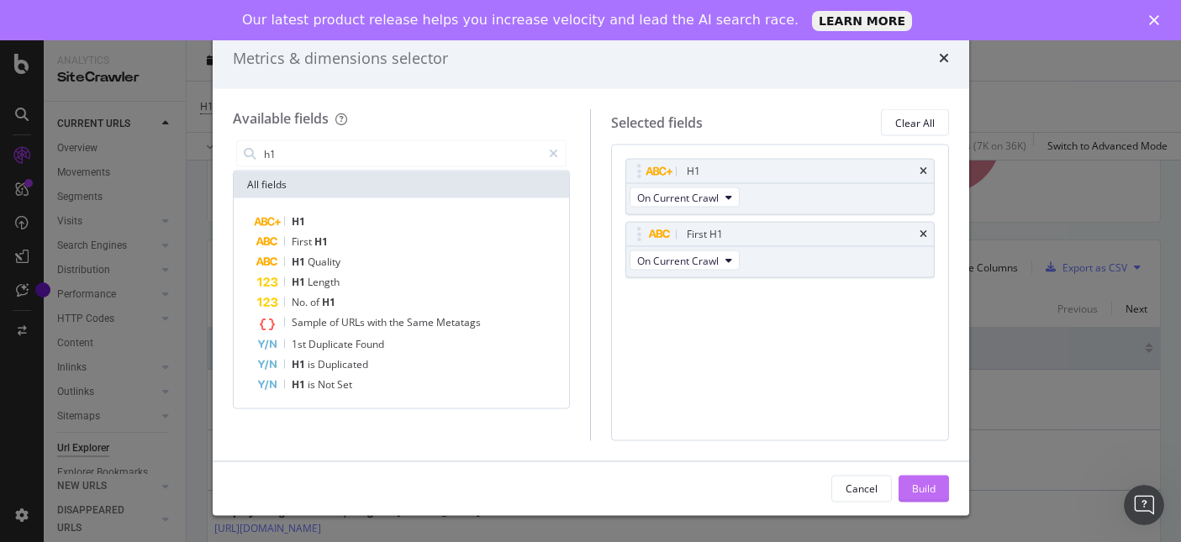
click at [924, 481] on div "Build" at bounding box center [924, 488] width 24 height 14
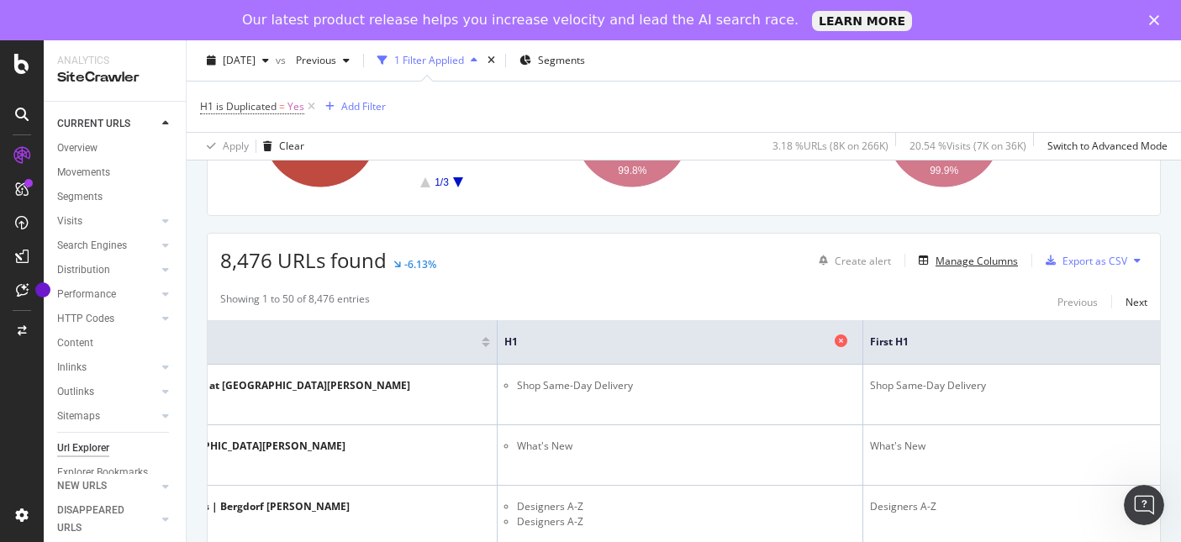
scroll to position [0, 187]
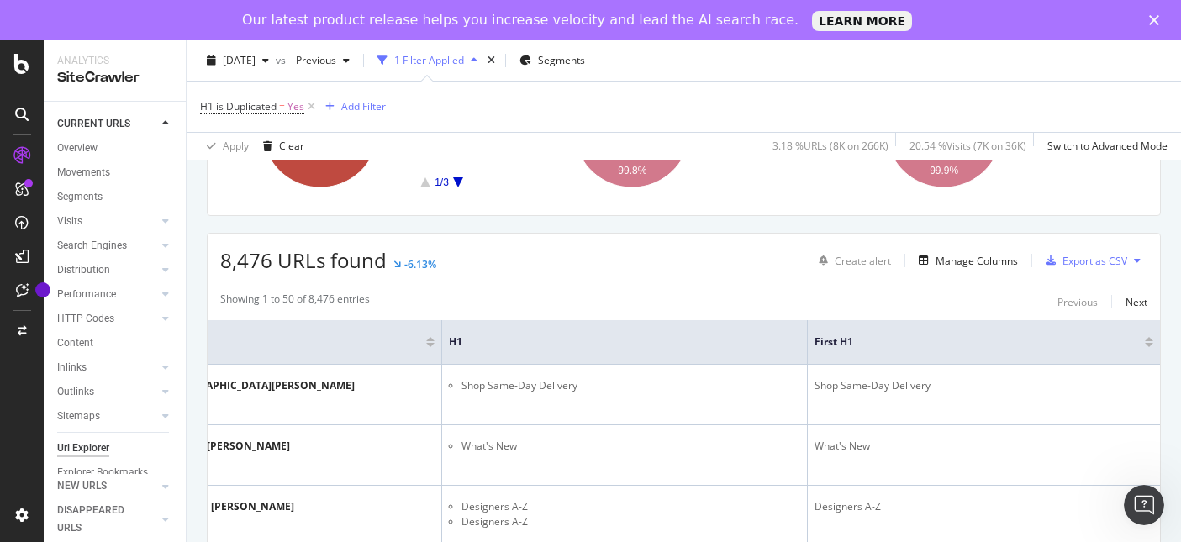
click at [1149, 339] on div at bounding box center [1148, 339] width 8 height 4
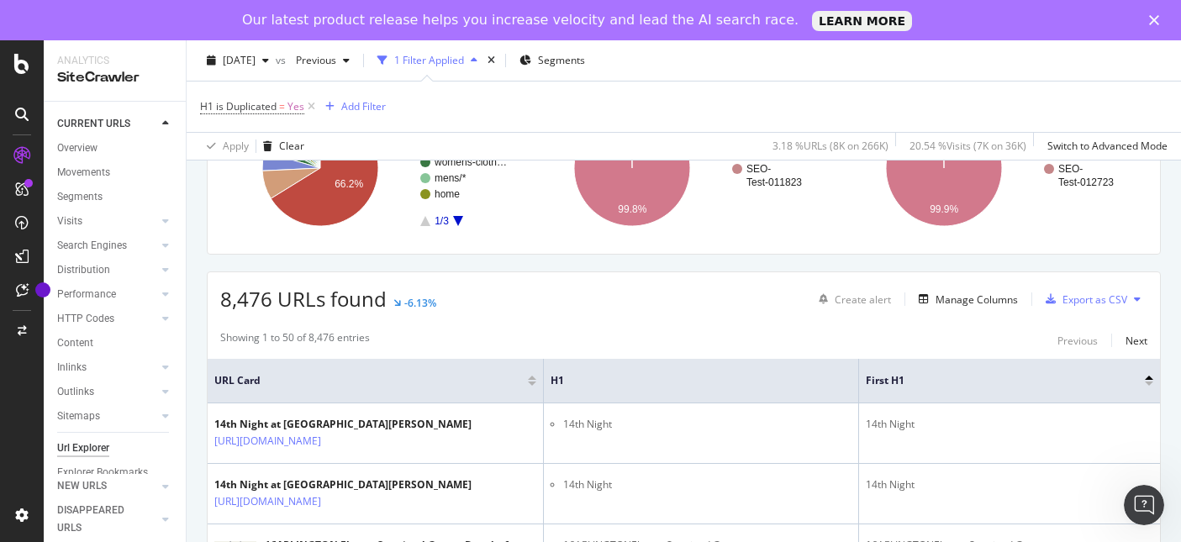
scroll to position [421, 0]
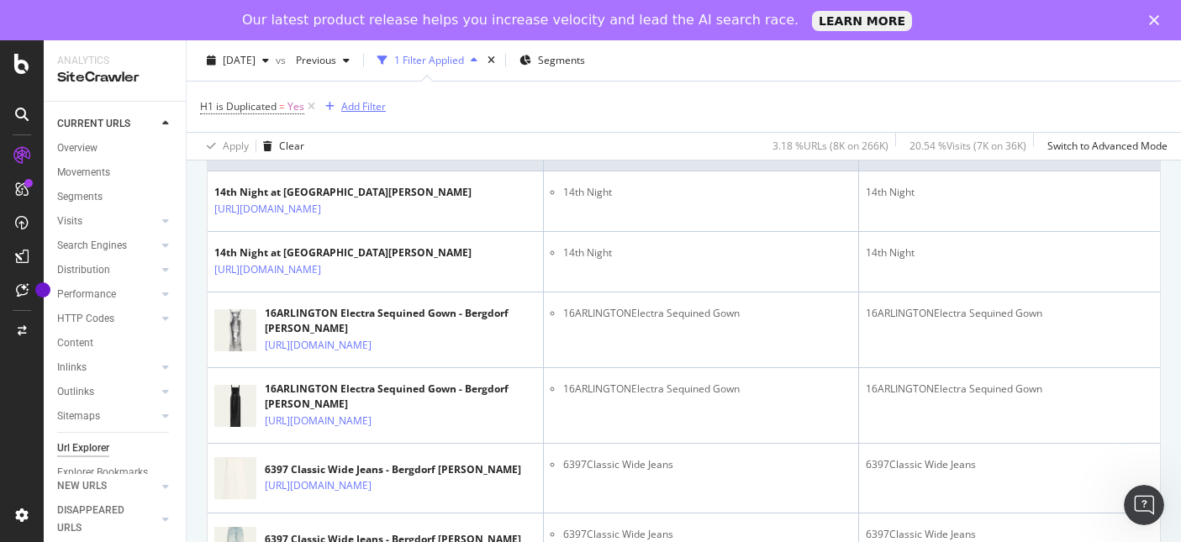
click at [373, 103] on div "Add Filter" at bounding box center [363, 106] width 45 height 14
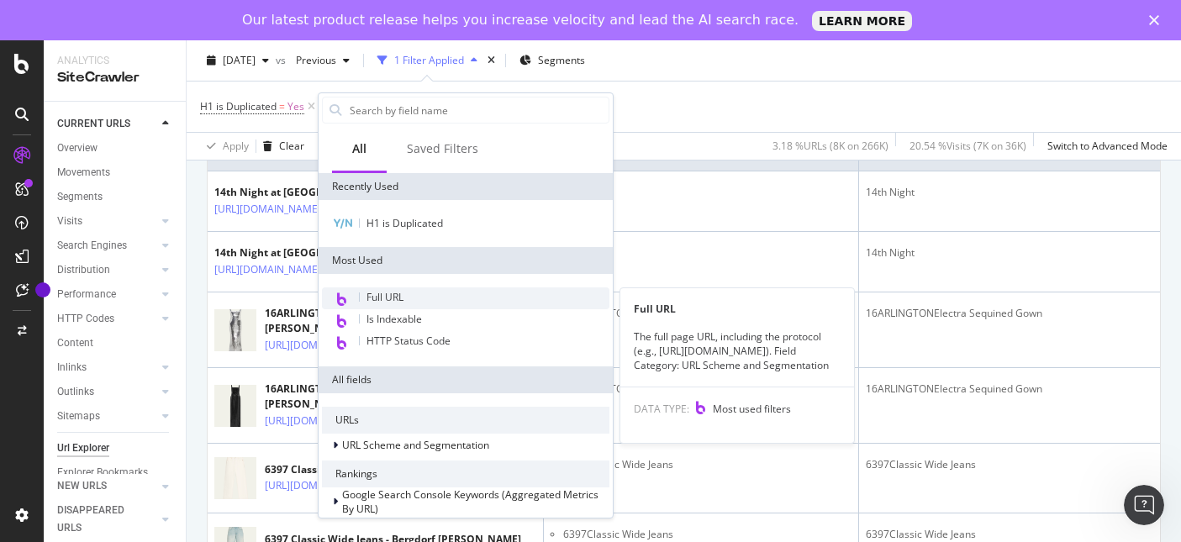
click at [375, 301] on span "Full URL" at bounding box center [384, 297] width 37 height 14
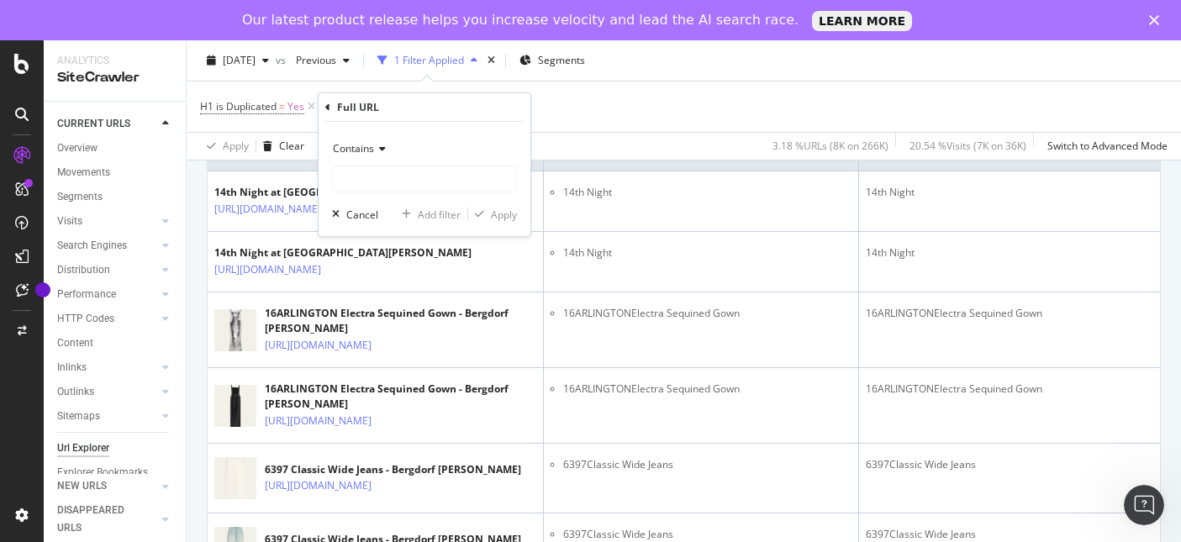
click at [387, 145] on div "Contains" at bounding box center [424, 148] width 185 height 27
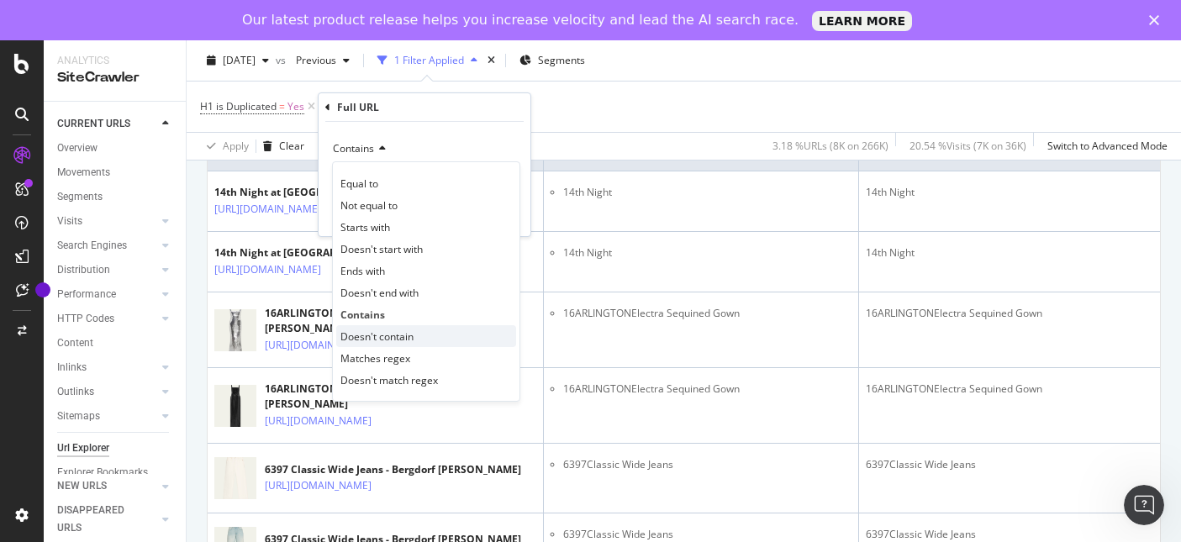
click at [383, 330] on span "Doesn't contain" at bounding box center [376, 336] width 73 height 14
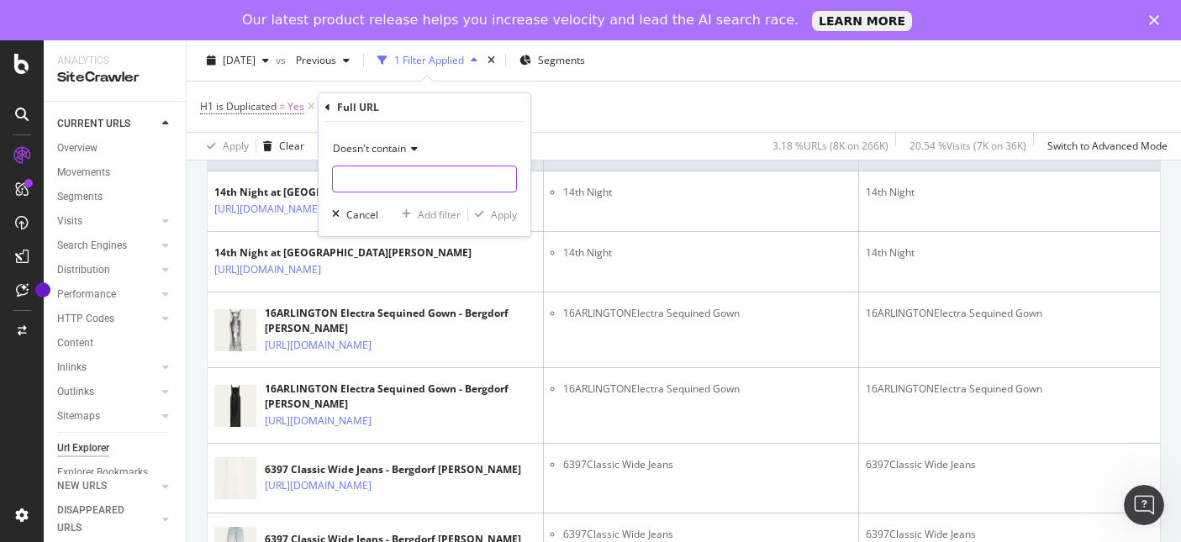
click at [399, 172] on input "text" at bounding box center [424, 179] width 183 height 27
type input "/p/"
click at [496, 214] on div "Apply" at bounding box center [504, 215] width 26 height 14
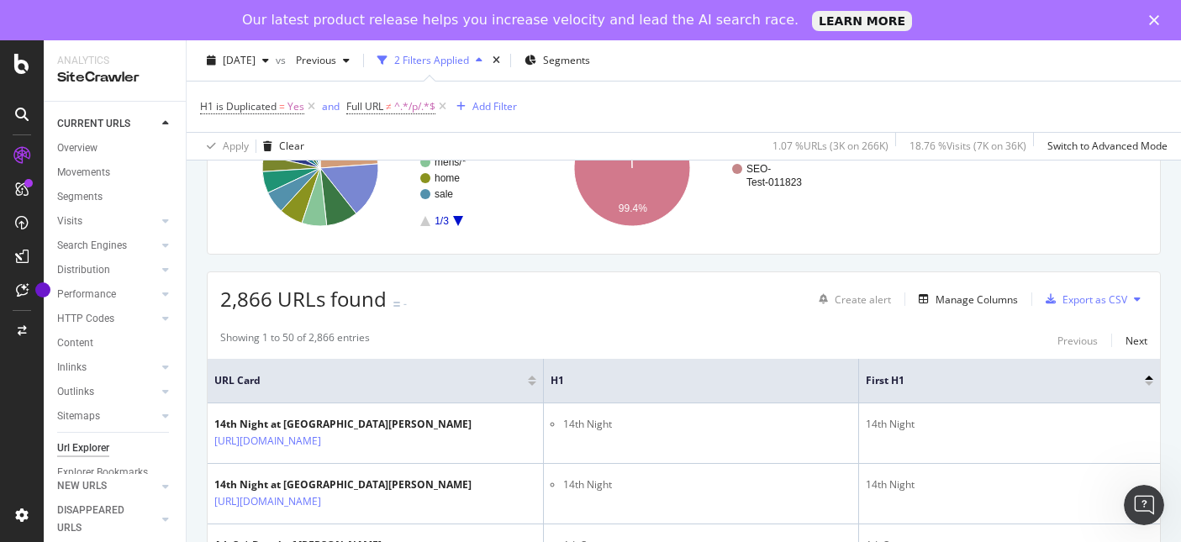
scroll to position [421, 0]
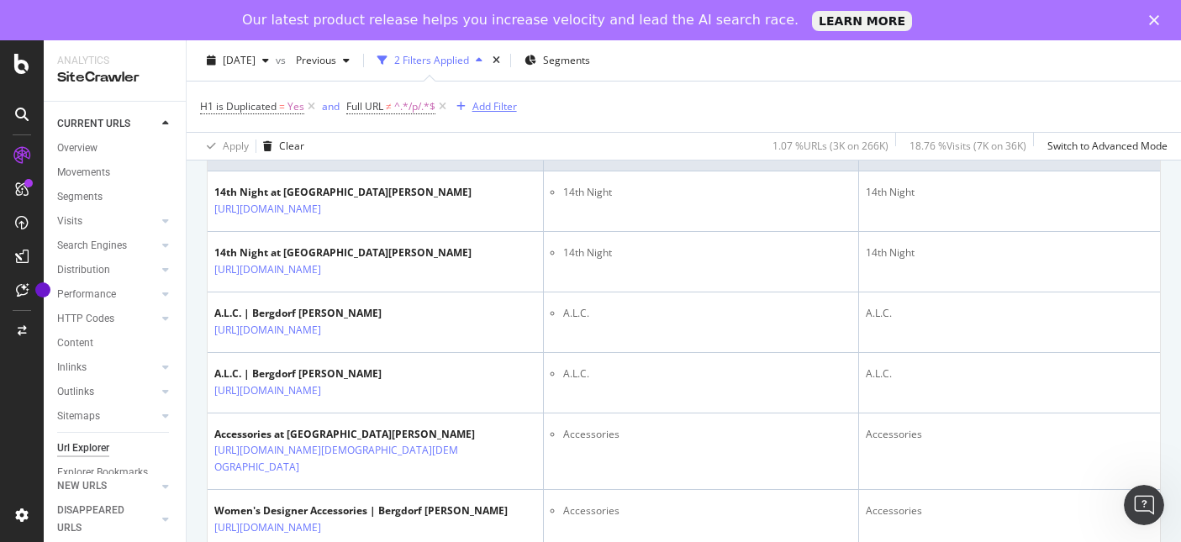
click at [479, 102] on div "Add Filter" at bounding box center [494, 106] width 45 height 14
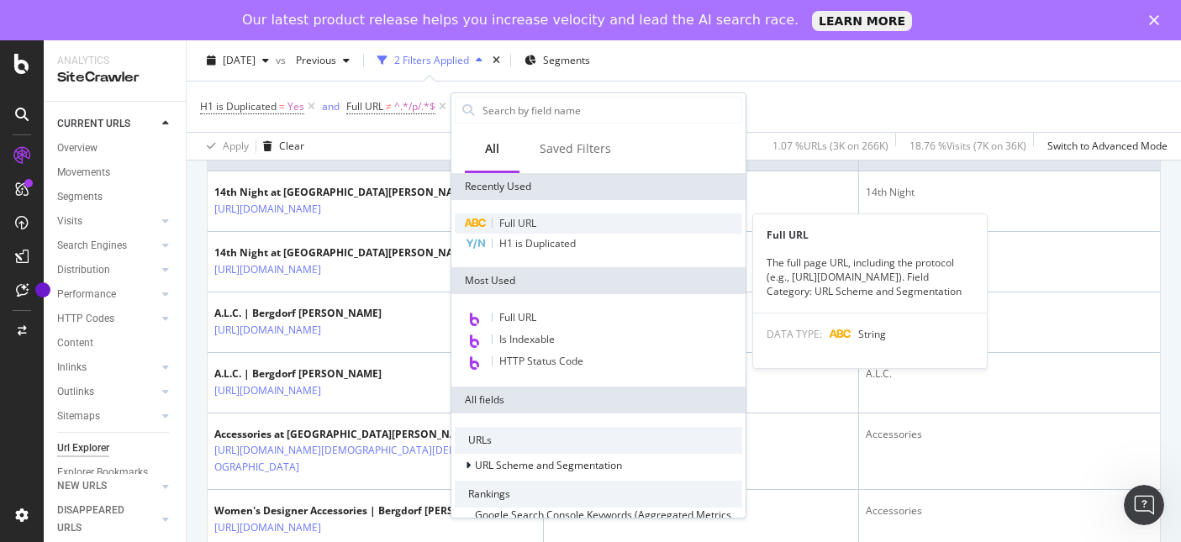
click at [531, 218] on span "Full URL" at bounding box center [517, 223] width 37 height 14
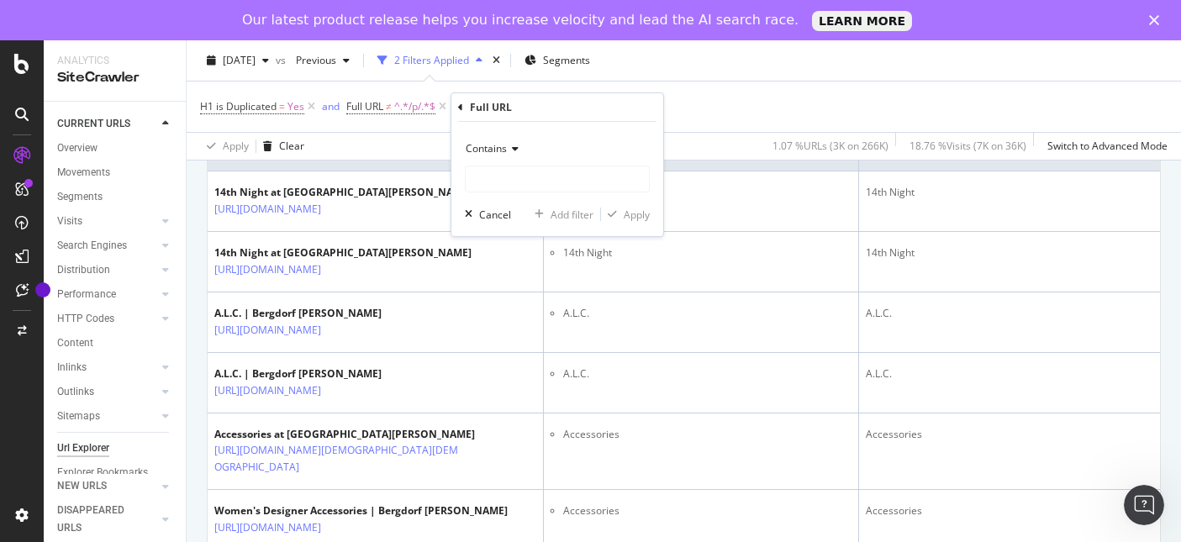
click at [516, 154] on div "Contains" at bounding box center [557, 148] width 185 height 27
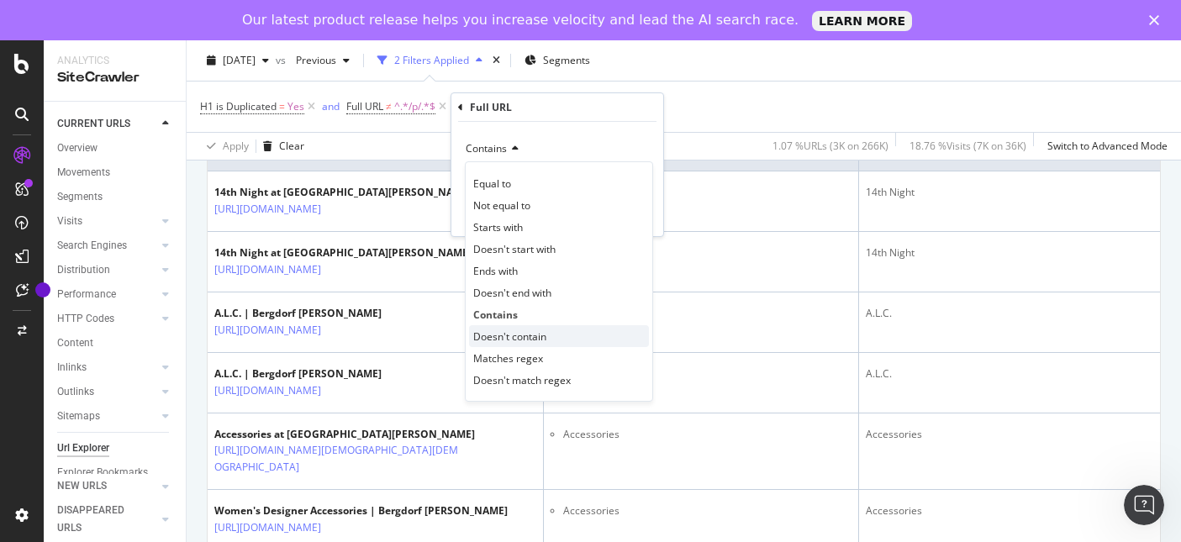
click at [522, 339] on span "Doesn't contain" at bounding box center [509, 336] width 73 height 14
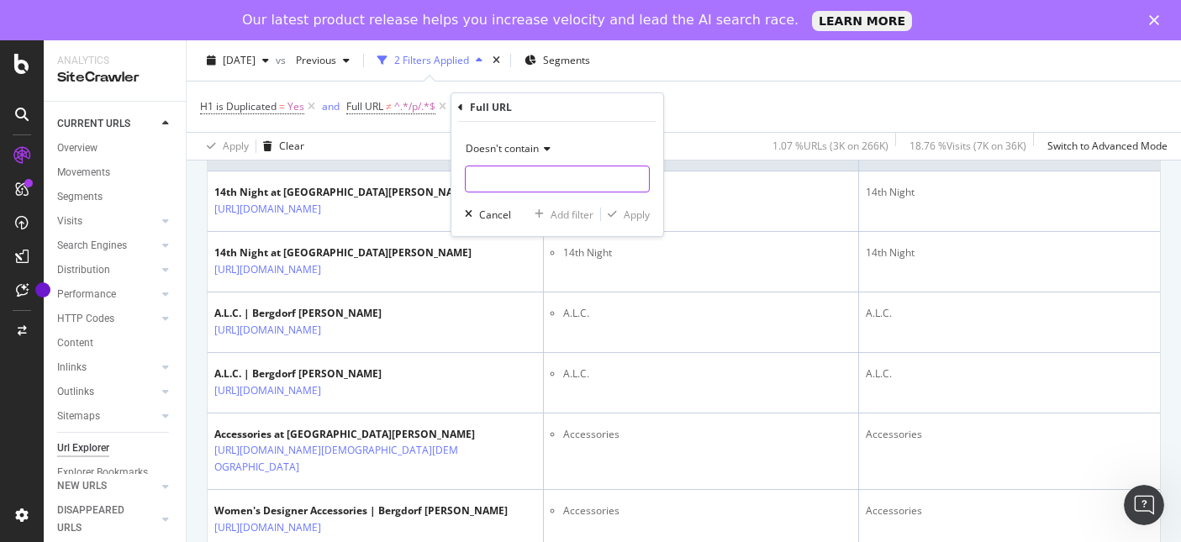
click at [539, 179] on input "text" at bounding box center [557, 179] width 183 height 27
type input "="
click at [632, 213] on div "Apply" at bounding box center [636, 215] width 26 height 14
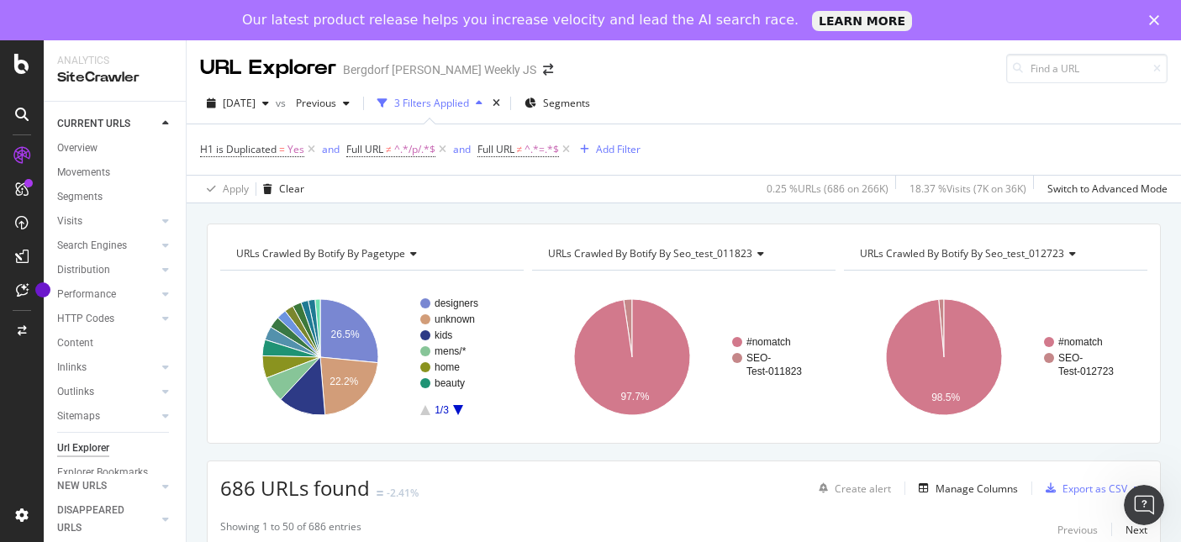
scroll to position [113, 0]
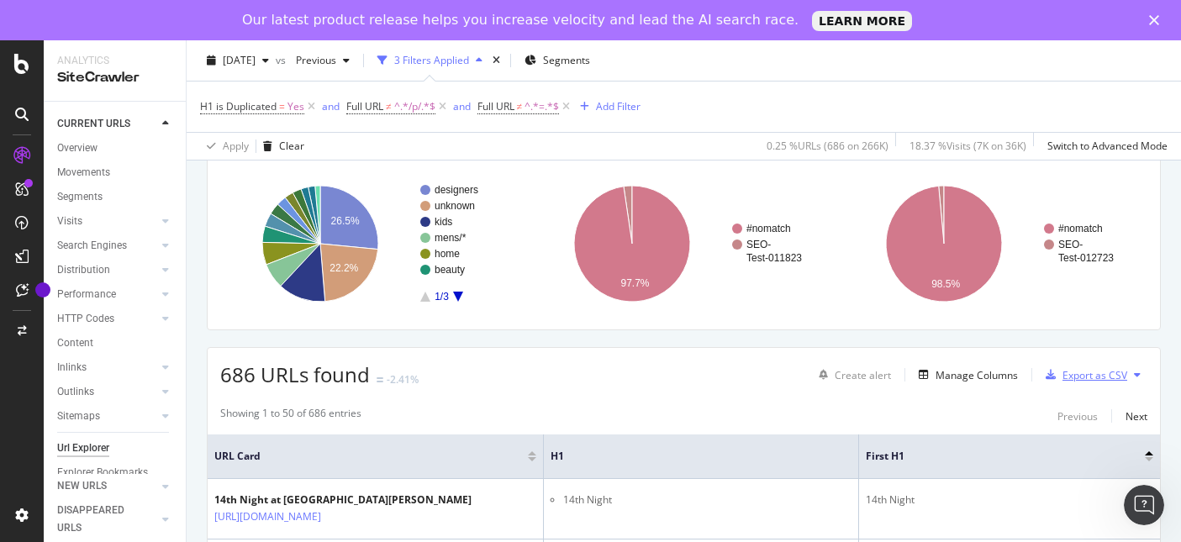
click at [1109, 372] on div "Export as CSV" at bounding box center [1094, 375] width 65 height 14
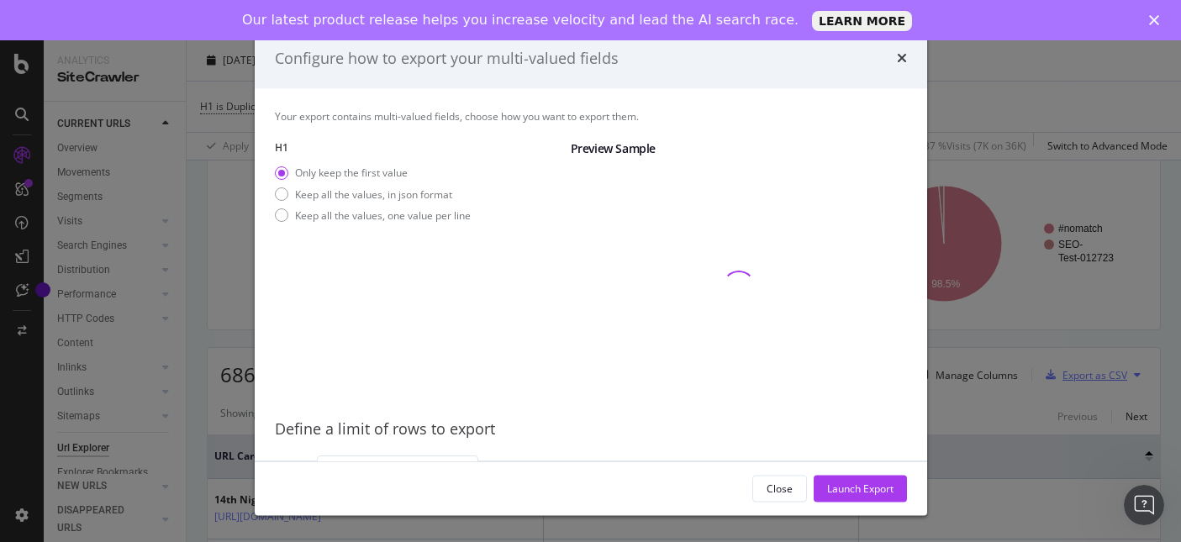
scroll to position [21, 0]
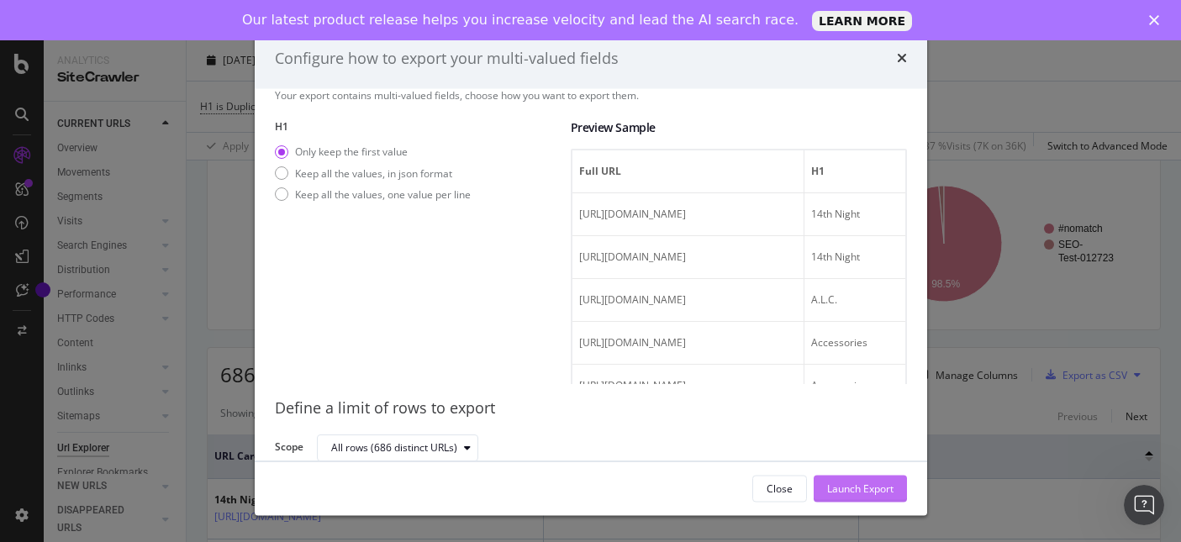
click at [859, 486] on div "Launch Export" at bounding box center [860, 488] width 66 height 14
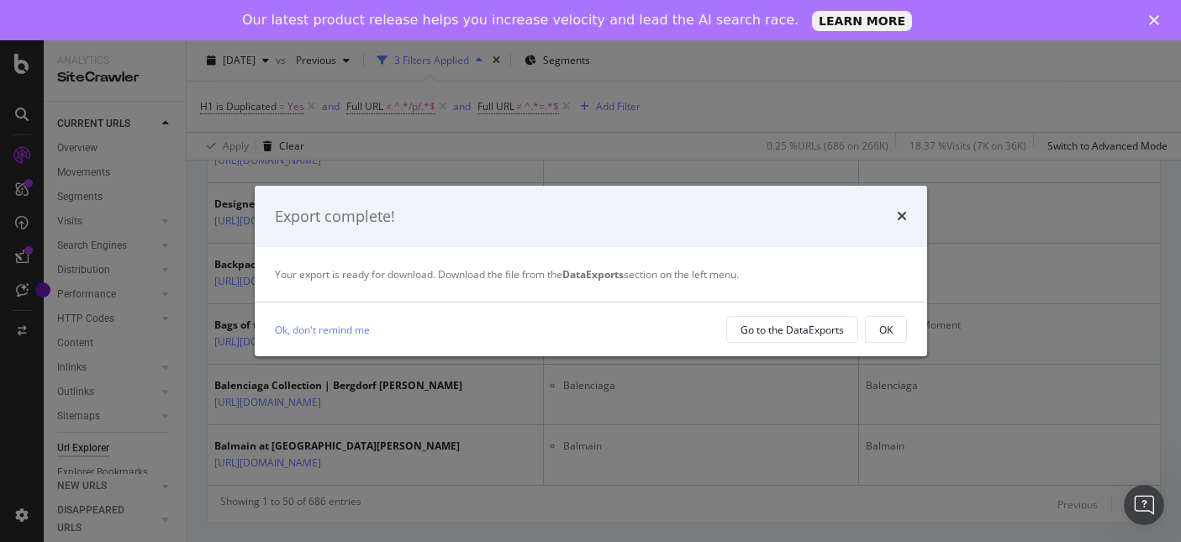
scroll to position [3577, 0]
click at [815, 333] on div "Go to the DataExports" at bounding box center [791, 330] width 103 height 14
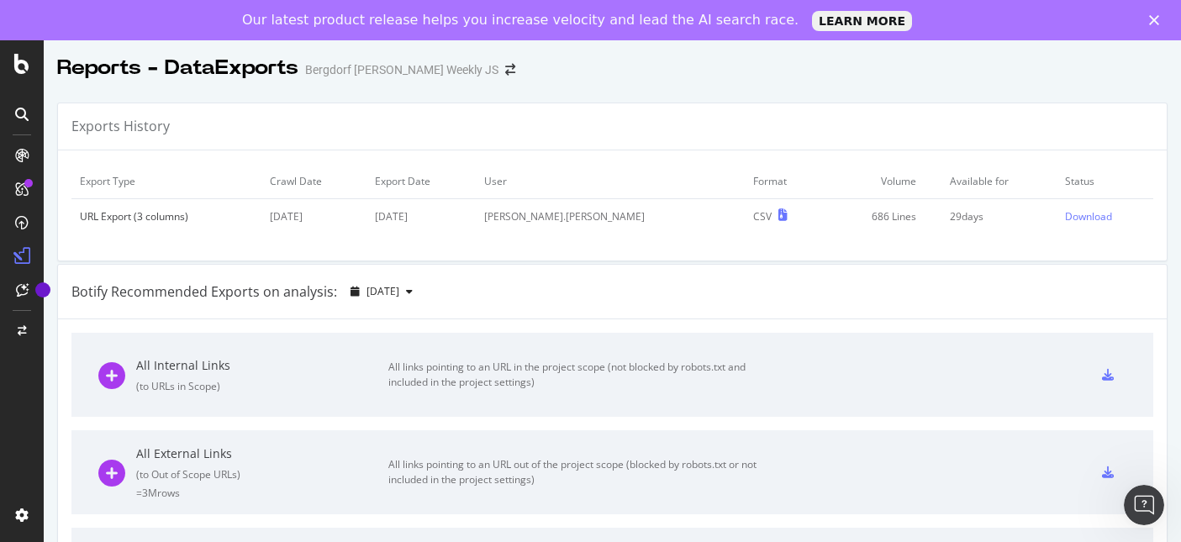
click at [1086, 224] on td "Download" at bounding box center [1104, 216] width 97 height 35
click at [1077, 216] on div "Download" at bounding box center [1088, 216] width 47 height 14
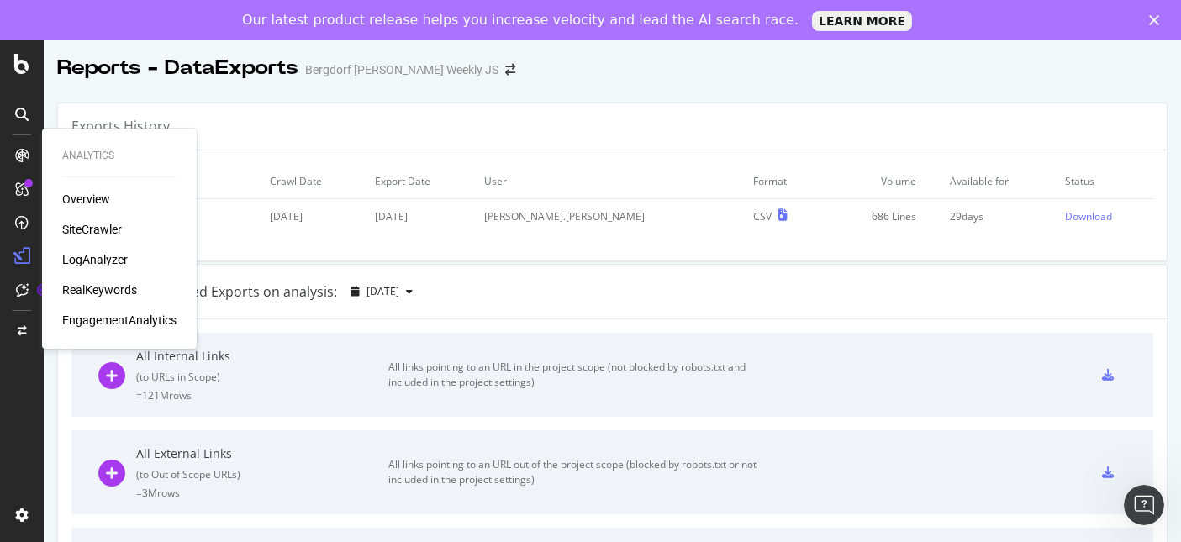
click at [69, 229] on div "SiteCrawler" at bounding box center [92, 229] width 60 height 17
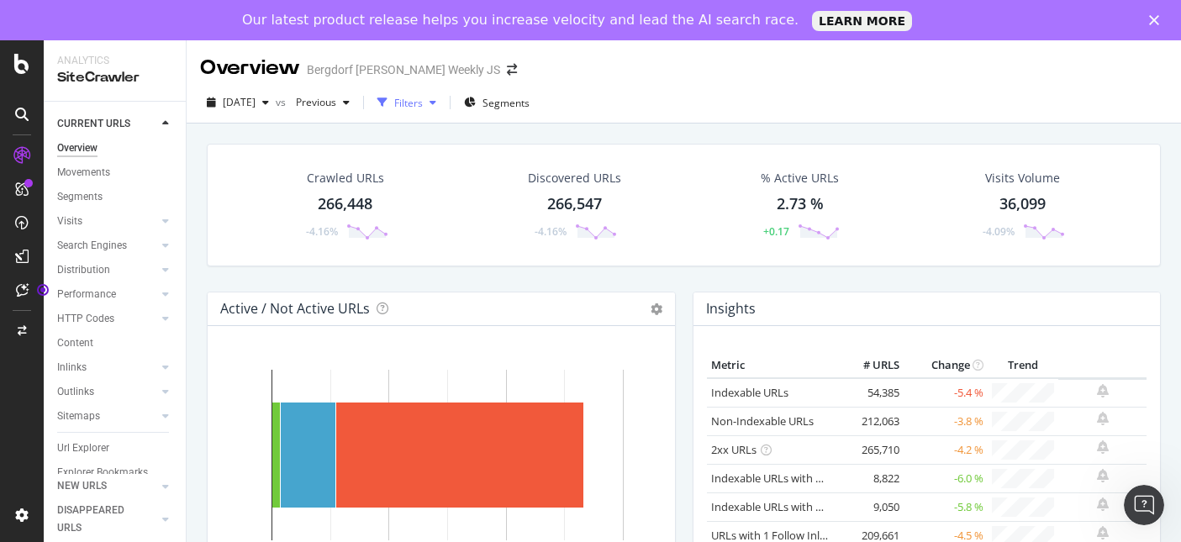
click at [423, 107] on div "Filters" at bounding box center [408, 103] width 29 height 14
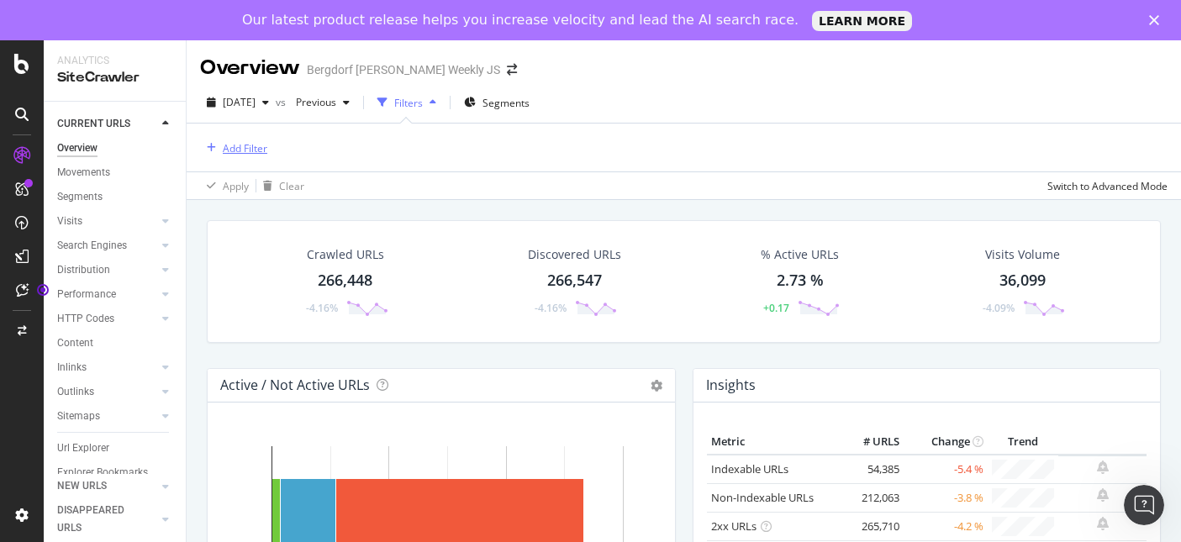
click at [246, 148] on div "Add Filter" at bounding box center [245, 148] width 45 height 14
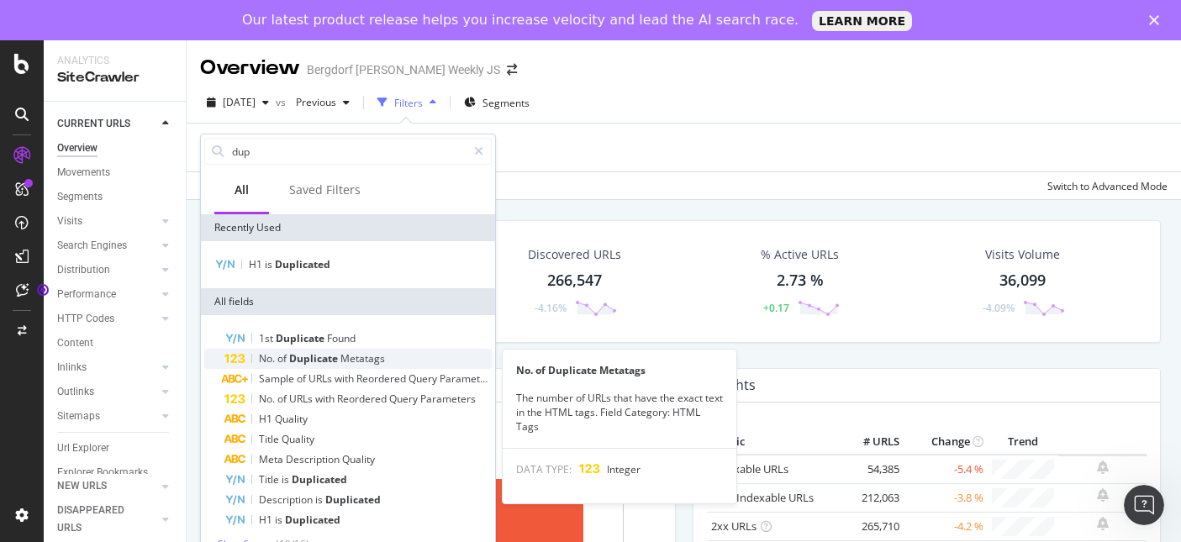
scroll to position [6, 0]
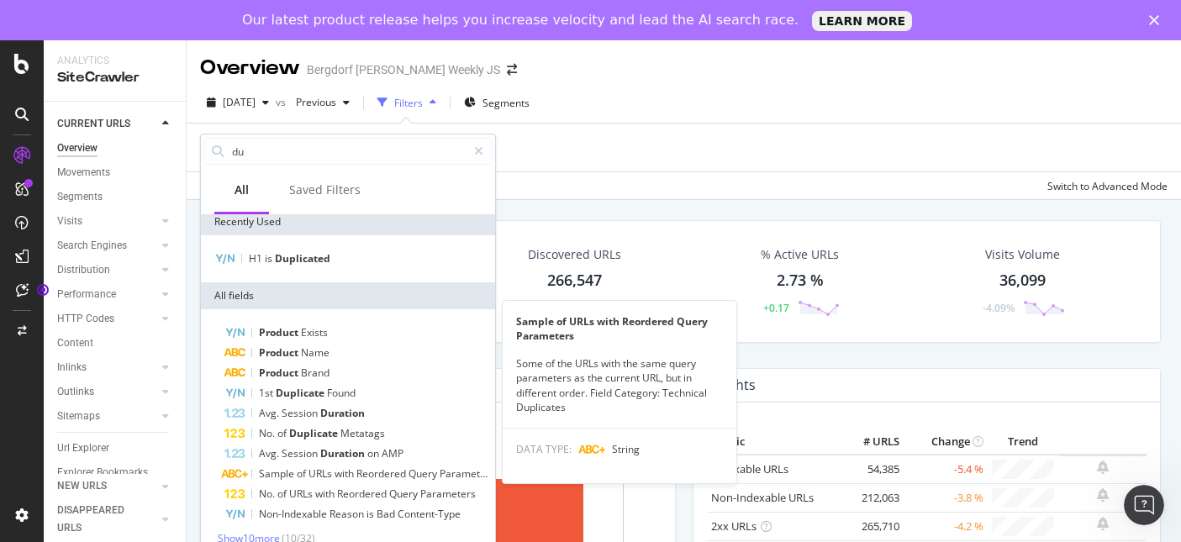
type input "d"
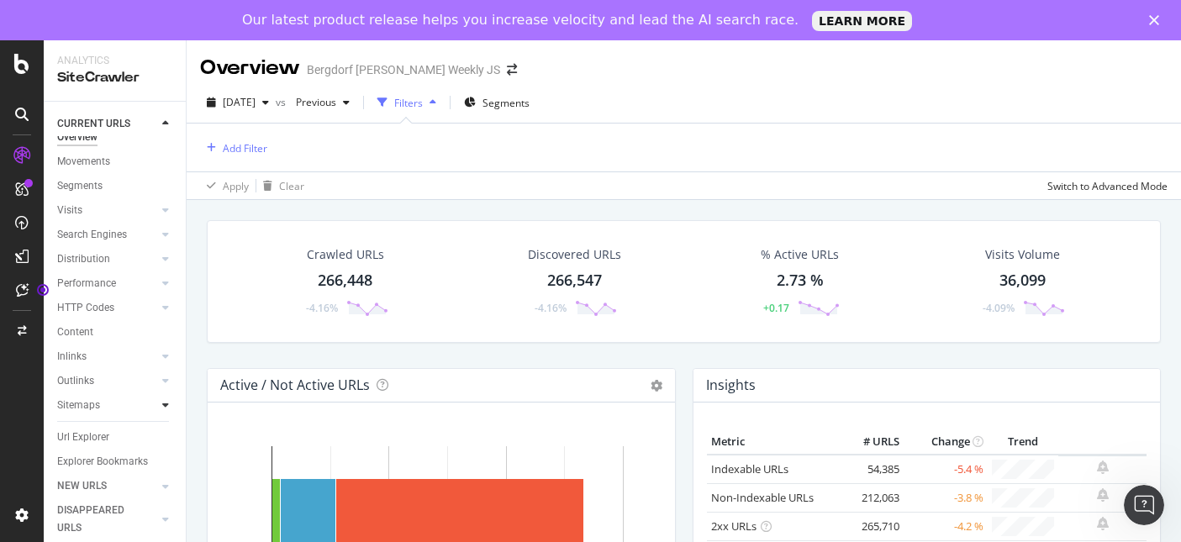
scroll to position [22, 0]
click at [133, 422] on link "Url Explorer" at bounding box center [115, 427] width 117 height 18
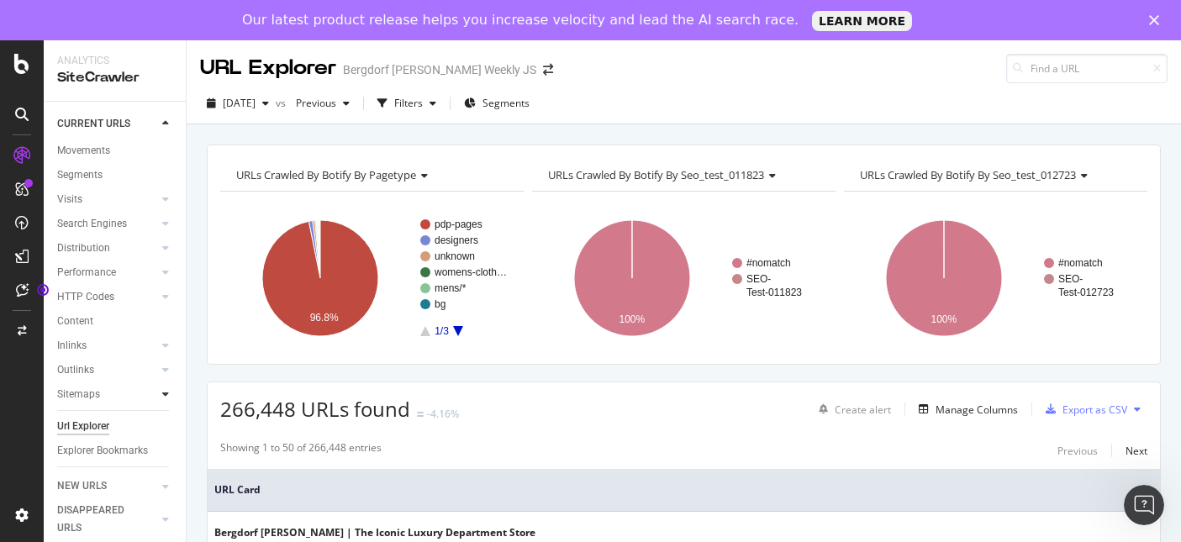
click at [167, 397] on icon at bounding box center [165, 394] width 7 height 10
click at [166, 274] on icon at bounding box center [165, 272] width 7 height 10
click at [166, 245] on icon at bounding box center [165, 248] width 7 height 10
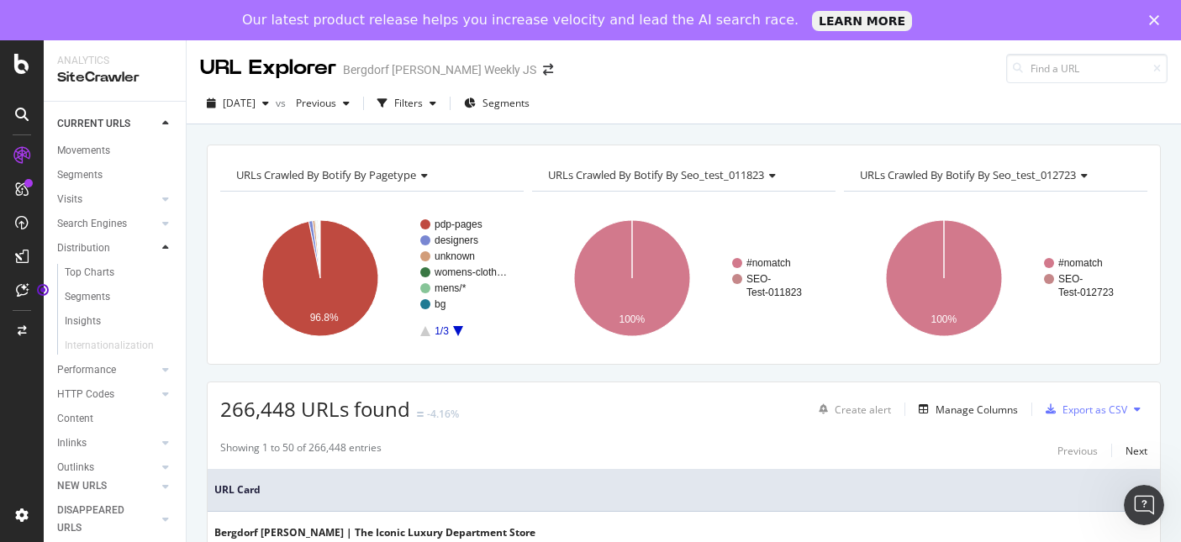
click at [166, 245] on icon at bounding box center [165, 248] width 7 height 10
click at [167, 194] on icon at bounding box center [165, 199] width 7 height 10
click at [82, 329] on div "Content" at bounding box center [75, 322] width 36 height 18
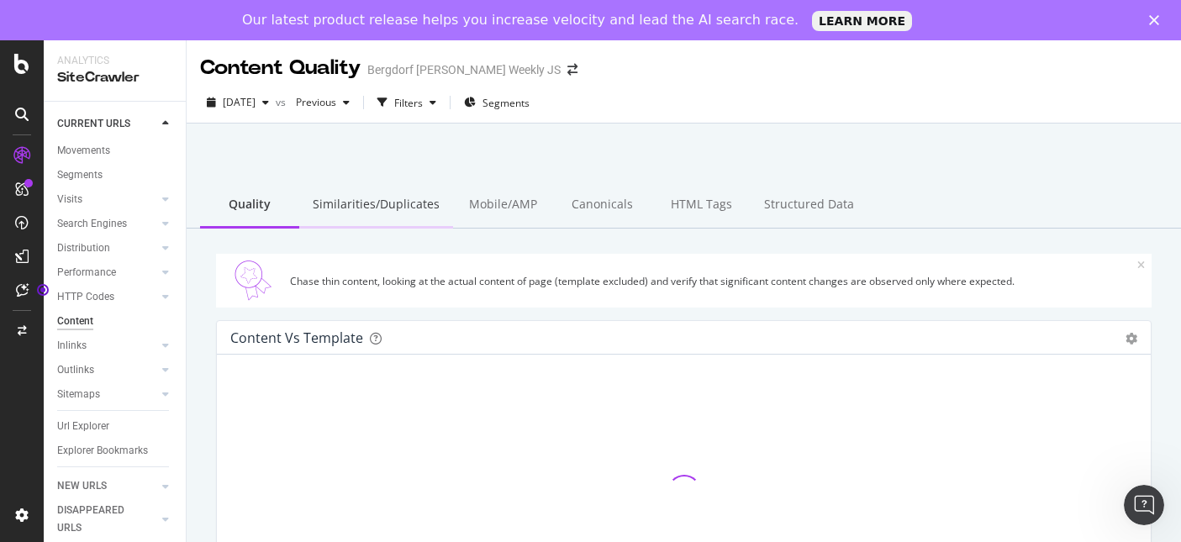
click at [410, 214] on div "Similarities/Duplicates" at bounding box center [376, 205] width 154 height 46
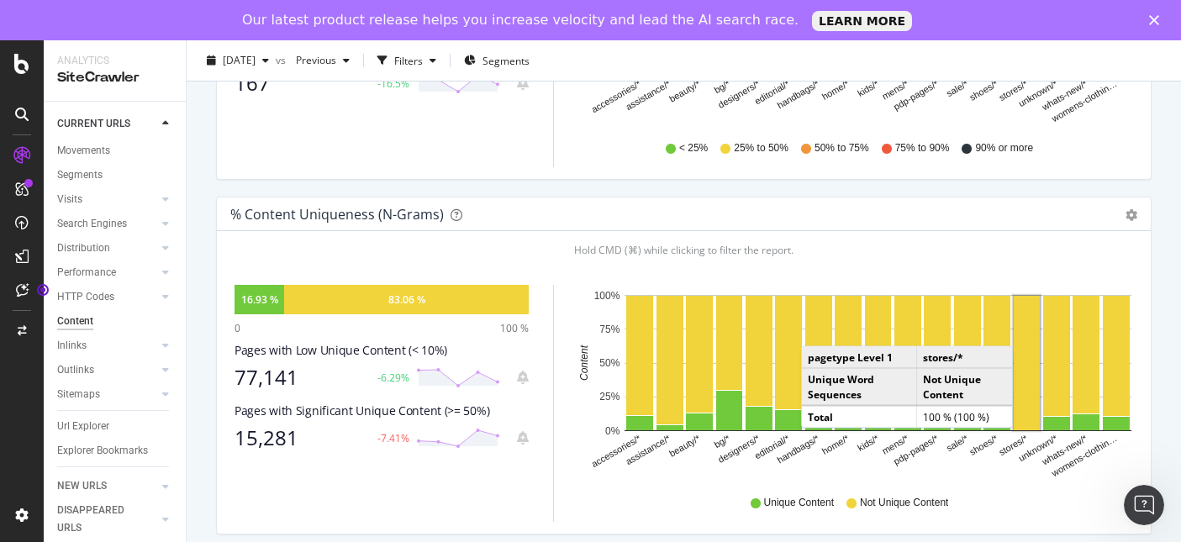
scroll to position [265, 0]
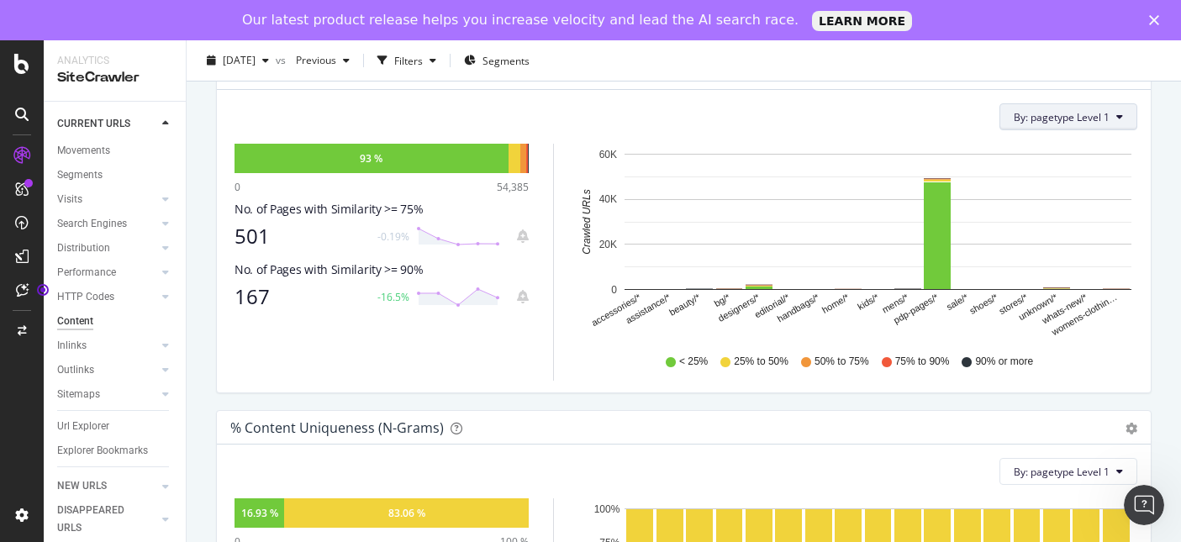
click at [1129, 114] on button "By: pagetype Level 1" at bounding box center [1068, 116] width 138 height 27
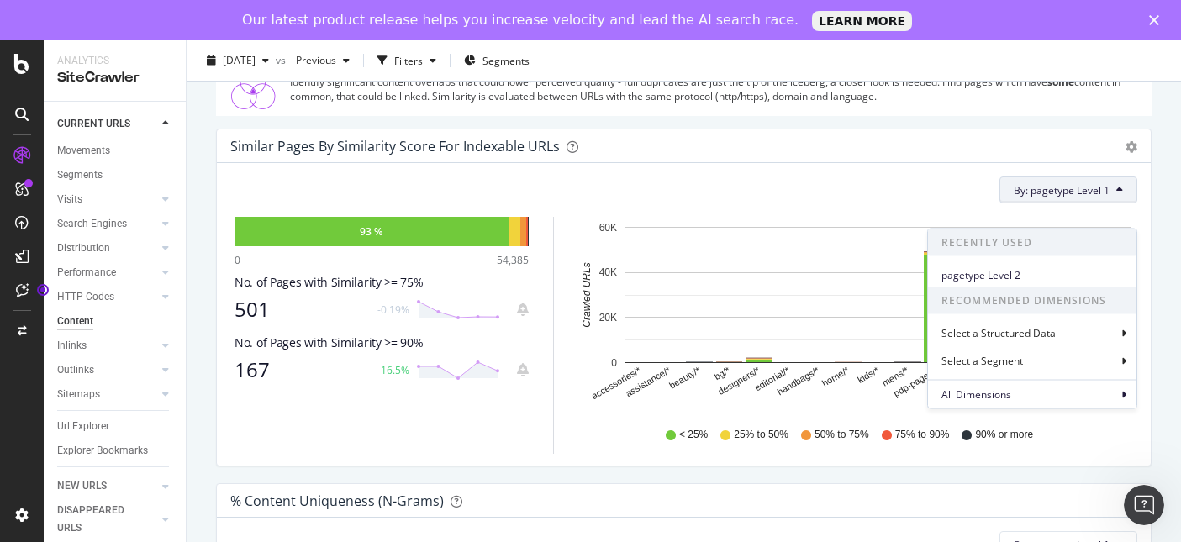
scroll to position [167, 0]
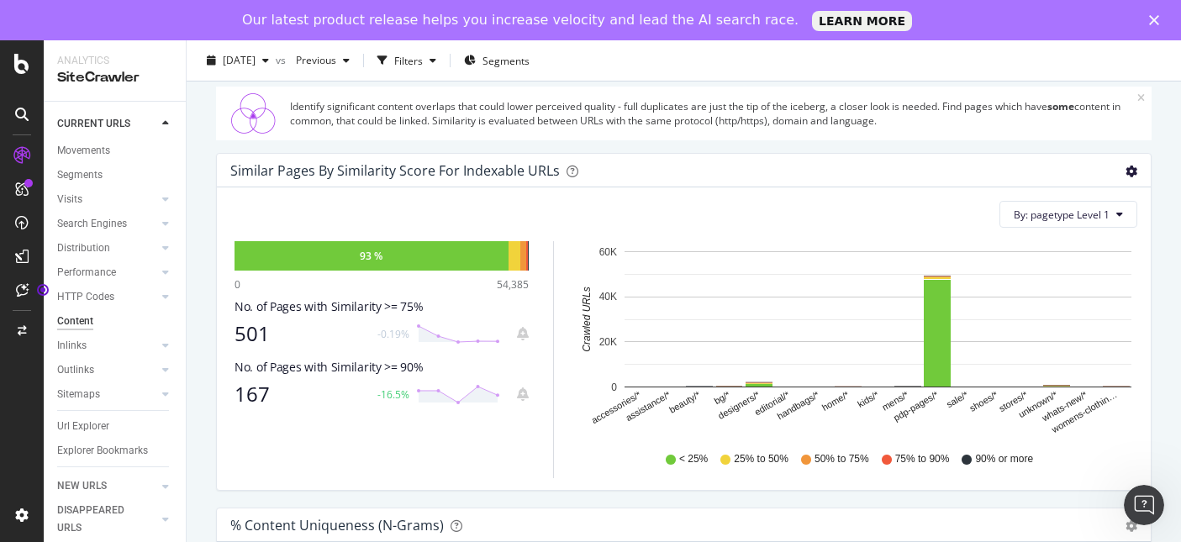
click at [1131, 170] on icon "gear" at bounding box center [1131, 172] width 12 height 12
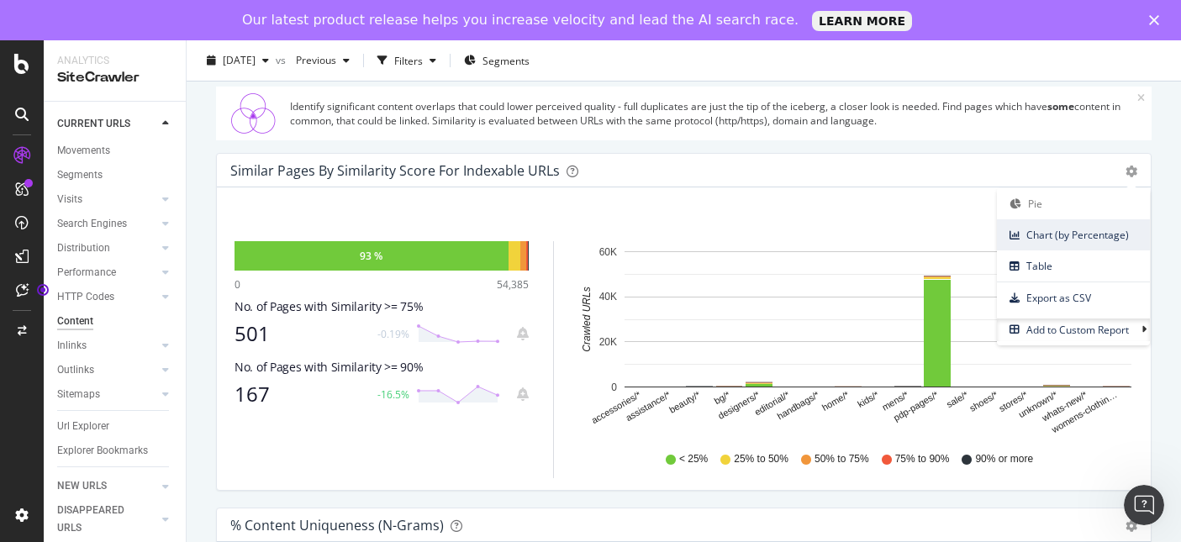
click at [1092, 234] on span "Chart (by Percentage)" at bounding box center [1073, 235] width 153 height 23
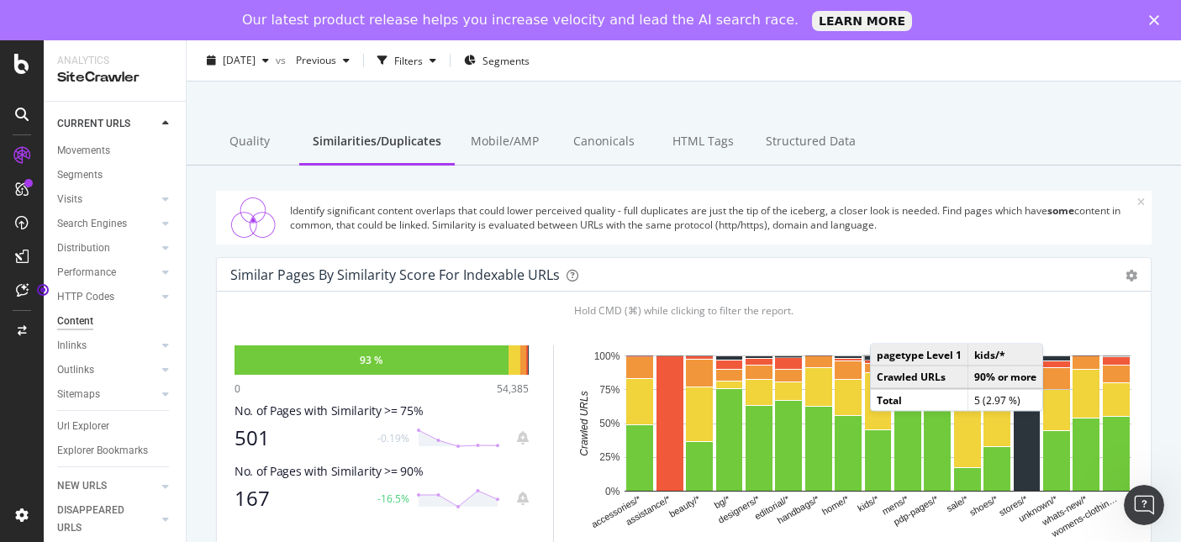
scroll to position [0, 0]
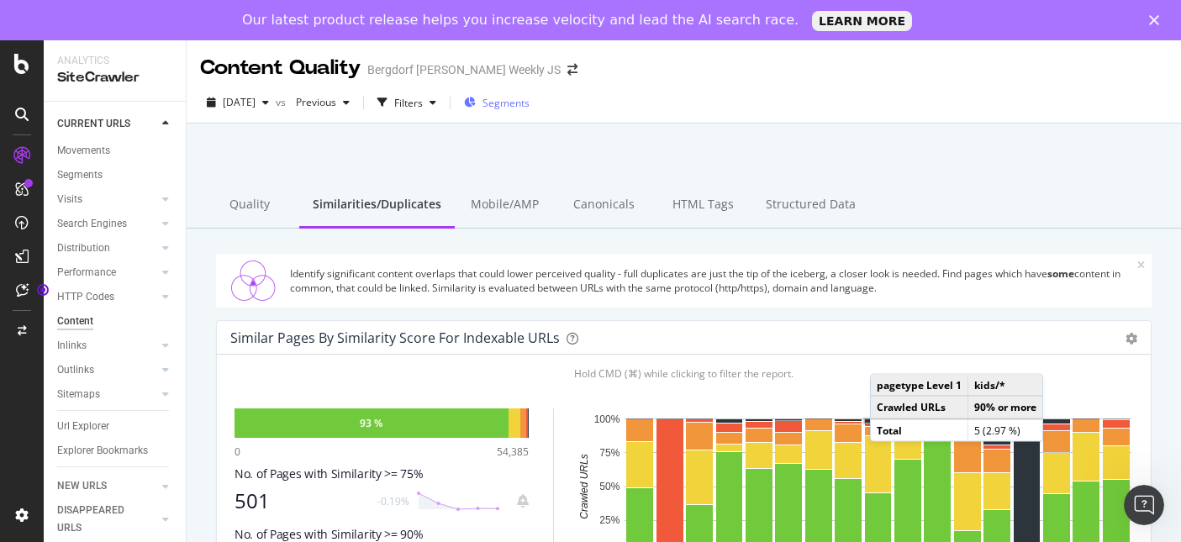
click at [529, 105] on span "Segments" at bounding box center [505, 103] width 47 height 14
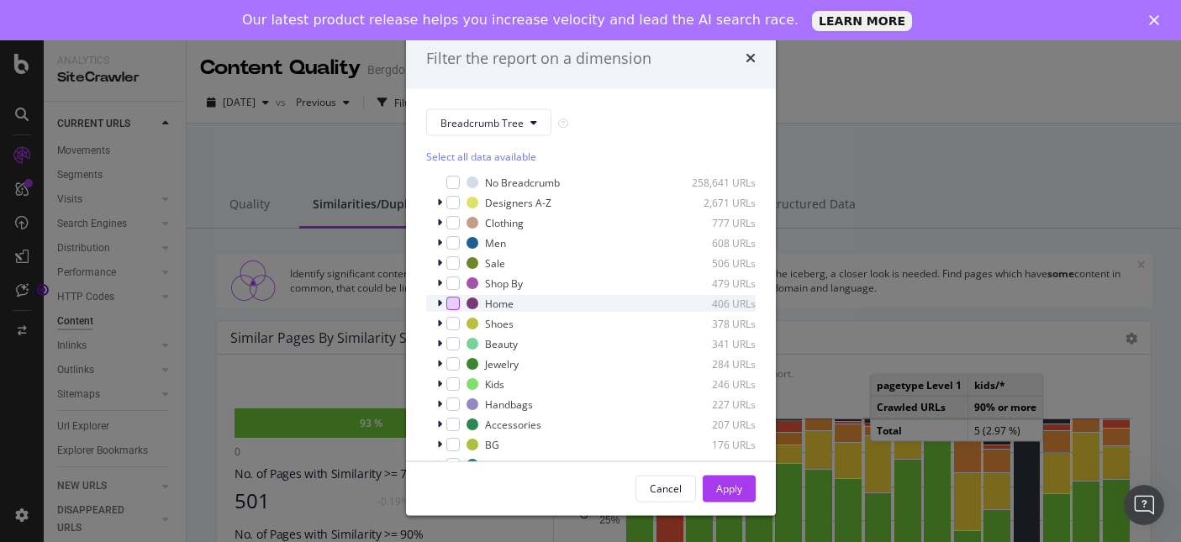
scroll to position [14, 0]
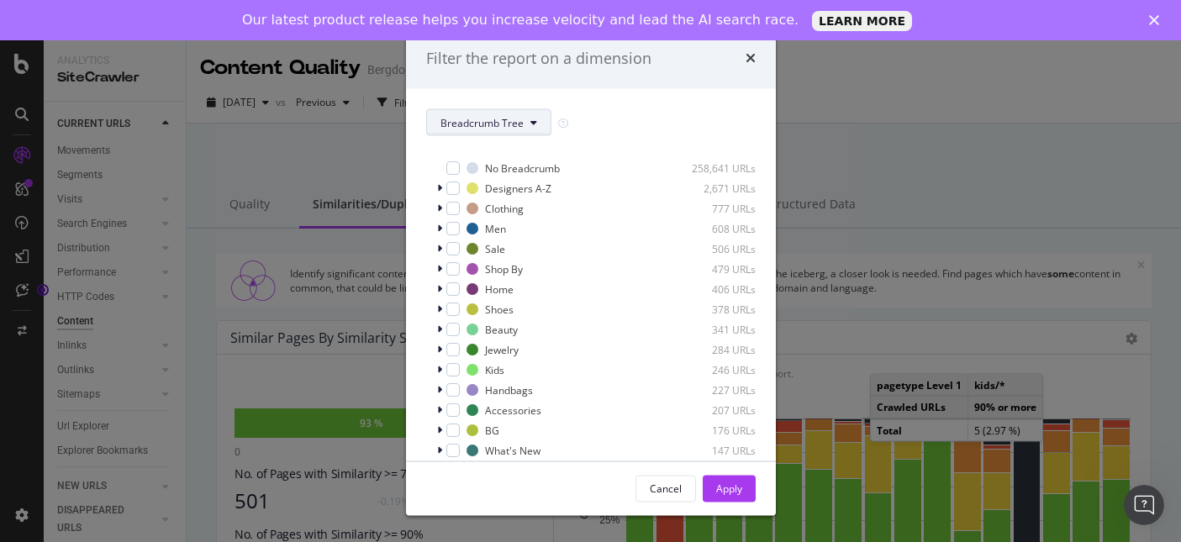
click at [531, 127] on icon "modal" at bounding box center [533, 123] width 7 height 10
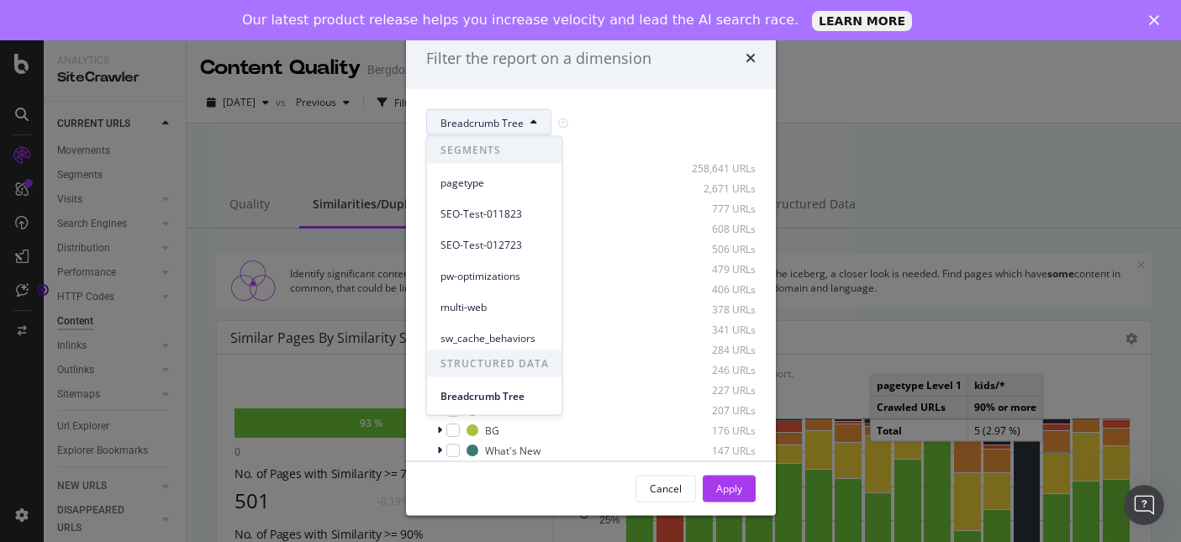
click at [456, 195] on div "SEO-Test-011823" at bounding box center [494, 210] width 135 height 31
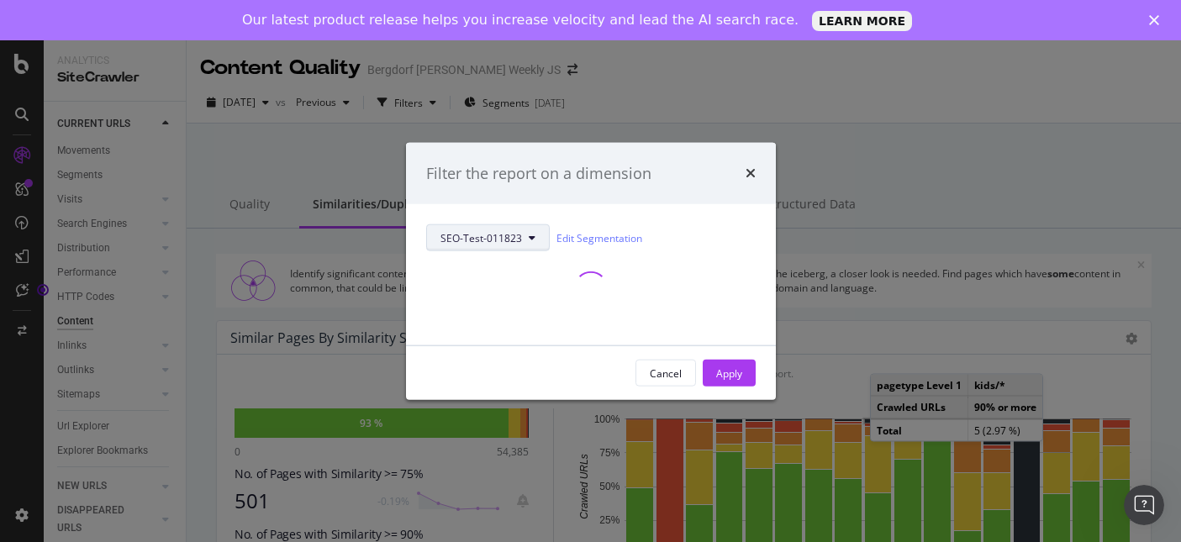
click at [534, 243] on button "SEO-Test-011823" at bounding box center [488, 237] width 124 height 27
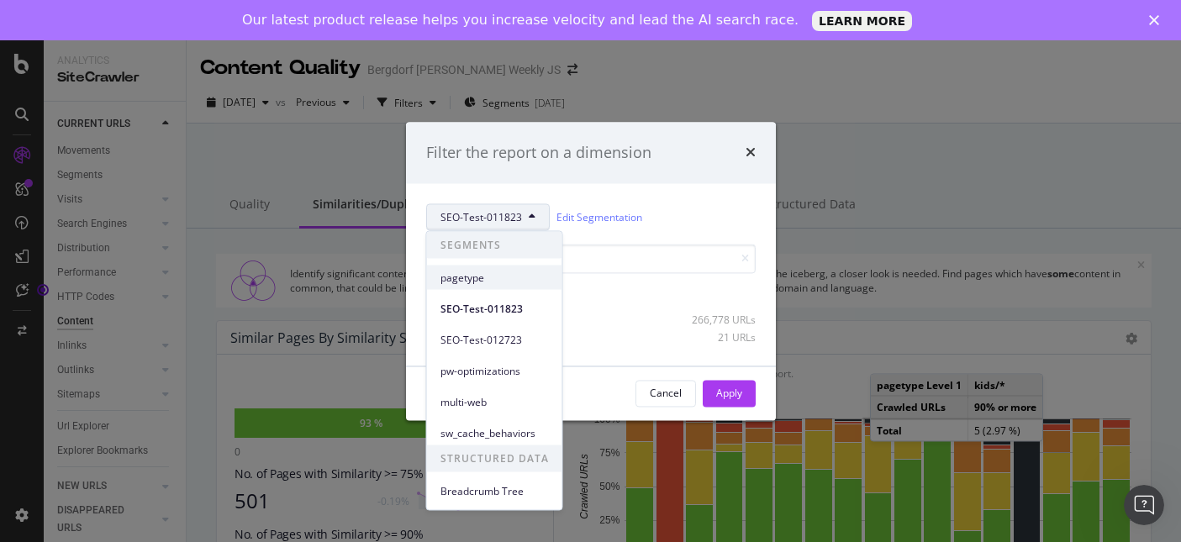
click at [487, 282] on span "pagetype" at bounding box center [494, 277] width 108 height 15
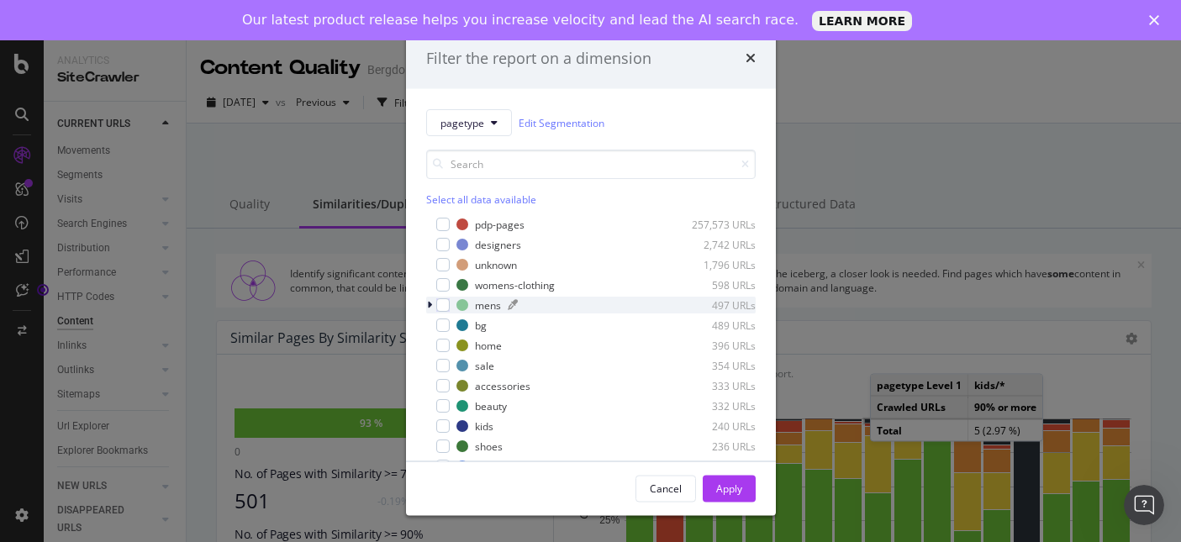
scroll to position [0, 0]
click at [445, 291] on div "modal" at bounding box center [442, 287] width 13 height 13
click at [445, 308] on div "modal" at bounding box center [442, 307] width 13 height 13
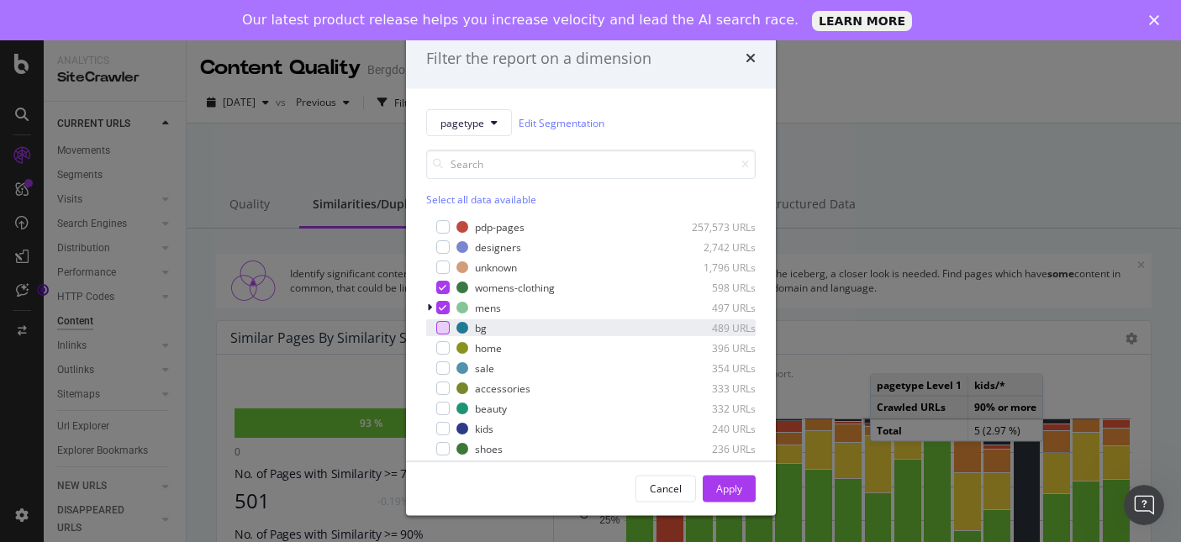
click at [444, 334] on div "modal" at bounding box center [442, 327] width 13 height 13
click at [445, 353] on div "modal" at bounding box center [442, 347] width 13 height 13
click at [440, 387] on div "modal" at bounding box center [442, 387] width 13 height 13
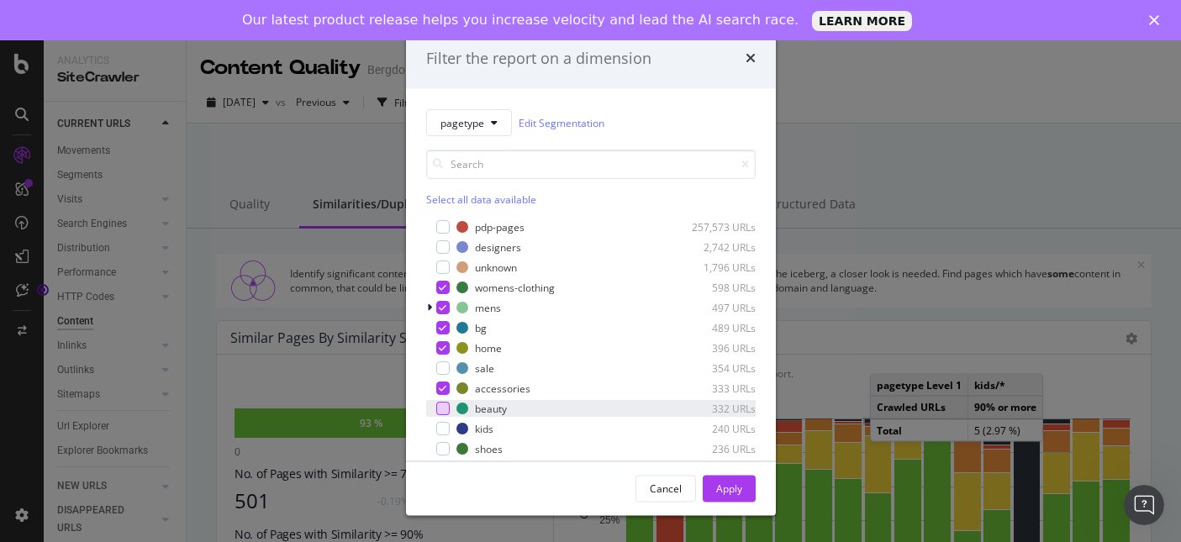
click at [441, 403] on div "modal" at bounding box center [442, 408] width 13 height 13
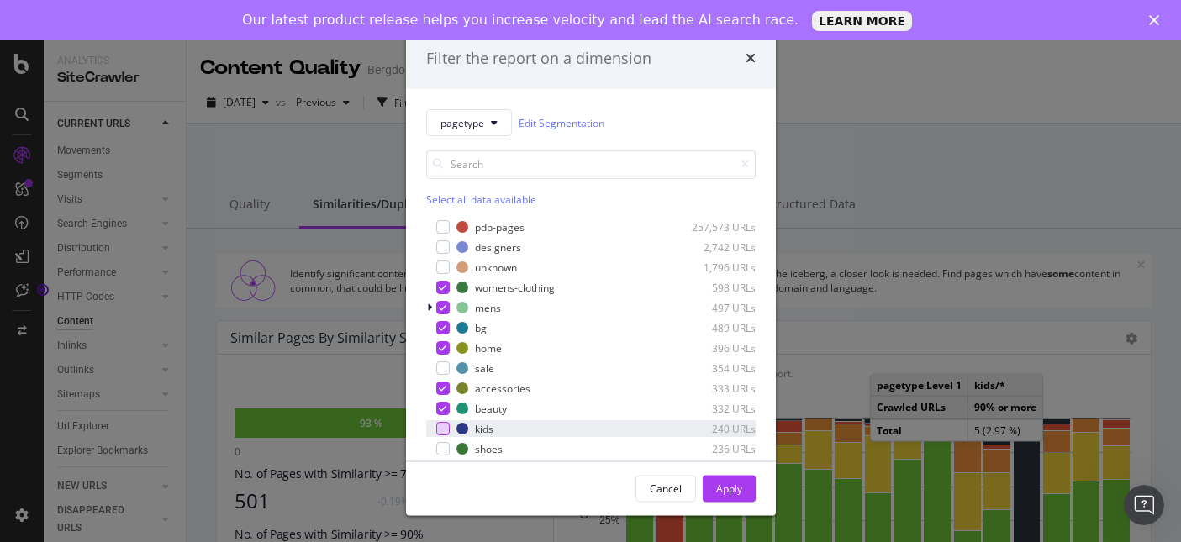
click at [441, 427] on div "modal" at bounding box center [442, 428] width 13 height 13
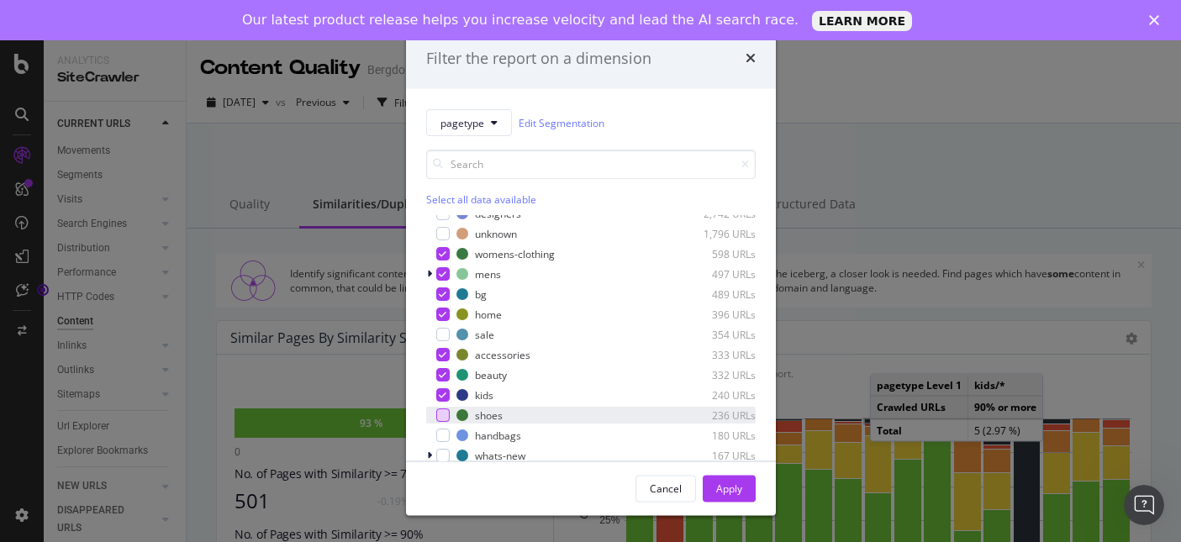
click at [443, 417] on div "modal" at bounding box center [442, 414] width 13 height 13
click at [444, 441] on div "modal" at bounding box center [442, 435] width 13 height 13
click at [441, 458] on div "modal" at bounding box center [442, 455] width 13 height 13
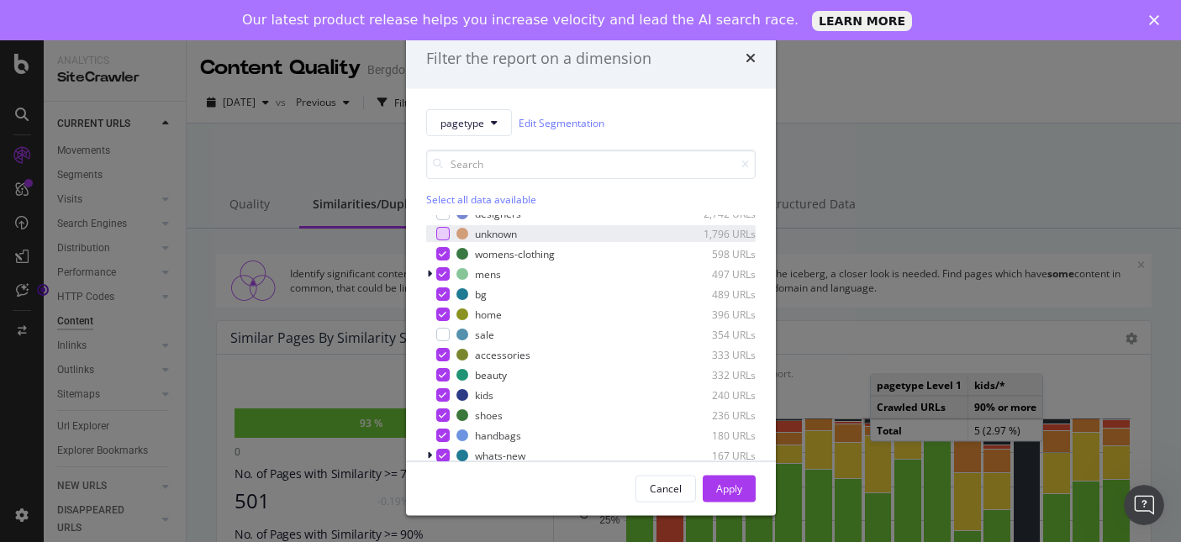
click at [438, 232] on div "modal" at bounding box center [442, 233] width 13 height 13
click at [440, 217] on div "modal" at bounding box center [442, 213] width 13 height 13
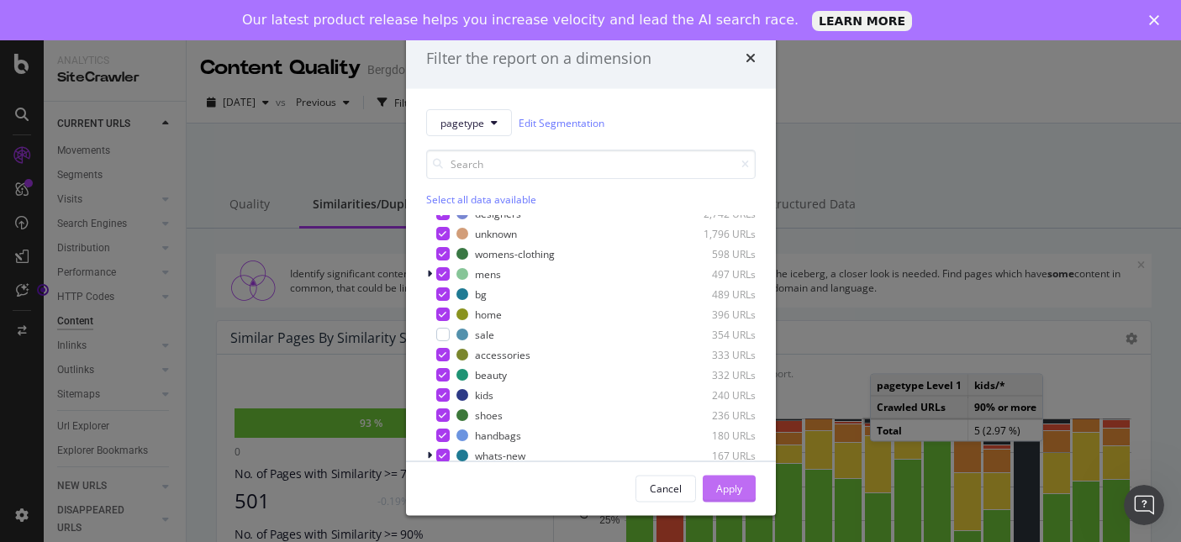
click at [726, 484] on div "Apply" at bounding box center [729, 488] width 26 height 14
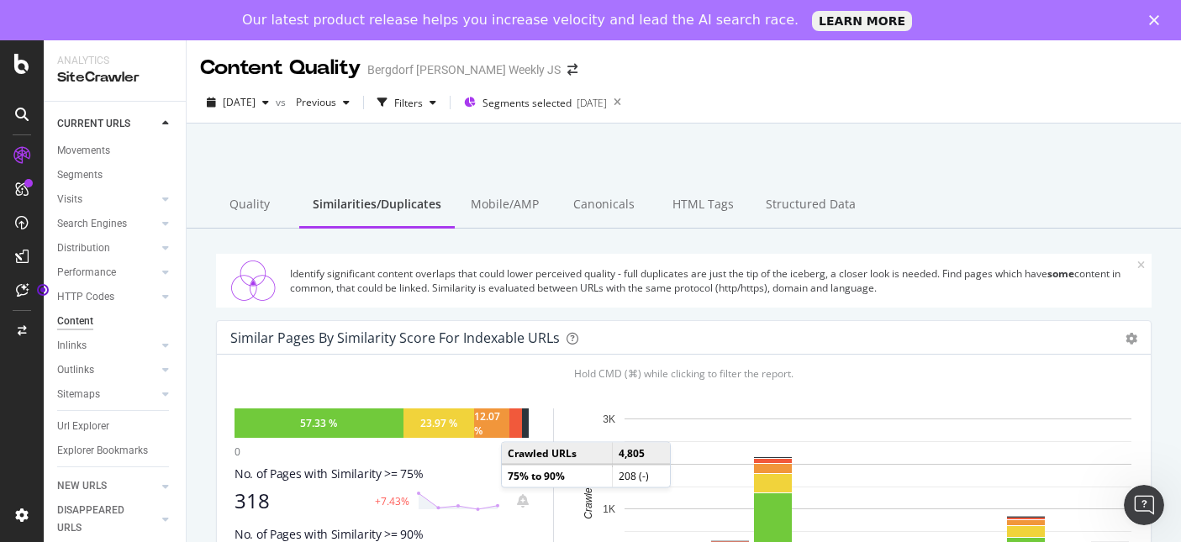
click at [518, 425] on div at bounding box center [515, 422] width 13 height 29
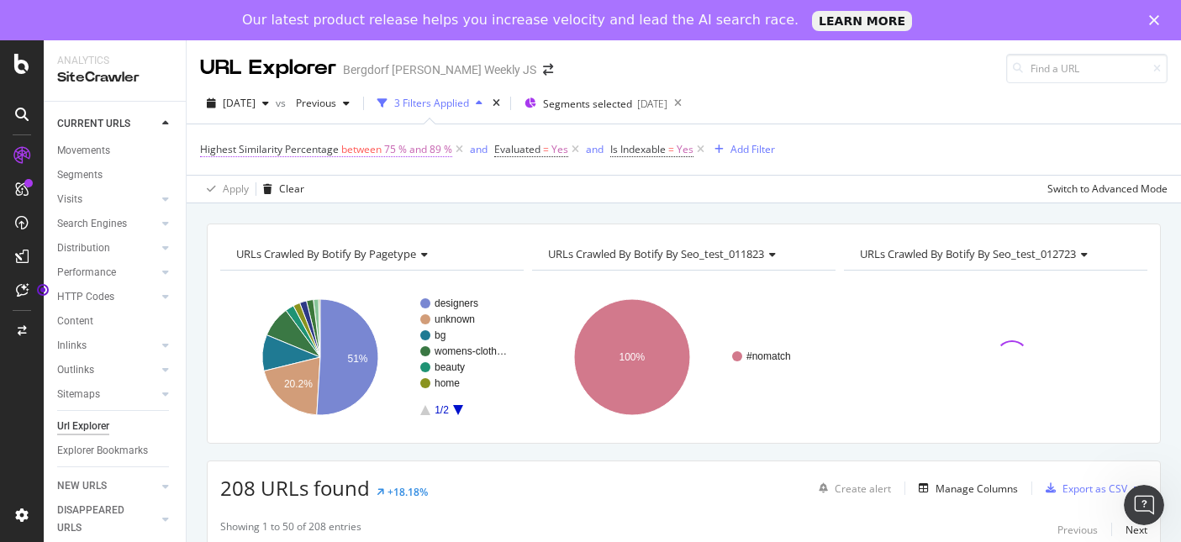
click at [393, 152] on span "75 % and 89 %" at bounding box center [418, 150] width 68 height 24
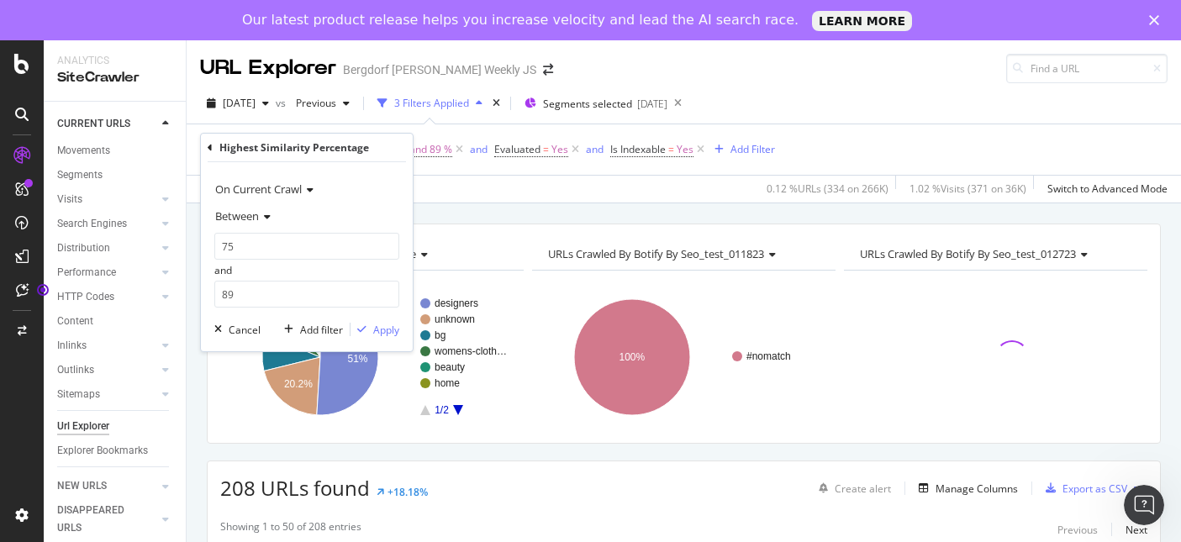
click at [247, 216] on span "Between" at bounding box center [237, 215] width 44 height 15
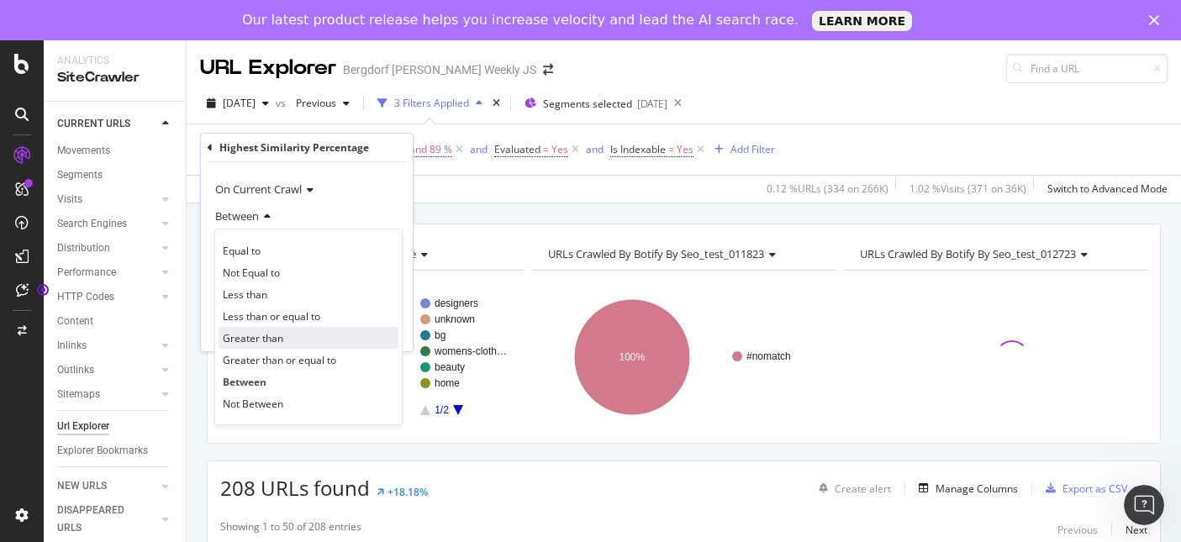
click at [250, 345] on div "Greater than" at bounding box center [308, 338] width 180 height 22
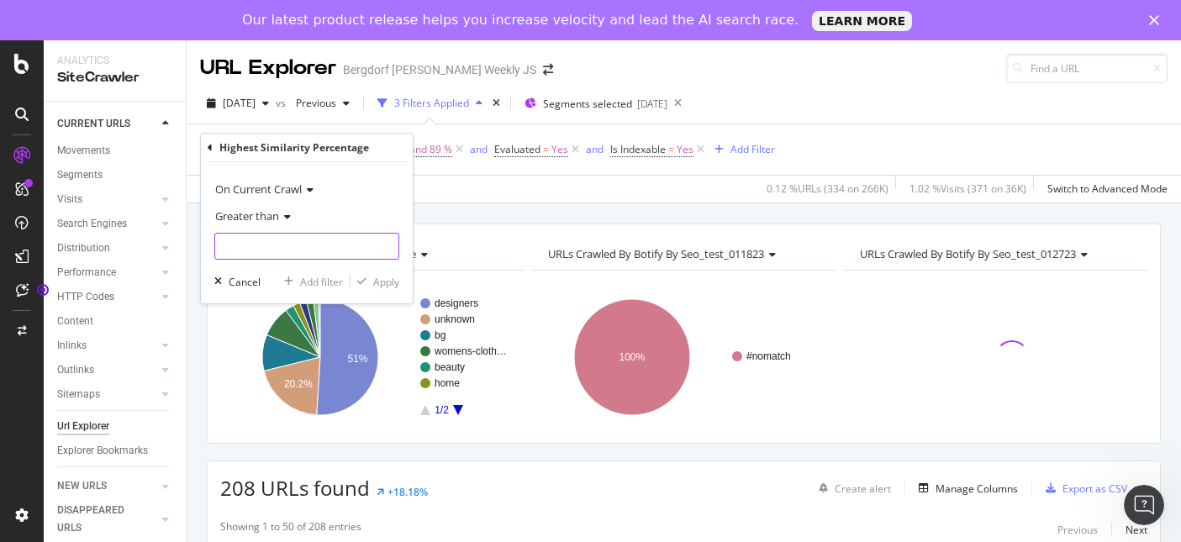
click at [250, 250] on input "number" at bounding box center [306, 246] width 185 height 27
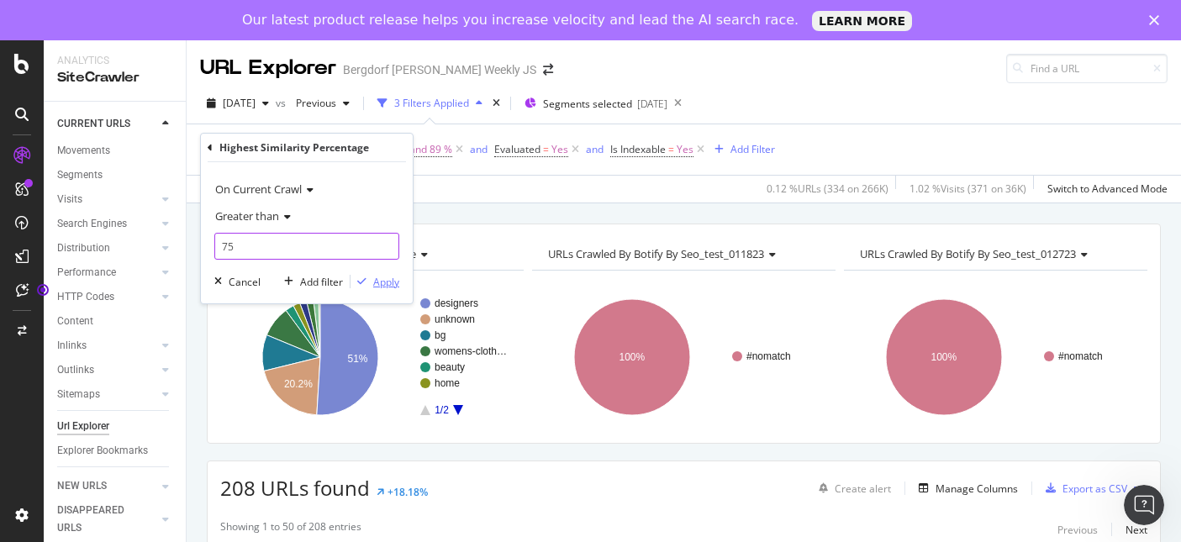
type input "75"
click at [381, 282] on div "Apply" at bounding box center [386, 282] width 26 height 14
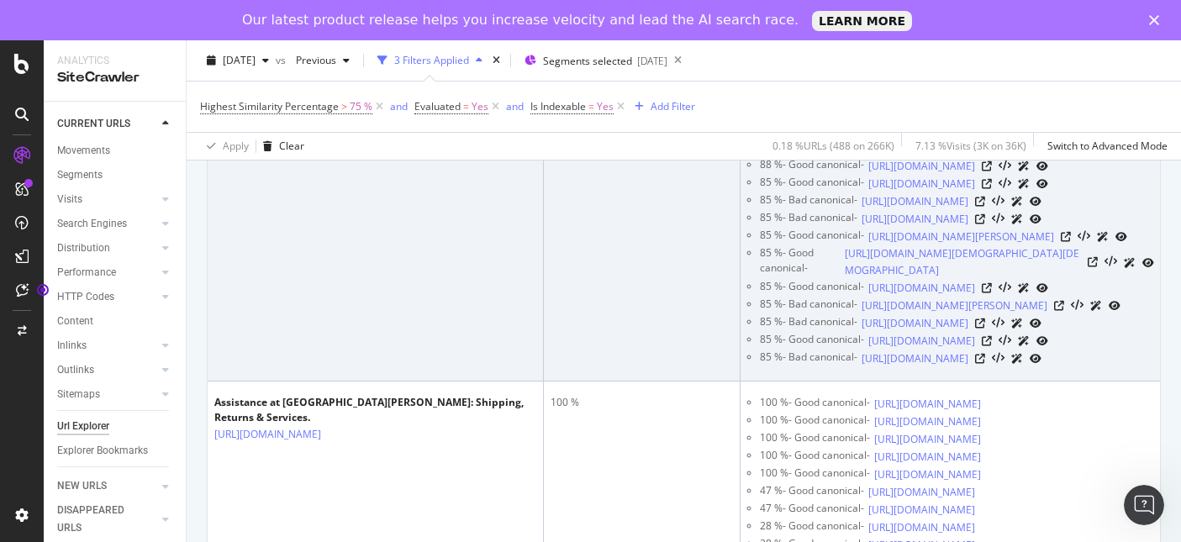
scroll to position [391, 0]
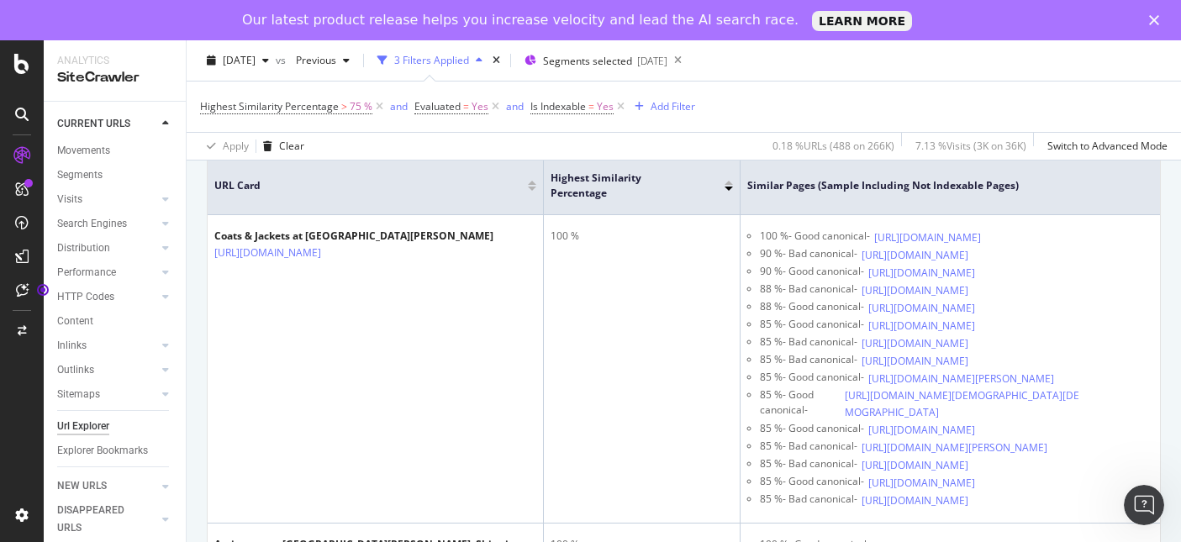
click at [533, 182] on div at bounding box center [532, 183] width 8 height 4
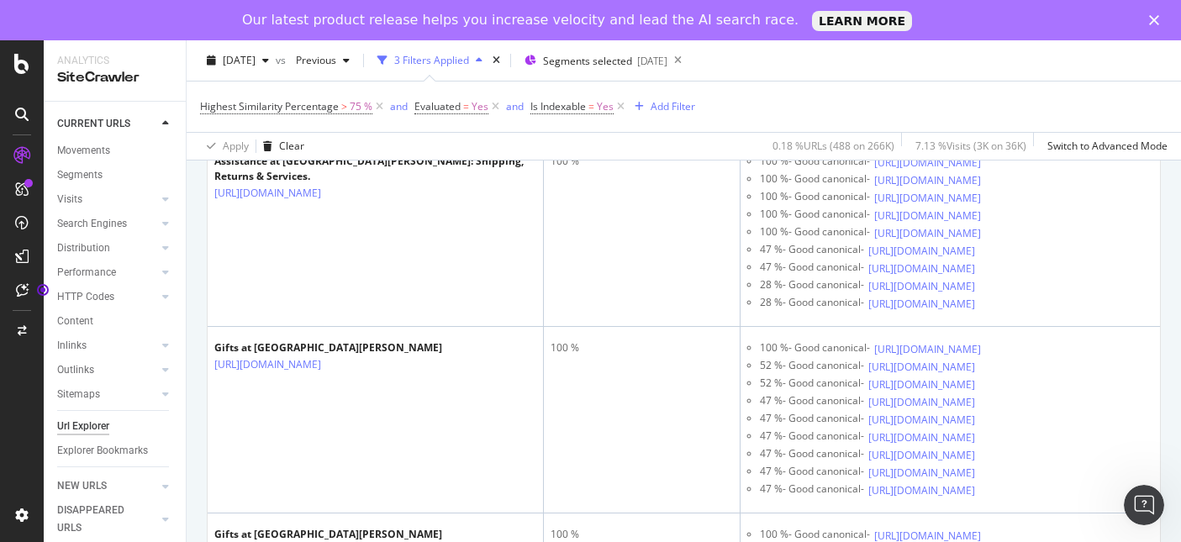
scroll to position [1220, 0]
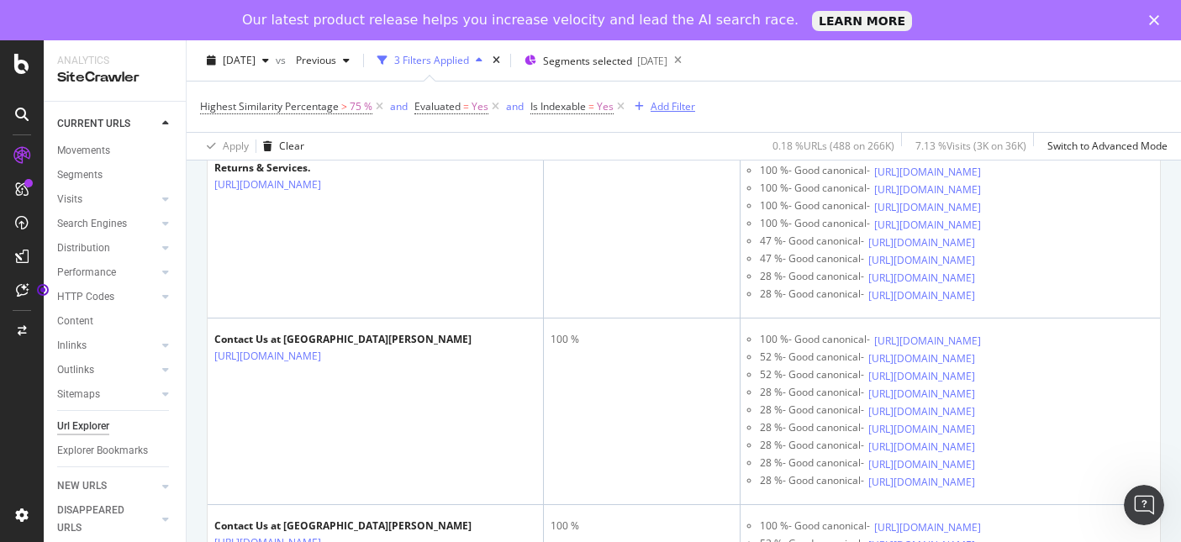
click at [666, 103] on div "Add Filter" at bounding box center [672, 106] width 45 height 14
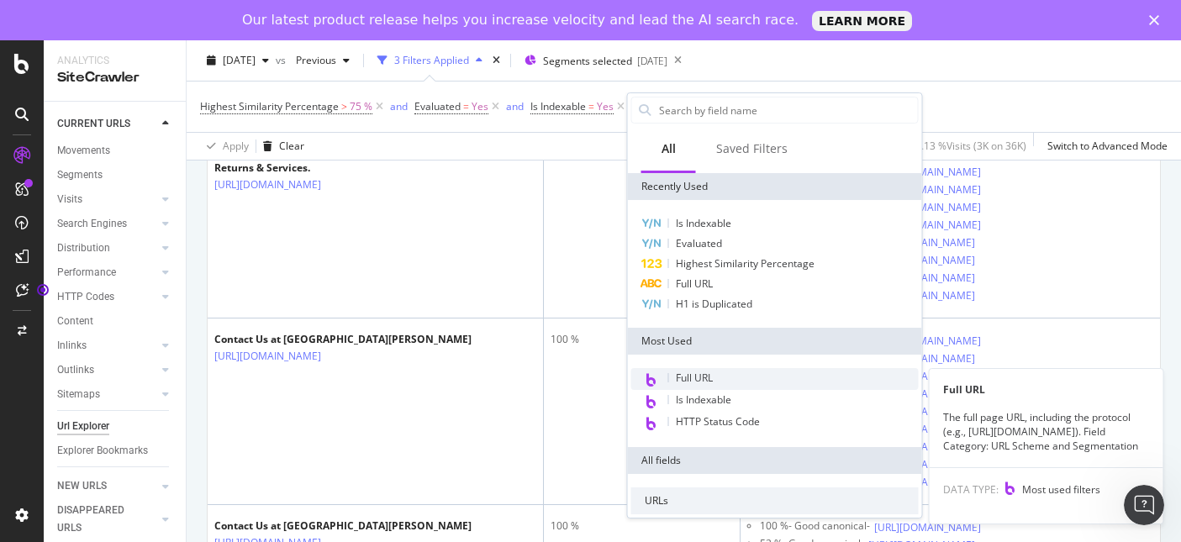
click at [696, 381] on span "Full URL" at bounding box center [694, 378] width 37 height 14
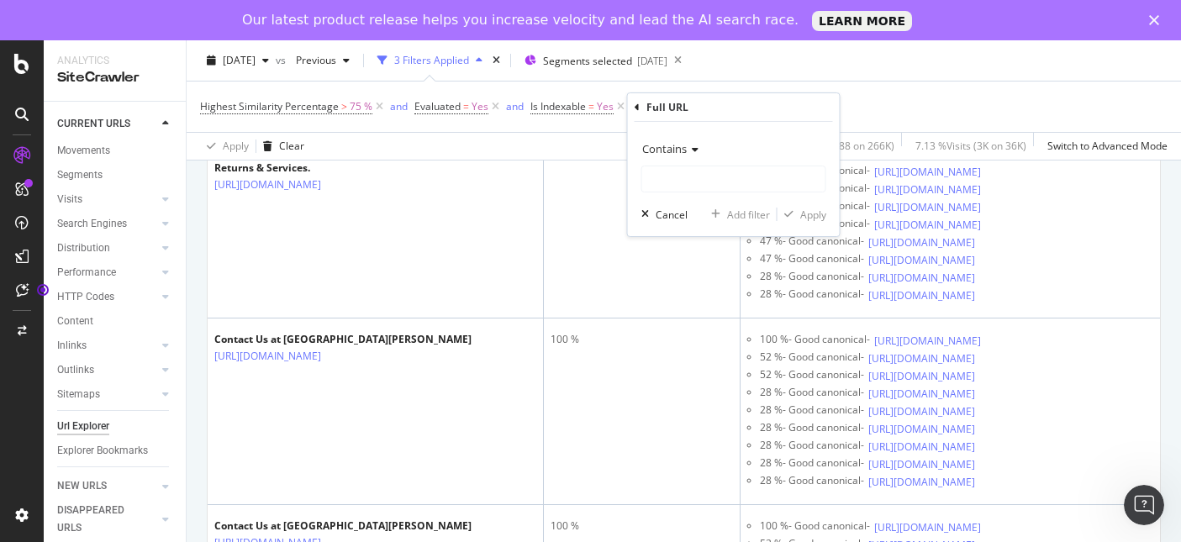
click at [681, 155] on span "Contains" at bounding box center [664, 148] width 45 height 15
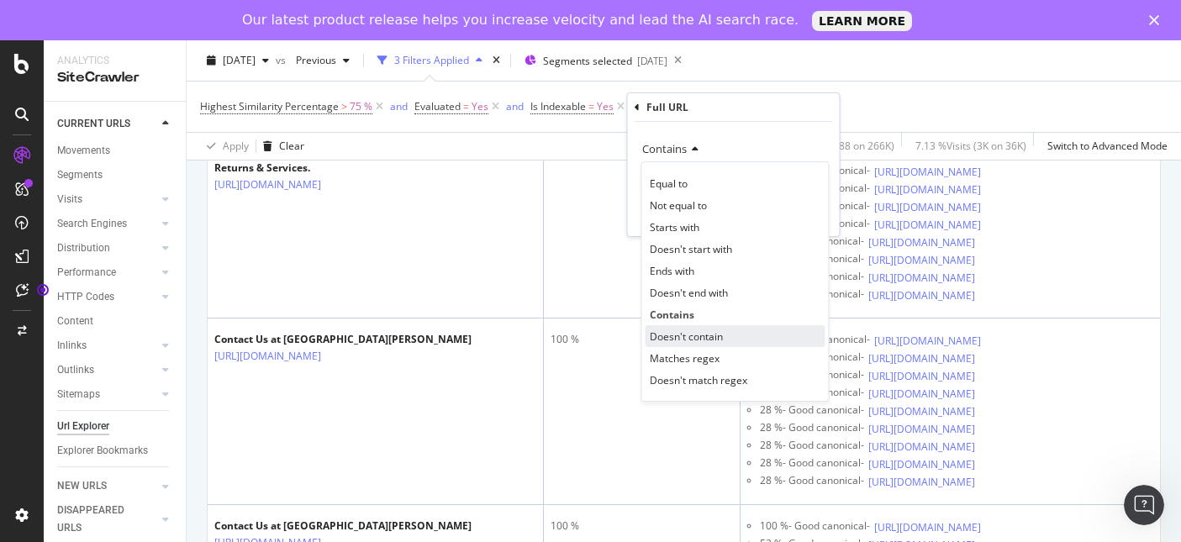
click at [698, 336] on span "Doesn't contain" at bounding box center [686, 336] width 73 height 14
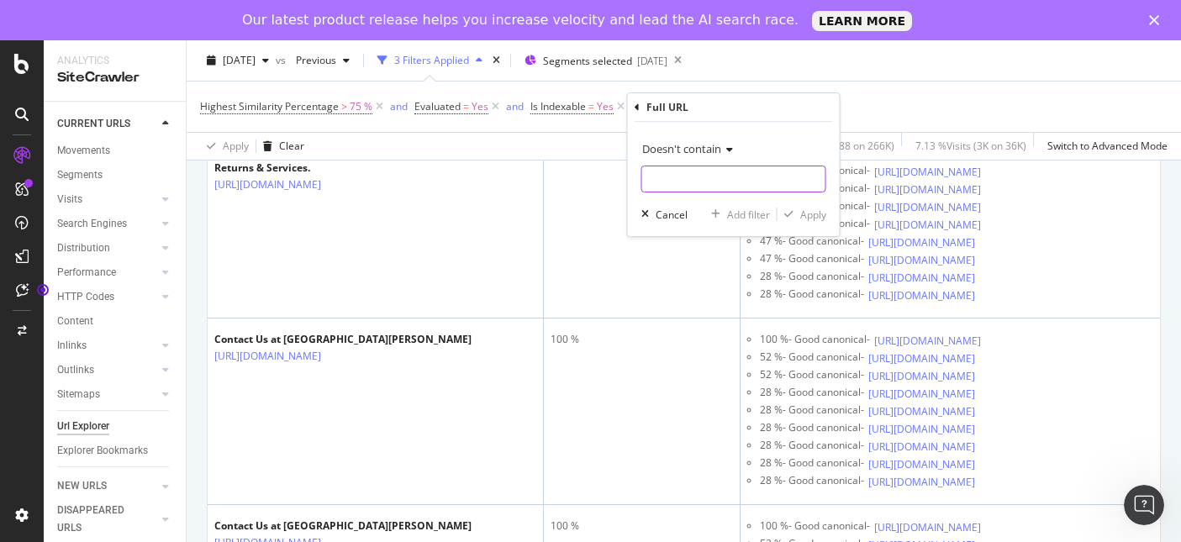
click at [734, 182] on input "text" at bounding box center [733, 179] width 183 height 27
type input "assistance"
click at [802, 212] on div "Apply" at bounding box center [813, 215] width 26 height 14
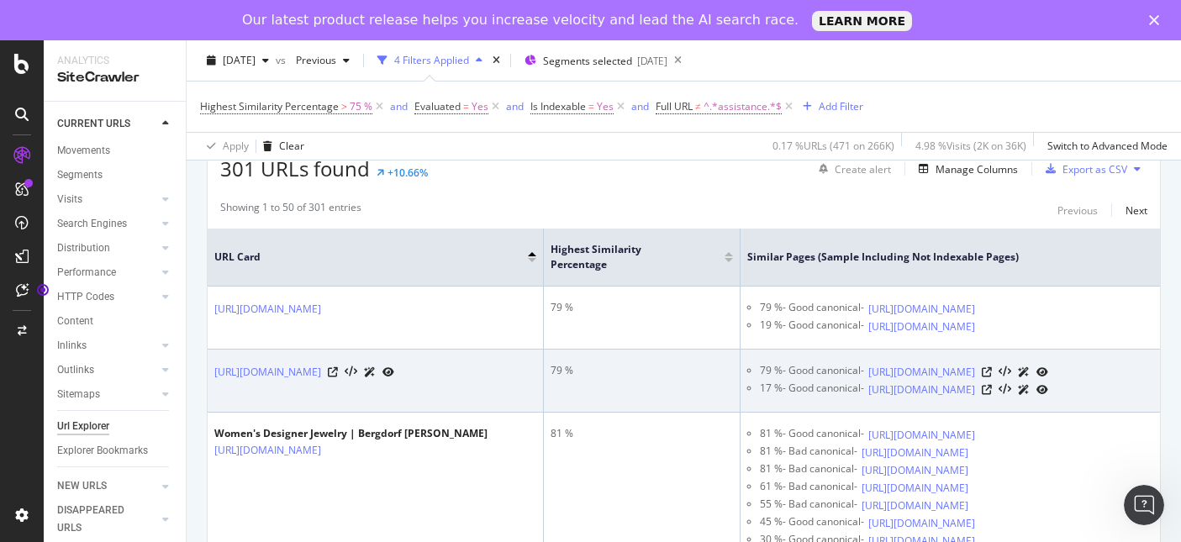
scroll to position [162, 0]
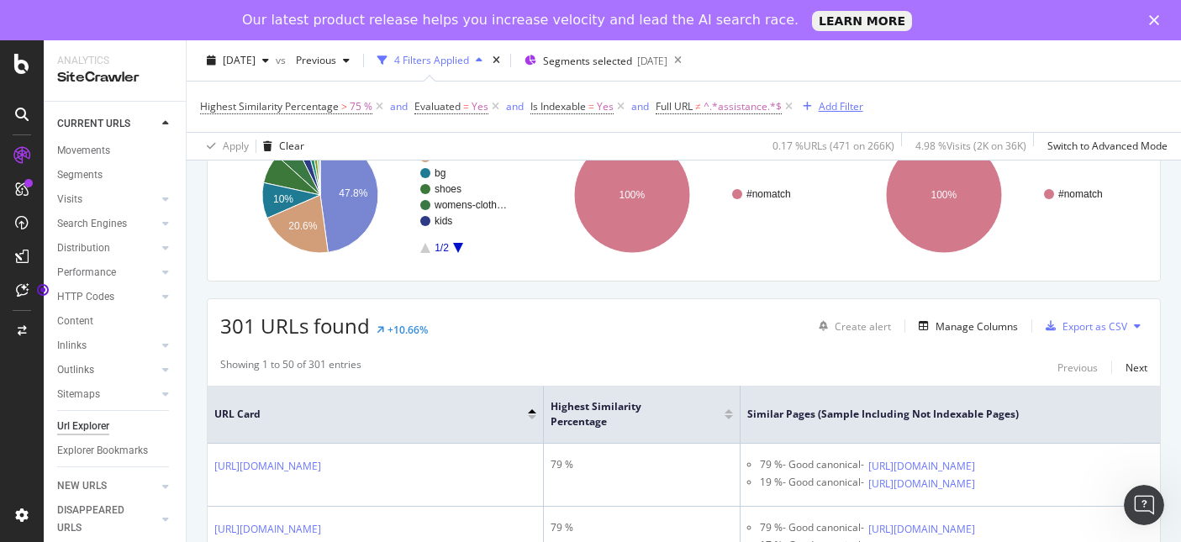
click at [838, 112] on div "Add Filter" at bounding box center [840, 106] width 45 height 14
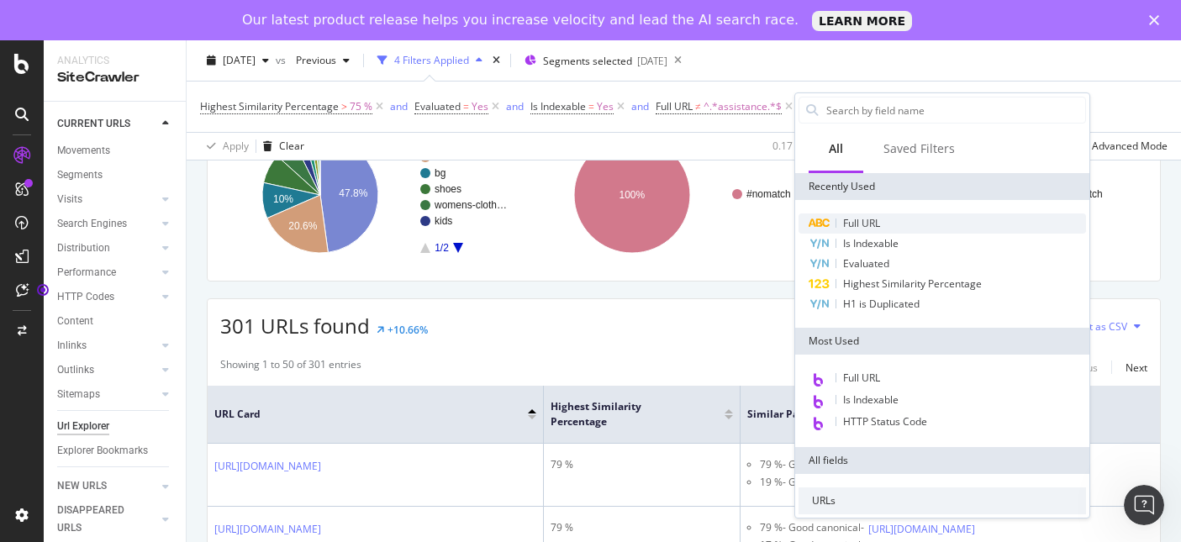
click at [855, 223] on span "Full URL" at bounding box center [861, 223] width 37 height 14
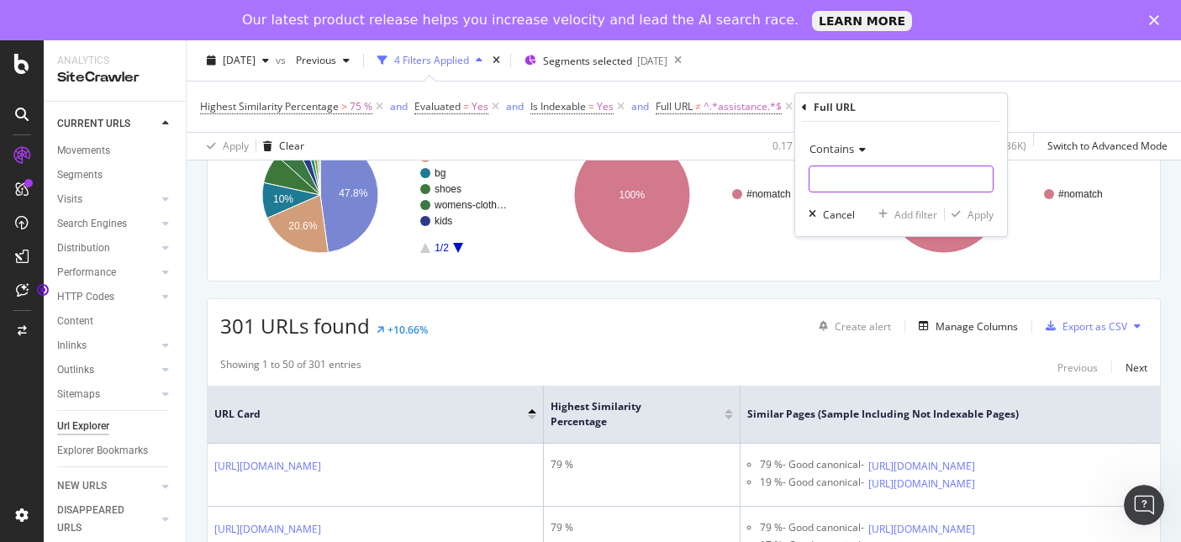
click at [869, 184] on input "text" at bounding box center [900, 179] width 183 height 27
type input "/c/"
click at [983, 216] on div "Apply" at bounding box center [980, 215] width 26 height 14
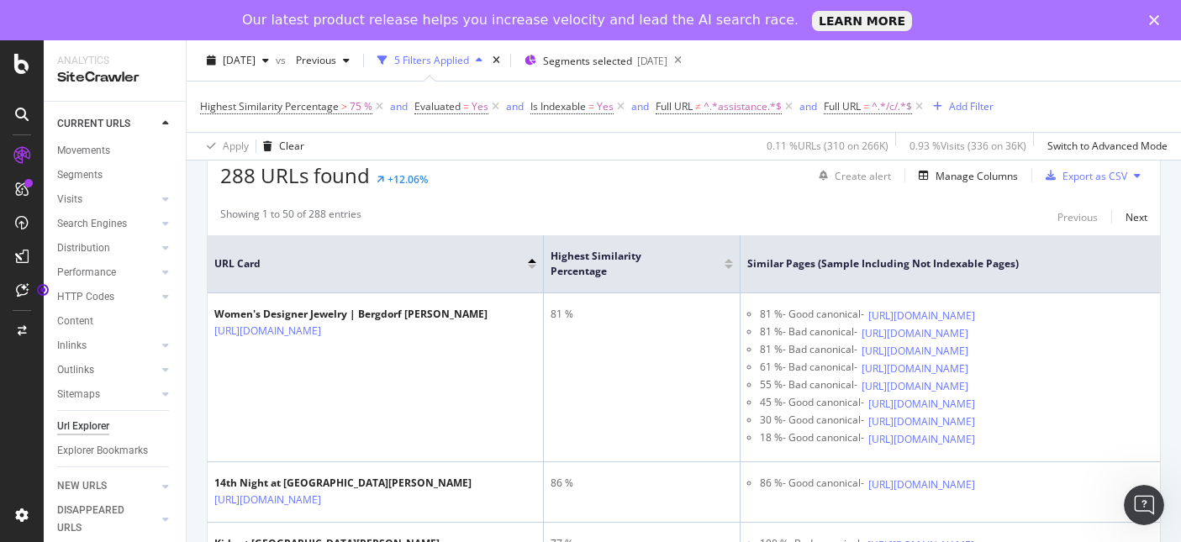
scroll to position [120, 0]
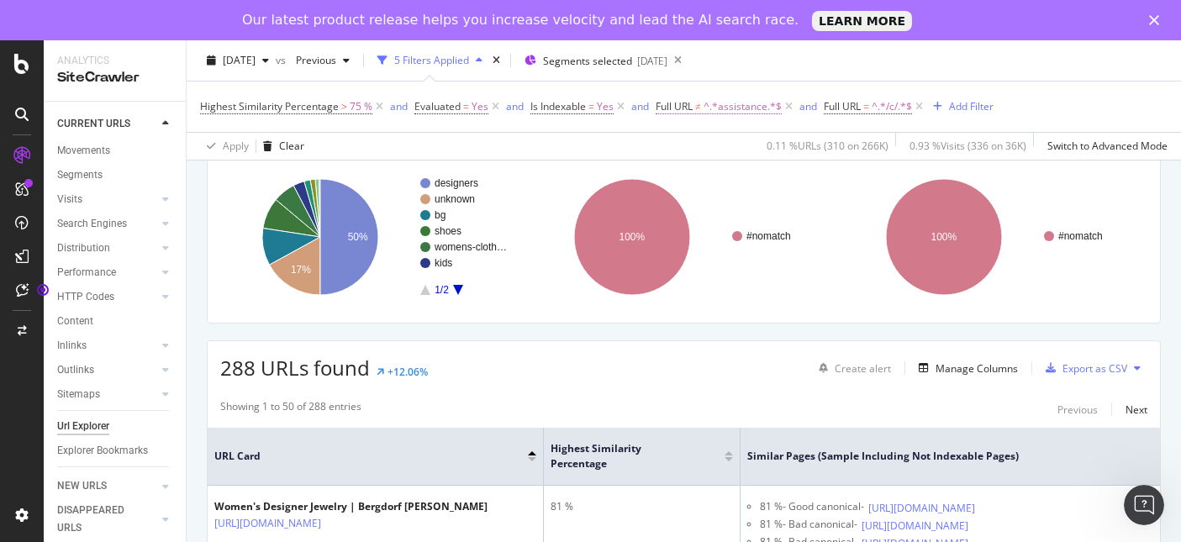
click at [750, 110] on span "^.*assistance.*$" at bounding box center [742, 107] width 78 height 24
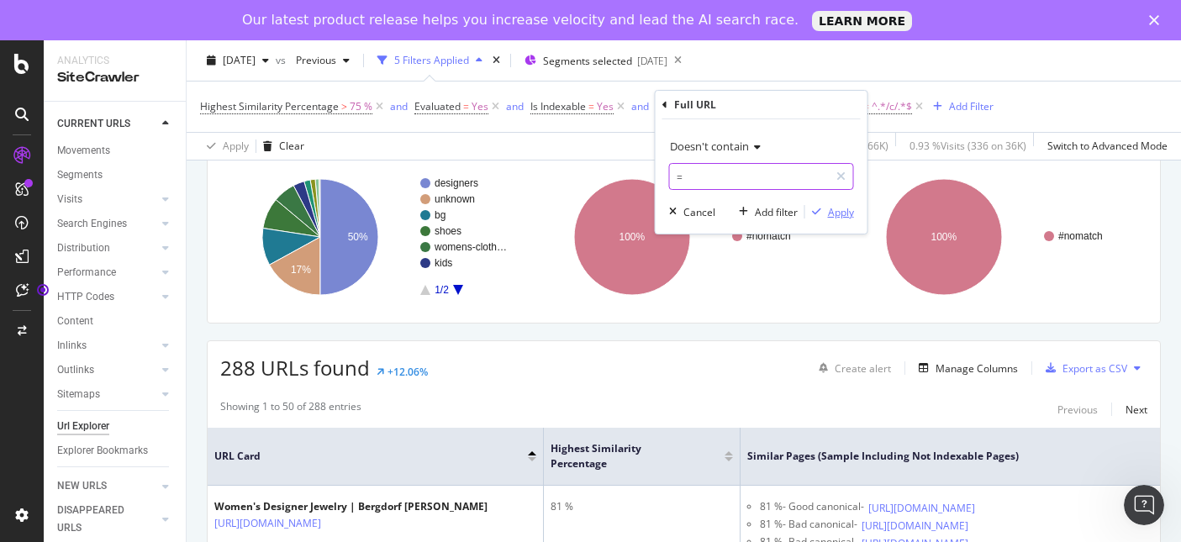
type input "="
click at [844, 217] on div "Apply" at bounding box center [841, 212] width 26 height 14
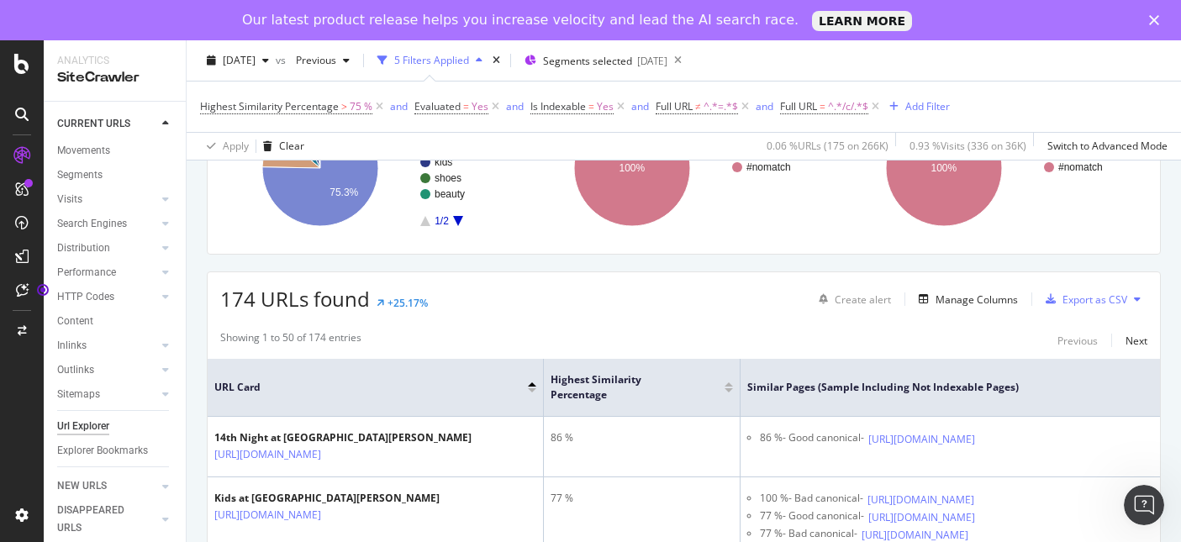
scroll to position [320, 0]
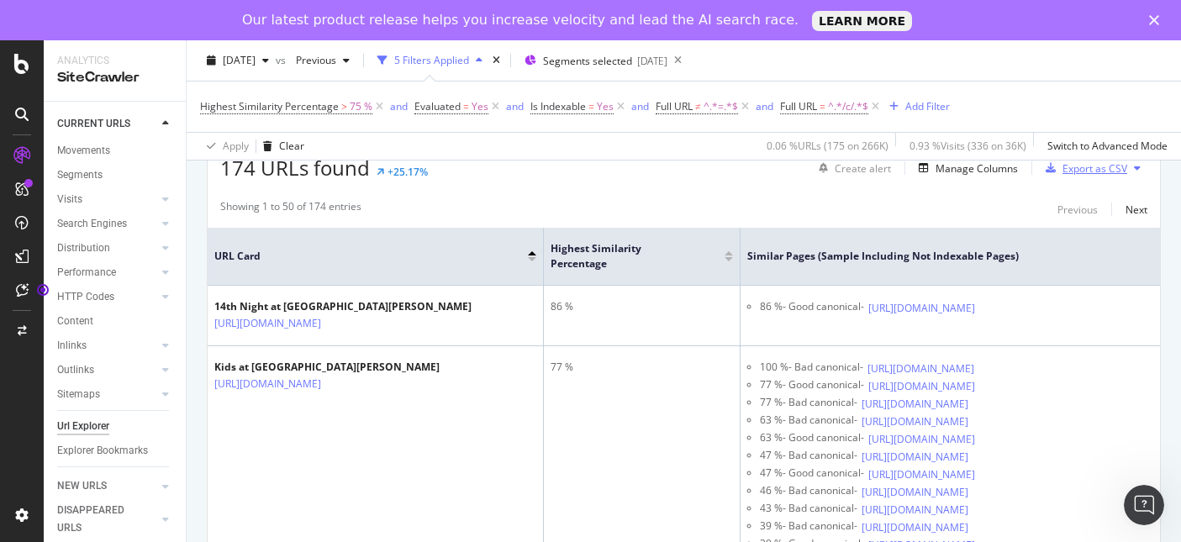
click at [1104, 175] on div "Export as CSV" at bounding box center [1094, 168] width 65 height 14
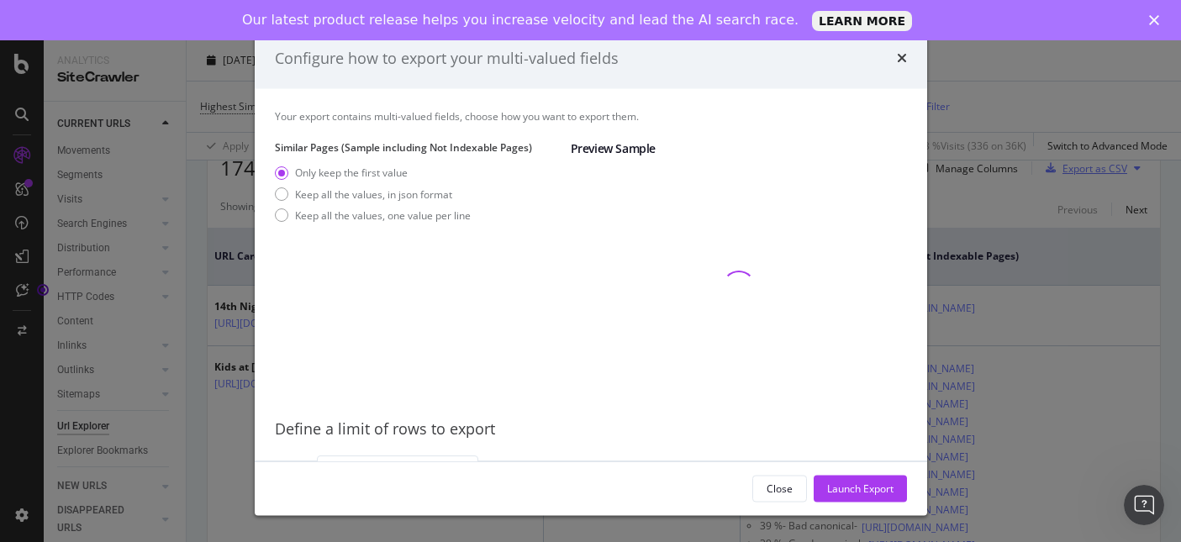
scroll to position [21, 0]
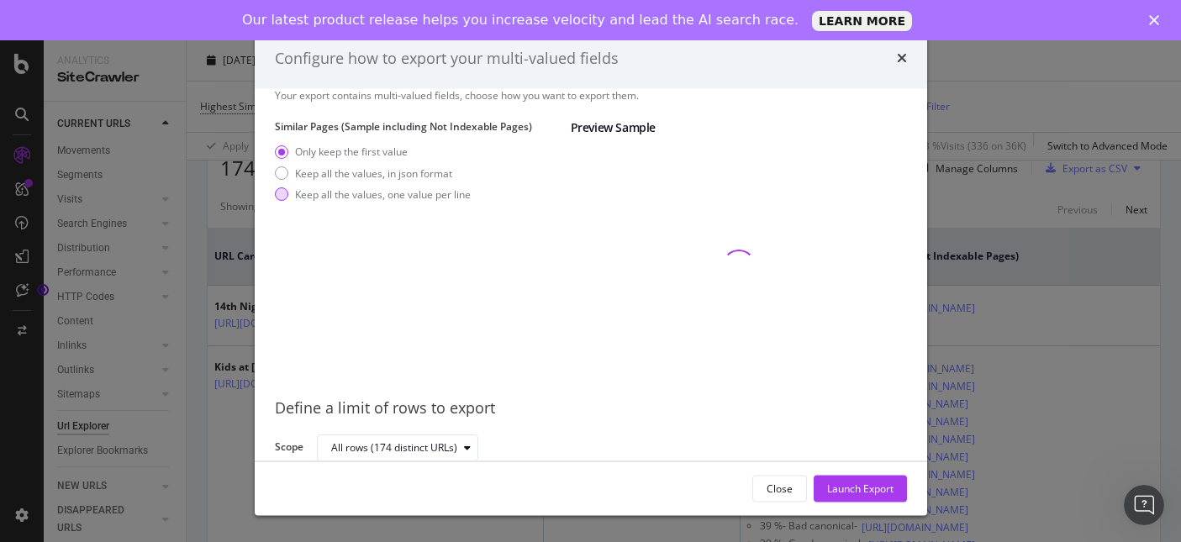
click at [382, 199] on div "Keep all the values, one value per line" at bounding box center [383, 194] width 176 height 14
click at [829, 485] on div "Launch Export" at bounding box center [860, 488] width 66 height 14
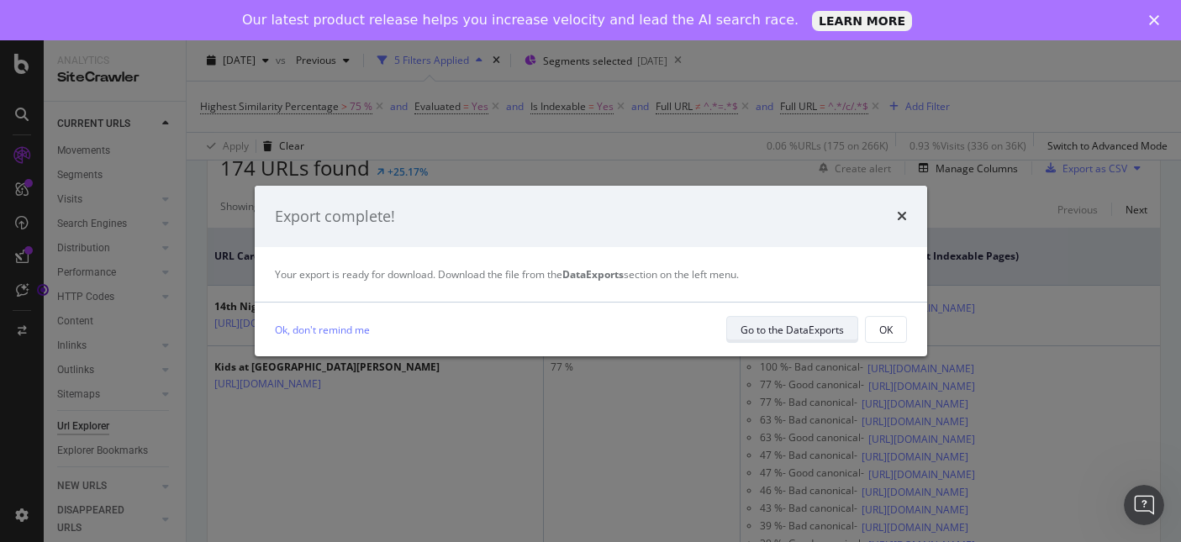
click at [798, 330] on div "Go to the DataExports" at bounding box center [791, 330] width 103 height 14
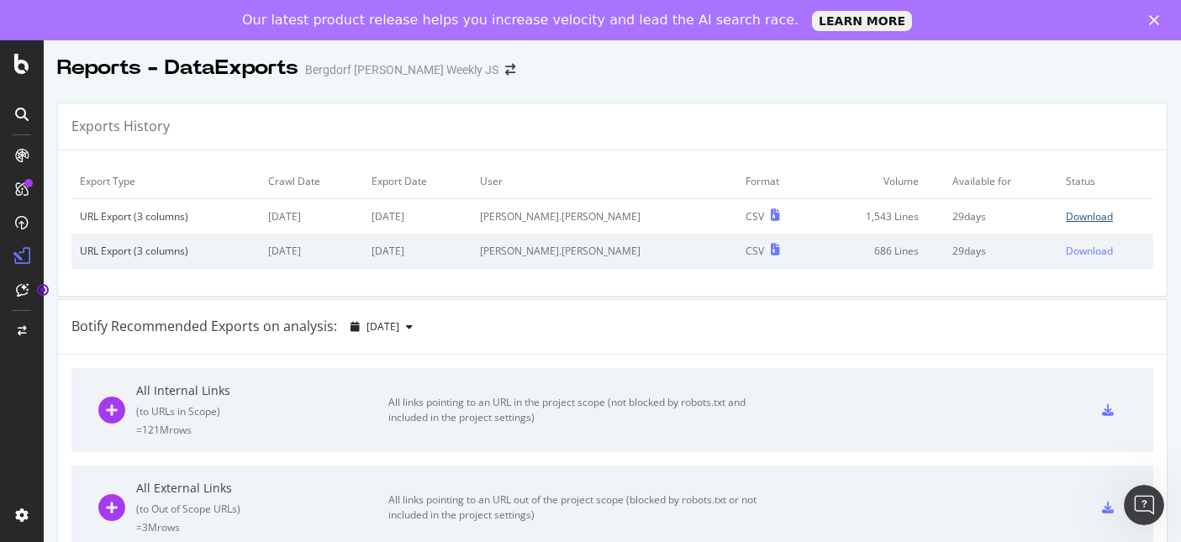
click at [1065, 217] on div "Download" at bounding box center [1088, 216] width 47 height 14
